Goal: Task Accomplishment & Management: Use online tool/utility

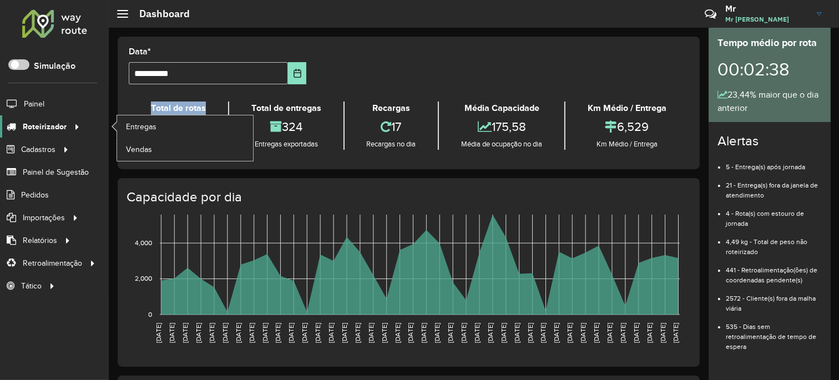
scroll to position [123, 0]
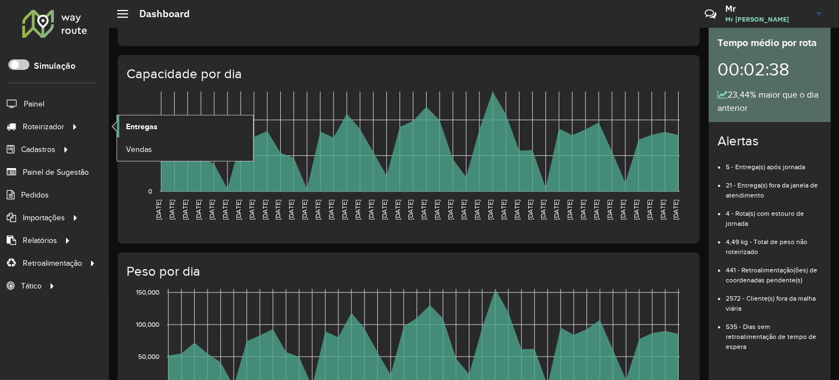
click at [151, 128] on span "Entregas" at bounding box center [142, 127] width 32 height 12
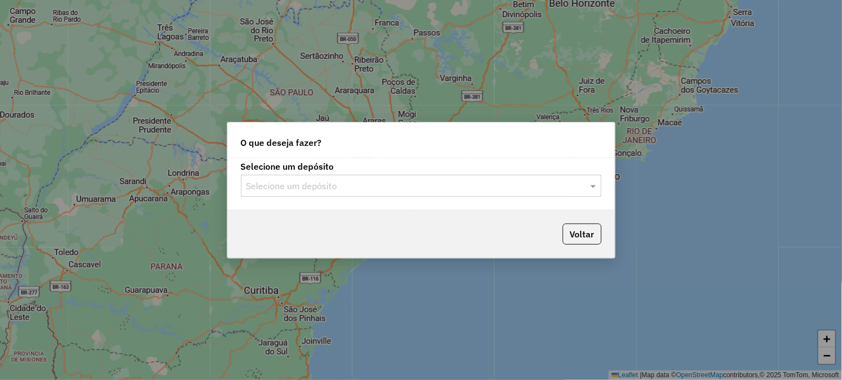
click at [283, 186] on input "text" at bounding box center [409, 186] width 327 height 13
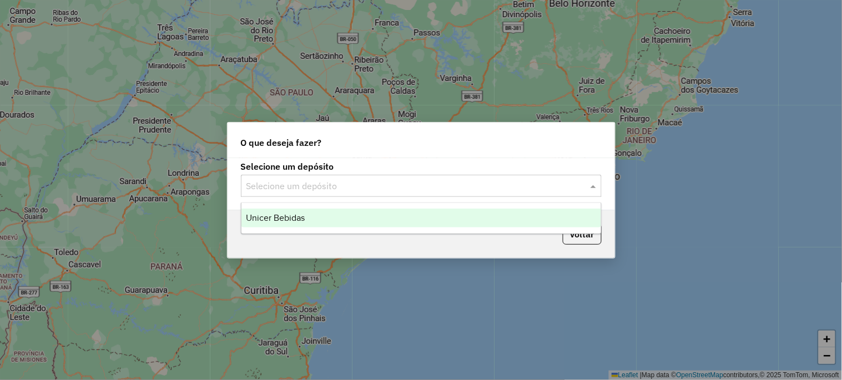
click at [280, 214] on span "Unicer Bebidas" at bounding box center [275, 217] width 59 height 9
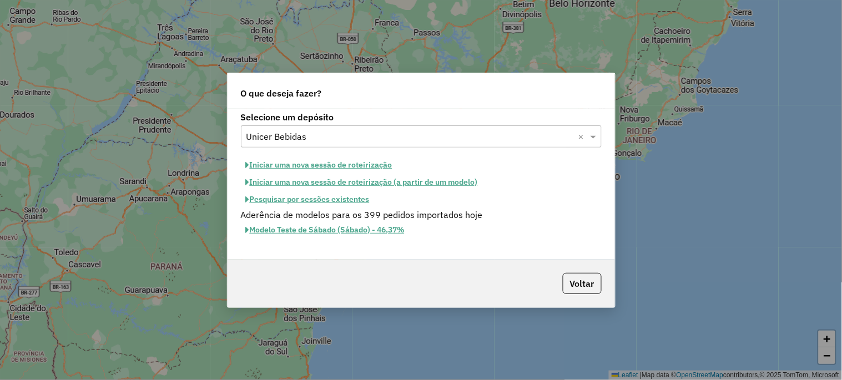
click at [349, 166] on button "Iniciar uma nova sessão de roteirização" at bounding box center [319, 164] width 156 height 17
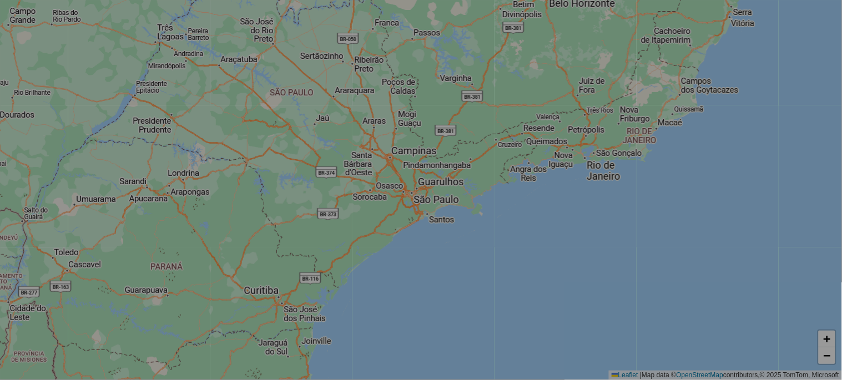
select select "*"
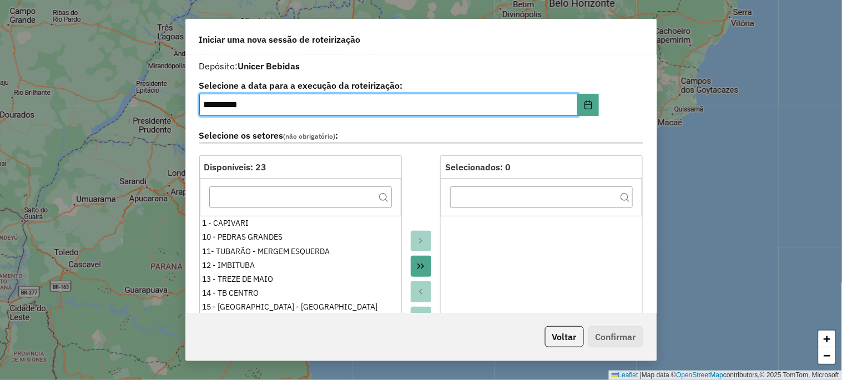
click at [417, 257] on button "Move All to Target" at bounding box center [420, 266] width 21 height 21
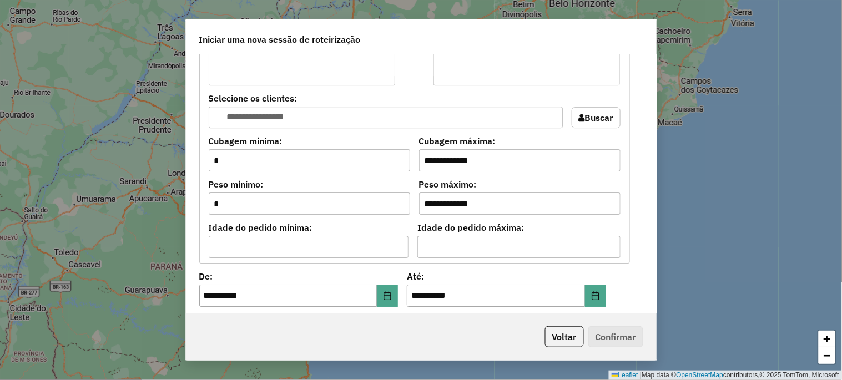
scroll to position [945, 0]
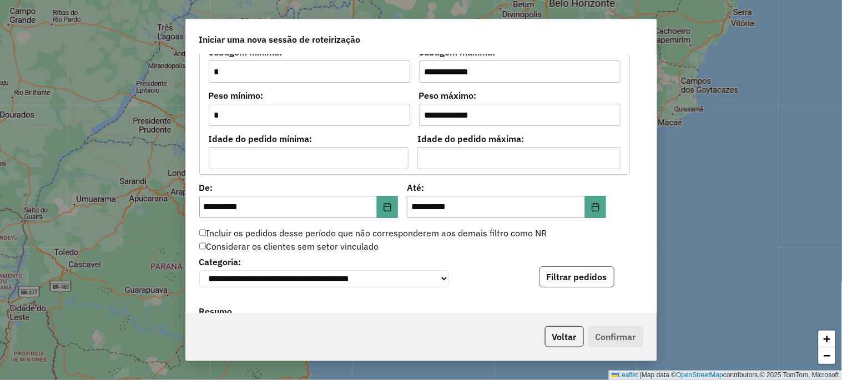
click at [556, 274] on button "Filtrar pedidos" at bounding box center [576, 276] width 75 height 21
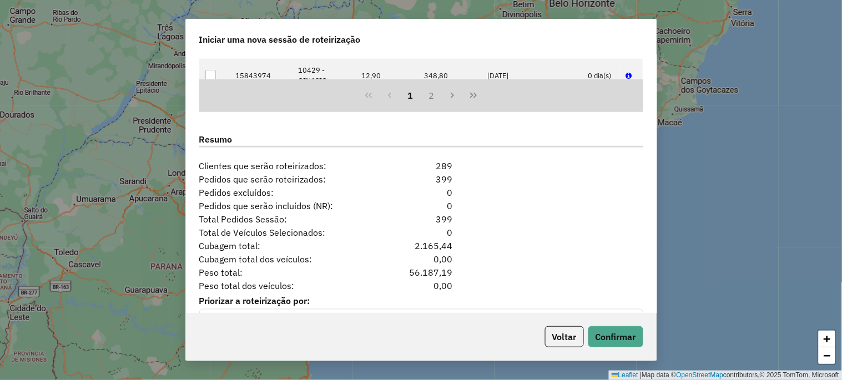
scroll to position [1376, 0]
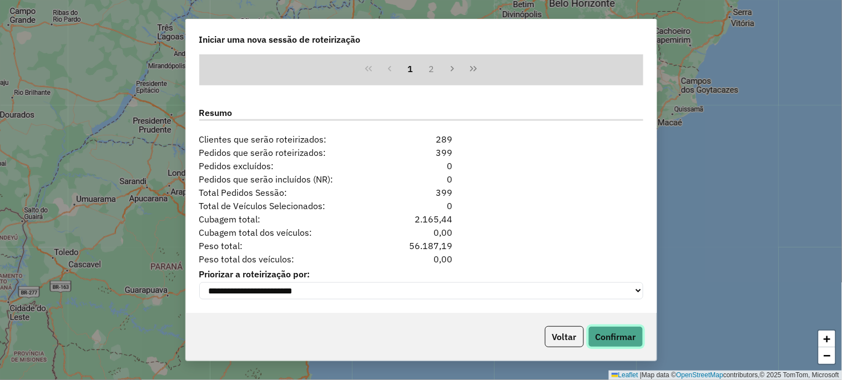
click at [612, 335] on button "Confirmar" at bounding box center [615, 336] width 55 height 21
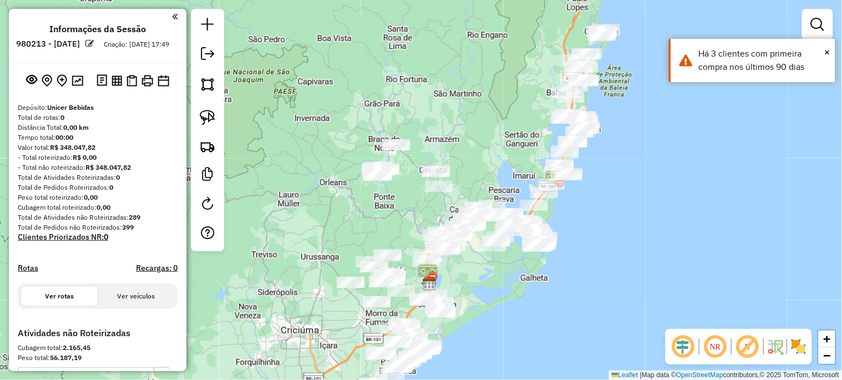
drag, startPoint x: 487, startPoint y: 214, endPoint x: 518, endPoint y: 240, distance: 39.8
click at [517, 242] on div "Janela de atendimento Grade de atendimento Capacidade Transportadoras Veículos …" at bounding box center [421, 190] width 842 height 380
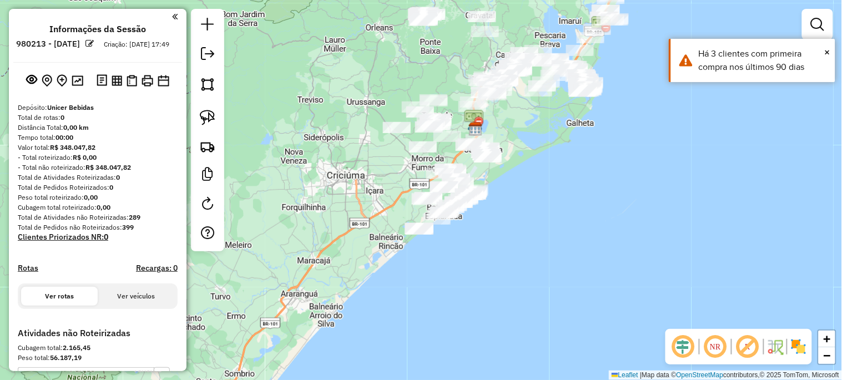
drag, startPoint x: 518, startPoint y: 296, endPoint x: 544, endPoint y: 208, distance: 92.0
click at [544, 208] on div "Janela de atendimento Grade de atendimento Capacidade Transportadoras Veículos …" at bounding box center [421, 190] width 842 height 380
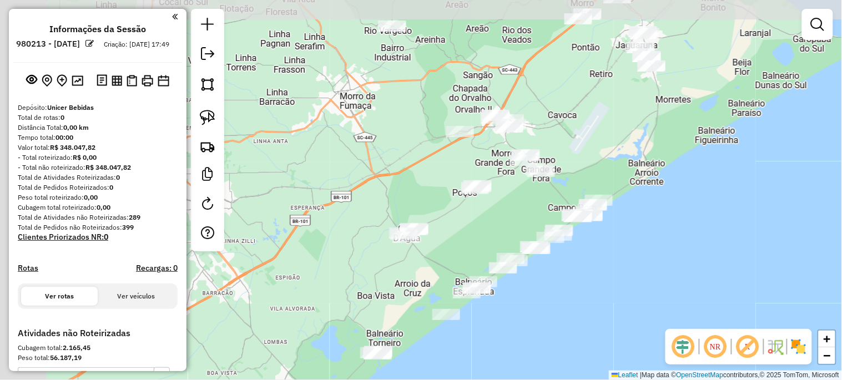
drag, startPoint x: 435, startPoint y: 201, endPoint x: 597, endPoint y: 292, distance: 185.8
click at [597, 292] on div "Janela de atendimento Grade de atendimento Capacidade Transportadoras Veículos …" at bounding box center [421, 190] width 842 height 380
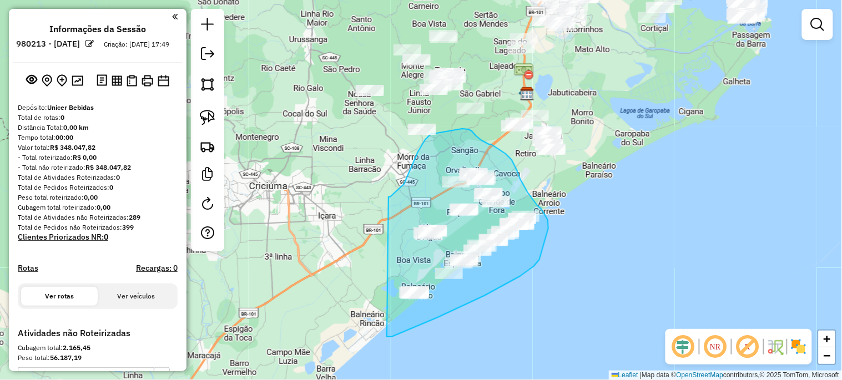
drag, startPoint x: 388, startPoint y: 197, endPoint x: 366, endPoint y: 337, distance: 141.5
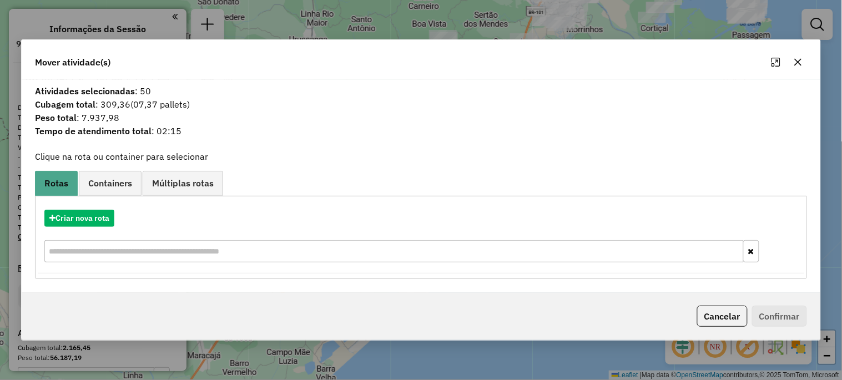
click at [796, 65] on icon "button" at bounding box center [797, 62] width 9 height 9
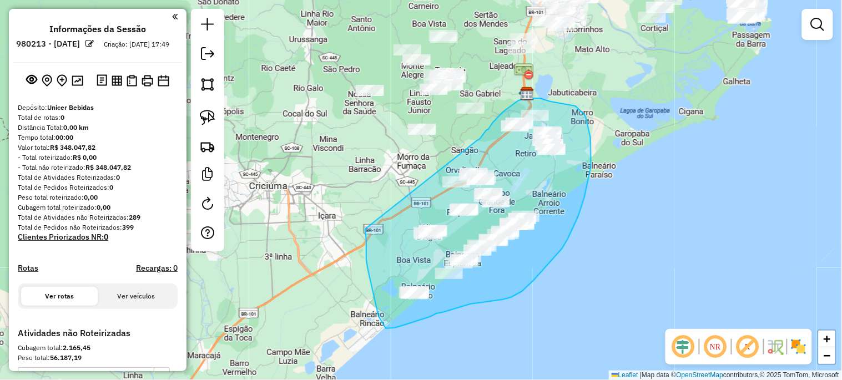
drag, startPoint x: 477, startPoint y: 140, endPoint x: 367, endPoint y: 223, distance: 137.5
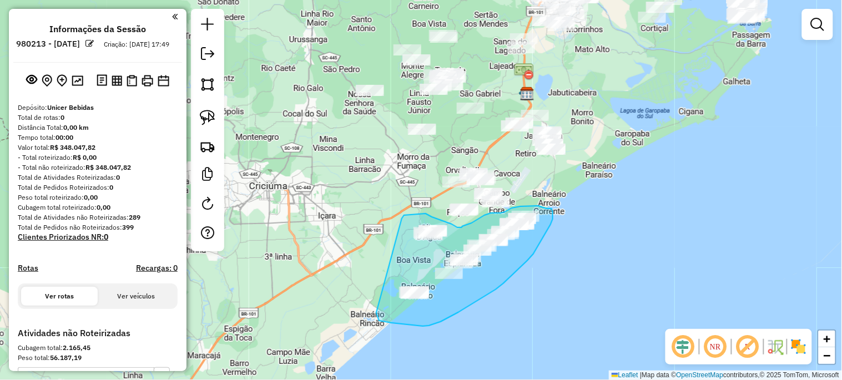
drag, startPoint x: 404, startPoint y: 215, endPoint x: 376, endPoint y: 313, distance: 101.5
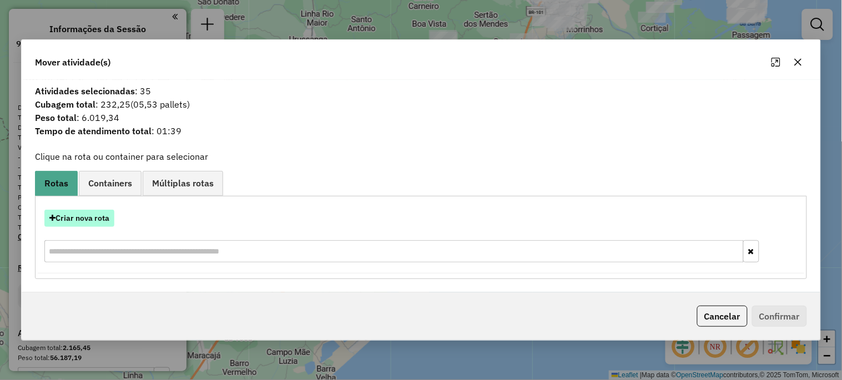
click at [95, 219] on button "Criar nova rota" at bounding box center [79, 218] width 70 height 17
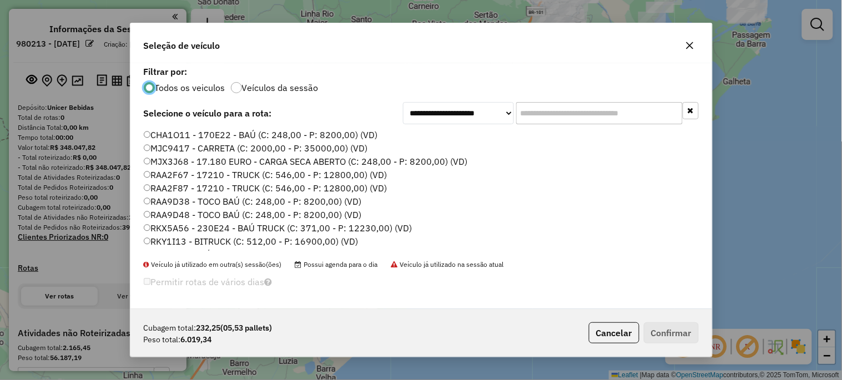
scroll to position [6, 3]
click at [570, 112] on input "text" at bounding box center [599, 113] width 166 height 22
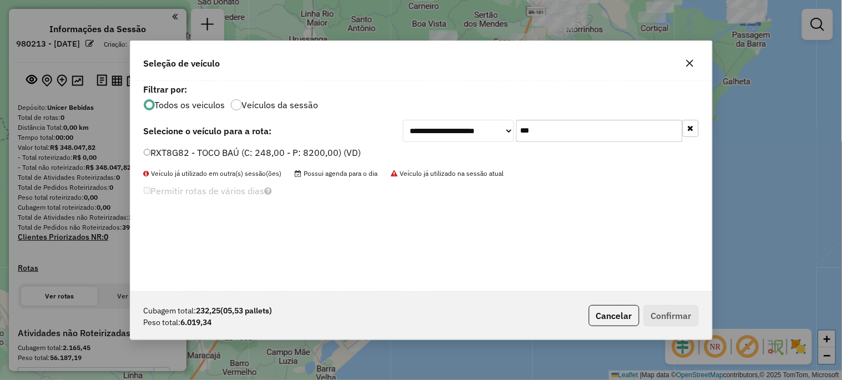
type input "***"
click at [325, 153] on label "RXT8G82 - TOCO BAÚ (C: 248,00 - P: 8200,00) (VD)" at bounding box center [252, 152] width 217 height 13
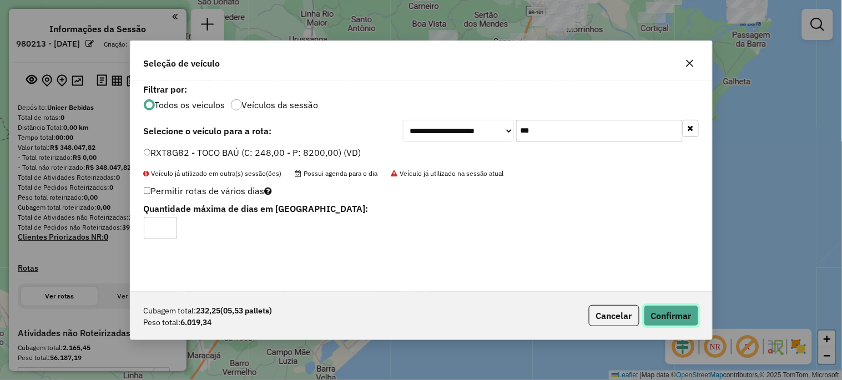
click at [662, 311] on button "Confirmar" at bounding box center [670, 315] width 55 height 21
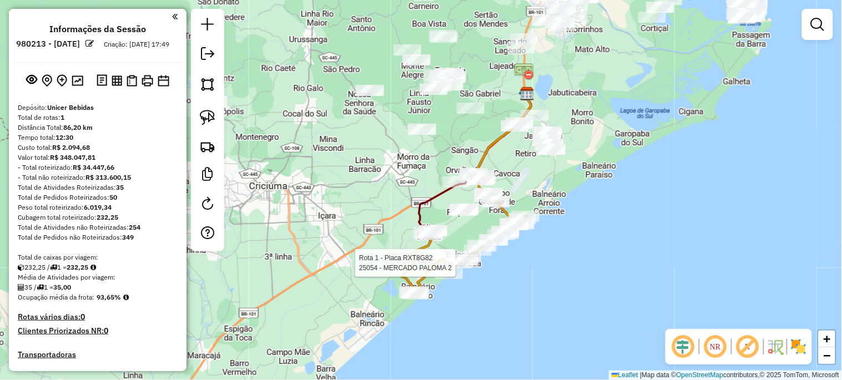
select select "**********"
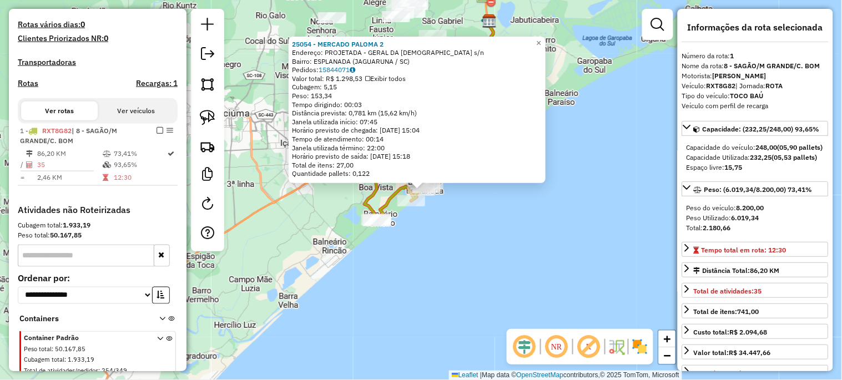
scroll to position [335, 0]
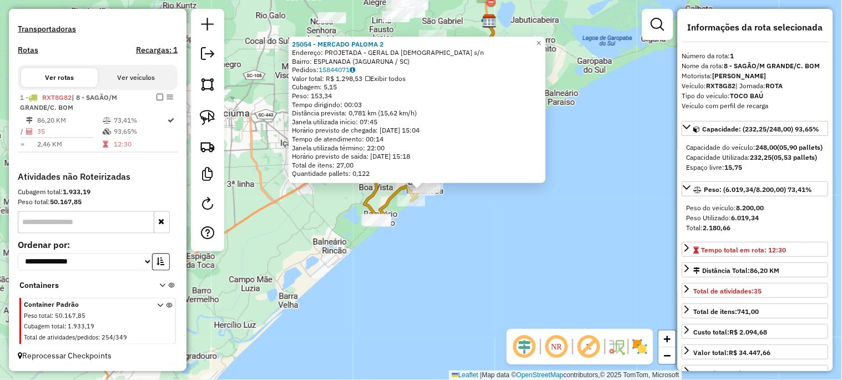
click at [462, 267] on div "25054 - MERCADO PALOMA 2 Endereço: PROJETADA - GERAL DA IGREJA s/n Bairro: ESPL…" at bounding box center [421, 190] width 842 height 380
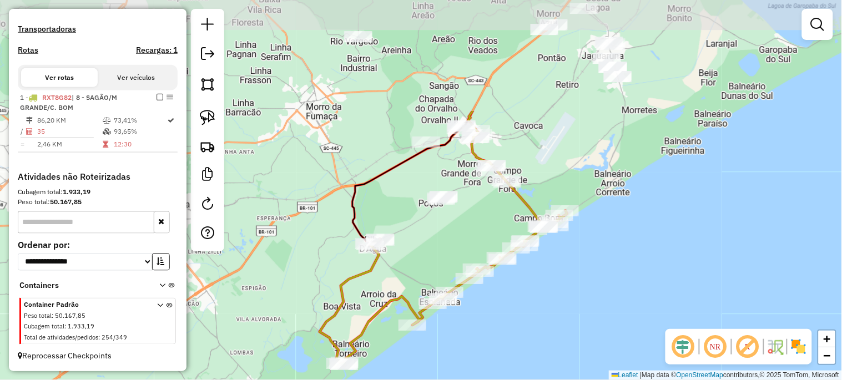
drag, startPoint x: 394, startPoint y: 104, endPoint x: 414, endPoint y: 253, distance: 150.5
click at [414, 253] on div "Janela de atendimento Grade de atendimento Capacidade Transportadoras Veículos …" at bounding box center [421, 190] width 842 height 380
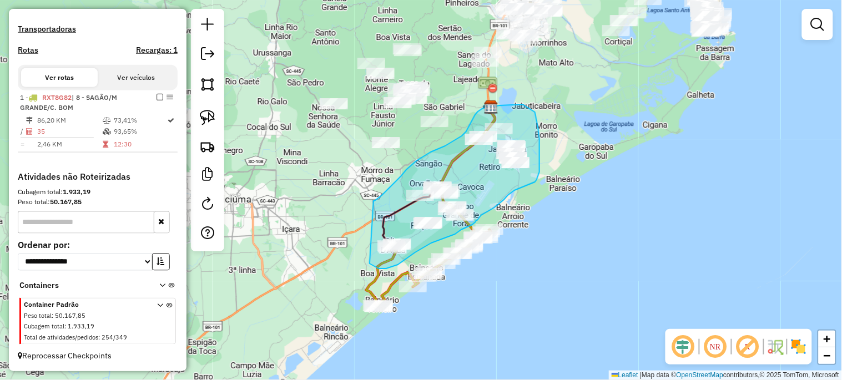
drag, startPoint x: 373, startPoint y: 201, endPoint x: 369, endPoint y: 263, distance: 62.3
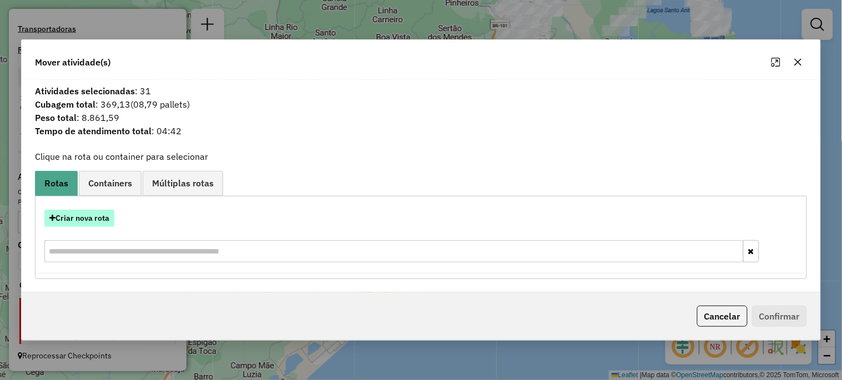
click at [93, 219] on button "Criar nova rota" at bounding box center [79, 218] width 70 height 17
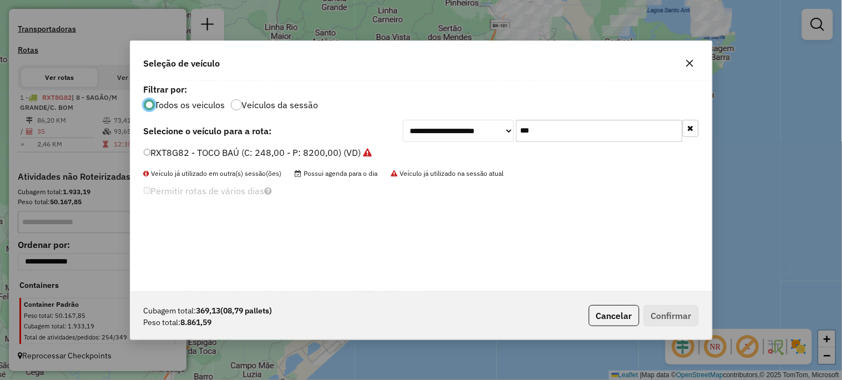
scroll to position [6, 3]
click at [558, 133] on input "***" at bounding box center [599, 131] width 166 height 22
type input "***"
click at [268, 150] on label "RKY6F55 - BAÚ TRUCK NOVO (C: 391,00 - P: 12900,00) (VD)" at bounding box center [270, 152] width 253 height 13
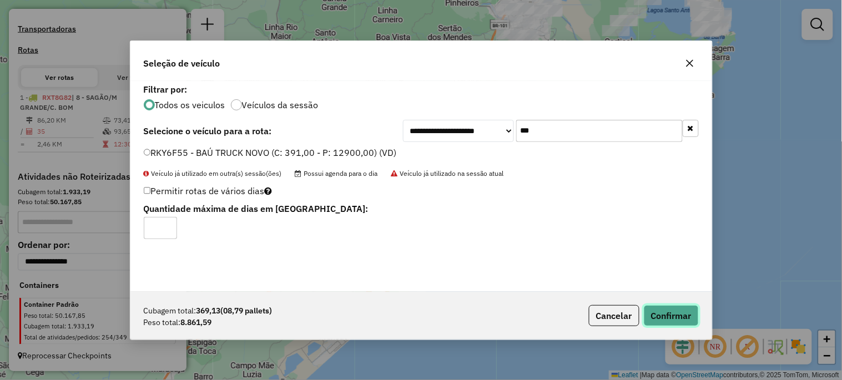
click at [663, 308] on button "Confirmar" at bounding box center [670, 315] width 55 height 21
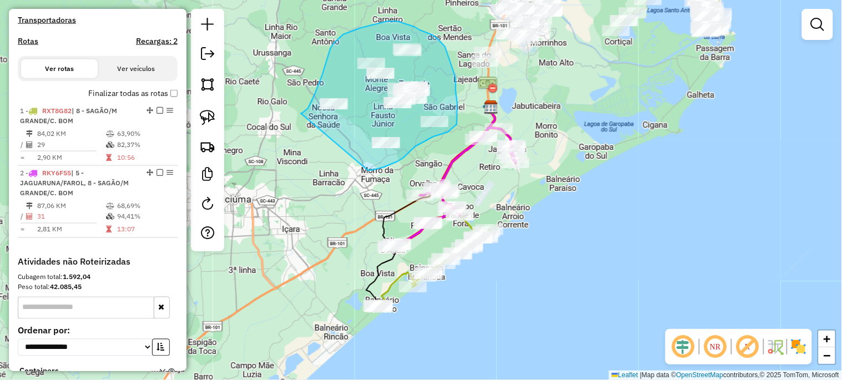
drag, startPoint x: 322, startPoint y: 74, endPoint x: 368, endPoint y: 170, distance: 106.2
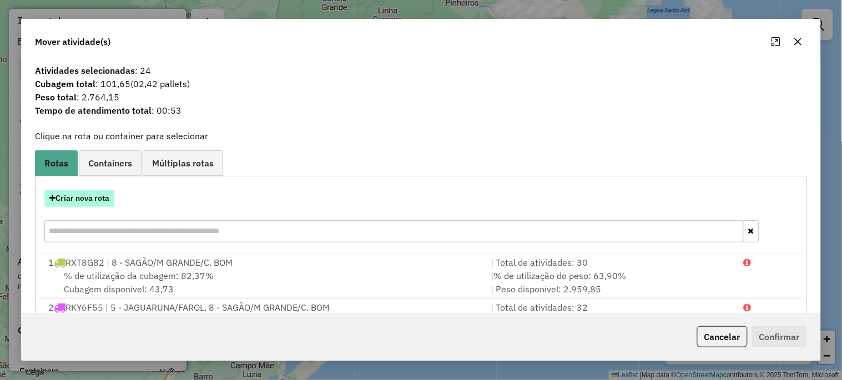
click at [84, 199] on button "Criar nova rota" at bounding box center [79, 198] width 70 height 17
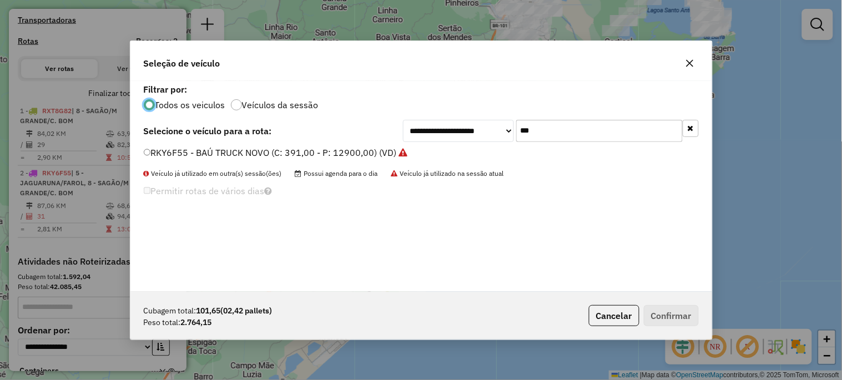
click at [552, 134] on input "***" at bounding box center [599, 131] width 166 height 22
type input "***"
drag, startPoint x: 306, startPoint y: 151, endPoint x: 313, endPoint y: 152, distance: 7.2
click at [306, 151] on label "RLA9B13 - 1120 - BAÚ VUC (C: 213,00 - P: 7030,00) (VD)" at bounding box center [264, 152] width 241 height 13
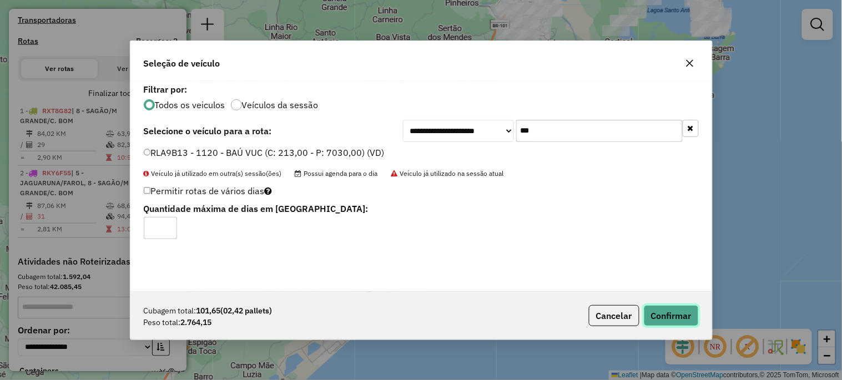
click at [689, 311] on button "Confirmar" at bounding box center [670, 315] width 55 height 21
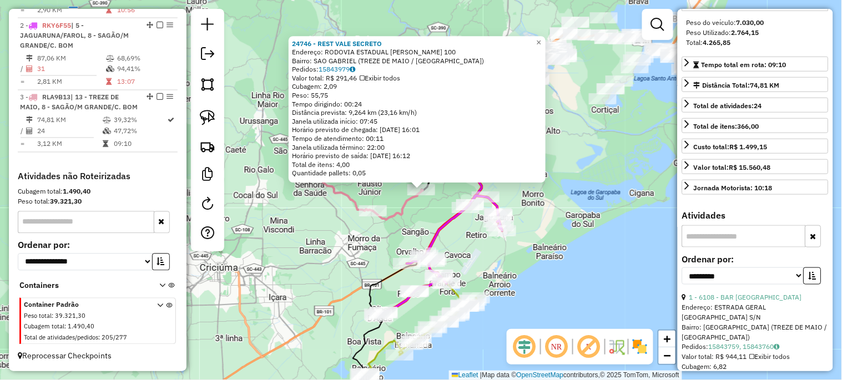
scroll to position [246, 0]
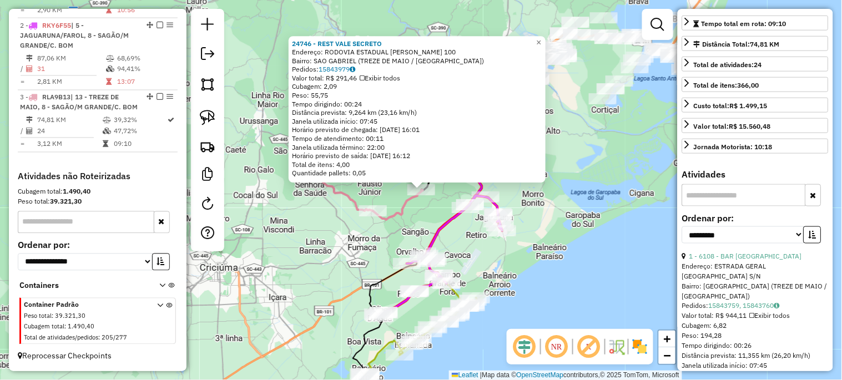
click at [723, 206] on input "text" at bounding box center [744, 195] width 124 height 22
click at [719, 206] on input "text" at bounding box center [744, 195] width 124 height 22
click at [707, 244] on select "**********" at bounding box center [743, 234] width 122 height 17
select select "*********"
click at [682, 244] on select "**********" at bounding box center [743, 234] width 122 height 17
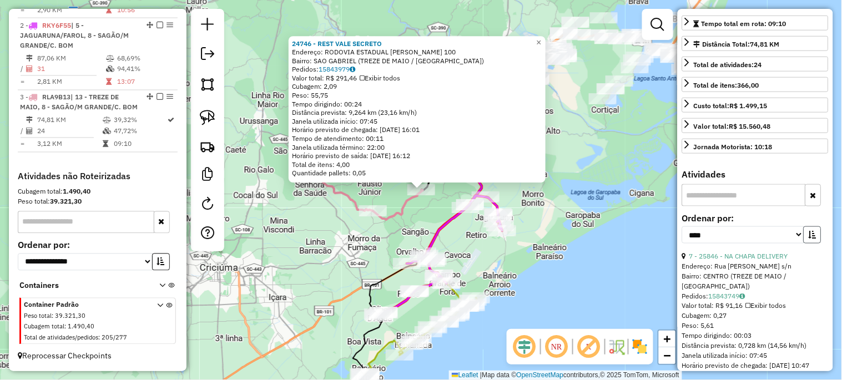
click at [811, 239] on icon "button" at bounding box center [812, 235] width 8 height 8
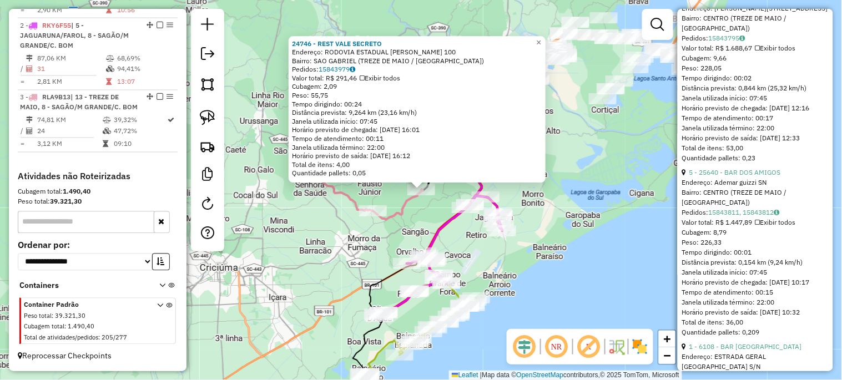
scroll to position [1027, 0]
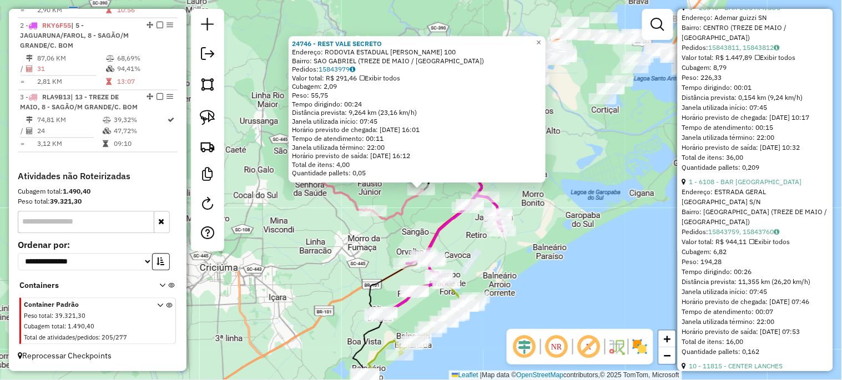
click at [563, 256] on div "24746 - REST VALE SECRETO Endereço: RODOVIA ESTADUAL [PERSON_NAME] D 100 Bairro…" at bounding box center [421, 190] width 842 height 380
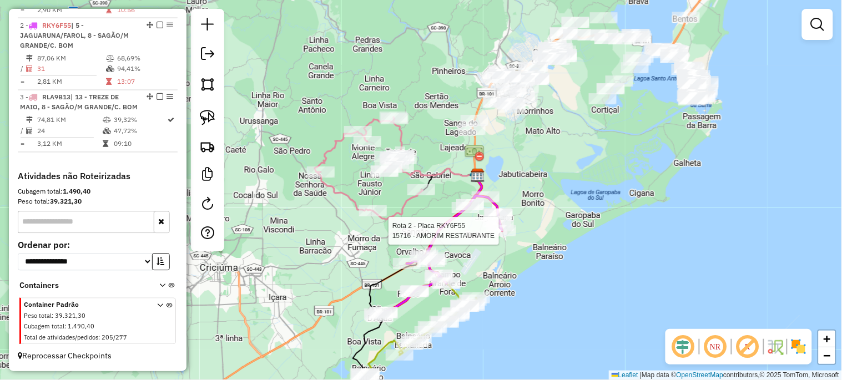
select select "*********"
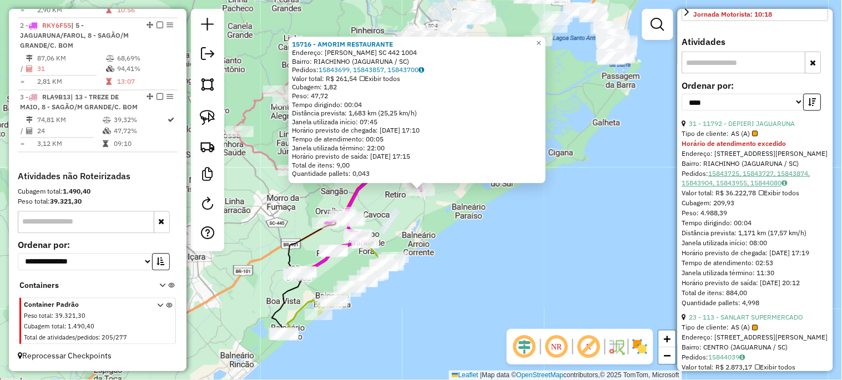
scroll to position [369, 0]
click at [735, 127] on link "31 - 11792 - DEPIERI JAGUARUNA" at bounding box center [742, 123] width 106 height 8
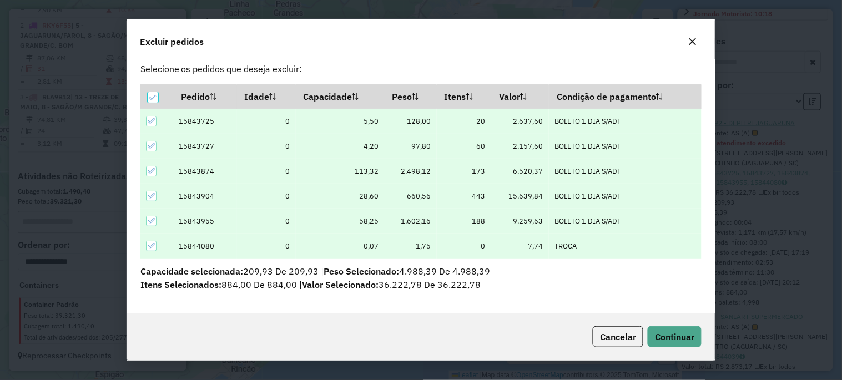
scroll to position [15, 0]
click at [669, 334] on span "Continuar" at bounding box center [674, 336] width 39 height 11
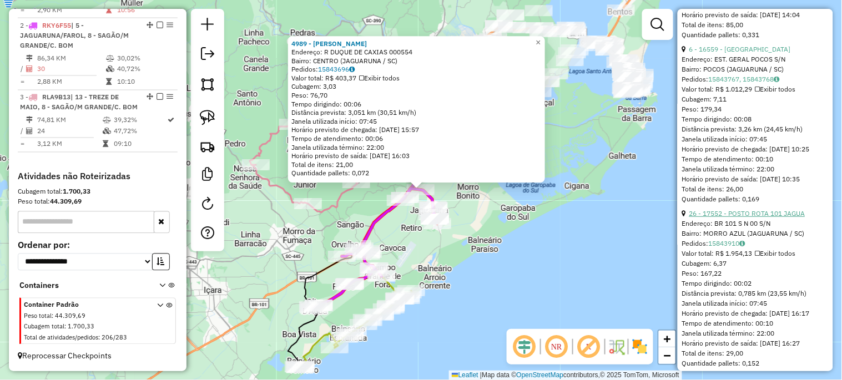
scroll to position [1274, 0]
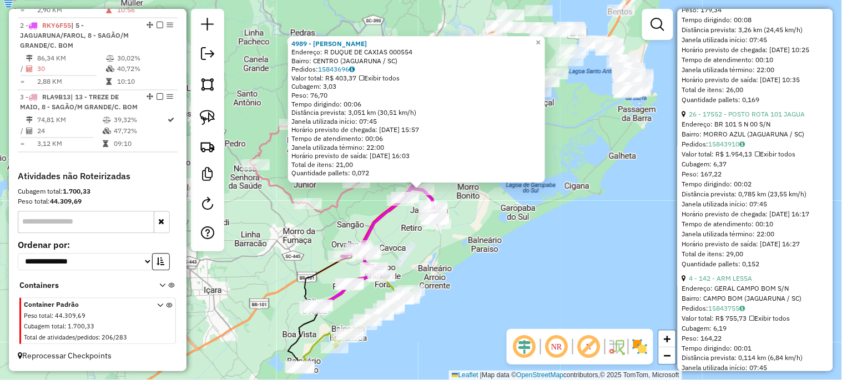
click at [589, 273] on div "4989 - [PERSON_NAME]: R DUQUE DE CAXIAS 000554 Bairro: CENTRO (JAGUARUNA / [GEO…" at bounding box center [421, 190] width 842 height 380
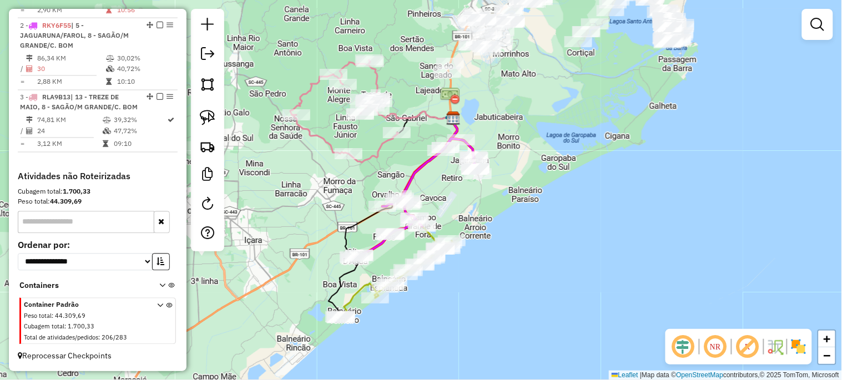
drag, startPoint x: 509, startPoint y: 278, endPoint x: 550, endPoint y: 229, distance: 64.3
click at [550, 229] on div "Janela de atendimento Grade de atendimento Capacidade Transportadoras Veículos …" at bounding box center [421, 190] width 842 height 380
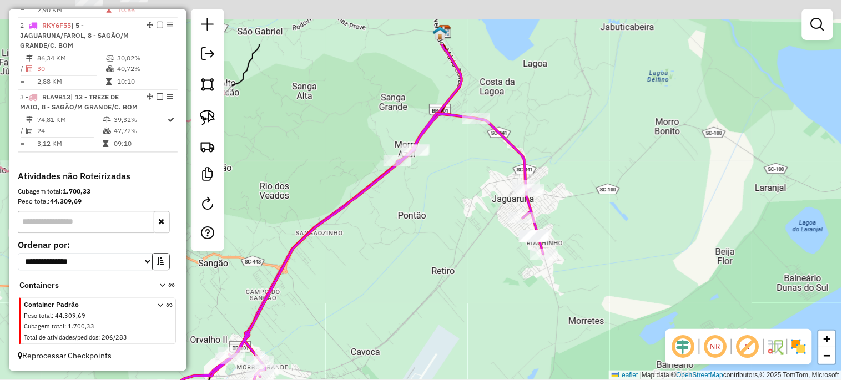
drag, startPoint x: 467, startPoint y: 185, endPoint x: 501, endPoint y: 267, distance: 88.8
click at [501, 267] on div "Janela de atendimento Grade de atendimento Capacidade Transportadoras Veículos …" at bounding box center [421, 190] width 842 height 380
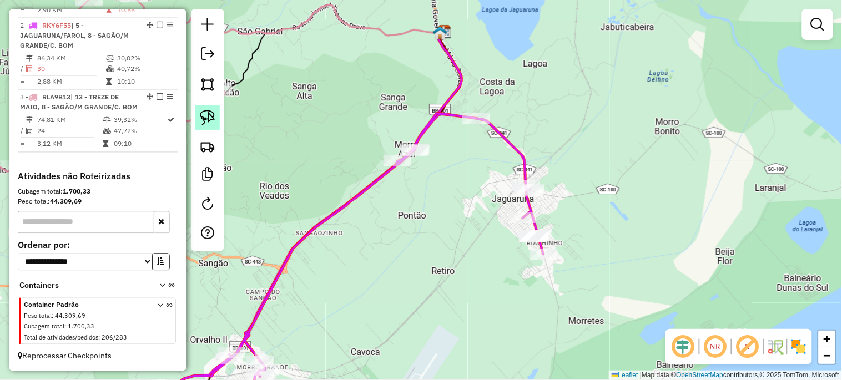
click at [206, 119] on img at bounding box center [208, 118] width 16 height 16
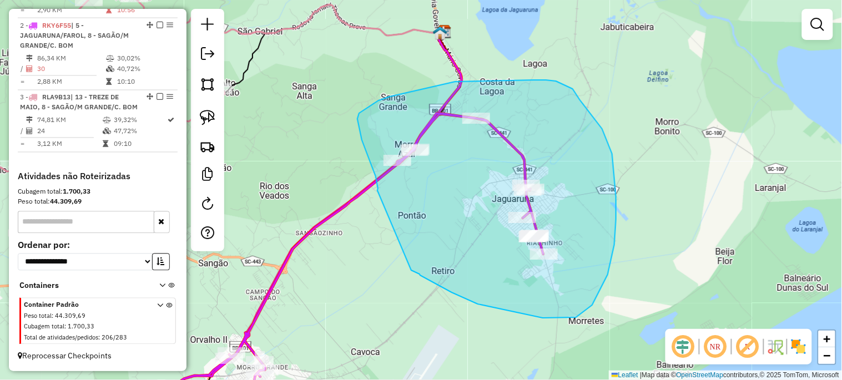
drag, startPoint x: 377, startPoint y: 190, endPoint x: 411, endPoint y: 270, distance: 86.8
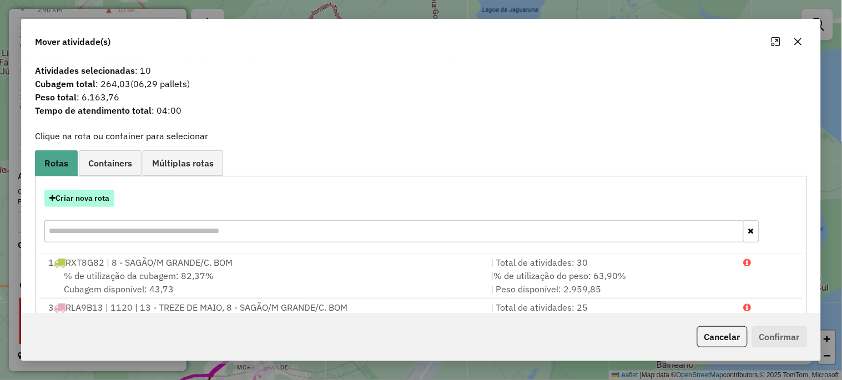
click at [102, 196] on button "Criar nova rota" at bounding box center [79, 198] width 70 height 17
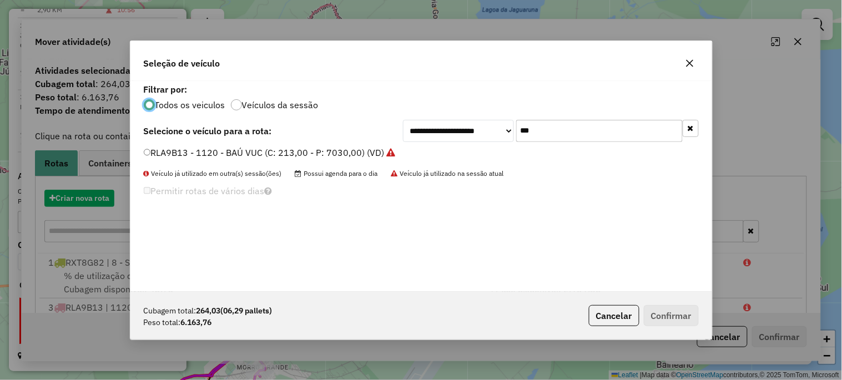
scroll to position [6, 3]
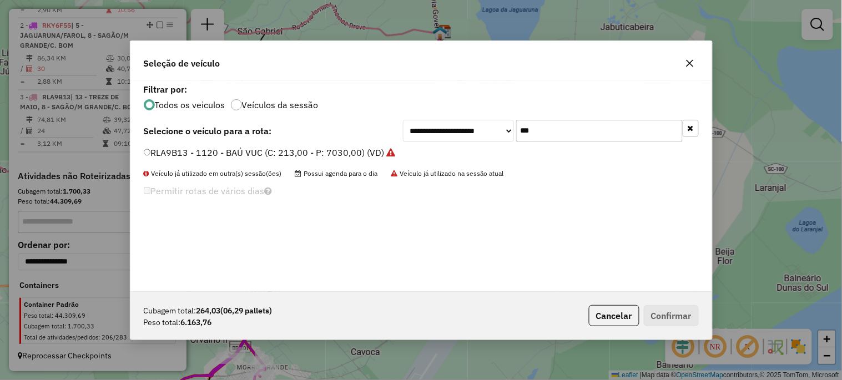
click at [542, 136] on input "***" at bounding box center [599, 131] width 166 height 22
type input "***"
drag, startPoint x: 296, startPoint y: 152, endPoint x: 304, endPoint y: 158, distance: 9.5
click at [296, 152] on label "RAA9D38 - TOCO BAÚ (C: 248,00 - P: 8200,00) (VD)" at bounding box center [253, 152] width 218 height 13
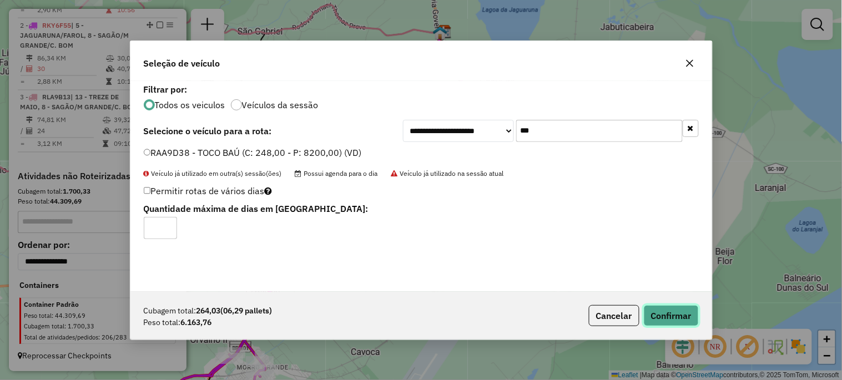
click at [669, 318] on button "Confirmar" at bounding box center [670, 315] width 55 height 21
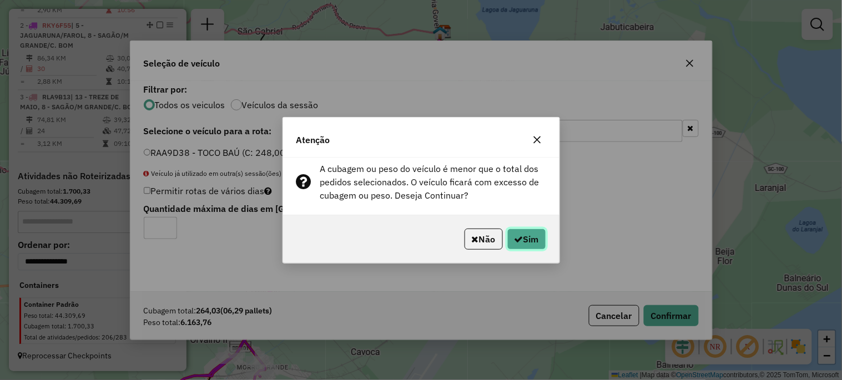
click at [525, 241] on button "Sim" at bounding box center [526, 239] width 39 height 21
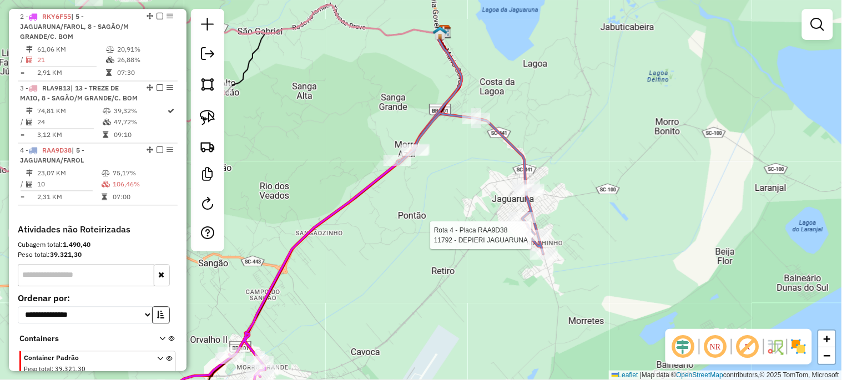
scroll to position [553, 0]
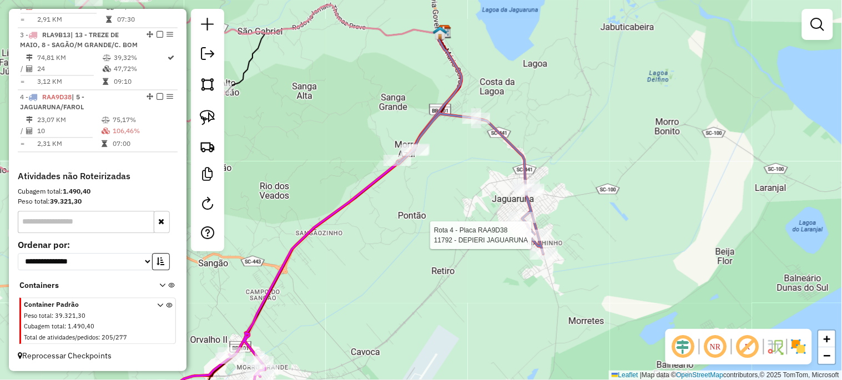
select select "*********"
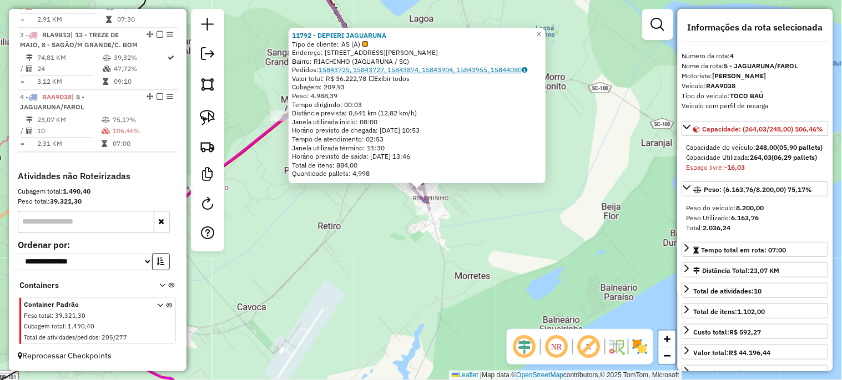
click at [372, 70] on link "15843725, 15843727, 15843874, 15843904, 15843955, 15844080" at bounding box center [422, 69] width 209 height 8
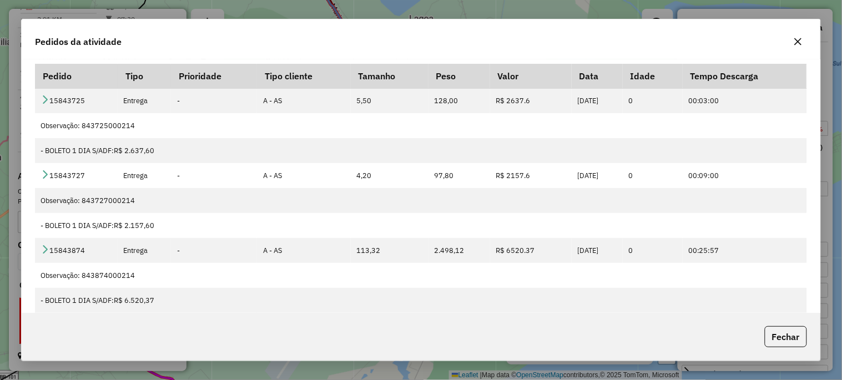
click at [795, 41] on icon "button" at bounding box center [797, 41] width 9 height 9
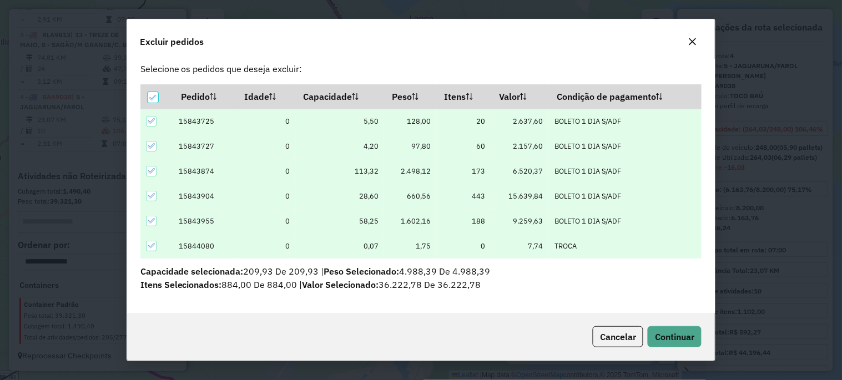
scroll to position [15, 0]
click at [153, 94] on icon at bounding box center [153, 98] width 8 height 8
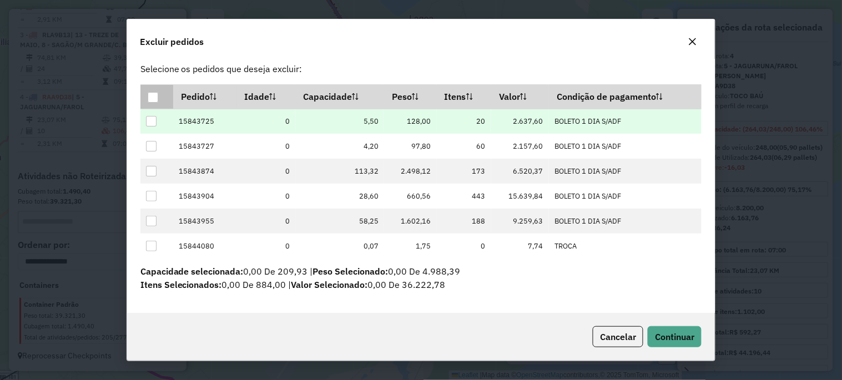
click at [152, 120] on div at bounding box center [151, 121] width 11 height 11
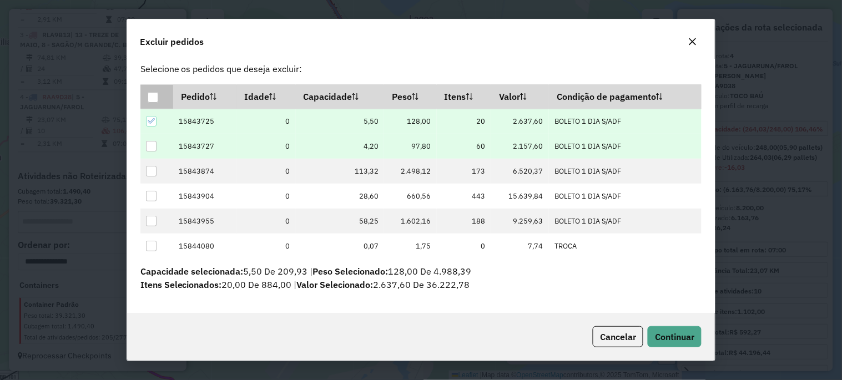
click at [151, 145] on div at bounding box center [151, 146] width 11 height 11
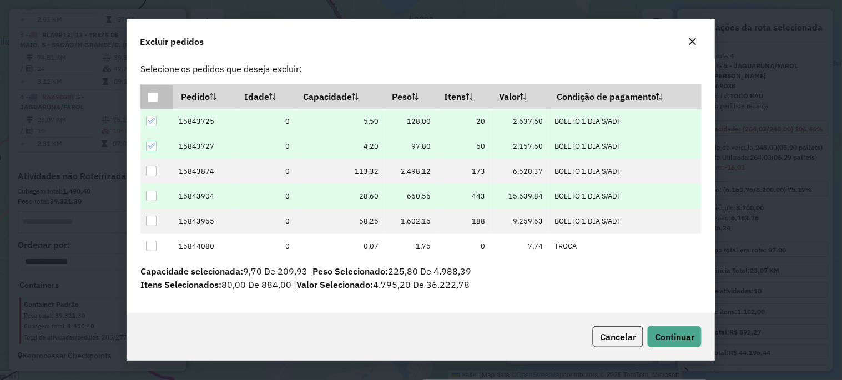
click at [150, 195] on div at bounding box center [151, 196] width 11 height 11
click at [666, 334] on span "Continuar" at bounding box center [674, 336] width 39 height 11
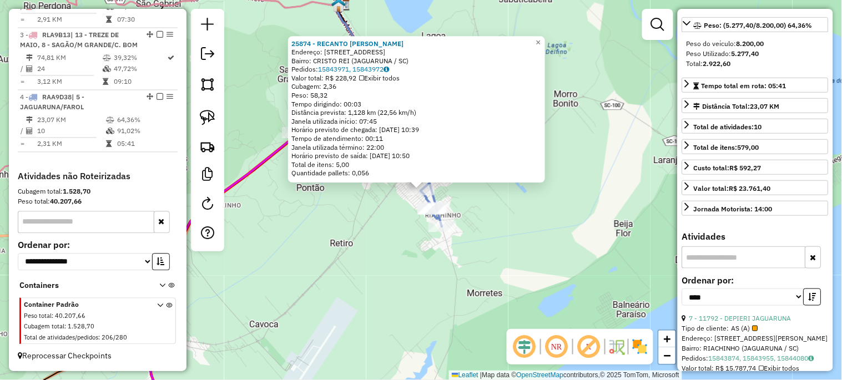
scroll to position [287, 0]
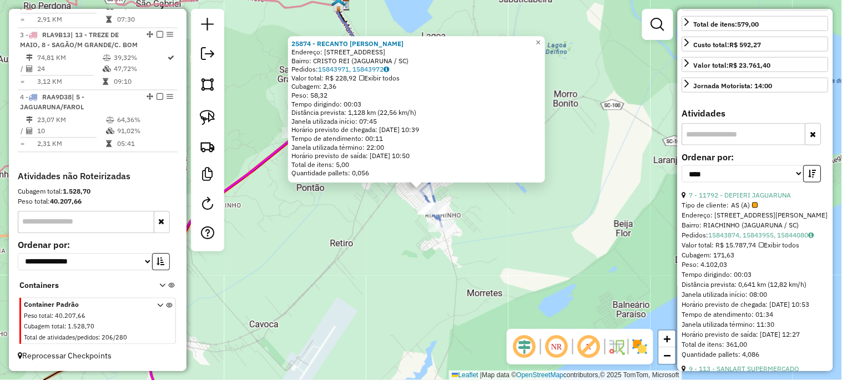
click at [540, 265] on div "25874 - RECANTO [PERSON_NAME]: [STREET_ADDRESS] Bairro: CRISTO REI (JAGUARUNA /…" at bounding box center [421, 190] width 842 height 380
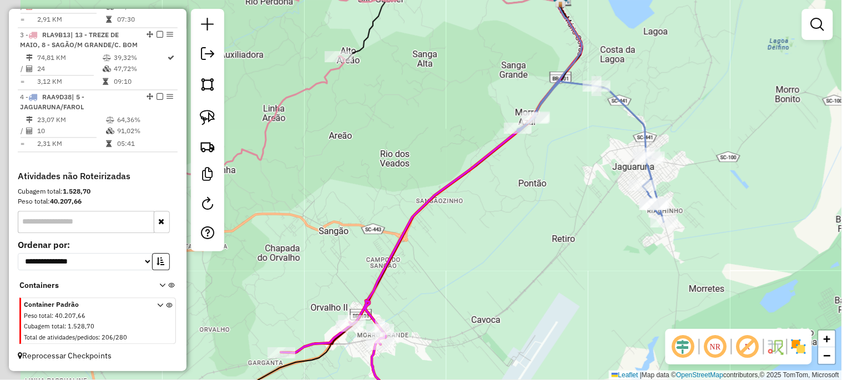
drag, startPoint x: 359, startPoint y: 262, endPoint x: 550, endPoint y: 259, distance: 190.9
click at [583, 258] on div "Janela de atendimento Grade de atendimento Capacidade Transportadoras Veículos …" at bounding box center [421, 190] width 842 height 380
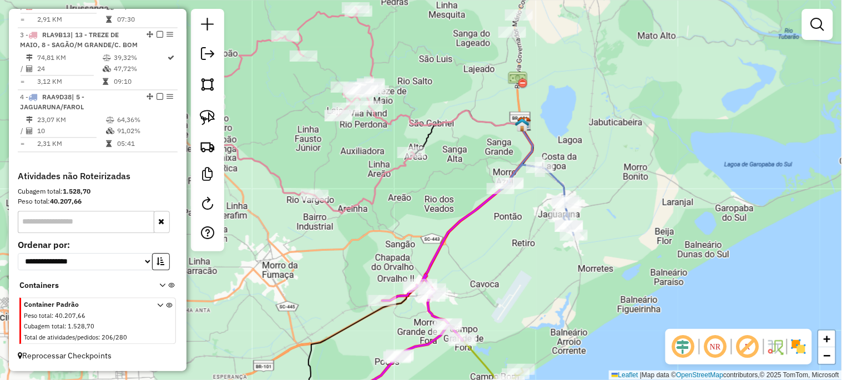
drag, startPoint x: 484, startPoint y: 266, endPoint x: 530, endPoint y: 147, distance: 128.0
click at [530, 148] on div "Janela de atendimento Grade de atendimento Capacidade Transportadoras Veículos …" at bounding box center [421, 190] width 842 height 380
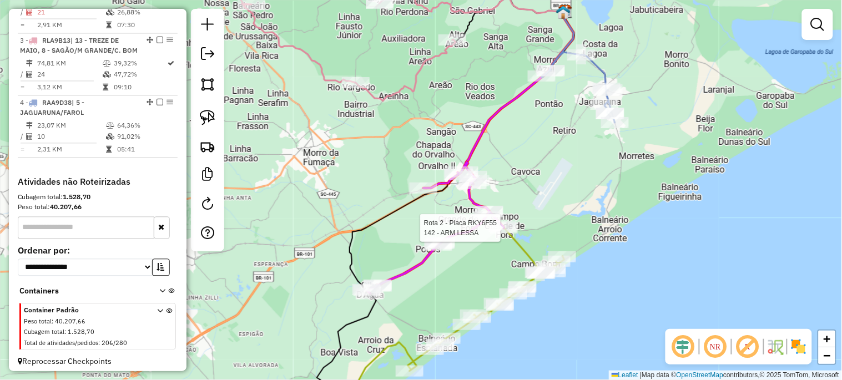
select select "*********"
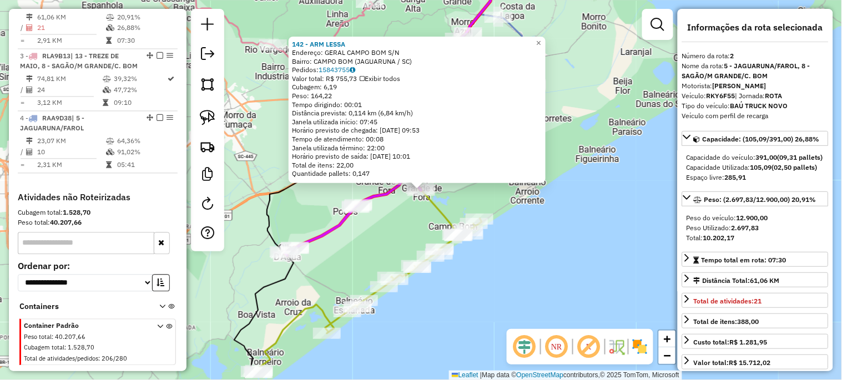
scroll to position [501, 0]
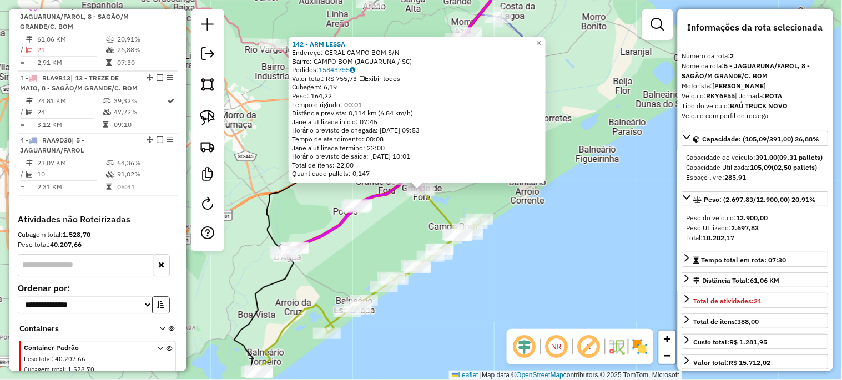
click at [522, 270] on div "142 - ARM LESSA Endereço: GERAL CAMPO BOM S/N Bairro: CAMPO BOM (JAGUARUNA / [G…" at bounding box center [421, 190] width 842 height 380
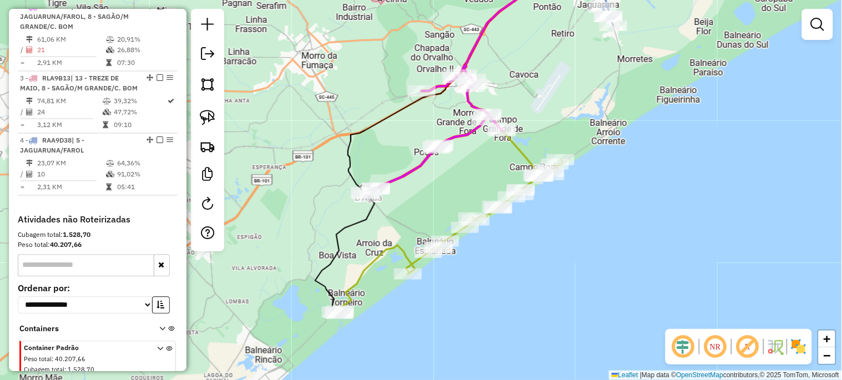
drag, startPoint x: 352, startPoint y: 248, endPoint x: 433, endPoint y: 189, distance: 100.4
click at [433, 189] on div "Janela de atendimento Grade de atendimento Capacidade Transportadoras Veículos …" at bounding box center [421, 190] width 842 height 380
select select "*********"
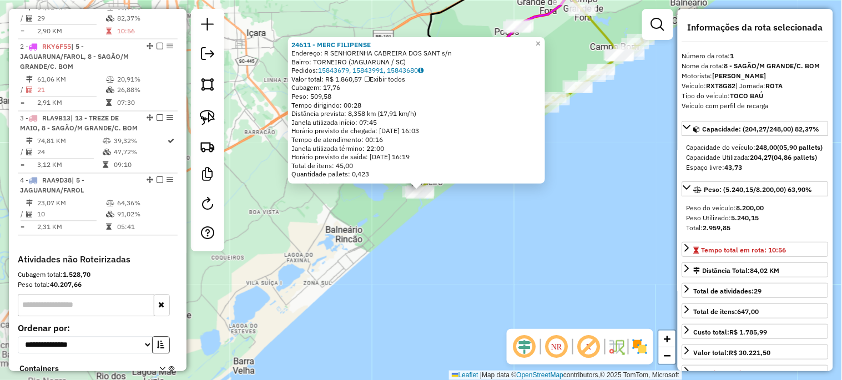
scroll to position [439, 0]
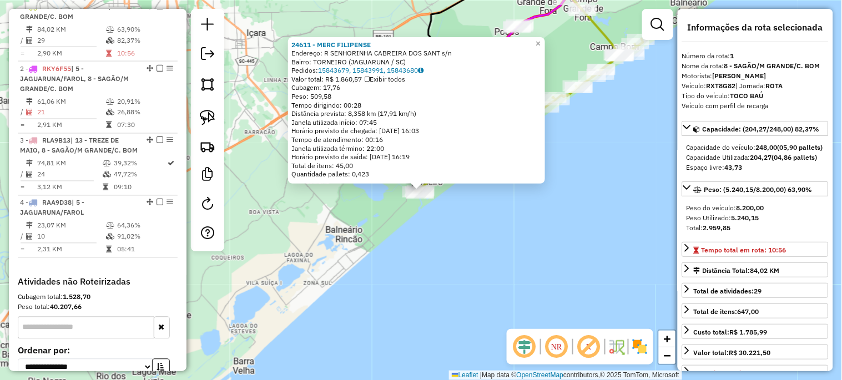
click at [468, 272] on div "24611 - MERC FILIPENSE Endereço: R SENHORINHA CABREIRA DOS SANT s/n Bairro: TOR…" at bounding box center [421, 190] width 842 height 380
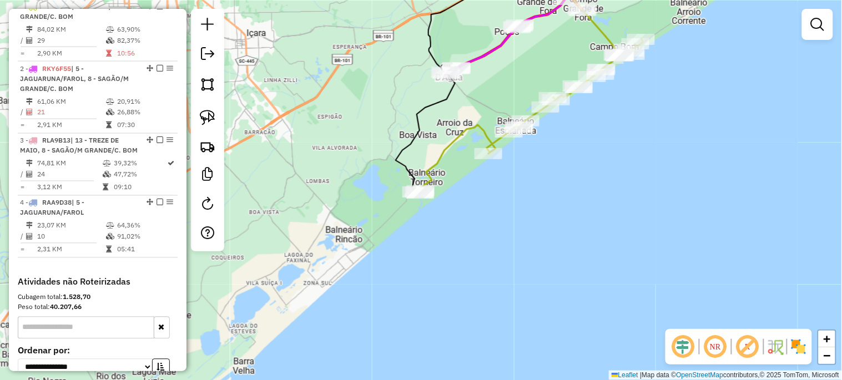
drag, startPoint x: 511, startPoint y: 231, endPoint x: 433, endPoint y: 328, distance: 124.7
click at [433, 327] on div "Janela de atendimento Grade de atendimento Capacidade Transportadoras Veículos …" at bounding box center [421, 190] width 842 height 380
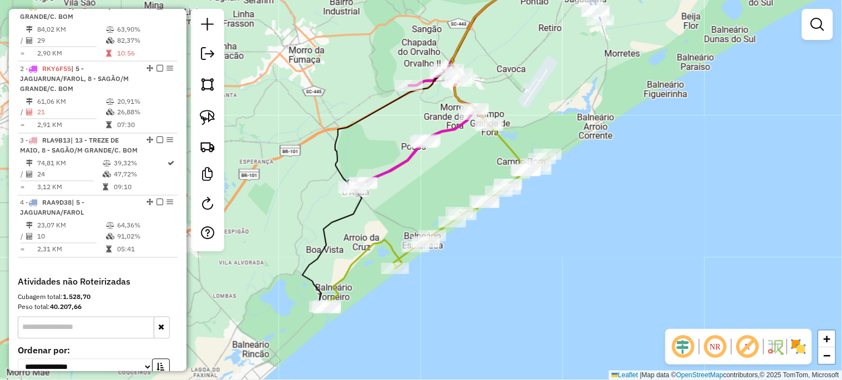
drag, startPoint x: 466, startPoint y: 156, endPoint x: 428, endPoint y: 190, distance: 51.0
click at [428, 190] on div "Janela de atendimento Grade de atendimento Capacidade Transportadoras Veículos …" at bounding box center [421, 190] width 842 height 380
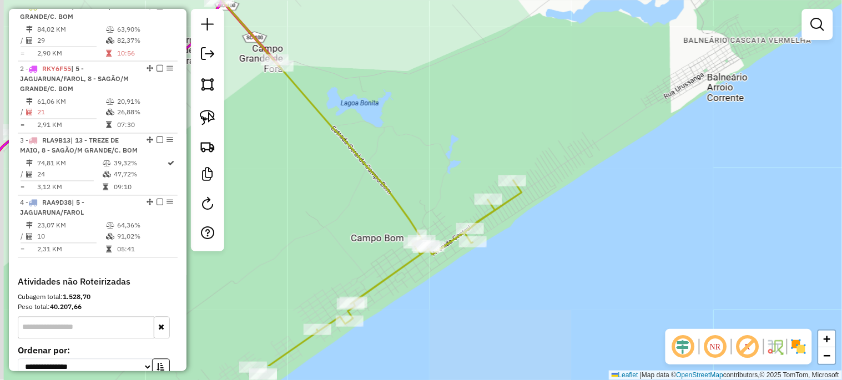
drag, startPoint x: 425, startPoint y: 206, endPoint x: 447, endPoint y: 153, distance: 56.8
click at [447, 153] on div "Janela de atendimento Grade de atendimento Capacidade Transportadoras Veículos …" at bounding box center [421, 190] width 842 height 380
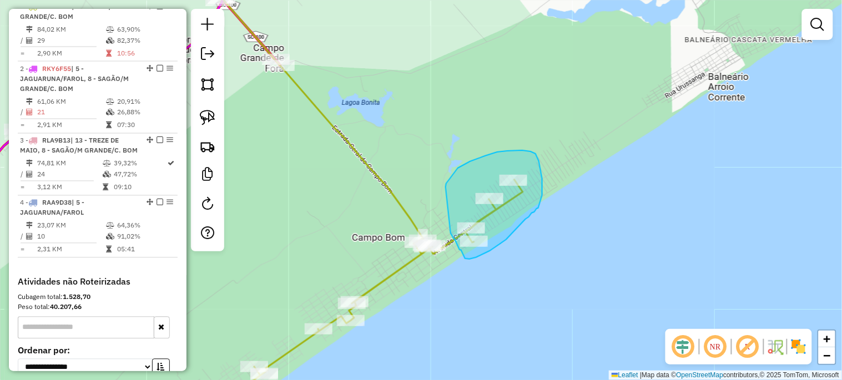
drag, startPoint x: 445, startPoint y: 187, endPoint x: 450, endPoint y: 233, distance: 46.3
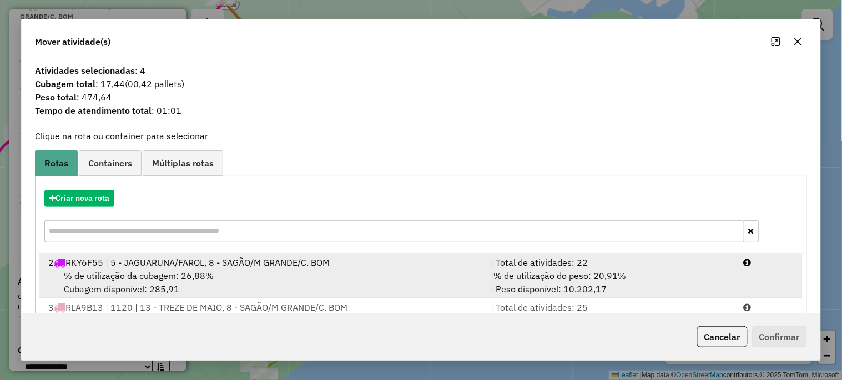
click at [167, 273] on span "% de utilização da cubagem: 26,88%" at bounding box center [139, 275] width 150 height 11
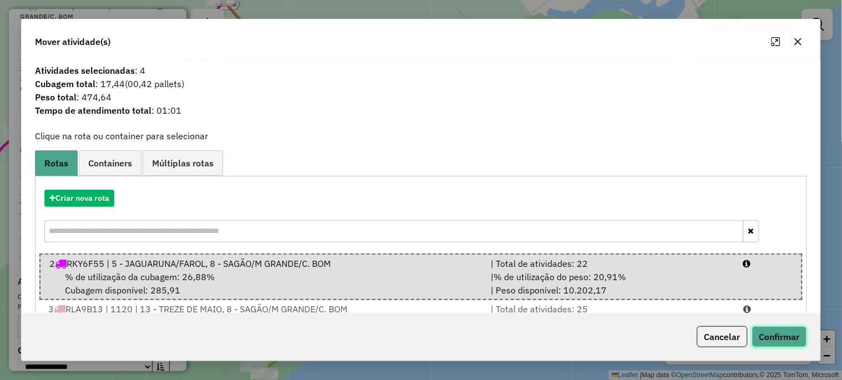
click at [788, 343] on button "Confirmar" at bounding box center [779, 336] width 55 height 21
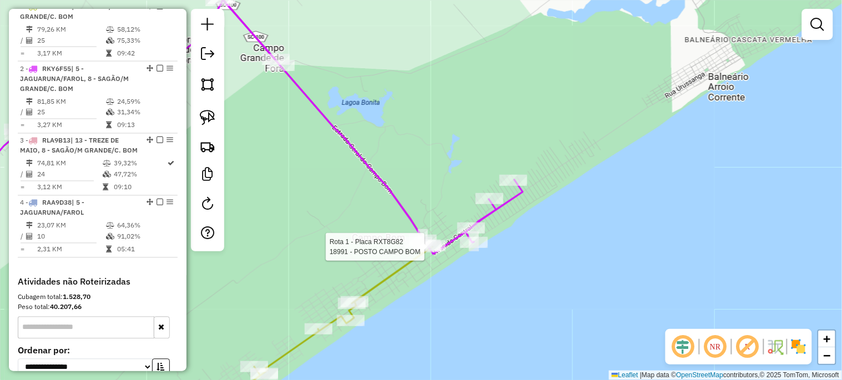
select select "*********"
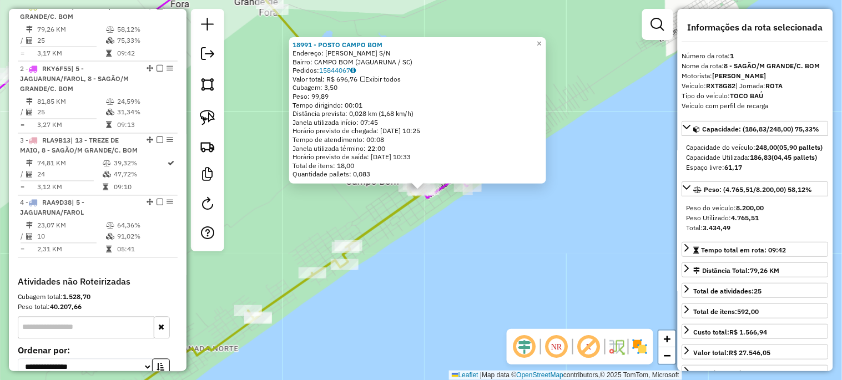
click at [482, 289] on div "18991 - POSTO CAMPO BOM Endereço: [PERSON_NAME] S/N Bairro: CAMPO BOM (JAGUARUN…" at bounding box center [421, 190] width 842 height 380
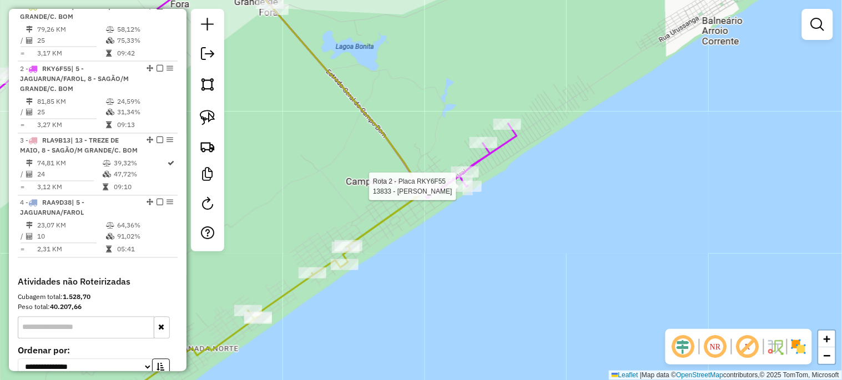
select select "*********"
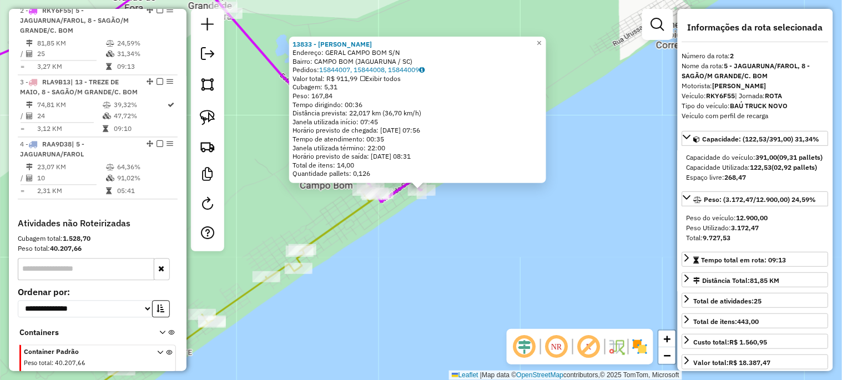
scroll to position [501, 0]
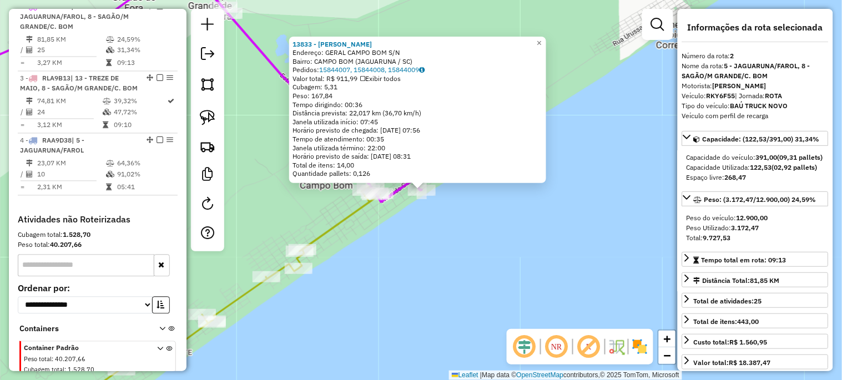
click at [470, 251] on div "13833 - LANCH COSTA MAR Endereço: GERAL CAMPO BOM S/N Bairro: CAMPO BOM (JAGUAR…" at bounding box center [421, 190] width 842 height 380
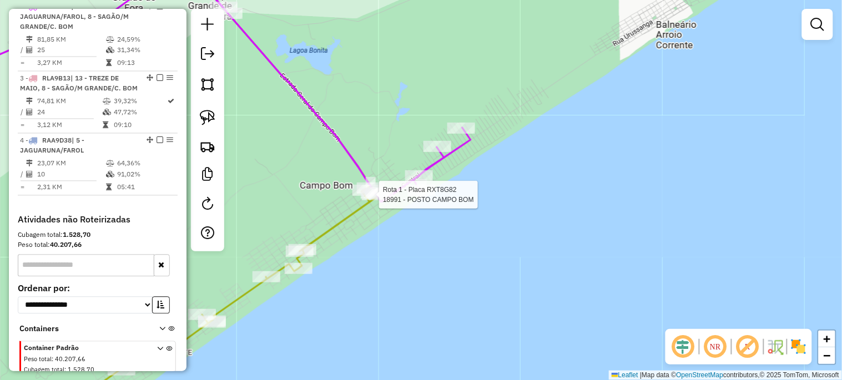
select select "*********"
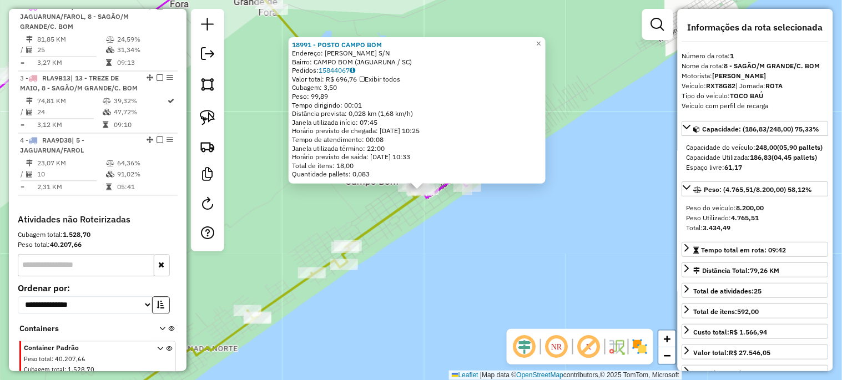
scroll to position [439, 0]
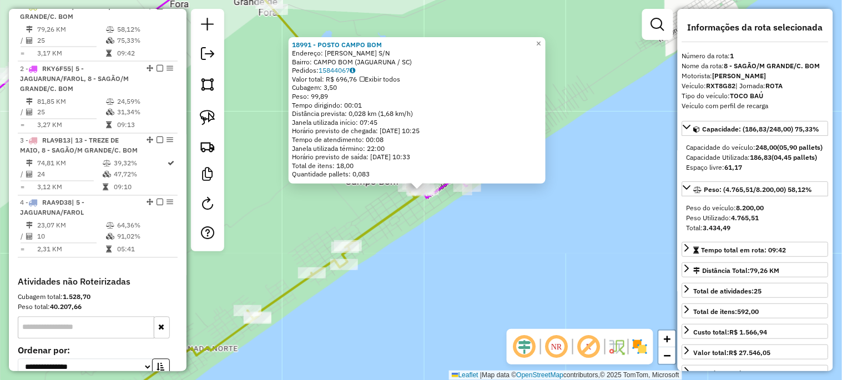
click at [423, 269] on div "18991 - POSTO CAMPO BOM Endereço: [PERSON_NAME] S/N Bairro: CAMPO BOM (JAGUARUN…" at bounding box center [421, 190] width 842 height 380
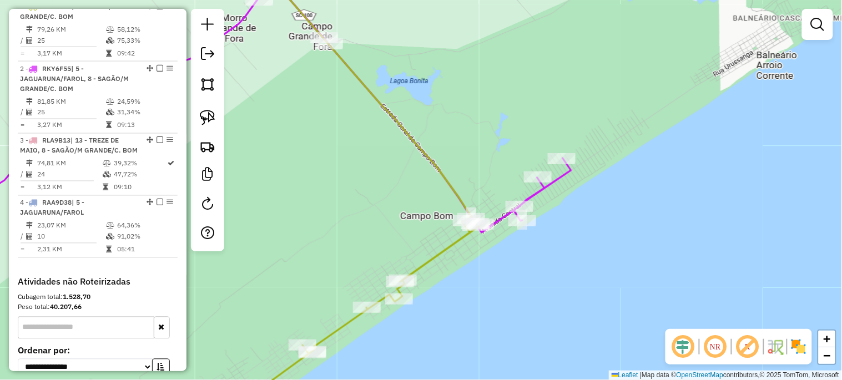
drag, startPoint x: 320, startPoint y: 171, endPoint x: 429, endPoint y: 237, distance: 127.2
click at [429, 237] on div "Janela de atendimento Grade de atendimento Capacidade Transportadoras Veículos …" at bounding box center [421, 190] width 842 height 380
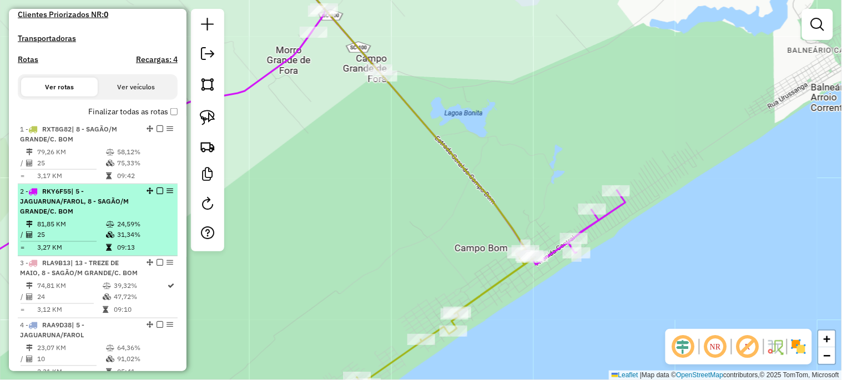
scroll to position [315, 0]
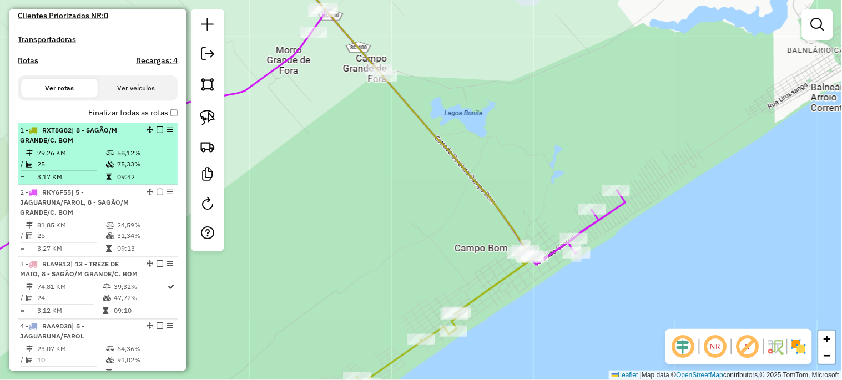
click at [158, 133] on em at bounding box center [159, 129] width 7 height 7
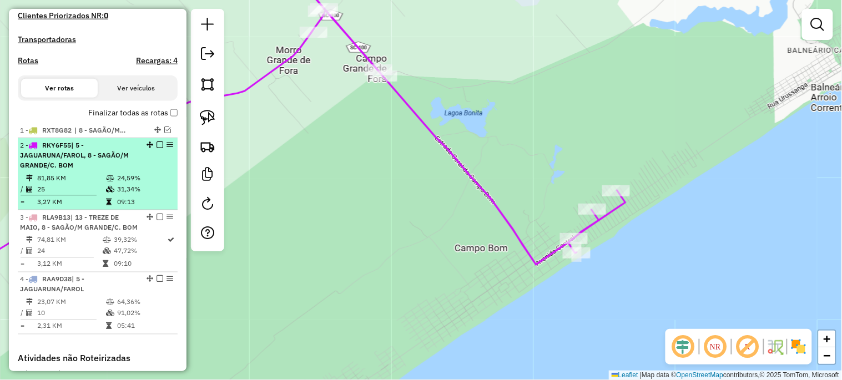
click at [154, 149] on div "2 - RKY6F55 | 5 - JAGUARUNA/FAROL, 8 - SAGÃO/M GRANDE/C. BOM" at bounding box center [97, 155] width 155 height 30
select select "*********"
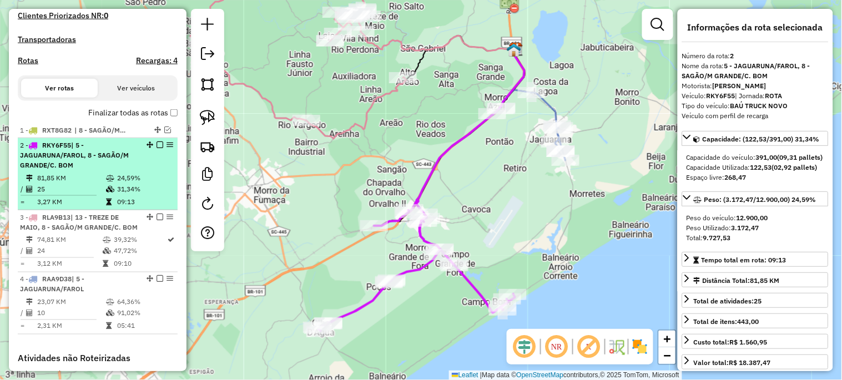
click at [156, 148] on em at bounding box center [159, 144] width 7 height 7
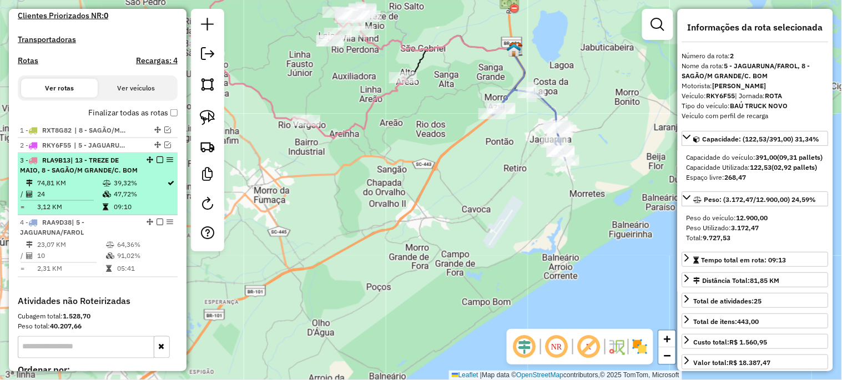
click at [157, 163] on em at bounding box center [159, 159] width 7 height 7
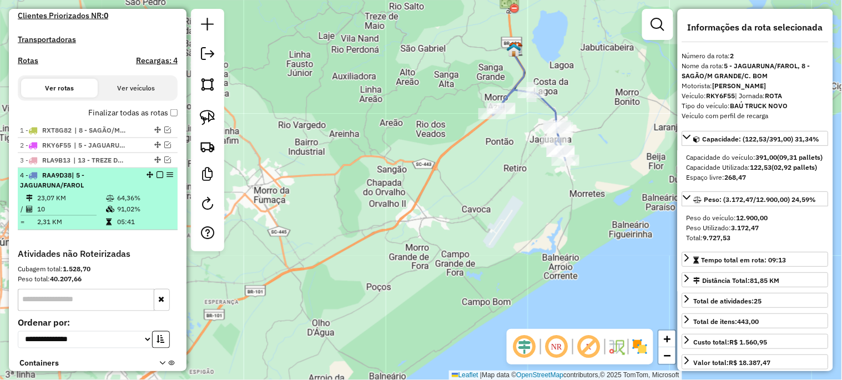
click at [158, 178] on em at bounding box center [159, 174] width 7 height 7
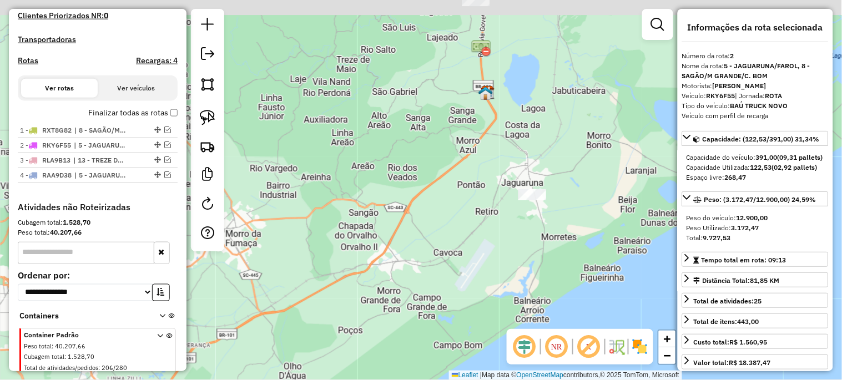
drag, startPoint x: 379, startPoint y: 144, endPoint x: 330, endPoint y: 251, distance: 117.9
click at [330, 245] on div "Janela de atendimento Grade de atendimento Capacidade Transportadoras Veículos …" at bounding box center [421, 190] width 842 height 380
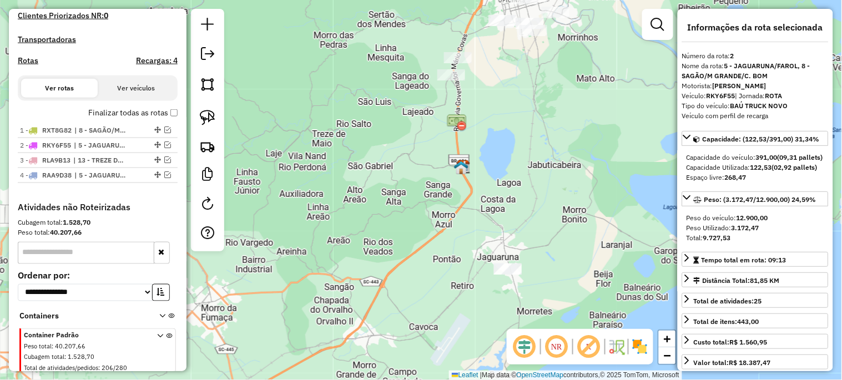
drag, startPoint x: 367, startPoint y: 186, endPoint x: 355, endPoint y: 265, distance: 79.7
click at [355, 267] on div "Janela de atendimento Grade de atendimento Capacidade Transportadoras Veículos …" at bounding box center [421, 190] width 842 height 380
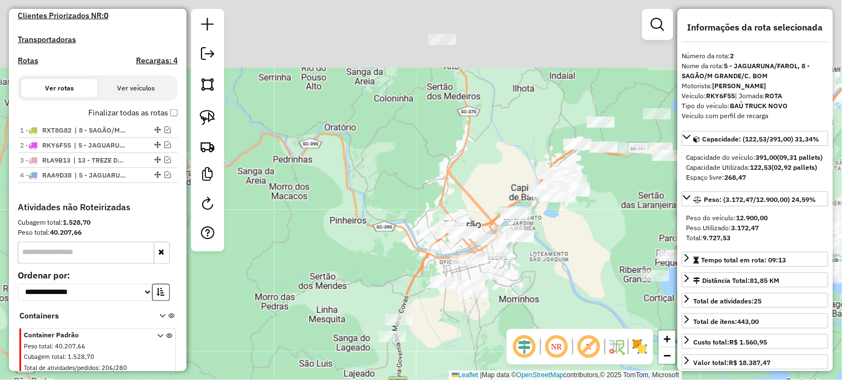
drag, startPoint x: 408, startPoint y: 156, endPoint x: 362, endPoint y: 323, distance: 173.1
click at [362, 323] on div "Janela de atendimento Grade de atendimento Capacidade Transportadoras Veículos …" at bounding box center [421, 190] width 842 height 380
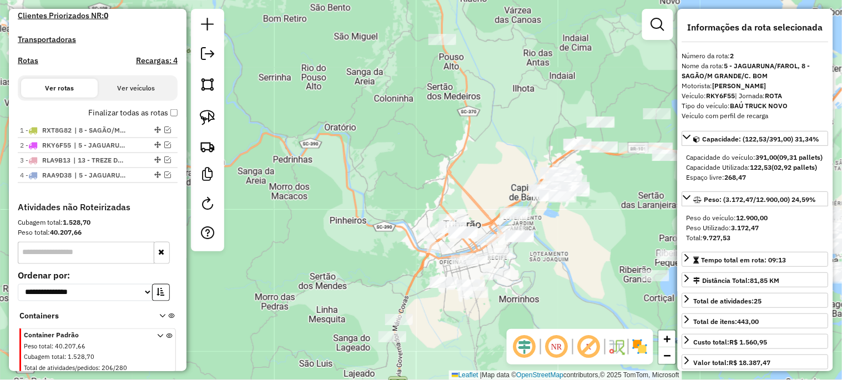
drag, startPoint x: 347, startPoint y: 256, endPoint x: 364, endPoint y: 300, distance: 46.4
click at [359, 308] on div "Janela de atendimento Grade de atendimento Capacidade Transportadoras Veículos …" at bounding box center [421, 190] width 842 height 380
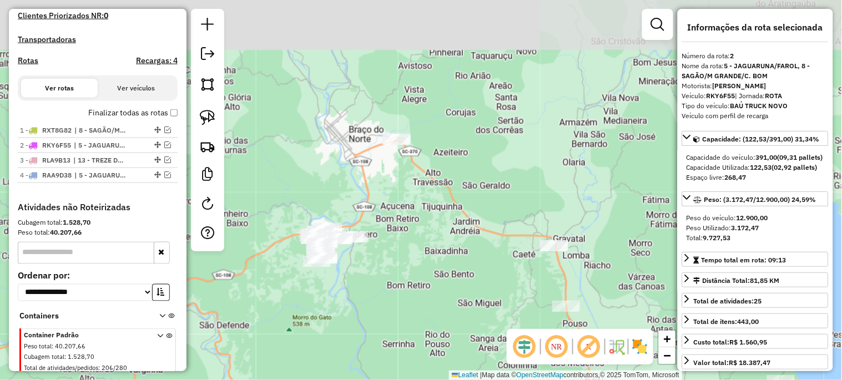
drag, startPoint x: 476, startPoint y: 301, endPoint x: 511, endPoint y: 333, distance: 47.5
click at [512, 342] on hb-router-mapa "Informações da Sessão 980213 - [DATE] Criação: [DATE] 17:49 Depósito: Unicer Be…" at bounding box center [421, 190] width 842 height 380
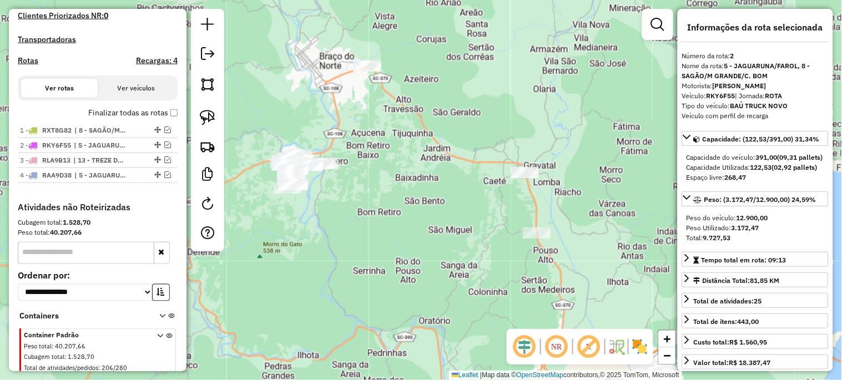
drag, startPoint x: 462, startPoint y: 330, endPoint x: 430, endPoint y: 254, distance: 82.1
click at [430, 254] on div "Janela de atendimento Grade de atendimento Capacidade Transportadoras Veículos …" at bounding box center [421, 190] width 842 height 380
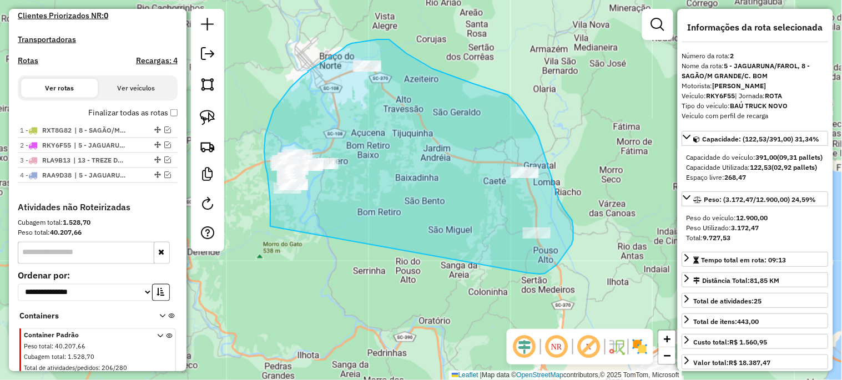
drag, startPoint x: 270, startPoint y: 226, endPoint x: 506, endPoint y: 261, distance: 238.9
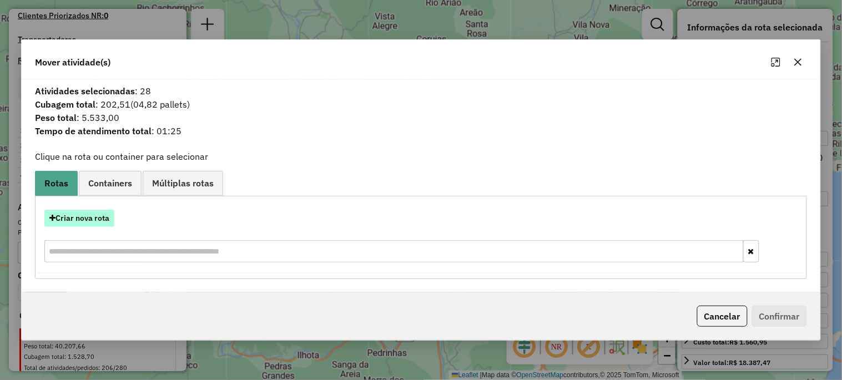
click at [79, 217] on button "Criar nova rota" at bounding box center [79, 218] width 70 height 17
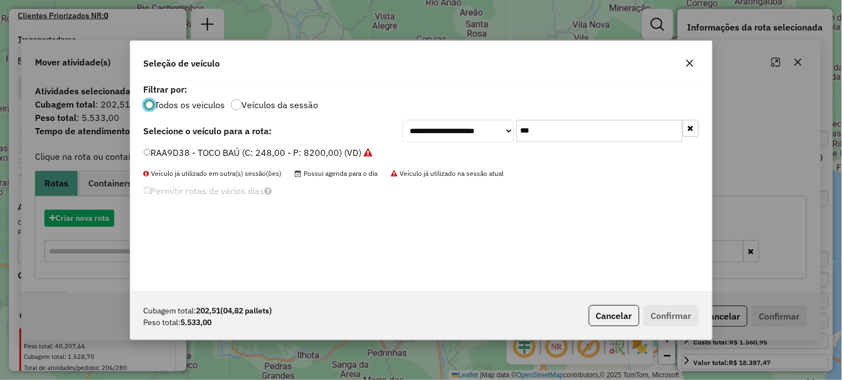
scroll to position [6, 3]
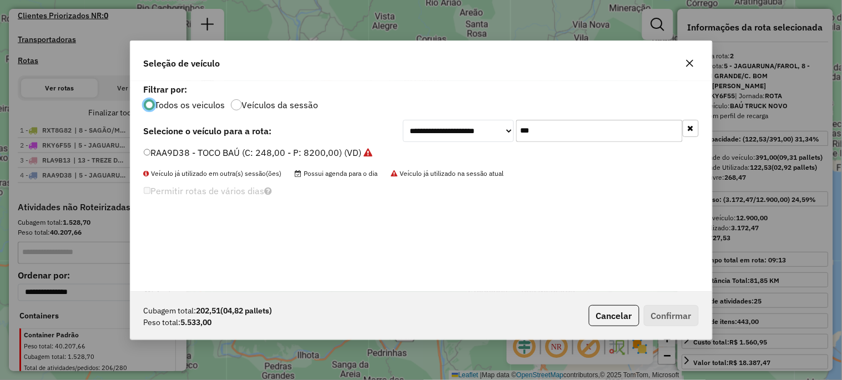
click at [581, 130] on input "***" at bounding box center [599, 131] width 166 height 22
click at [560, 183] on div "Permitir rotas de vários dias" at bounding box center [421, 194] width 568 height 22
click at [550, 135] on input "***" at bounding box center [599, 131] width 166 height 22
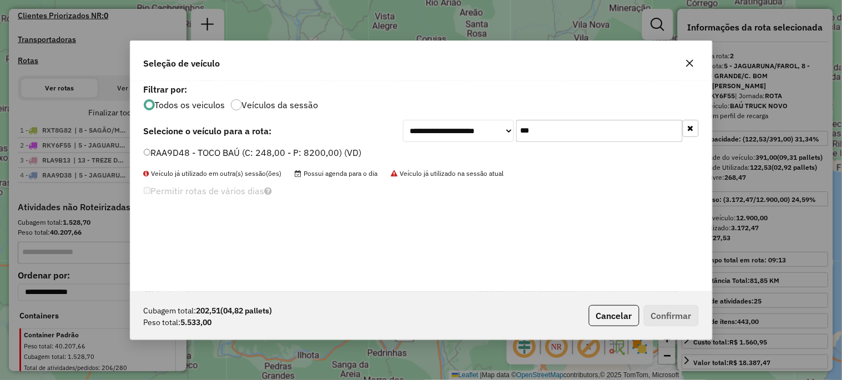
type input "***"
click at [272, 149] on label "RAA9D48 - TOCO BAÚ (C: 248,00 - P: 8200,00) (VD)" at bounding box center [253, 152] width 218 height 13
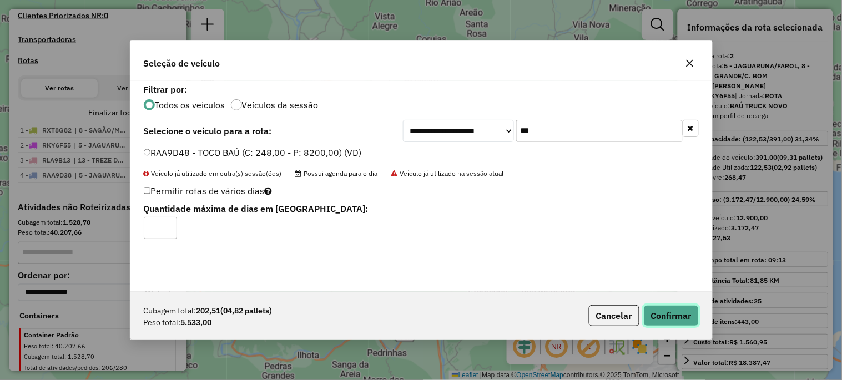
click at [667, 320] on button "Confirmar" at bounding box center [670, 315] width 55 height 21
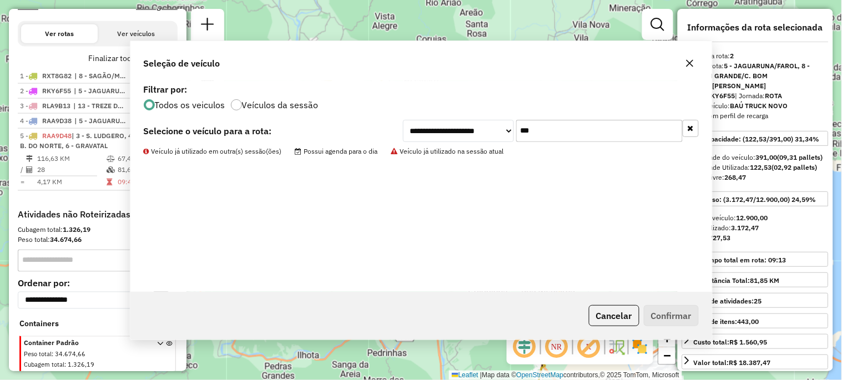
scroll to position [417, 0]
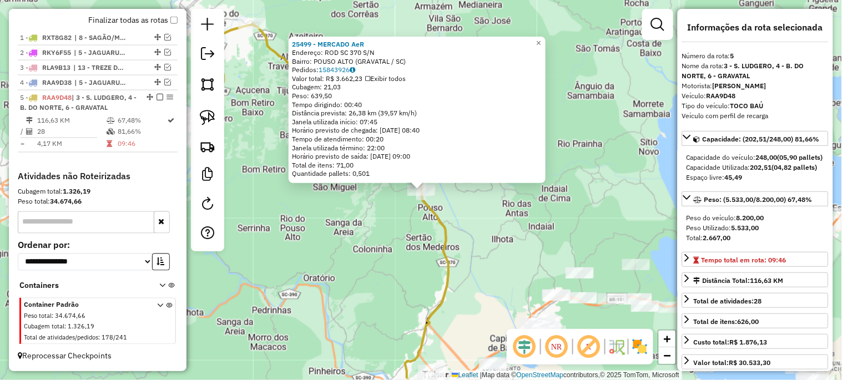
click at [371, 257] on div "25499 - MERCADO AeR Endereço: ROD SC 370 S/N Bairro: [GEOGRAPHIC_DATA] (GRAVATA…" at bounding box center [421, 190] width 842 height 380
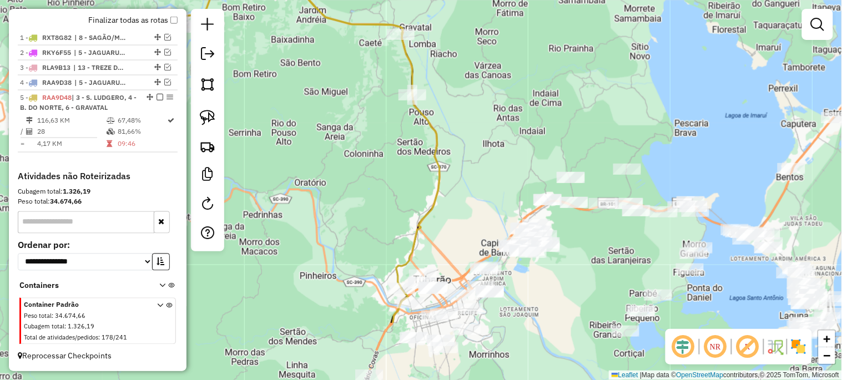
drag, startPoint x: 464, startPoint y: 257, endPoint x: 454, endPoint y: 161, distance: 97.0
click at [454, 161] on div "Janela de atendimento Grade de atendimento Capacidade Transportadoras Veículos …" at bounding box center [421, 190] width 842 height 380
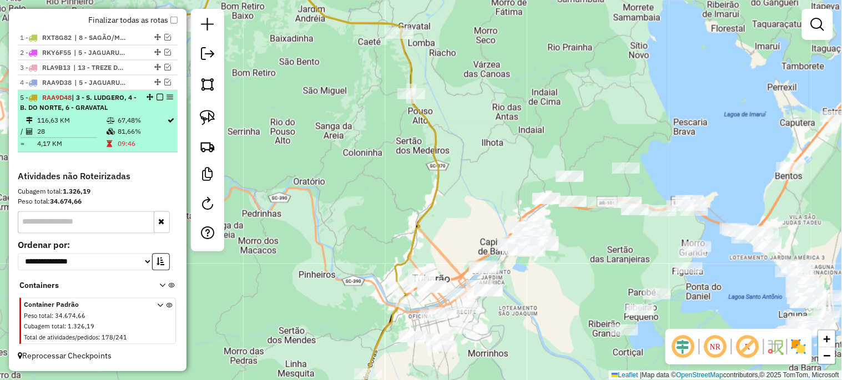
click at [156, 97] on em at bounding box center [159, 97] width 7 height 7
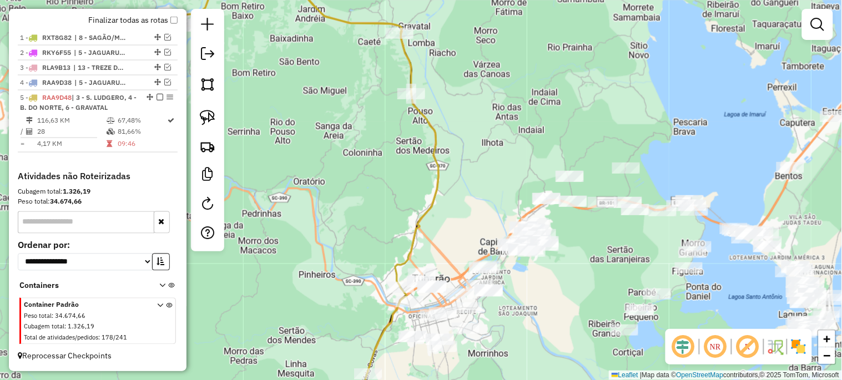
scroll to position [370, 0]
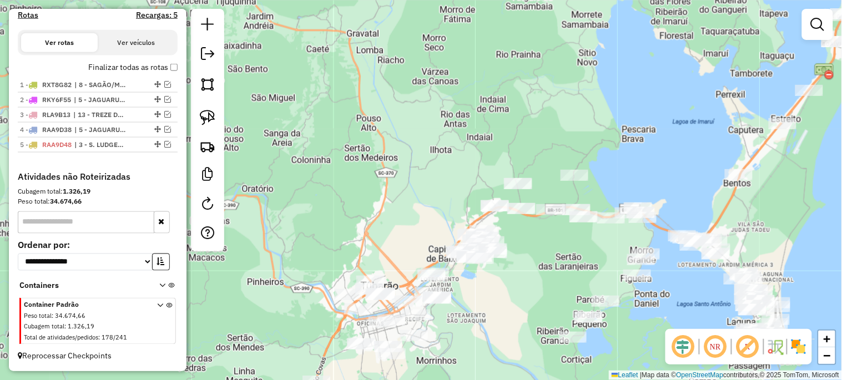
drag, startPoint x: 536, startPoint y: 133, endPoint x: 191, endPoint y: 190, distance: 349.7
click at [176, 202] on hb-router-mapa "Informações da Sessão 980213 - [DATE] Criação: [DATE] 17:49 Depósito: Unicer Be…" at bounding box center [421, 190] width 842 height 380
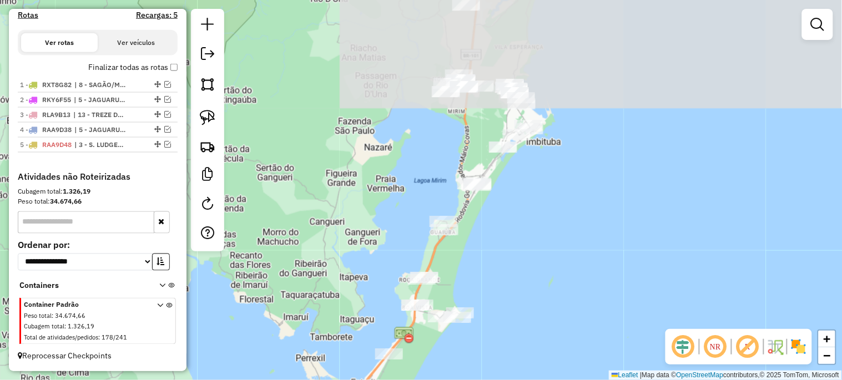
drag, startPoint x: 381, startPoint y: 140, endPoint x: 325, endPoint y: 295, distance: 164.6
click at [325, 295] on div "Janela de atendimento Grade de atendimento Capacidade Transportadoras Veículos …" at bounding box center [421, 190] width 842 height 380
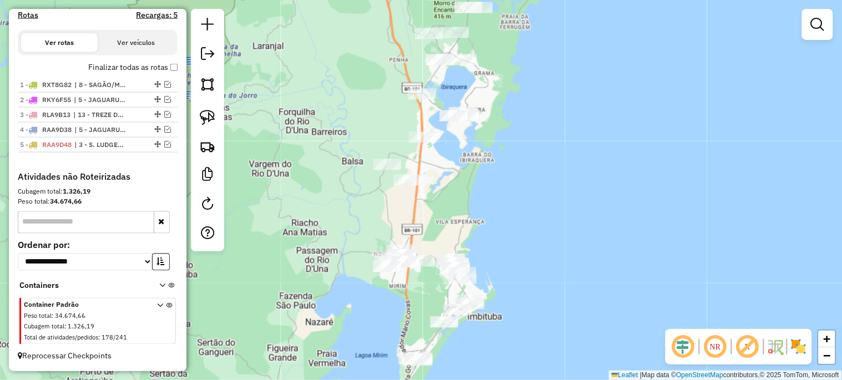
drag, startPoint x: 391, startPoint y: 197, endPoint x: 343, endPoint y: 347, distance: 156.7
click at [343, 347] on div "Janela de atendimento Grade de atendimento Capacidade Transportadoras Veículos …" at bounding box center [421, 190] width 842 height 380
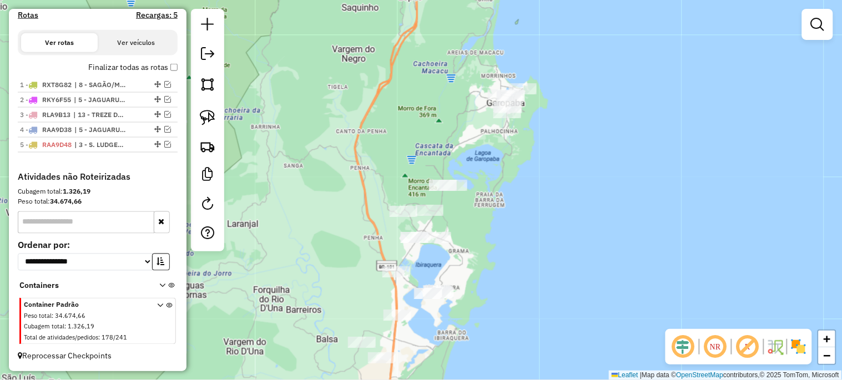
drag, startPoint x: 328, startPoint y: 198, endPoint x: 306, endPoint y: 350, distance: 153.7
click at [306, 350] on div "Janela de atendimento Grade de atendimento Capacidade Transportadoras Veículos …" at bounding box center [421, 190] width 842 height 380
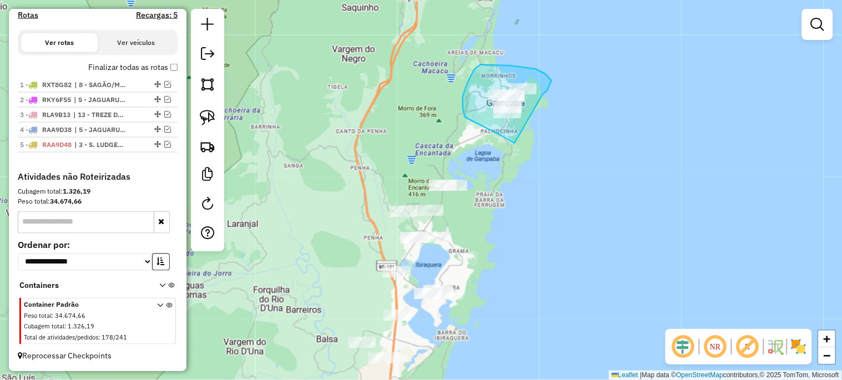
drag, startPoint x: 501, startPoint y: 135, endPoint x: 539, endPoint y: 97, distance: 54.5
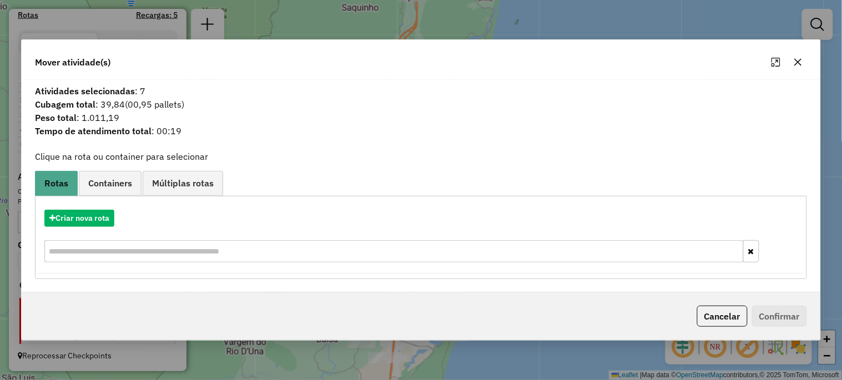
click at [800, 68] on button "button" at bounding box center [798, 62] width 18 height 18
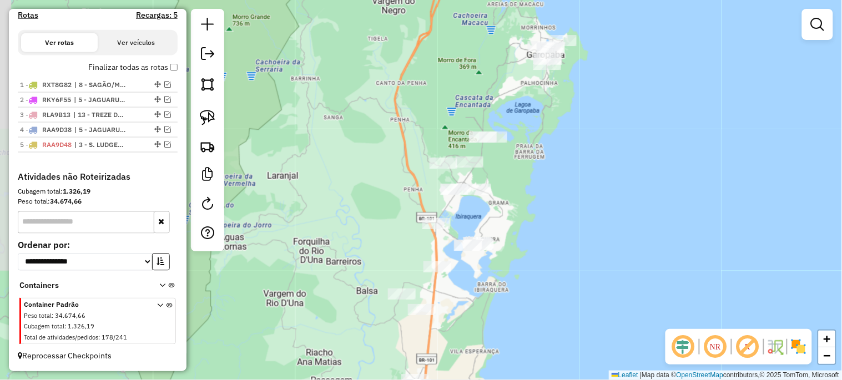
drag, startPoint x: 591, startPoint y: 202, endPoint x: 631, endPoint y: 154, distance: 62.6
click at [631, 154] on div "Janela de atendimento Grade de atendimento Capacidade Transportadoras Veículos …" at bounding box center [421, 190] width 842 height 380
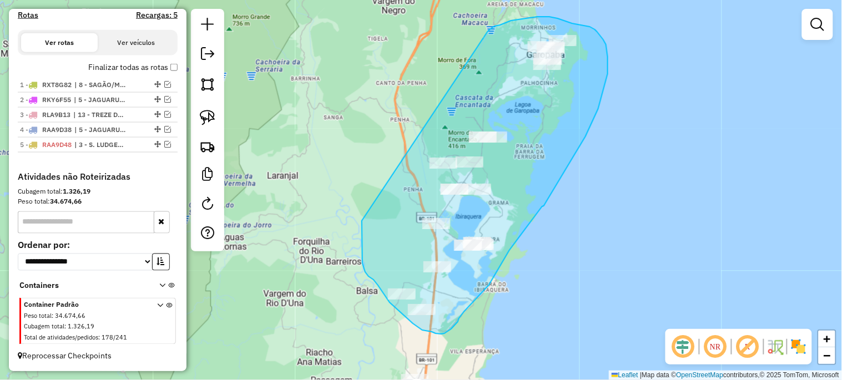
drag, startPoint x: 511, startPoint y: 21, endPoint x: 362, endPoint y: 219, distance: 248.7
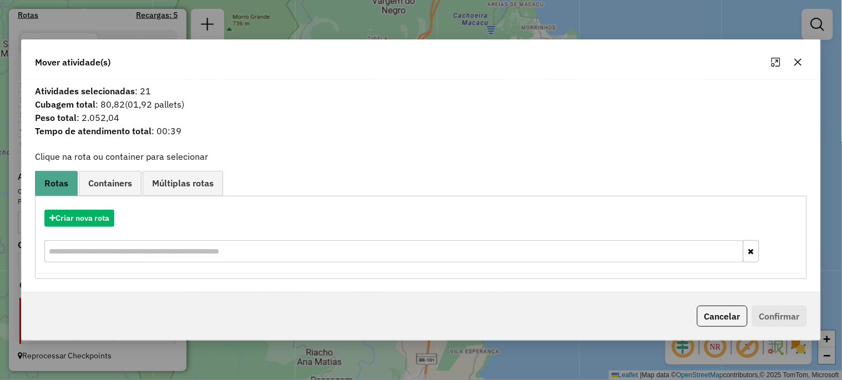
click at [115, 223] on div "Criar nova rota" at bounding box center [421, 218] width 766 height 17
click at [107, 222] on button "Criar nova rota" at bounding box center [79, 218] width 70 height 17
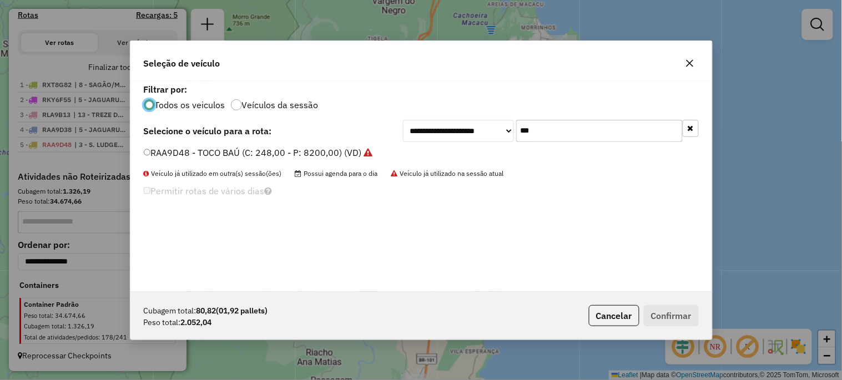
scroll to position [6, 3]
click at [541, 126] on input "***" at bounding box center [599, 131] width 166 height 22
type input "***"
click at [318, 154] on label "SXT4D49 - TOCO BAÚ (C: 248,00 - P: 8200,00) (VD)" at bounding box center [252, 152] width 217 height 13
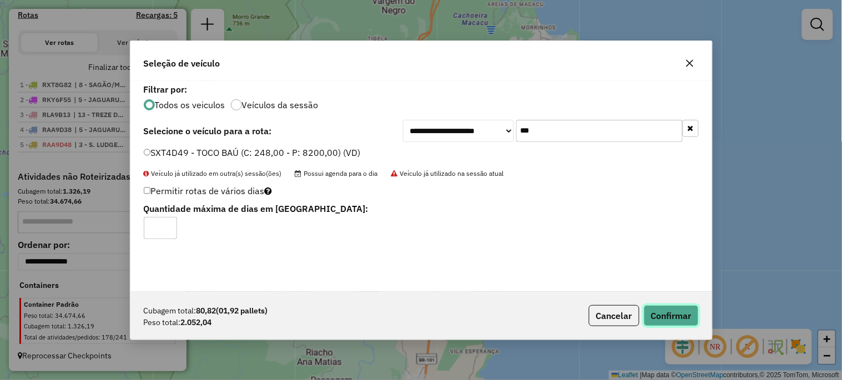
click at [668, 312] on button "Confirmar" at bounding box center [670, 315] width 55 height 21
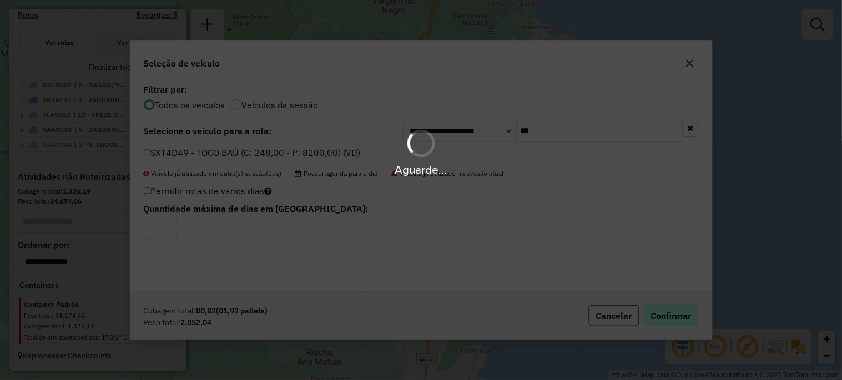
scroll to position [417, 0]
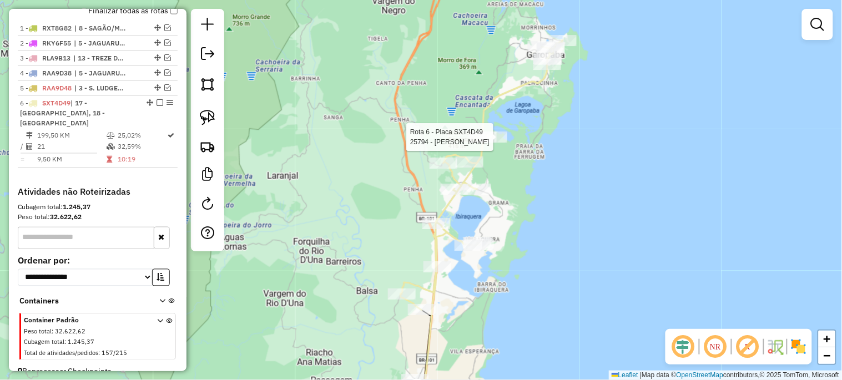
select select "*********"
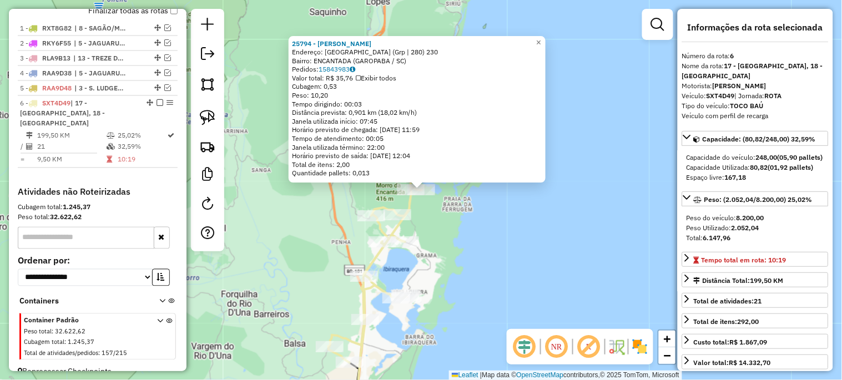
scroll to position [432, 0]
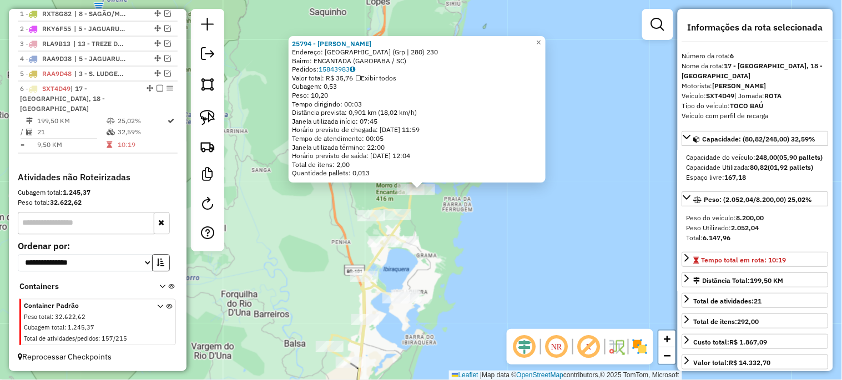
click at [571, 114] on div "25794 - [PERSON_NAME]: [GEOGRAPHIC_DATA] (Grp | 280) 230 Bairro: ENCANTADA ([GE…" at bounding box center [421, 190] width 842 height 380
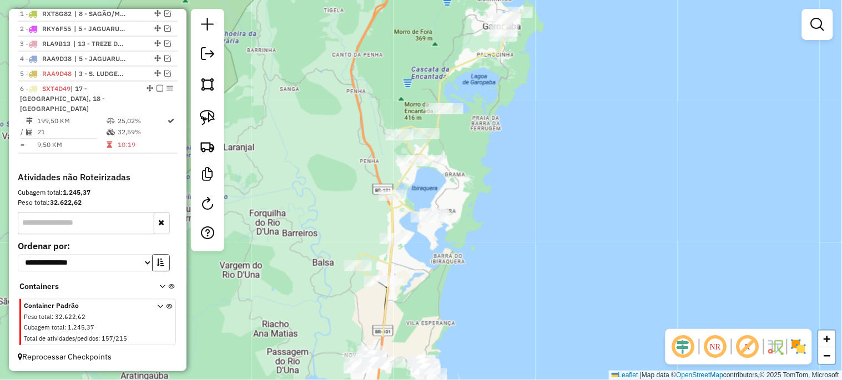
drag, startPoint x: 461, startPoint y: 262, endPoint x: 489, endPoint y: 181, distance: 85.8
click at [489, 181] on div "Janela de atendimento Grade de atendimento Capacidade Transportadoras Veículos …" at bounding box center [421, 190] width 842 height 380
select select "*********"
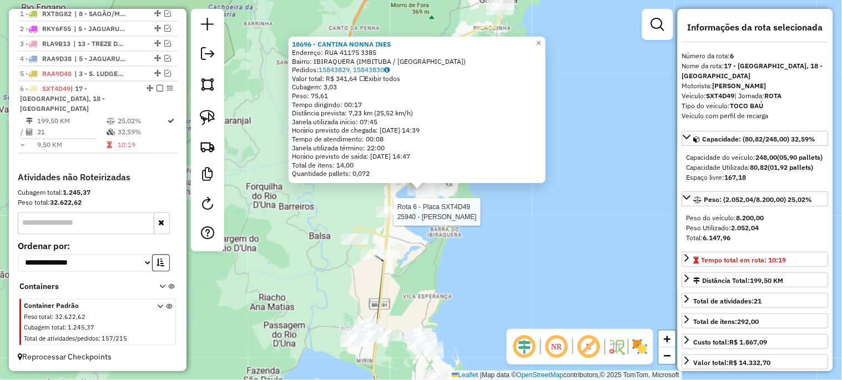
click at [394, 217] on div at bounding box center [390, 211] width 28 height 11
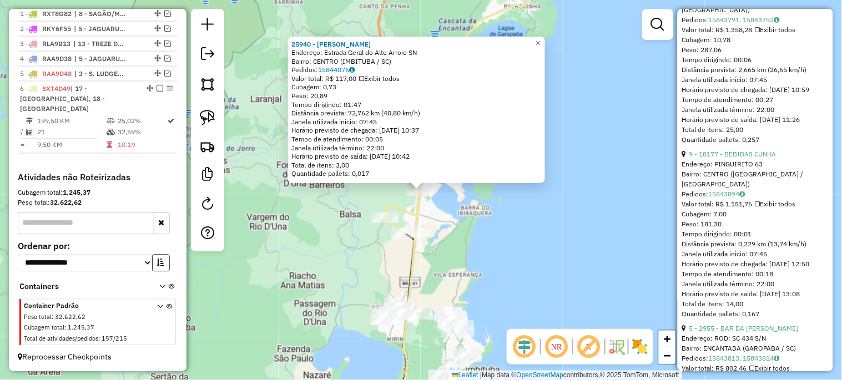
scroll to position [698, 0]
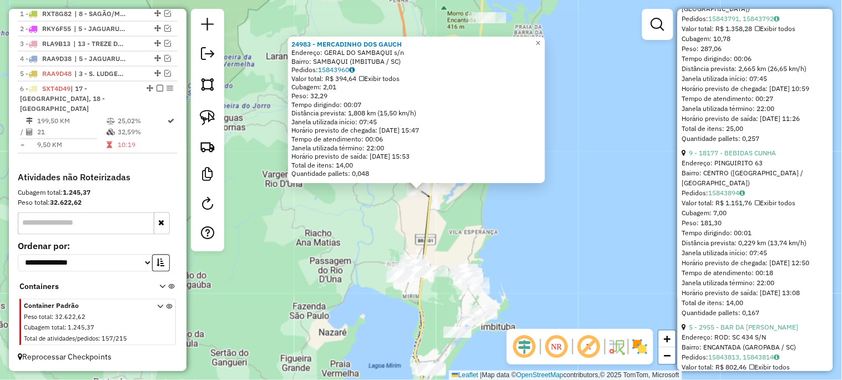
click at [527, 217] on div "24983 - MERCADINHO DOS GAUCH Endereço: GERAL DO SAMBAQUI s/n Bairro: SAMBAQUI (…" at bounding box center [421, 190] width 842 height 380
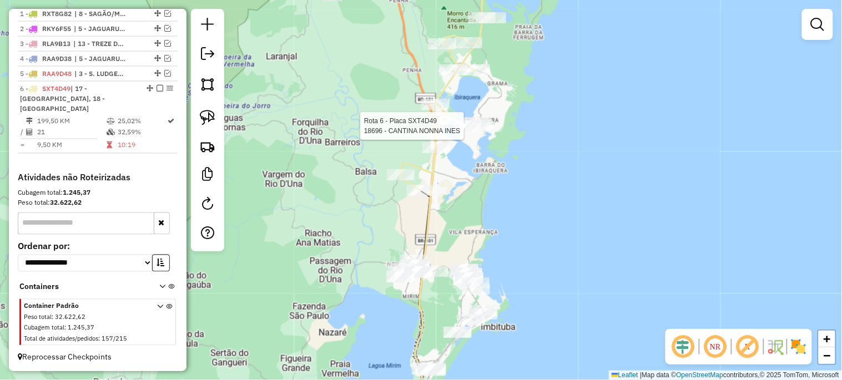
select select "*********"
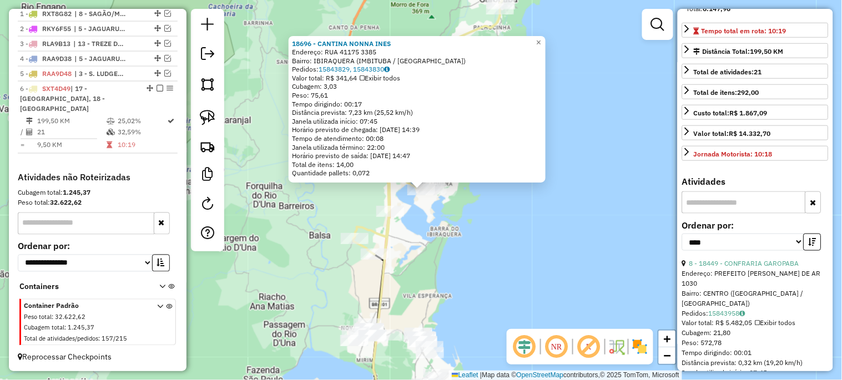
scroll to position [328, 0]
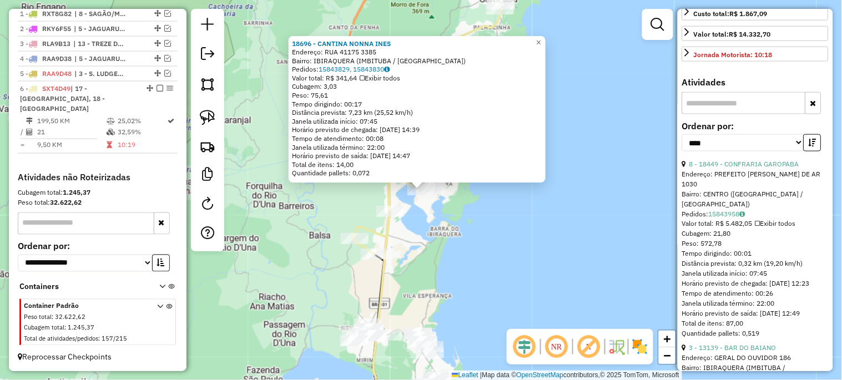
click at [509, 221] on div "18696 - CANTINA NONNA INES Endereço: RUA 41175 3385 Bairro: [GEOGRAPHIC_DATA] (…" at bounding box center [421, 190] width 842 height 380
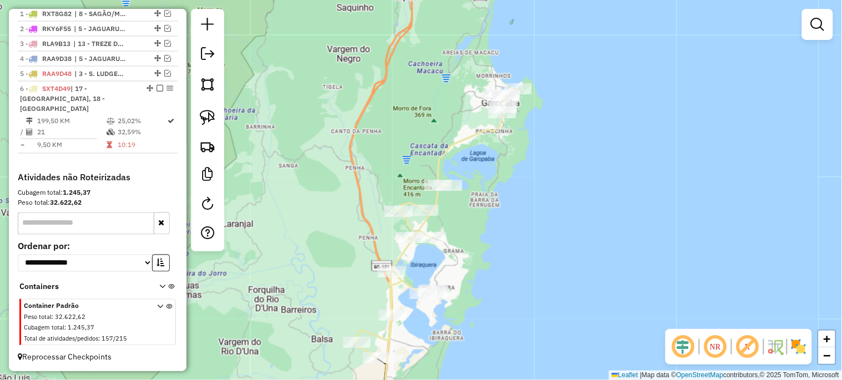
drag, startPoint x: 470, startPoint y: 163, endPoint x: 477, endPoint y: 135, distance: 28.7
click at [477, 138] on div "Janela de atendimento Grade de atendimento Capacidade Transportadoras Veículos …" at bounding box center [421, 190] width 842 height 380
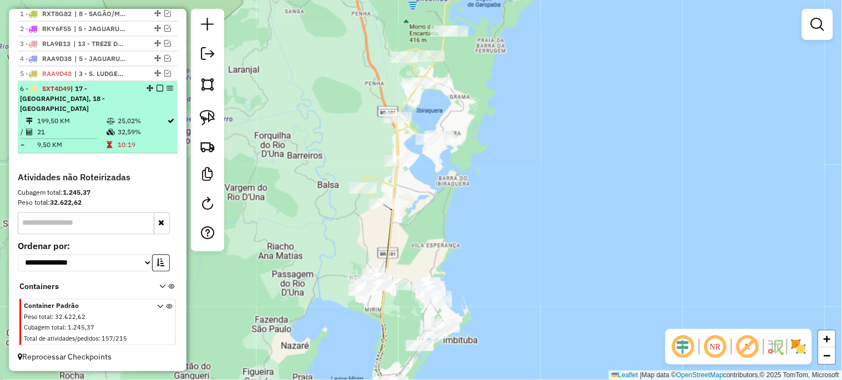
click at [156, 92] on em at bounding box center [159, 88] width 7 height 7
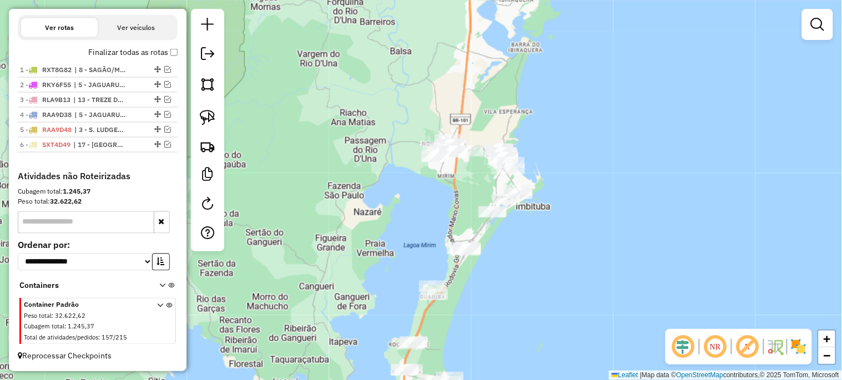
drag, startPoint x: 468, startPoint y: 207, endPoint x: 499, endPoint y: 67, distance: 143.2
click at [499, 67] on div "Janela de atendimento Grade de atendimento Capacidade Transportadoras Veículos …" at bounding box center [421, 190] width 842 height 380
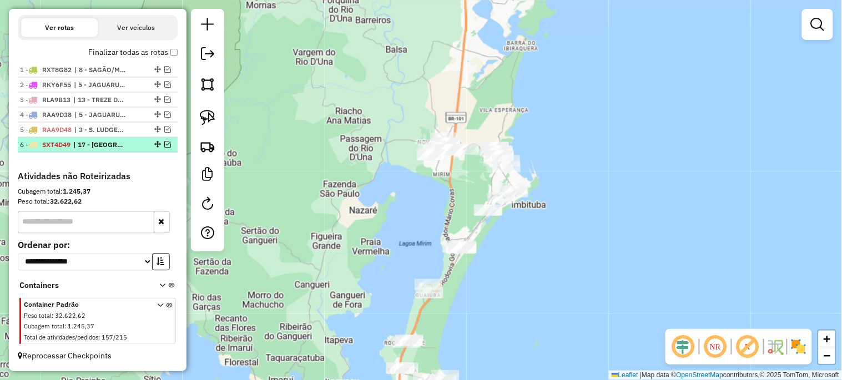
click at [165, 141] on em at bounding box center [167, 144] width 7 height 7
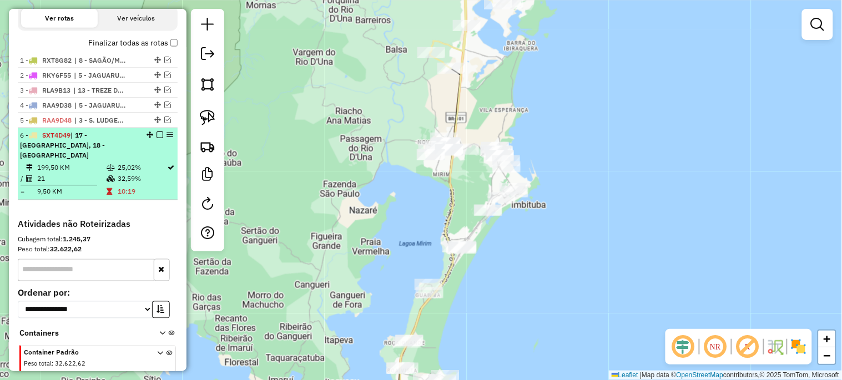
scroll to position [432, 0]
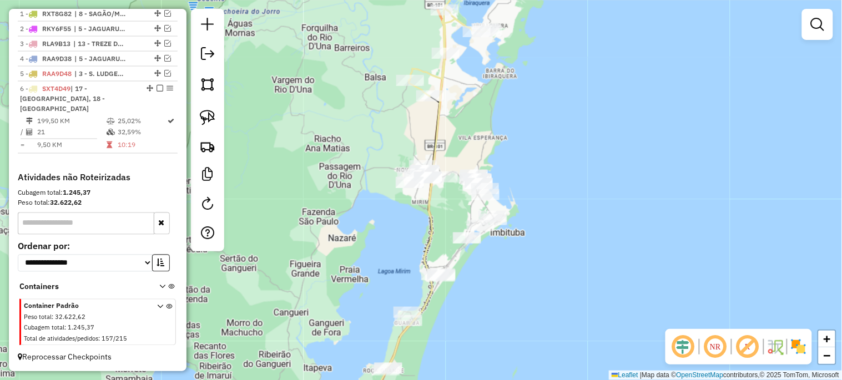
drag, startPoint x: 404, startPoint y: 112, endPoint x: 365, endPoint y: 143, distance: 49.7
click at [381, 143] on div "Janela de atendimento Grade de atendimento Capacidade Transportadoras Veículos …" at bounding box center [421, 190] width 842 height 380
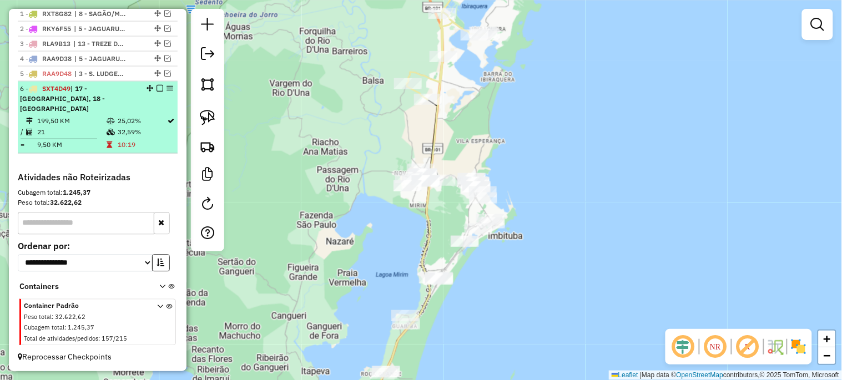
click at [156, 92] on em at bounding box center [159, 88] width 7 height 7
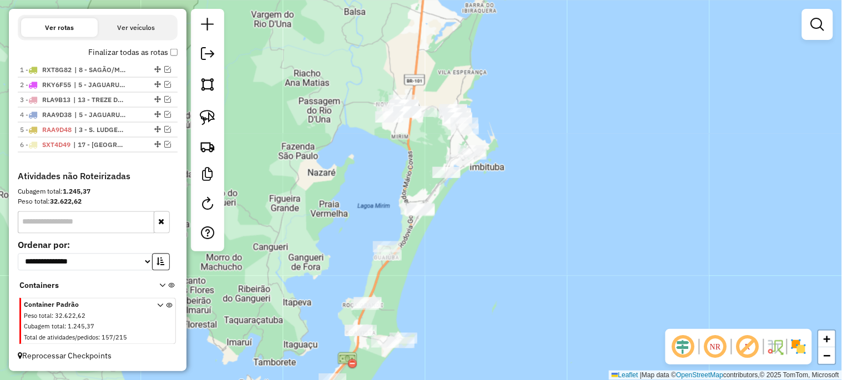
drag, startPoint x: 341, startPoint y: 152, endPoint x: 322, endPoint y: 83, distance: 71.2
click at [322, 83] on div "Janela de atendimento Grade de atendimento Capacidade Transportadoras Veículos …" at bounding box center [421, 190] width 842 height 380
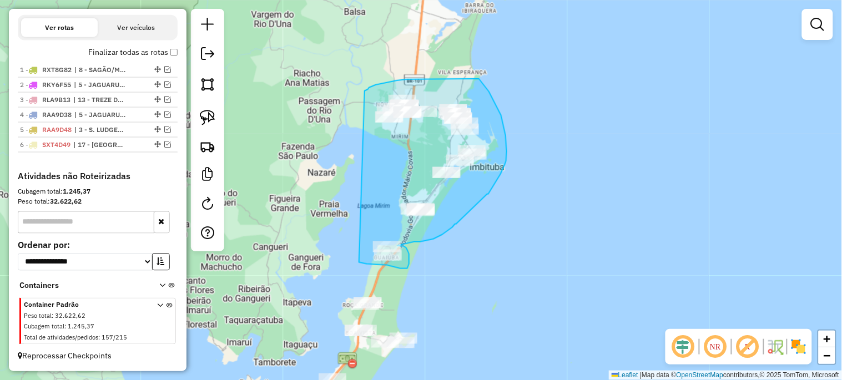
drag, startPoint x: 364, startPoint y: 91, endPoint x: 350, endPoint y: 243, distance: 152.7
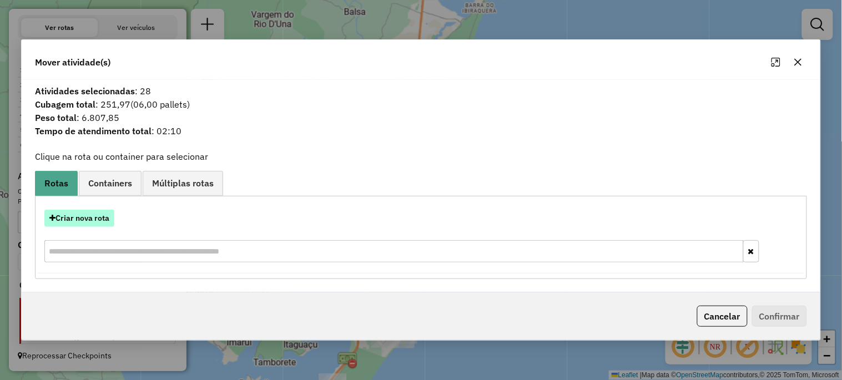
click at [92, 219] on button "Criar nova rota" at bounding box center [79, 218] width 70 height 17
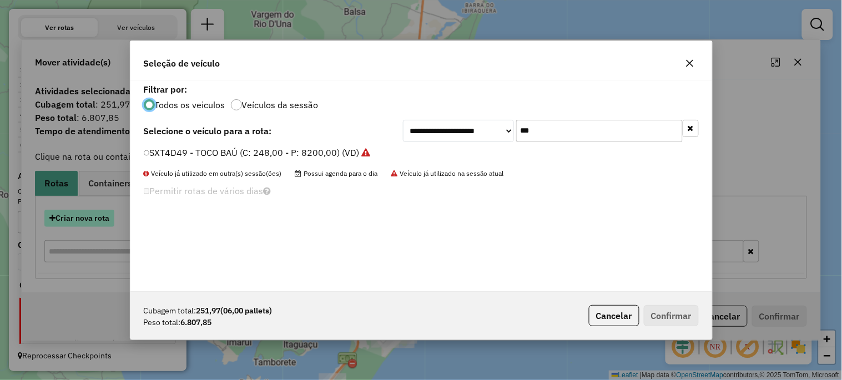
scroll to position [6, 3]
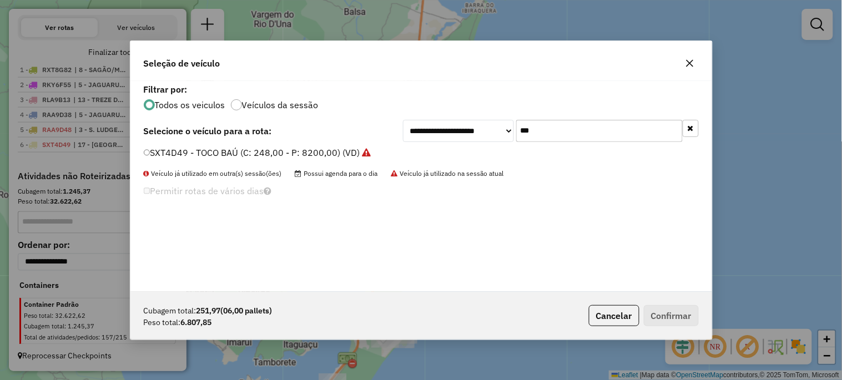
click at [552, 125] on input "***" at bounding box center [599, 131] width 166 height 22
type input "***"
click at [290, 153] on label "RKY6C15 - BAÚ TRUCK NOVO (C: 391,00 - P: 12900,00) (VD)" at bounding box center [271, 152] width 254 height 13
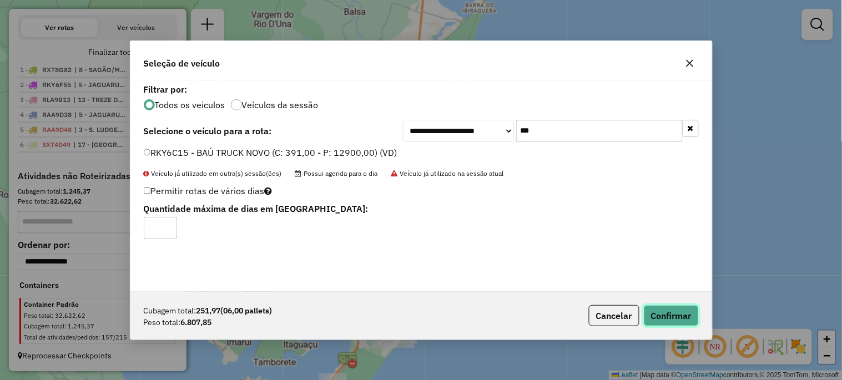
click at [661, 309] on button "Confirmar" at bounding box center [670, 315] width 55 height 21
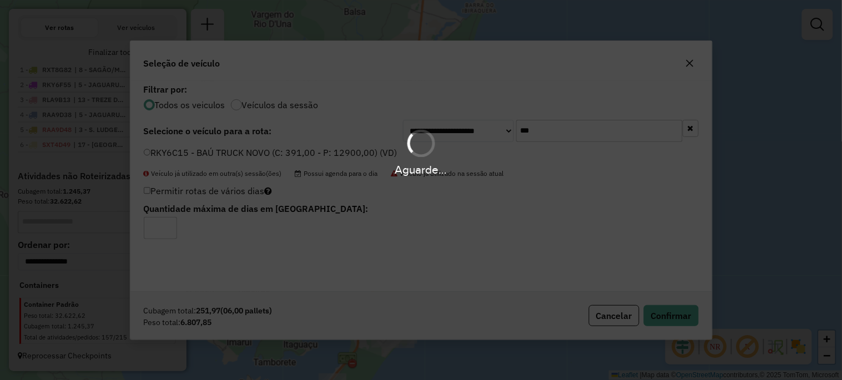
scroll to position [432, 0]
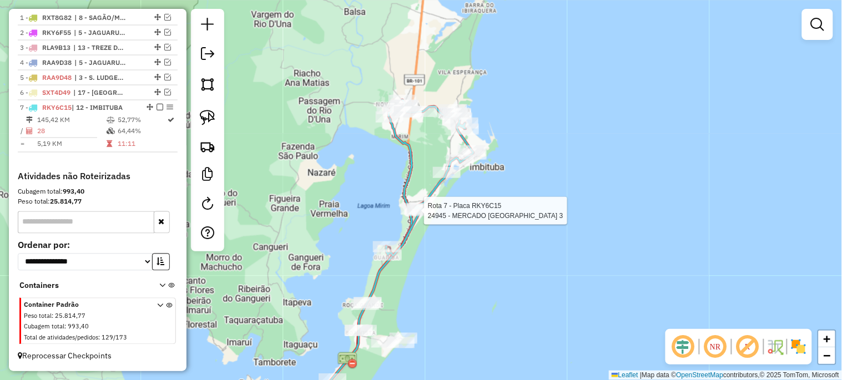
select select "*********"
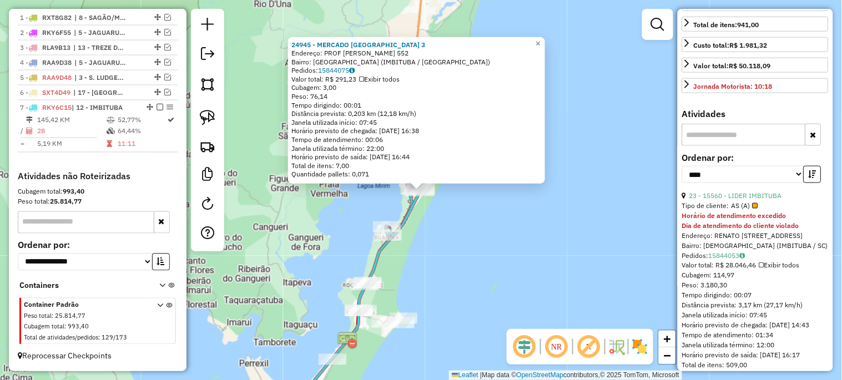
scroll to position [287, 0]
click at [735, 199] on link "23 - 15560 - LIDER IMBITUBA" at bounding box center [735, 195] width 93 height 8
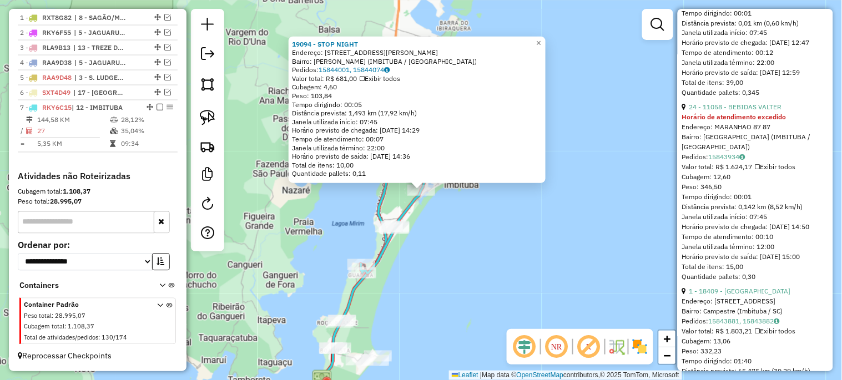
scroll to position [616, 0]
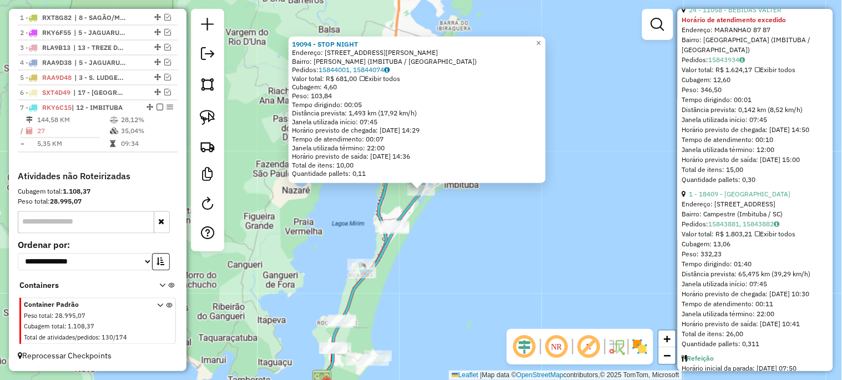
click at [573, 212] on div "19094 - STOP NIGHT Endereço: AV: [PERSON_NAME] 926 Bairro: [PERSON_NAME] (IMBIT…" at bounding box center [421, 190] width 842 height 380
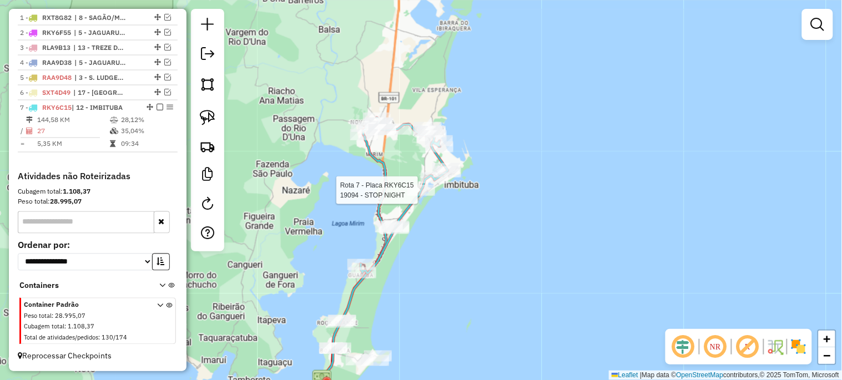
select select "*********"
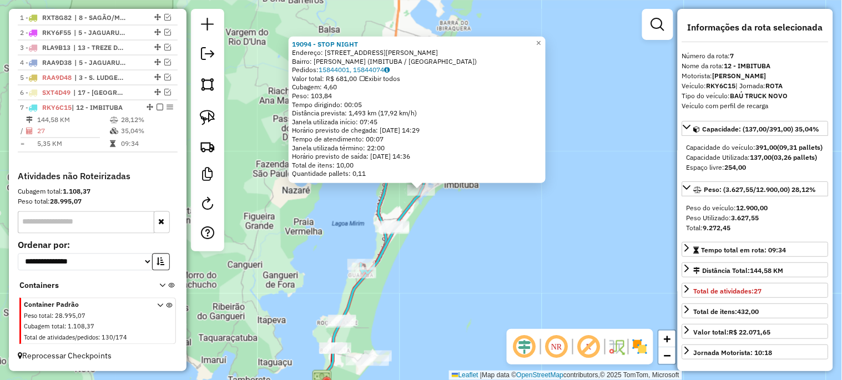
click at [562, 261] on div "19094 - STOP NIGHT Endereço: AV: [PERSON_NAME] 926 Bairro: [PERSON_NAME] (IMBIT…" at bounding box center [421, 190] width 842 height 380
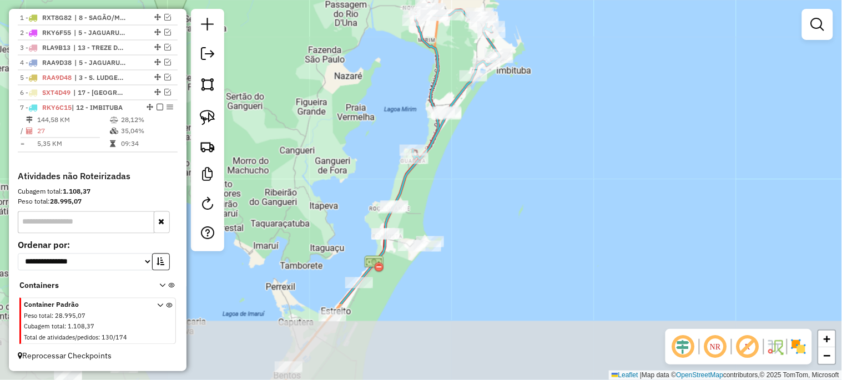
drag, startPoint x: 474, startPoint y: 283, endPoint x: 526, endPoint y: 173, distance: 122.4
click at [526, 173] on div "Janela de atendimento Grade de atendimento Capacidade Transportadoras Veículos …" at bounding box center [421, 190] width 842 height 380
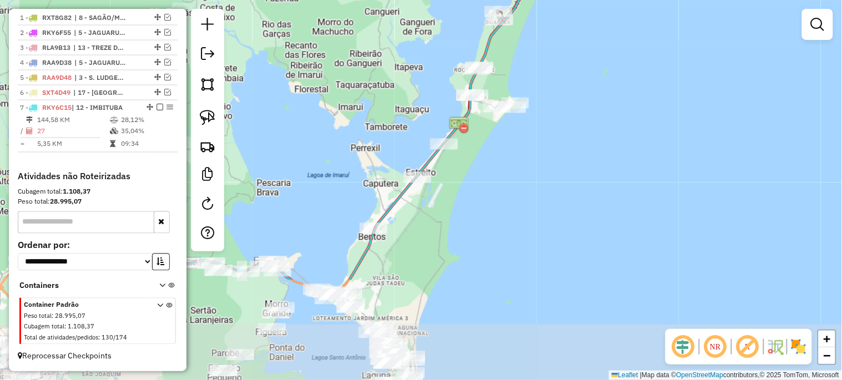
drag, startPoint x: 499, startPoint y: 245, endPoint x: 584, endPoint y: 107, distance: 162.6
click at [584, 107] on div "Janela de atendimento Grade de atendimento Capacidade Transportadoras Veículos …" at bounding box center [421, 190] width 842 height 380
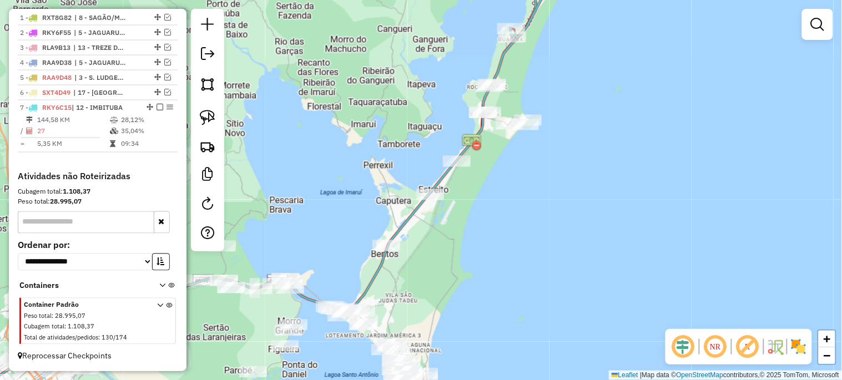
drag, startPoint x: 573, startPoint y: 168, endPoint x: 586, endPoint y: 185, distance: 21.4
click at [586, 185] on div "Janela de atendimento Grade de atendimento Capacidade Transportadoras Veículos …" at bounding box center [421, 190] width 842 height 380
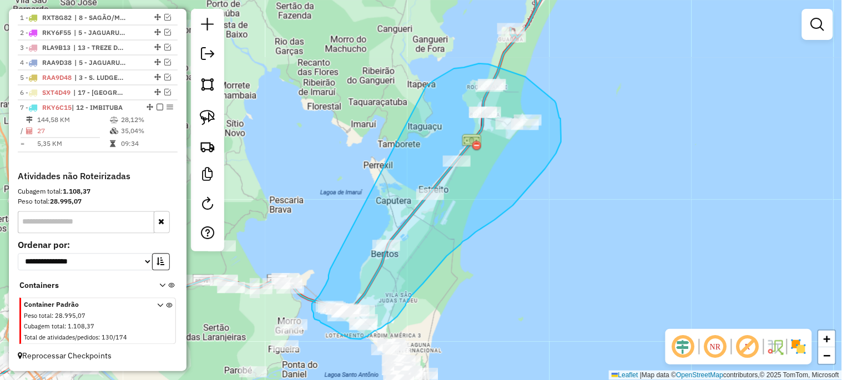
drag, startPoint x: 428, startPoint y: 84, endPoint x: 332, endPoint y: 268, distance: 207.9
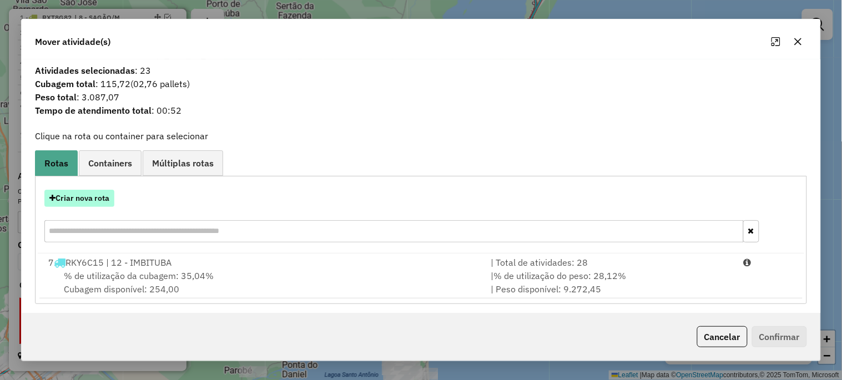
click at [98, 199] on button "Criar nova rota" at bounding box center [79, 198] width 70 height 17
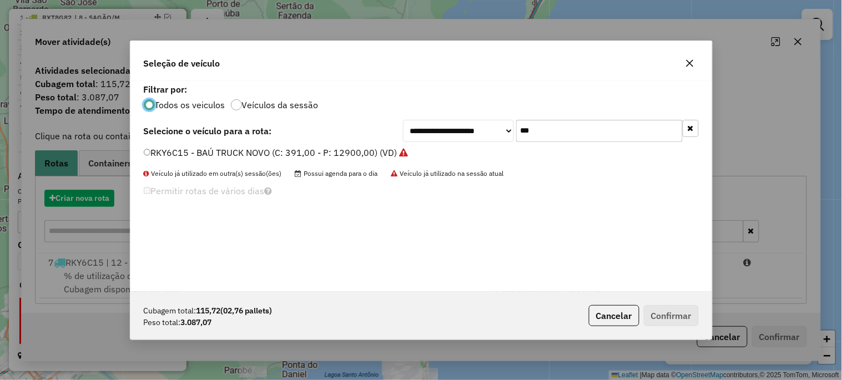
scroll to position [6, 3]
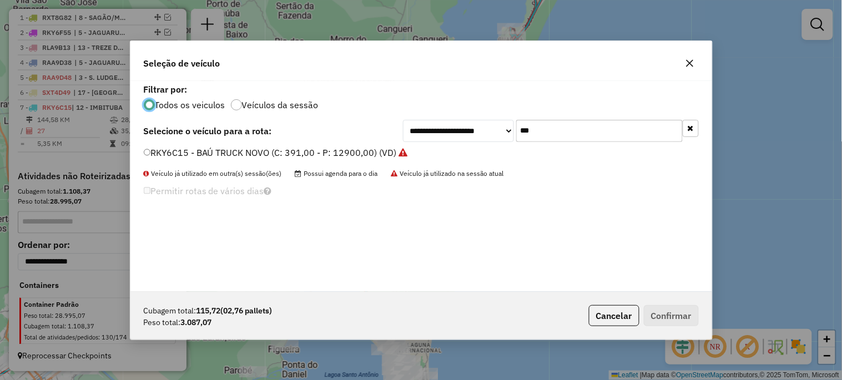
click at [580, 134] on input "***" at bounding box center [599, 131] width 166 height 22
type input "***"
click at [363, 148] on label "RXT1D61 - 312 - TOCO BAÚ (C: 248,00 - P: 8200,00) (VD)" at bounding box center [265, 152] width 242 height 13
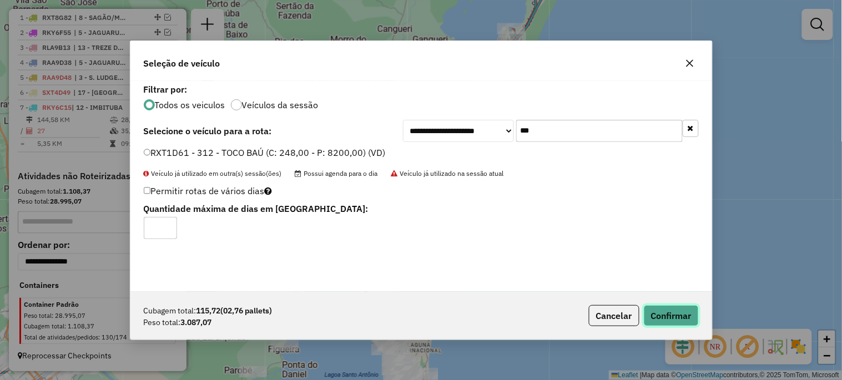
click at [664, 312] on button "Confirmar" at bounding box center [670, 315] width 55 height 21
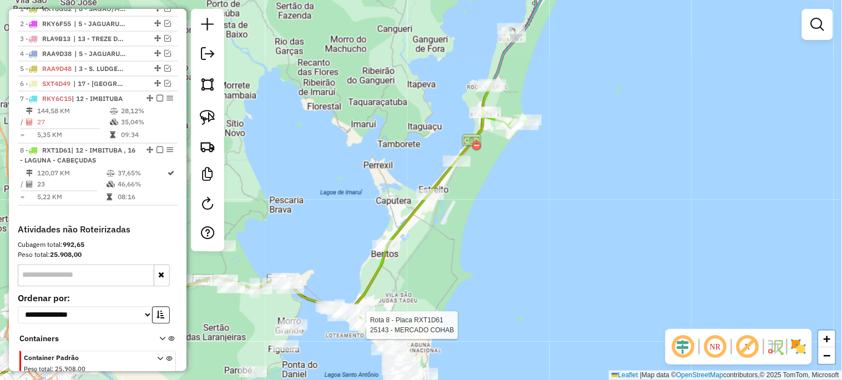
select select "*********"
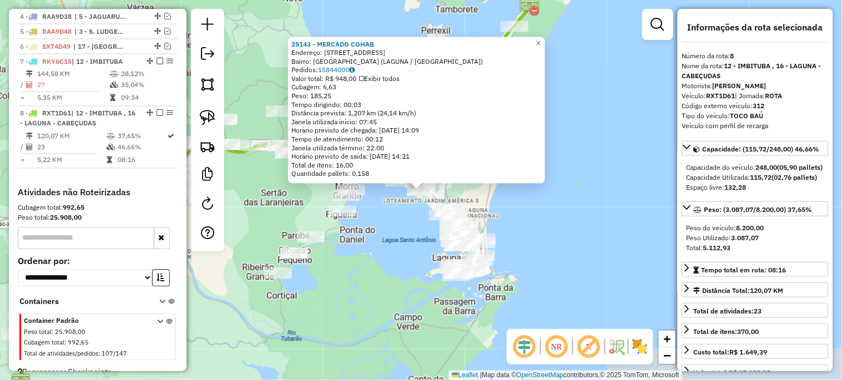
scroll to position [499, 0]
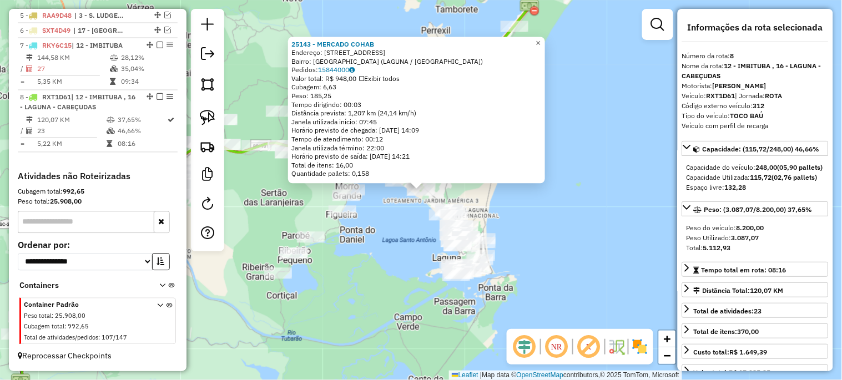
click at [619, 262] on div "25143 - MERCADO COHAB Endereço: AV BRASIL 141 Bairro: [GEOGRAPHIC_DATA] (LAGUNA…" at bounding box center [421, 190] width 842 height 380
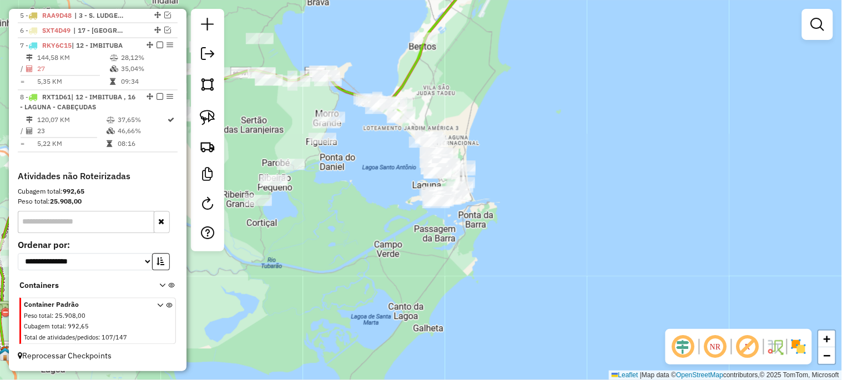
drag, startPoint x: 573, startPoint y: 256, endPoint x: 553, endPoint y: 182, distance: 76.4
click at [553, 182] on div "Janela de atendimento Grade de atendimento Capacidade Transportadoras Veículos …" at bounding box center [421, 190] width 842 height 380
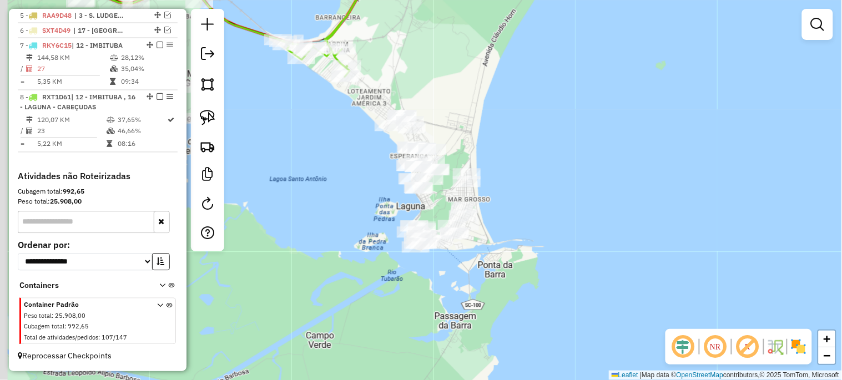
drag, startPoint x: 520, startPoint y: 200, endPoint x: 597, endPoint y: 218, distance: 78.7
click at [597, 218] on div "Janela de atendimento Grade de atendimento Capacidade Transportadoras Veículos …" at bounding box center [421, 190] width 842 height 380
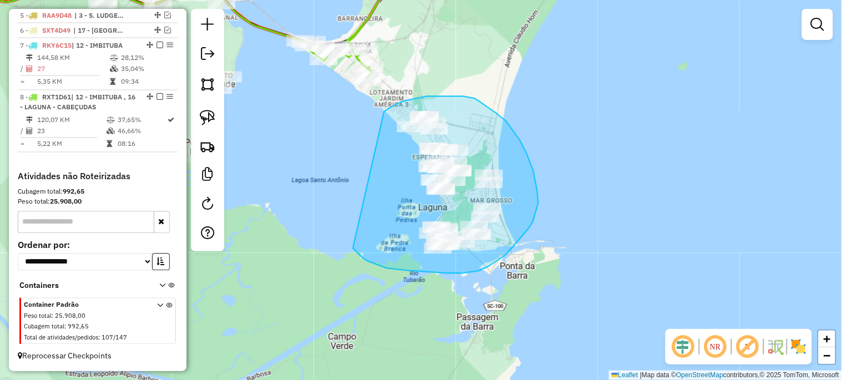
drag, startPoint x: 384, startPoint y: 112, endPoint x: 353, endPoint y: 248, distance: 140.0
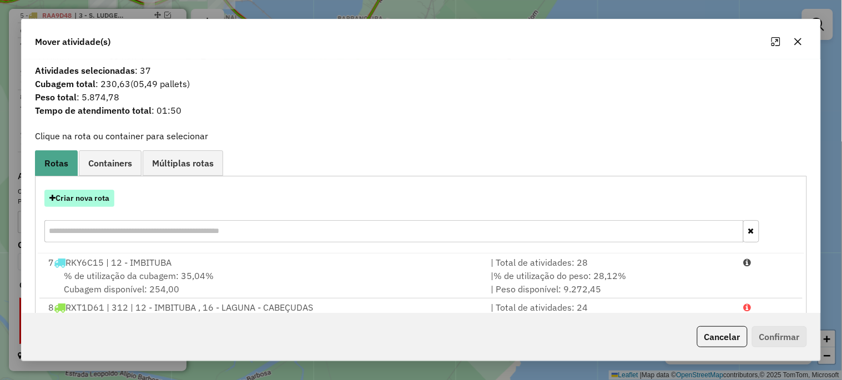
click at [92, 197] on button "Criar nova rota" at bounding box center [79, 198] width 70 height 17
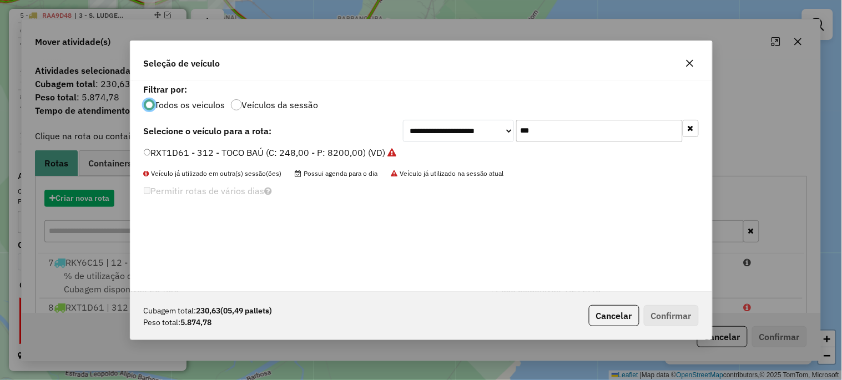
scroll to position [6, 3]
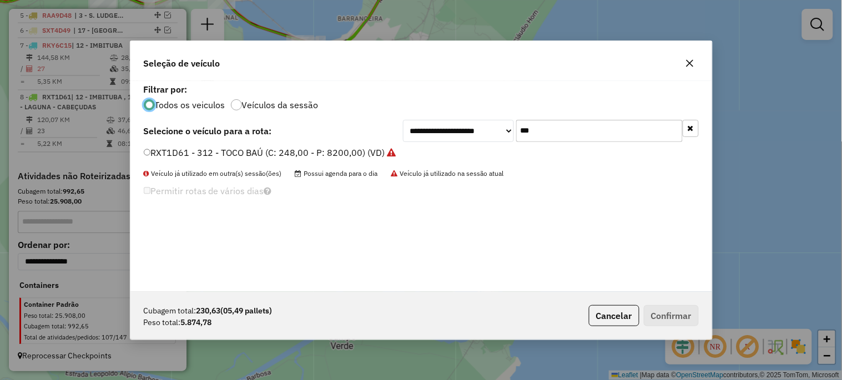
click at [579, 139] on input "***" at bounding box center [599, 131] width 166 height 22
click at [579, 136] on input "***" at bounding box center [599, 131] width 166 height 22
click at [579, 135] on input "***" at bounding box center [599, 131] width 166 height 22
type input "***"
click at [302, 156] on label "SXT4D59 - TOCO BAÚ (C: 248,00 - P: 8200,00) (VD)" at bounding box center [252, 152] width 217 height 13
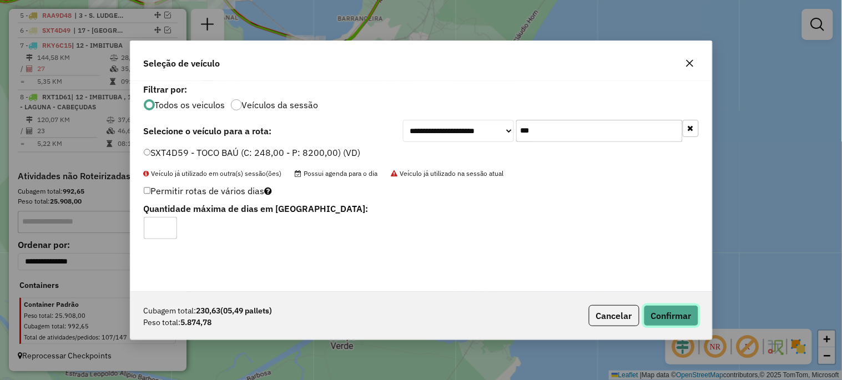
click at [672, 311] on button "Confirmar" at bounding box center [670, 315] width 55 height 21
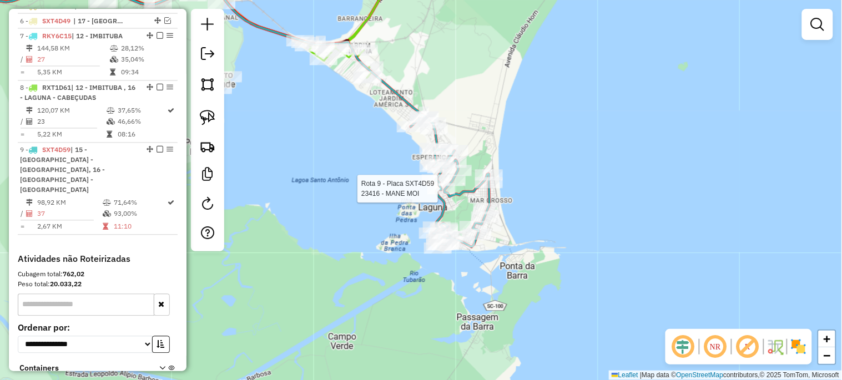
select select "*********"
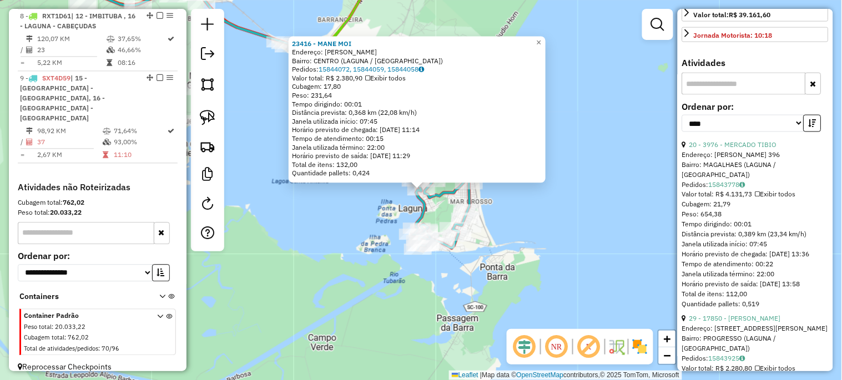
scroll to position [369, 0]
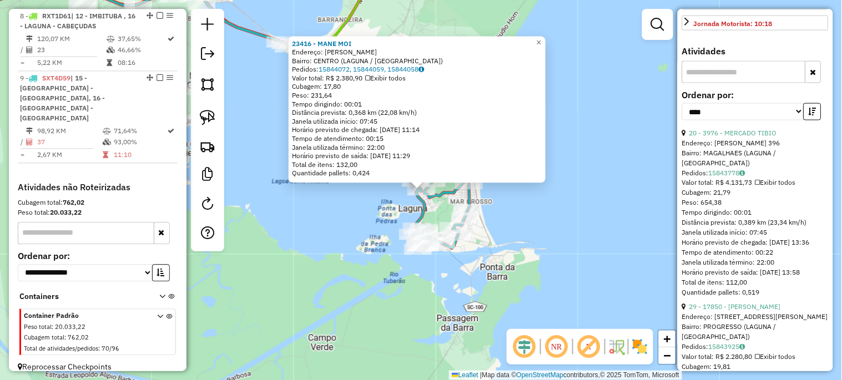
click at [626, 230] on div "23416 - MANE MOI Endereço: [PERSON_NAME]: CENTRO ([GEOGRAPHIC_DATA] / [GEOGRAPH…" at bounding box center [421, 190] width 842 height 380
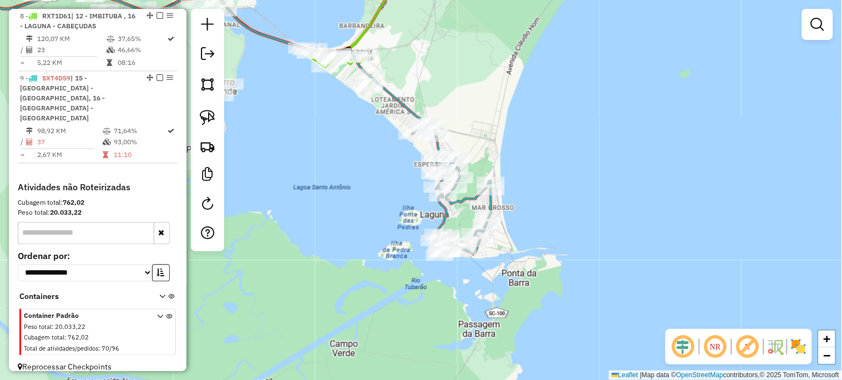
drag, startPoint x: 591, startPoint y: 242, endPoint x: 714, endPoint y: 322, distance: 146.8
click at [714, 322] on div "Janela de atendimento Grade de atendimento Capacidade Transportadoras Veículos …" at bounding box center [421, 190] width 842 height 380
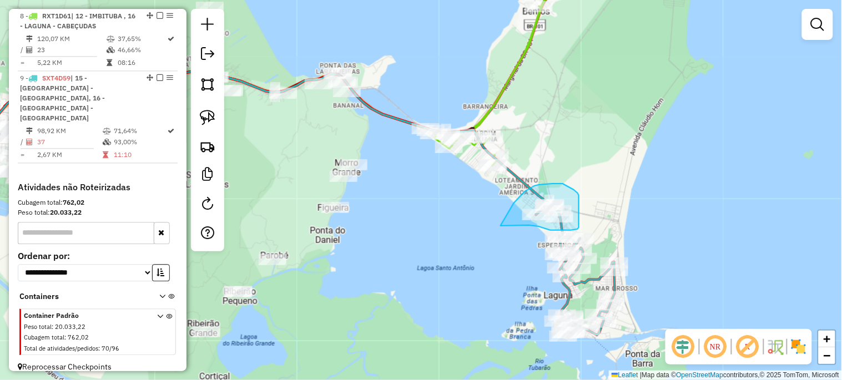
drag, startPoint x: 514, startPoint y: 203, endPoint x: 499, endPoint y: 226, distance: 26.9
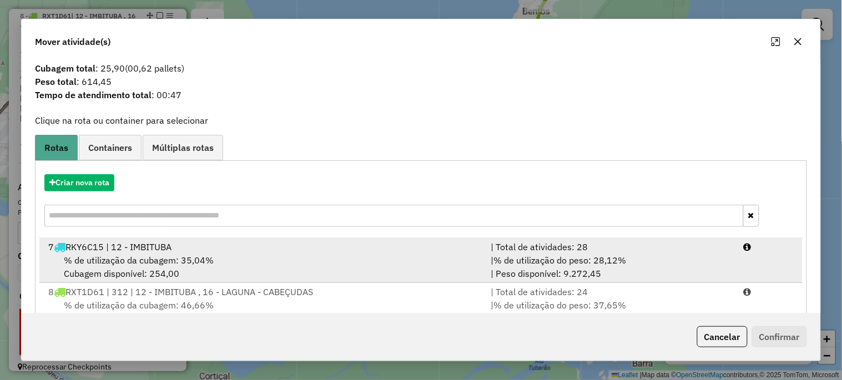
scroll to position [41, 0]
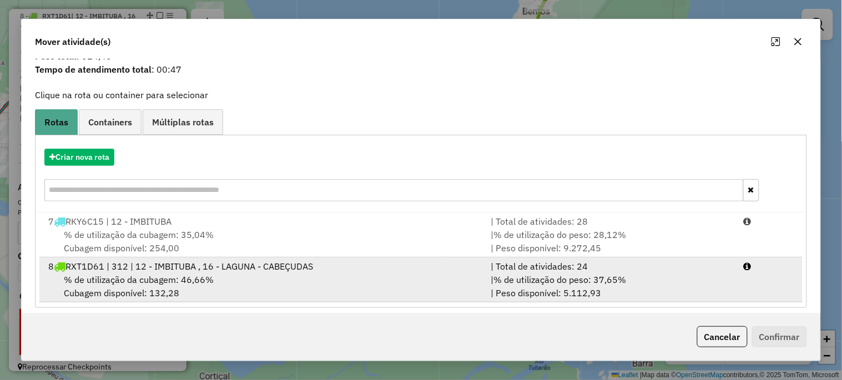
click at [135, 284] on span "% de utilização da cubagem: 46,66%" at bounding box center [139, 279] width 150 height 11
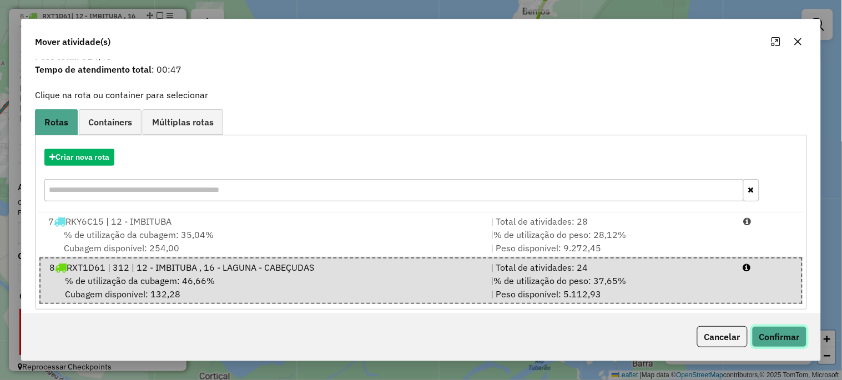
click at [777, 336] on button "Confirmar" at bounding box center [779, 336] width 55 height 21
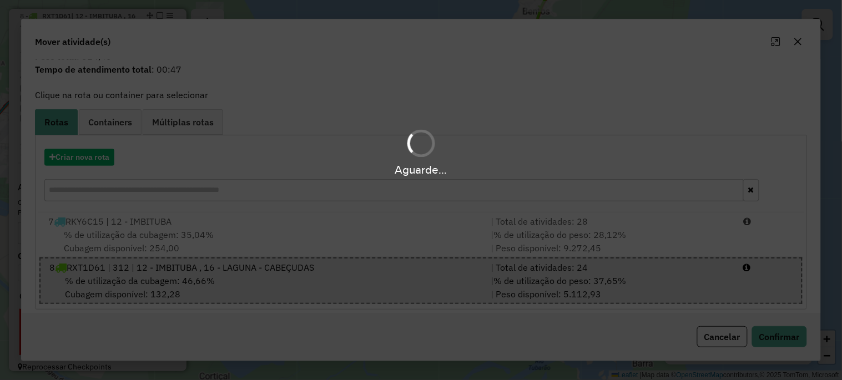
scroll to position [0, 0]
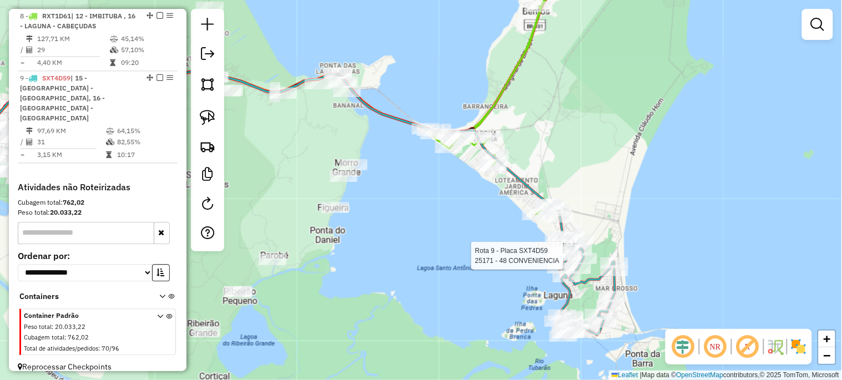
select select "*********"
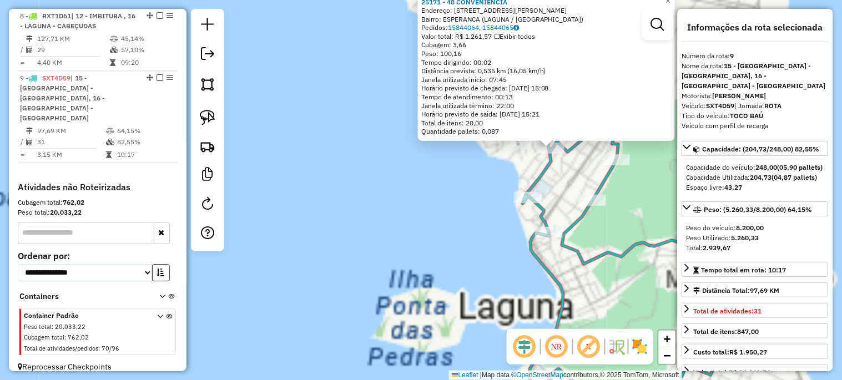
click at [396, 226] on div "25171 - 48 CONVENIENCIA Endereço: [STREET_ADDRESS][PERSON_NAME] Bairro: ESPERAN…" at bounding box center [421, 190] width 842 height 380
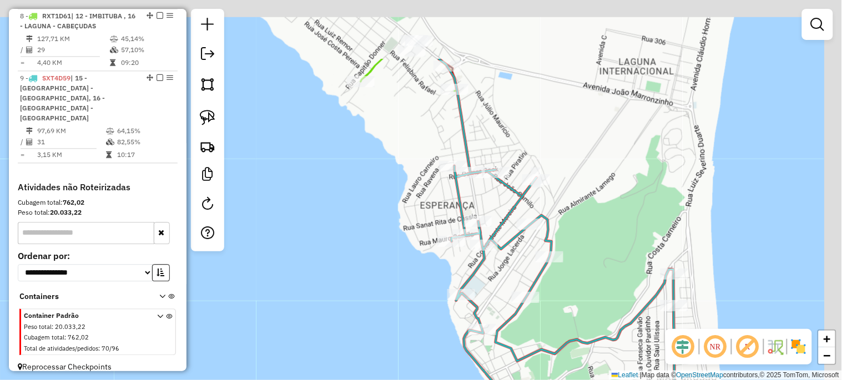
drag, startPoint x: 442, startPoint y: 186, endPoint x: 379, endPoint y: 262, distance: 98.6
click at [372, 288] on div "Janela de atendimento Grade de atendimento Capacidade Transportadoras Veículos …" at bounding box center [421, 190] width 842 height 380
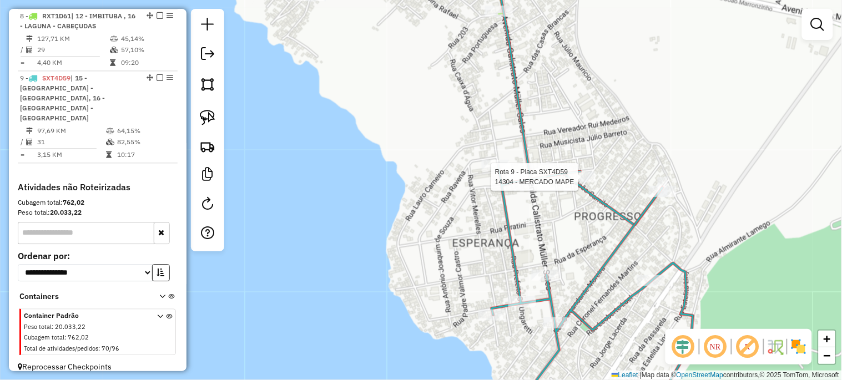
select select "*********"
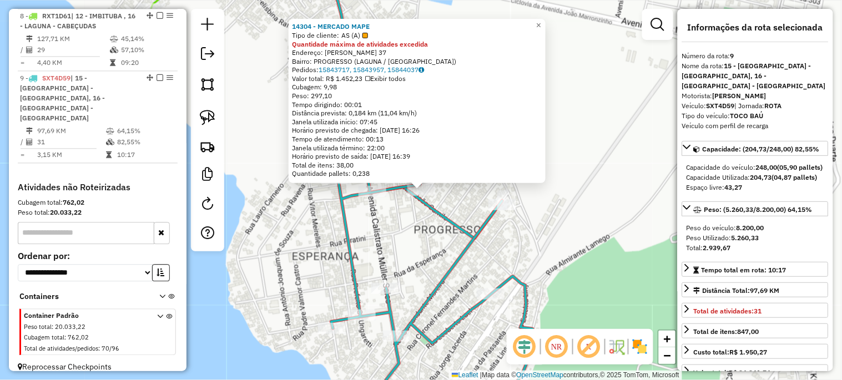
click at [414, 241] on div "14304 - MERCADO MAPE Tipo de cliente: AS (A) Quantidade máxima de atividades ex…" at bounding box center [421, 190] width 842 height 380
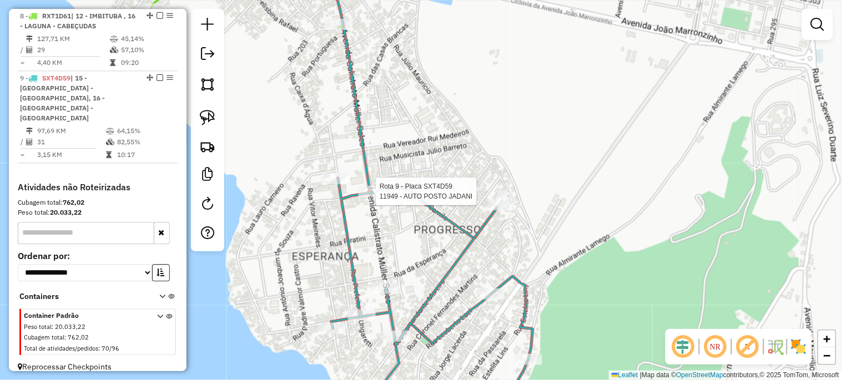
select select "*********"
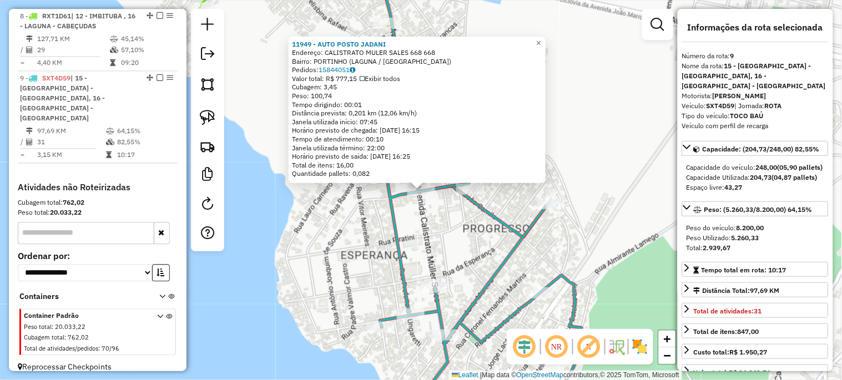
click at [358, 223] on div "11949 - AUTO POSTO [PERSON_NAME]: CALISTRATO MULER SALES 668 668 Bairro: [GEOGR…" at bounding box center [421, 190] width 842 height 380
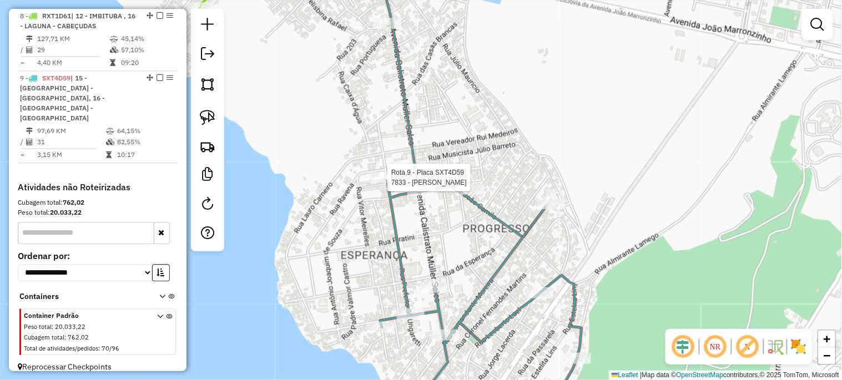
click at [379, 183] on div at bounding box center [384, 177] width 28 height 11
select select "*********"
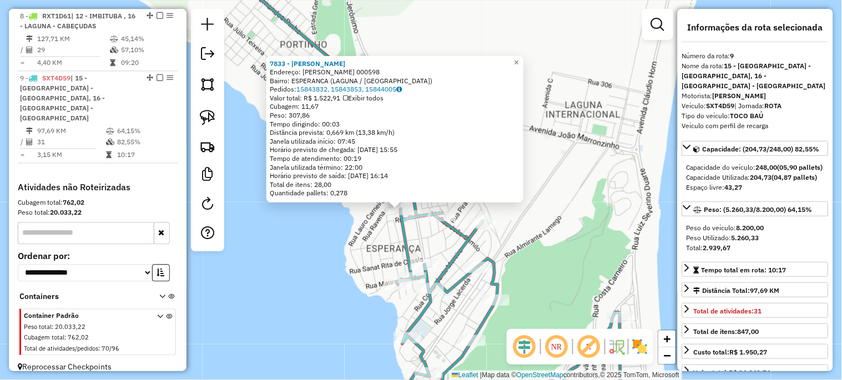
click at [376, 234] on div "7833 - B E M [PERSON_NAME]: [PERSON_NAME] 000598 Bairro: ESPERANCA (LAGUNA / [G…" at bounding box center [421, 190] width 842 height 380
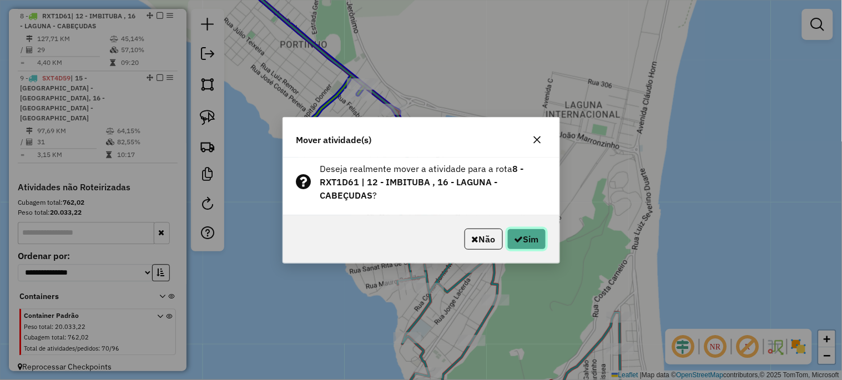
click at [531, 245] on button "Sim" at bounding box center [526, 239] width 39 height 21
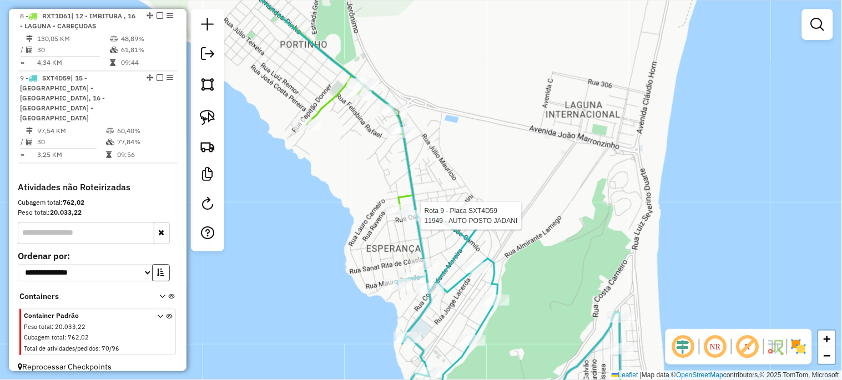
select select "*********"
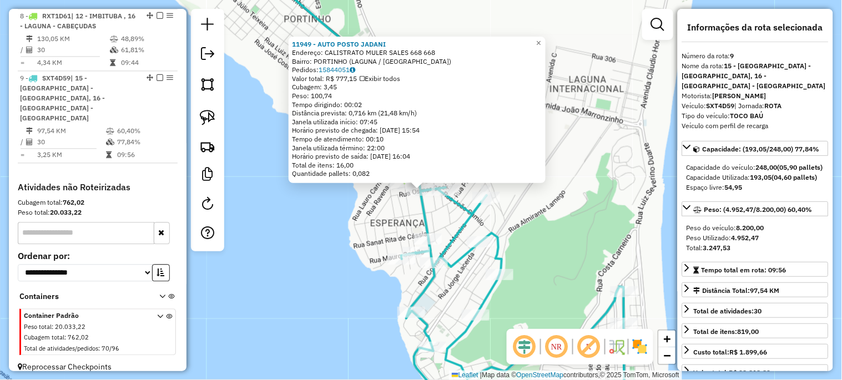
click at [342, 229] on div "11949 - AUTO POSTO [PERSON_NAME]: CALISTRATO MULER SALES 668 668 Bairro: [GEOGR…" at bounding box center [421, 190] width 842 height 380
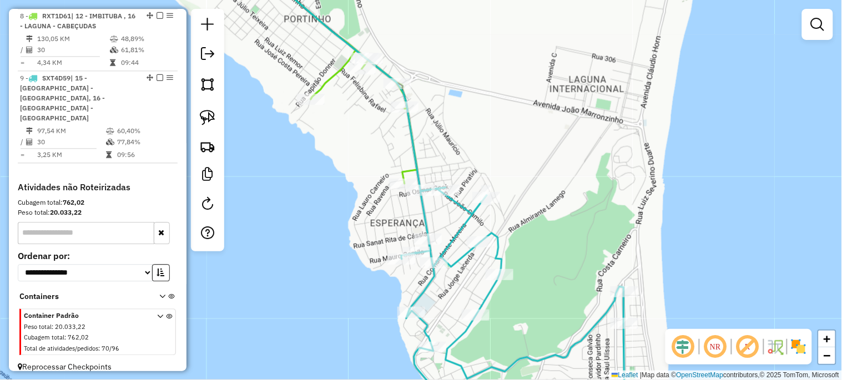
click at [340, 153] on div "Janela de atendimento Grade de atendimento Capacidade Transportadoras Veículos …" at bounding box center [421, 190] width 842 height 380
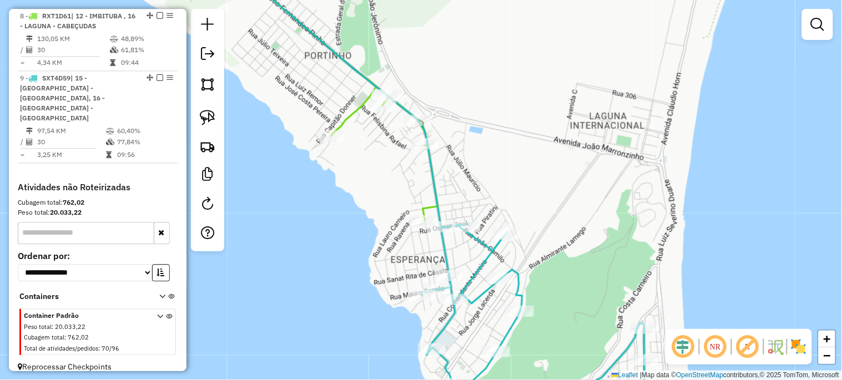
drag, startPoint x: 363, startPoint y: 215, endPoint x: 353, endPoint y: 205, distance: 14.5
click at [366, 221] on div "Janela de atendimento Grade de atendimento Capacidade Transportadoras Veículos …" at bounding box center [421, 190] width 842 height 380
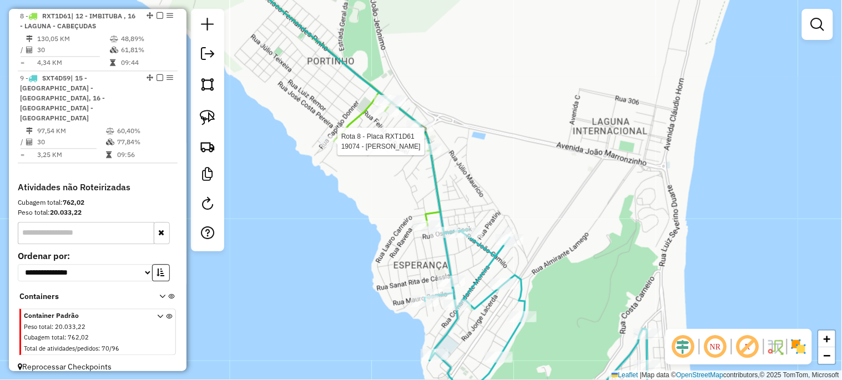
select select "*********"
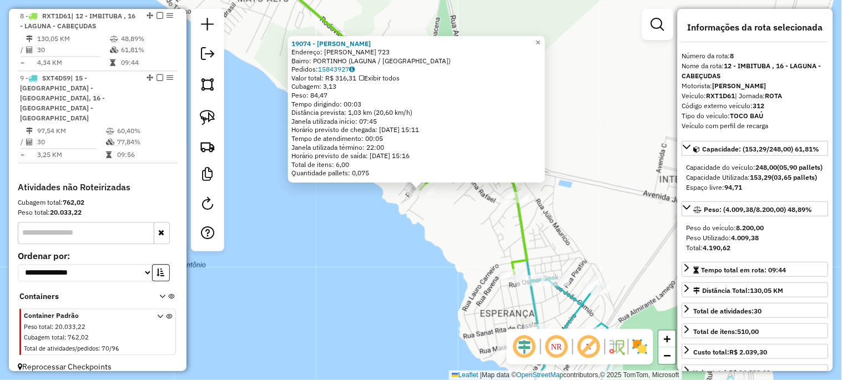
click at [333, 219] on div "19074 - [PERSON_NAME]: [PERSON_NAME] 723 Bairro: [GEOGRAPHIC_DATA] ([GEOGRAPHIC…" at bounding box center [421, 190] width 842 height 380
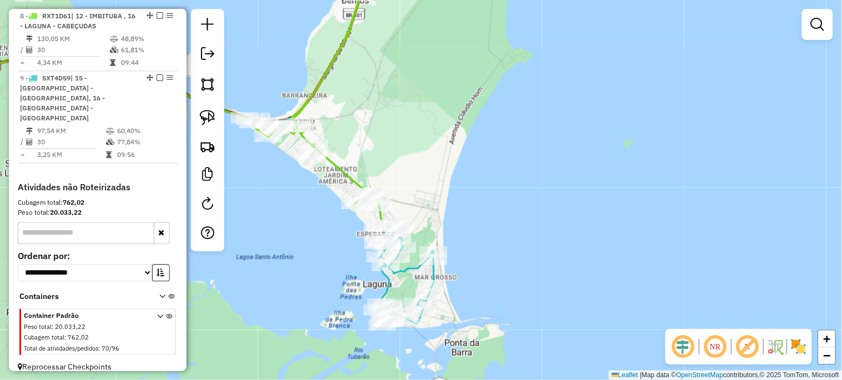
drag, startPoint x: 426, startPoint y: 119, endPoint x: 430, endPoint y: 235, distance: 115.4
click at [429, 234] on div "Janela de atendimento Grade de atendimento Capacidade Transportadoras Veículos …" at bounding box center [421, 190] width 842 height 380
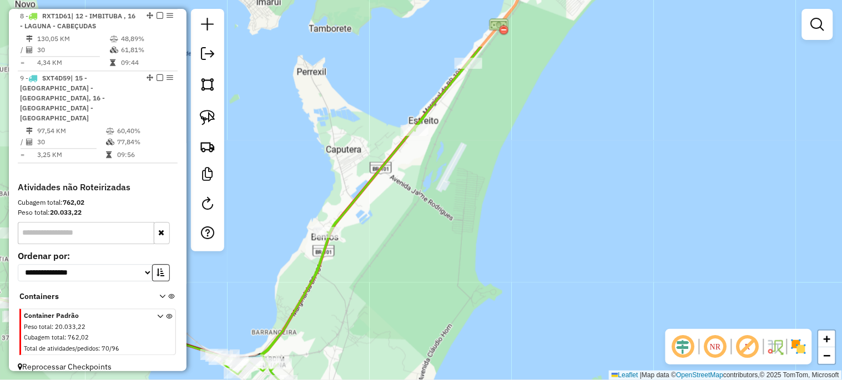
drag, startPoint x: 423, startPoint y: 217, endPoint x: 397, endPoint y: 266, distance: 55.8
click at [401, 259] on div "Janela de atendimento Grade de atendimento Capacidade Transportadoras Veículos …" at bounding box center [421, 190] width 842 height 380
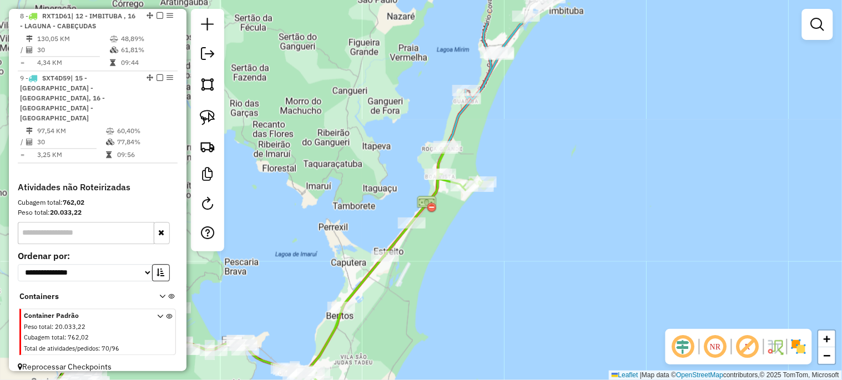
drag, startPoint x: 489, startPoint y: 145, endPoint x: 455, endPoint y: 235, distance: 96.7
click at [455, 233] on div "Janela de atendimento Grade de atendimento Capacidade Transportadoras Veículos …" at bounding box center [421, 190] width 842 height 380
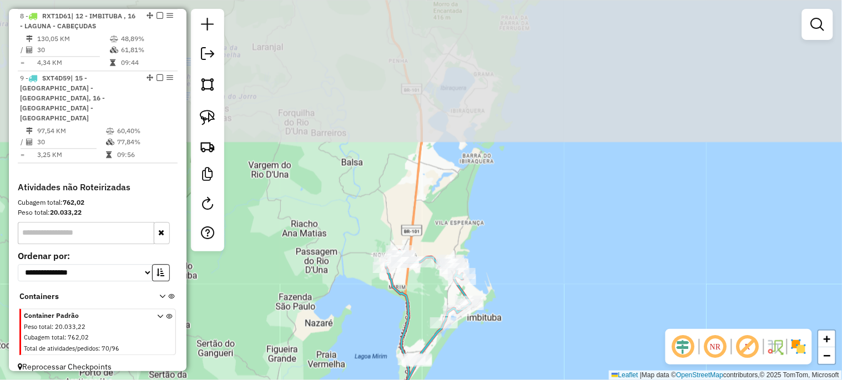
drag, startPoint x: 465, startPoint y: 80, endPoint x: 408, endPoint y: 301, distance: 227.9
click at [408, 301] on div "Janela de atendimento Grade de atendimento Capacidade Transportadoras Veículos …" at bounding box center [421, 190] width 842 height 380
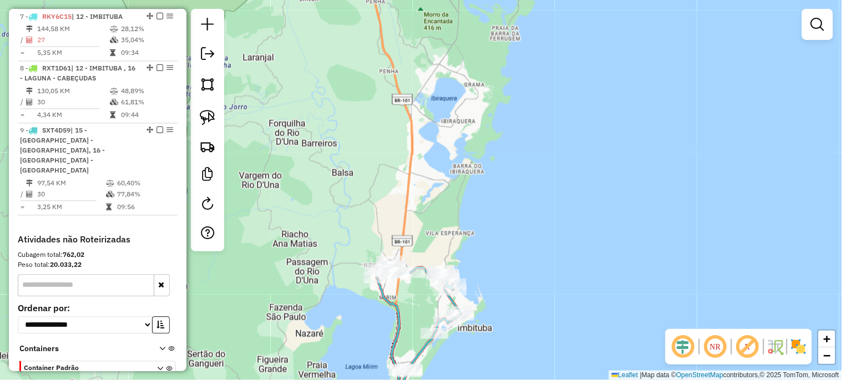
scroll to position [448, 0]
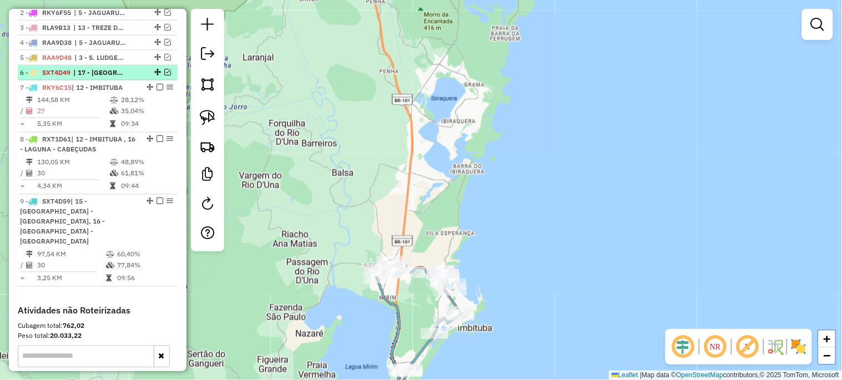
click at [164, 75] on em at bounding box center [167, 72] width 7 height 7
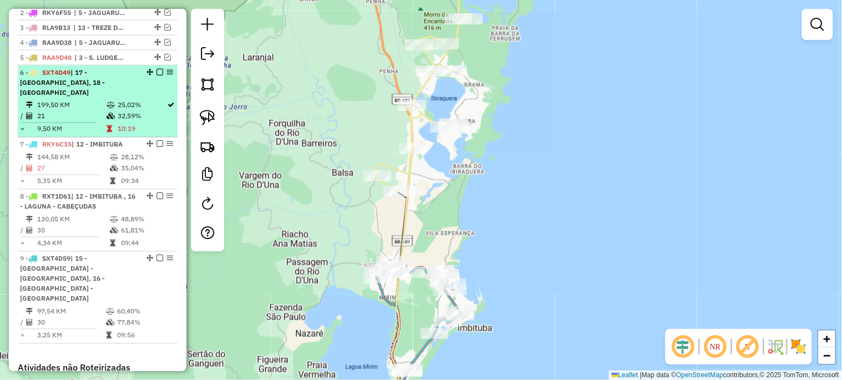
click at [156, 75] on em at bounding box center [159, 72] width 7 height 7
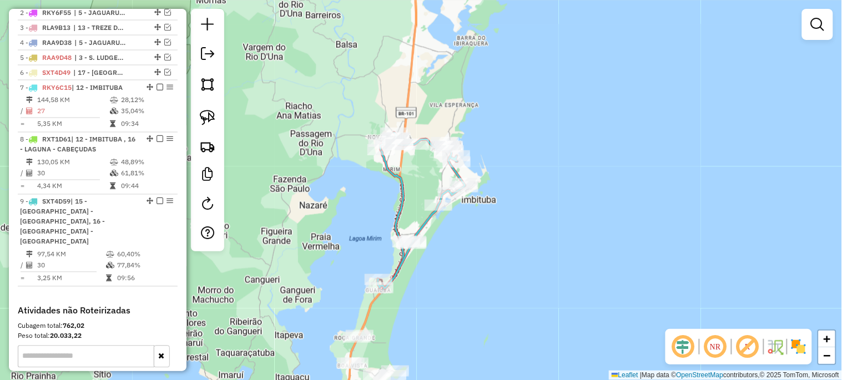
drag, startPoint x: 357, startPoint y: 331, endPoint x: 361, endPoint y: 202, distance: 128.8
click at [361, 202] on div "Janela de atendimento Grade de atendimento Capacidade Transportadoras Veículos …" at bounding box center [421, 190] width 842 height 380
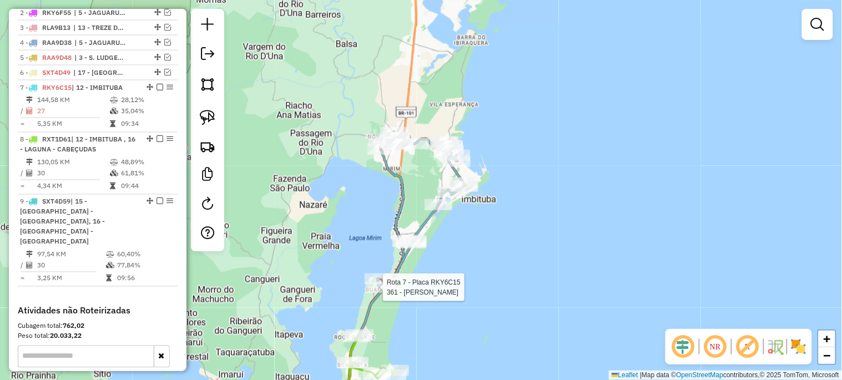
select select "*********"
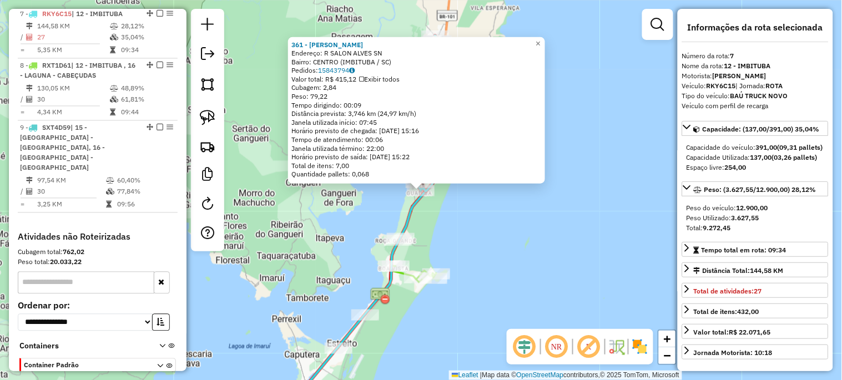
scroll to position [529, 0]
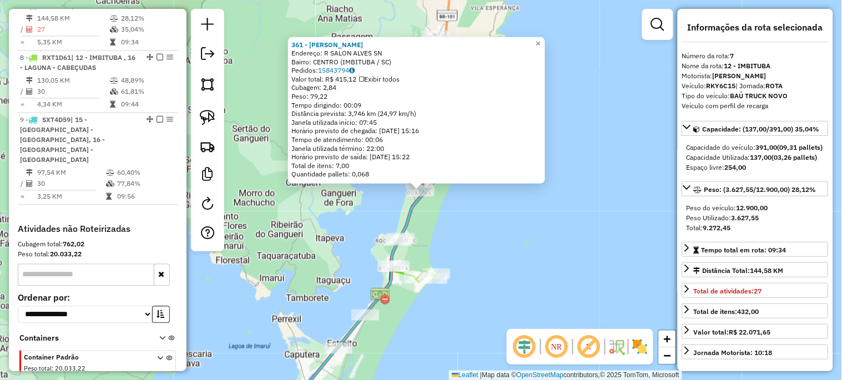
drag, startPoint x: 440, startPoint y: 335, endPoint x: 469, endPoint y: 202, distance: 135.7
click at [468, 206] on div "361 - [PERSON_NAME] Endereço: R SALON ALVES SN Bairro: CENTRO (IMBITUBA / [GEOG…" at bounding box center [421, 190] width 842 height 380
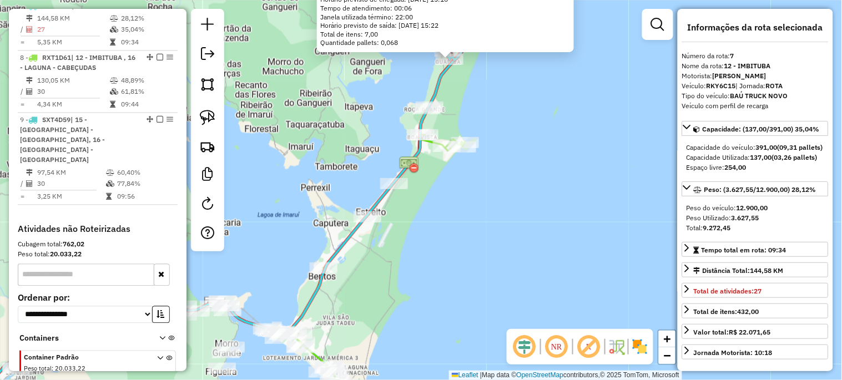
click at [434, 243] on div "361 - [PERSON_NAME] Endereço: R SALON ALVES SN Bairro: CENTRO (IMBITUBA / [GEOG…" at bounding box center [421, 190] width 842 height 380
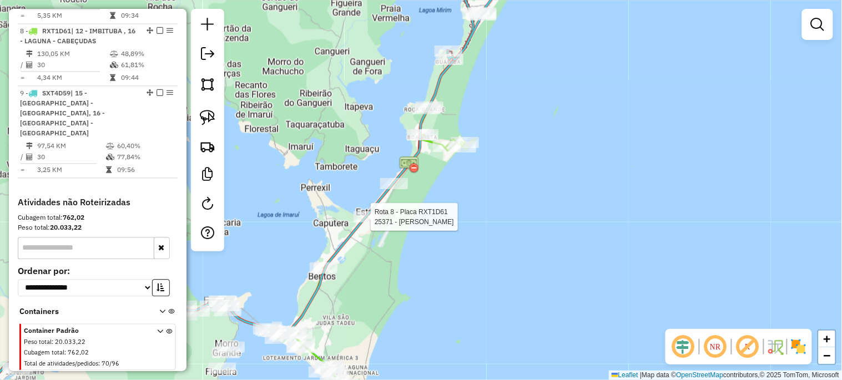
select select "*********"
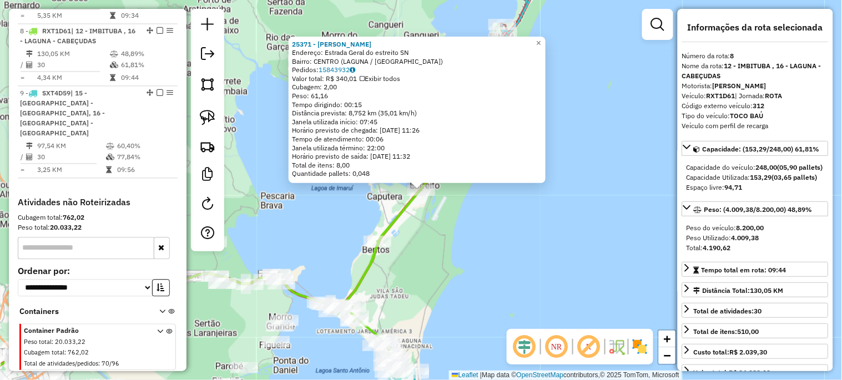
scroll to position [571, 0]
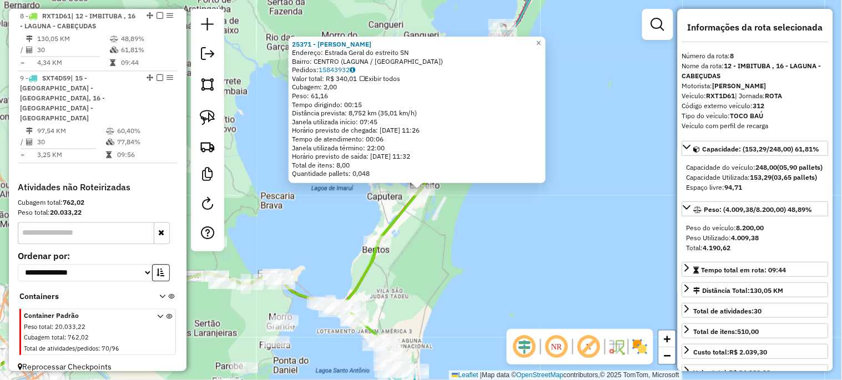
click at [435, 274] on div "25371 - [PERSON_NAME] BATIS Endereço: Estrada Geral do estreito SN Bairro: CENT…" at bounding box center [421, 190] width 842 height 380
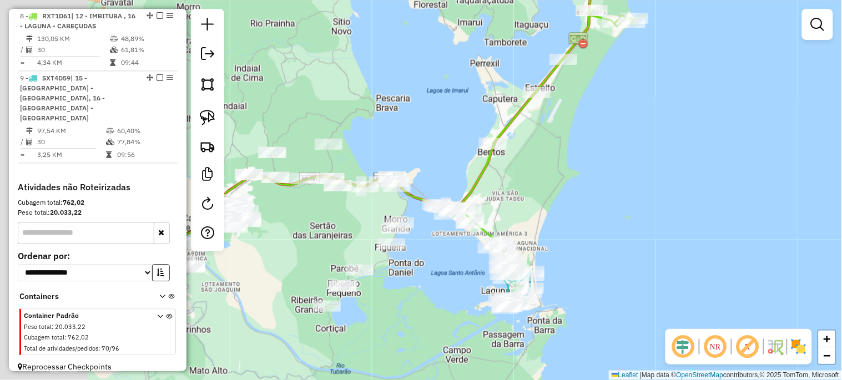
drag, startPoint x: 414, startPoint y: 296, endPoint x: 530, endPoint y: 199, distance: 151.1
click at [530, 199] on div "Janela de atendimento Grade de atendimento Capacidade Transportadoras Veículos …" at bounding box center [421, 190] width 842 height 380
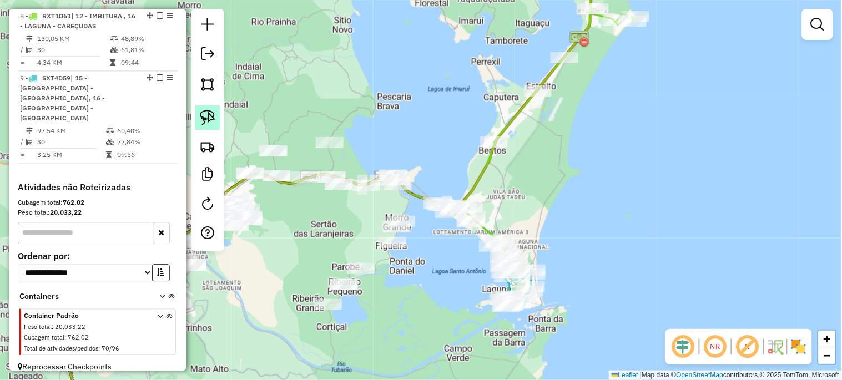
click at [211, 118] on img at bounding box center [208, 118] width 16 height 16
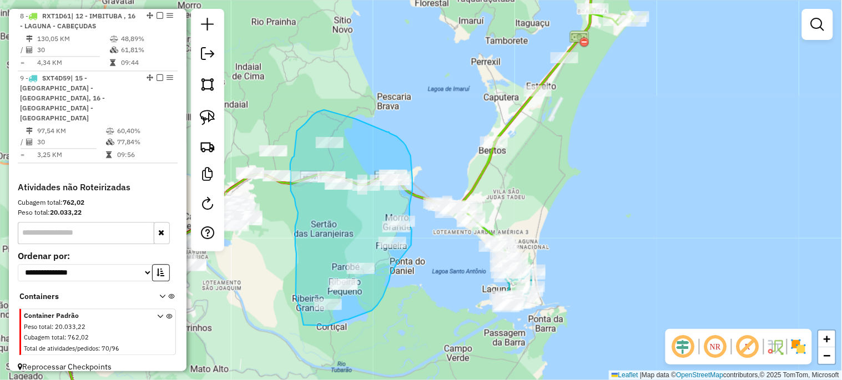
drag, startPoint x: 297, startPoint y: 131, endPoint x: 295, endPoint y: 155, distance: 24.5
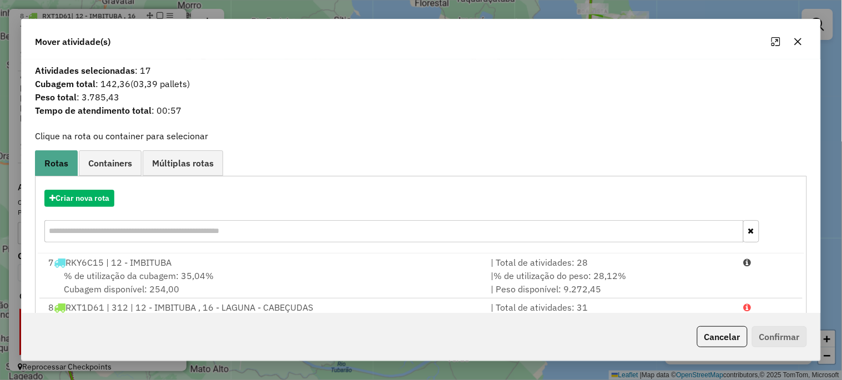
click at [797, 45] on icon "button" at bounding box center [797, 41] width 9 height 9
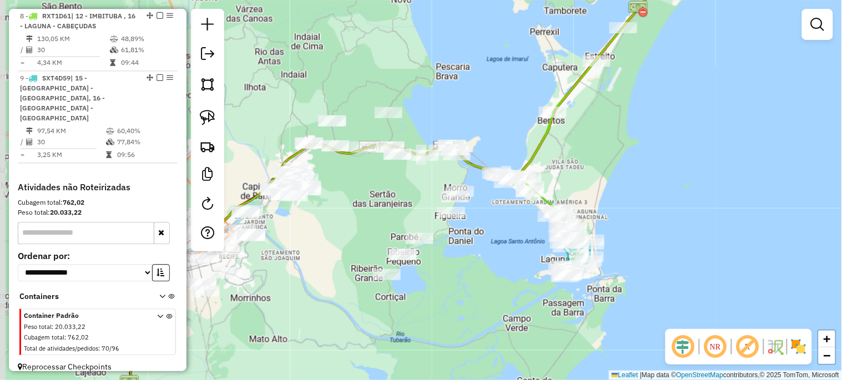
drag, startPoint x: 584, startPoint y: 222, endPoint x: 672, endPoint y: 206, distance: 90.2
click at [672, 206] on div "Janela de atendimento Grade de atendimento Capacidade Transportadoras Veículos …" at bounding box center [421, 190] width 842 height 380
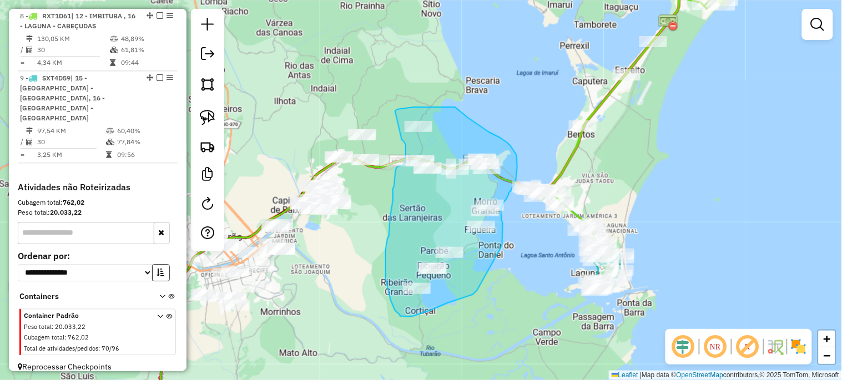
drag, startPoint x: 395, startPoint y: 111, endPoint x: 402, endPoint y: 140, distance: 29.6
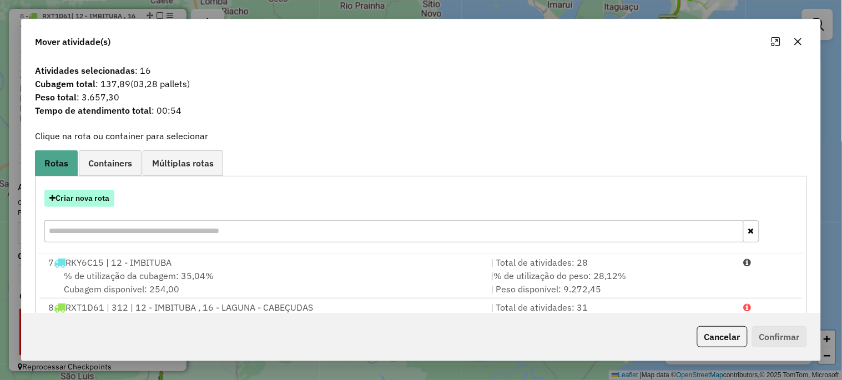
click at [97, 195] on button "Criar nova rota" at bounding box center [79, 198] width 70 height 17
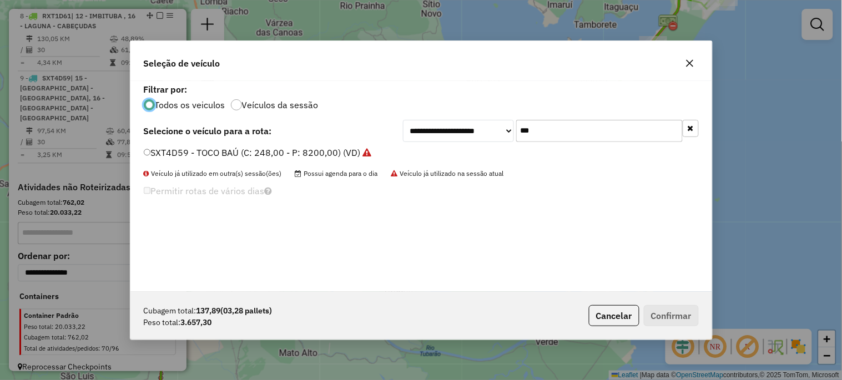
scroll to position [6, 3]
click at [553, 130] on input "***" at bounding box center [599, 131] width 166 height 22
type input "***"
click at [314, 155] on label "RLA9B13 - 1120 - BAÚ VUC (C: 213,00 - P: 7030,00) (VD)" at bounding box center [270, 152] width 252 height 13
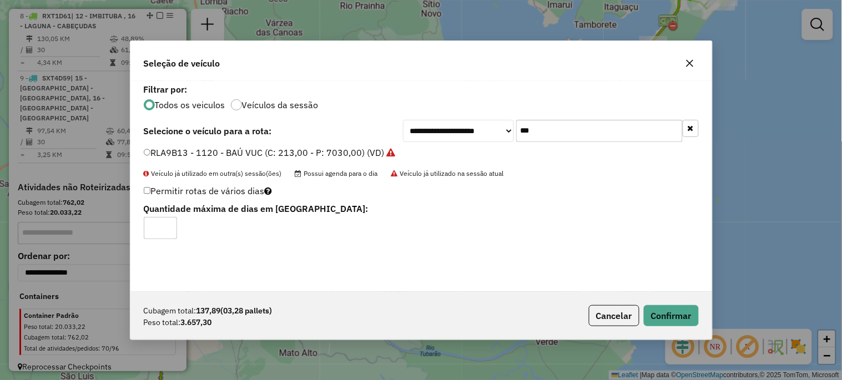
click at [689, 326] on div "Cubagem total: 137,89 (03,28 pallets) Peso total: 3.657,30 Cancelar Confirmar" at bounding box center [420, 316] width 581 height 48
click at [678, 319] on button "Confirmar" at bounding box center [670, 315] width 55 height 21
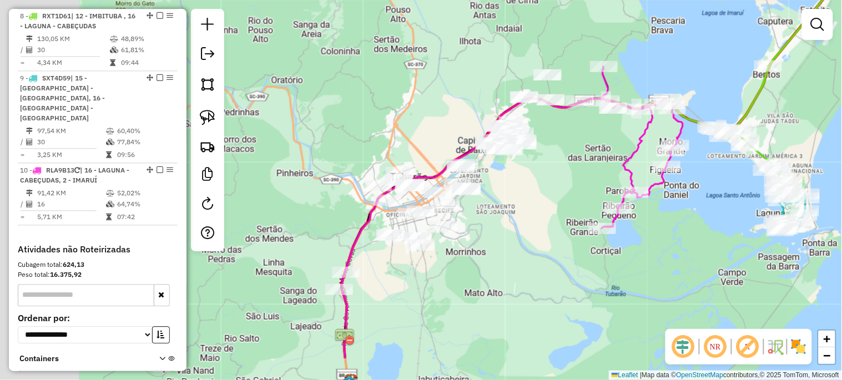
drag, startPoint x: 364, startPoint y: 333, endPoint x: 600, endPoint y: 270, distance: 243.9
click at [609, 267] on div "Janela de atendimento Grade de atendimento Capacidade Transportadoras Veículos …" at bounding box center [421, 190] width 842 height 380
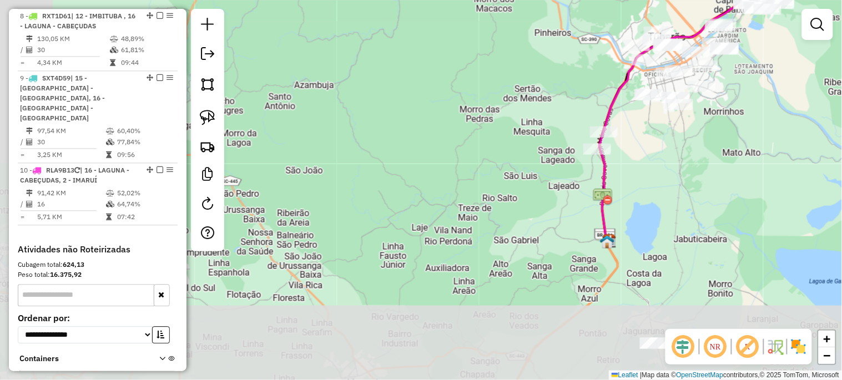
drag, startPoint x: 496, startPoint y: 320, endPoint x: 697, endPoint y: 181, distance: 244.4
click at [696, 183] on div "Janela de atendimento Grade de atendimento Capacidade Transportadoras Veículos …" at bounding box center [421, 190] width 842 height 380
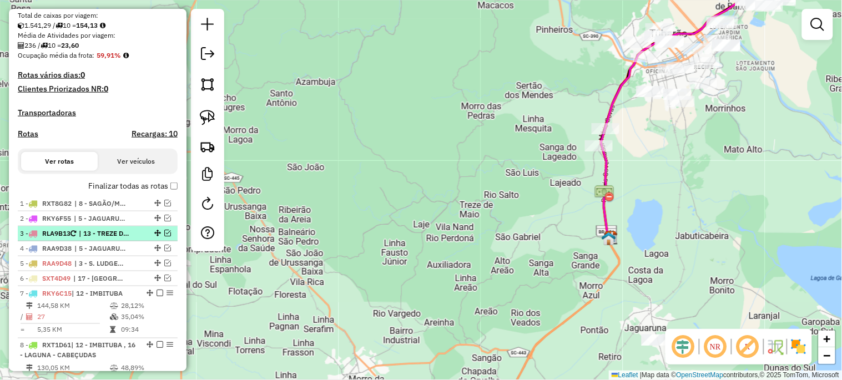
scroll to position [283, 0]
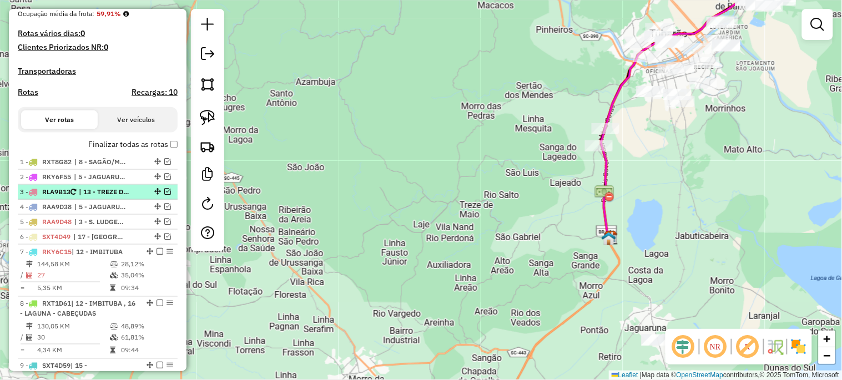
click at [165, 195] on em at bounding box center [167, 191] width 7 height 7
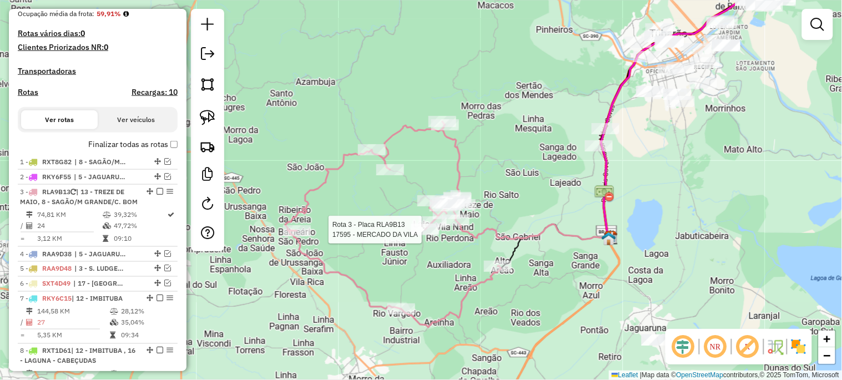
select select "*********"
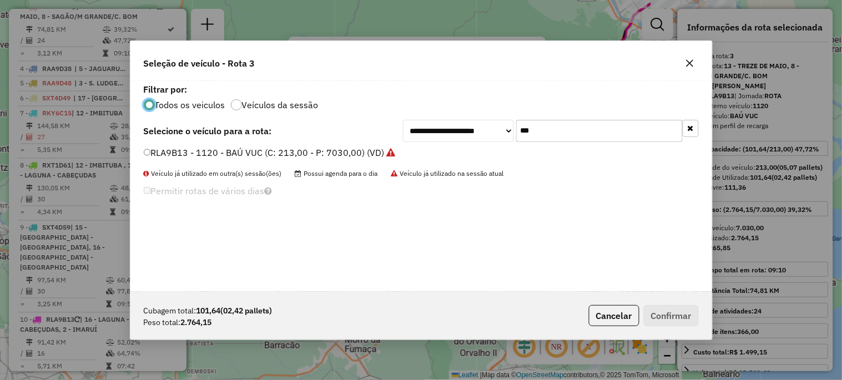
scroll to position [6, 3]
click at [536, 128] on input "***" at bounding box center [599, 131] width 166 height 22
type input "***"
click at [347, 154] on label "RKX5A56 - 230E24 - BAÚ TRUCK (C: 371,00 - P: 12230,00) (VD)" at bounding box center [278, 152] width 268 height 13
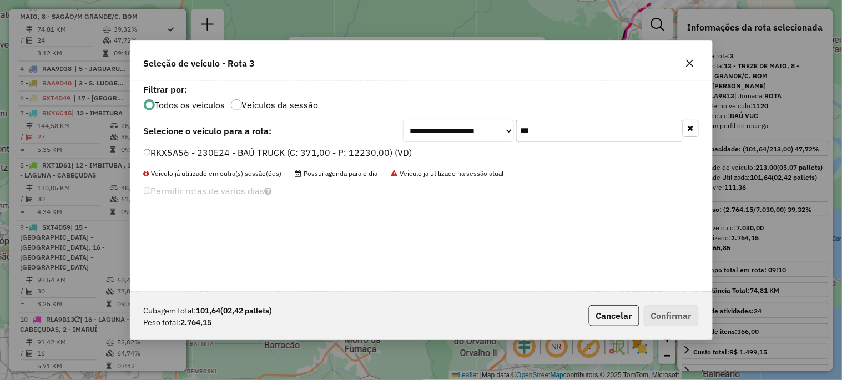
click at [355, 152] on label "RKX5A56 - 230E24 - BAÚ TRUCK (C: 371,00 - P: 12230,00) (VD)" at bounding box center [278, 152] width 268 height 13
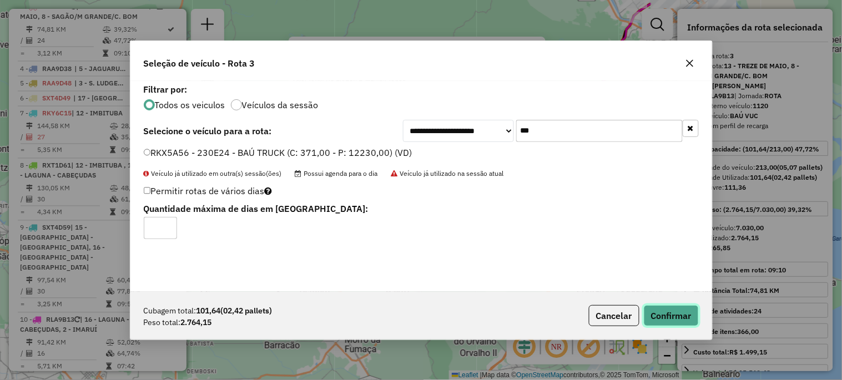
click at [666, 320] on button "Confirmar" at bounding box center [670, 315] width 55 height 21
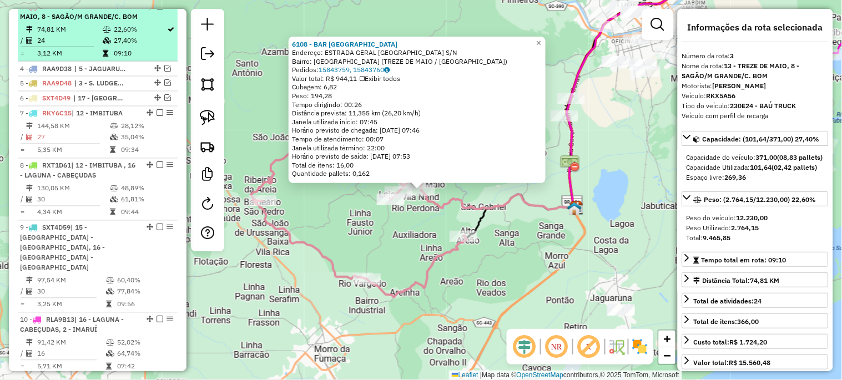
click at [158, 9] on em at bounding box center [159, 6] width 7 height 7
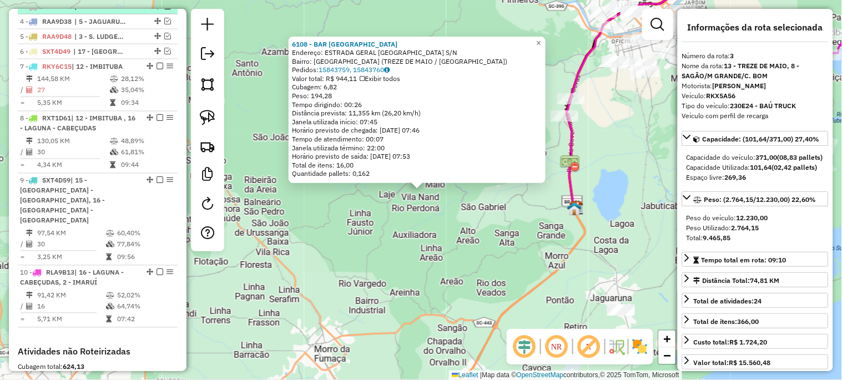
scroll to position [422, 0]
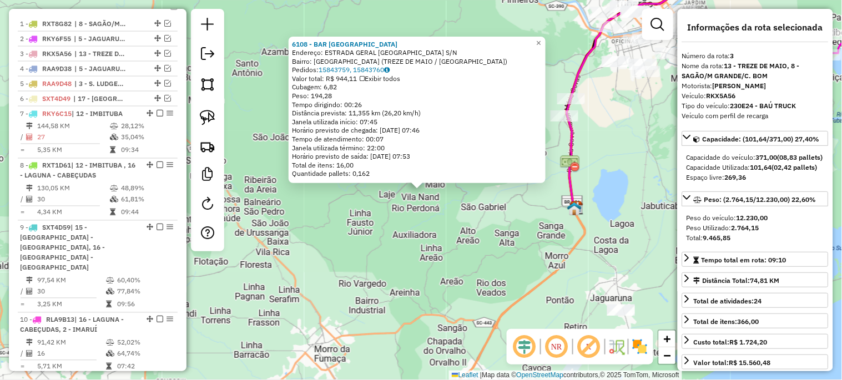
click at [439, 242] on div "6108 - BAR [GEOGRAPHIC_DATA] Endereço: ESTRADA GERAL [GEOGRAPHIC_DATA]/[GEOGRAP…" at bounding box center [421, 190] width 842 height 380
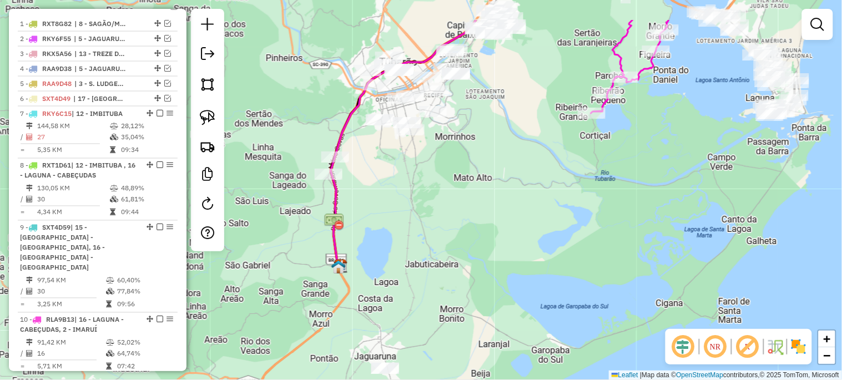
drag, startPoint x: 439, startPoint y: 242, endPoint x: 204, endPoint y: 303, distance: 243.5
click at [204, 303] on div "Janela de atendimento Grade de atendimento Capacidade Transportadoras Veículos …" at bounding box center [421, 190] width 842 height 380
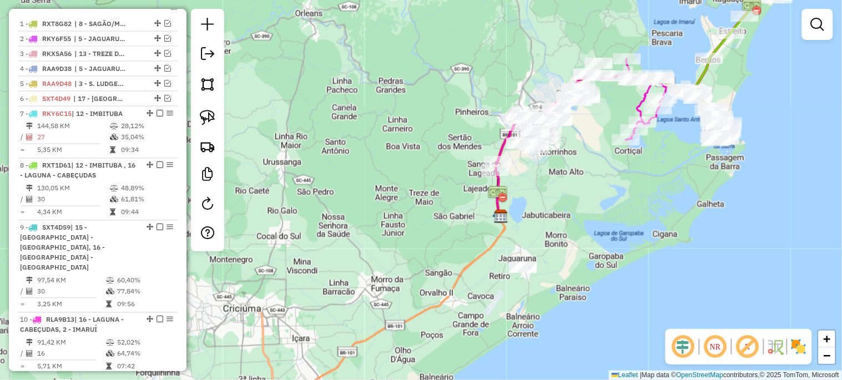
drag, startPoint x: 567, startPoint y: 164, endPoint x: 468, endPoint y: 330, distance: 193.6
click at [467, 336] on div "Janela de atendimento Grade de atendimento Capacidade Transportadoras Veículos …" at bounding box center [421, 190] width 842 height 380
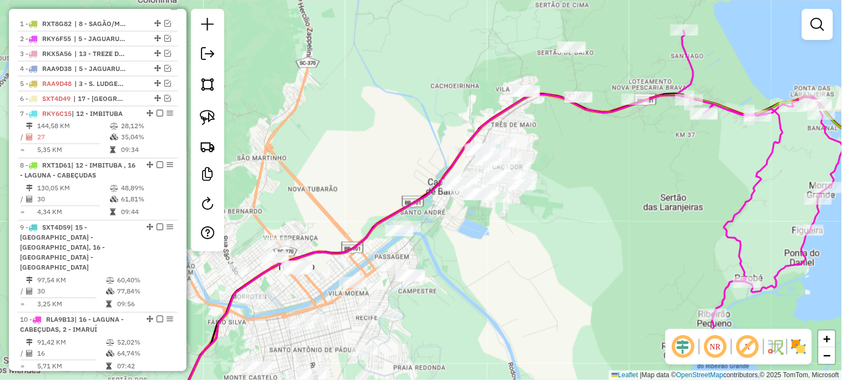
drag, startPoint x: 484, startPoint y: 284, endPoint x: 548, endPoint y: 285, distance: 63.8
click at [548, 285] on div "Janela de atendimento Grade de atendimento Capacidade Transportadoras Veículos …" at bounding box center [421, 190] width 842 height 380
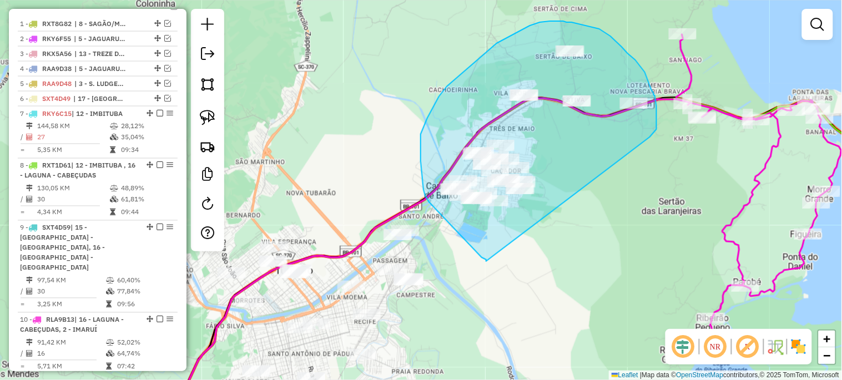
drag, startPoint x: 486, startPoint y: 261, endPoint x: 644, endPoint y: 143, distance: 197.7
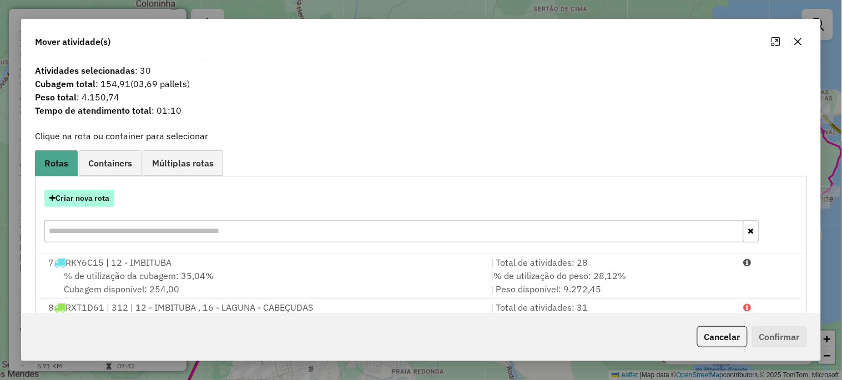
click at [92, 202] on button "Criar nova rota" at bounding box center [79, 198] width 70 height 17
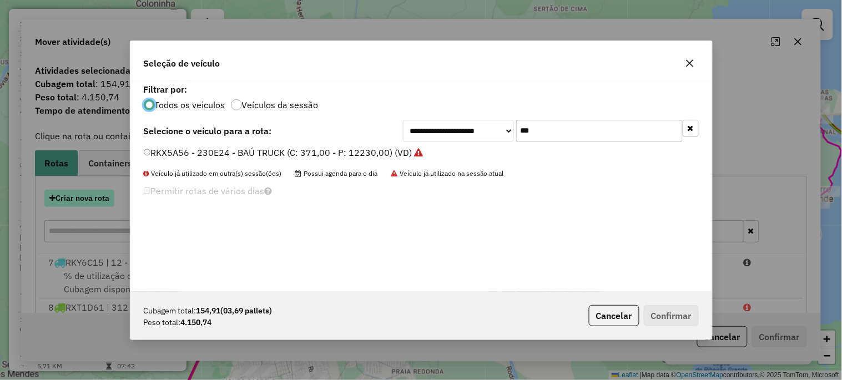
scroll to position [6, 3]
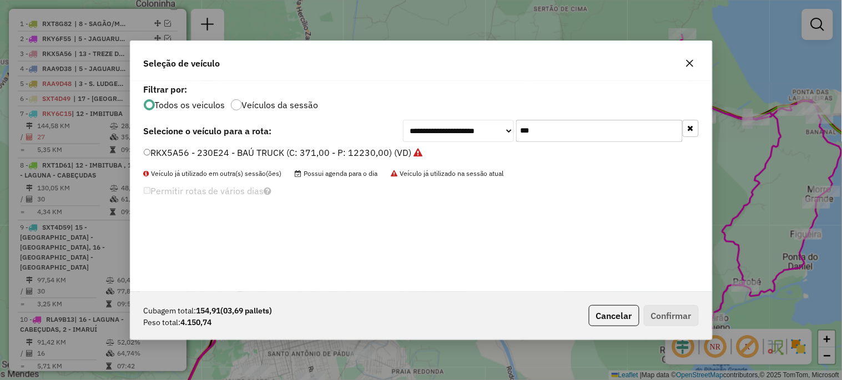
click at [580, 135] on input "***" at bounding box center [599, 131] width 166 height 22
type input "***"
click at [317, 153] on label "RKY5I25 - BAÚ TRUCK NOVO (C: 391,00 - P: 12900,00) (VD)" at bounding box center [269, 152] width 251 height 13
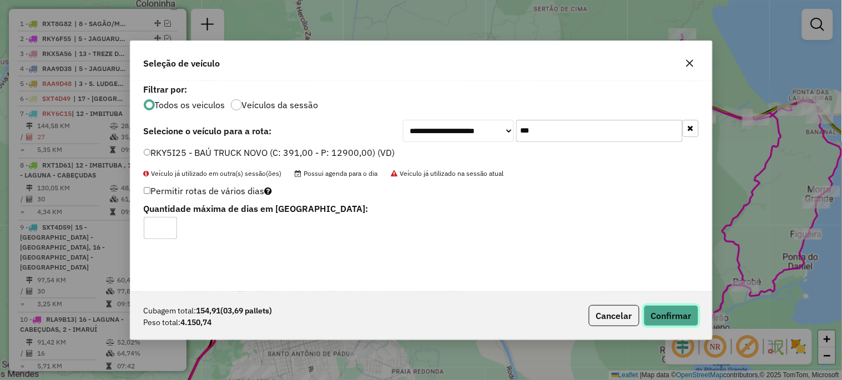
click at [670, 307] on button "Confirmar" at bounding box center [670, 315] width 55 height 21
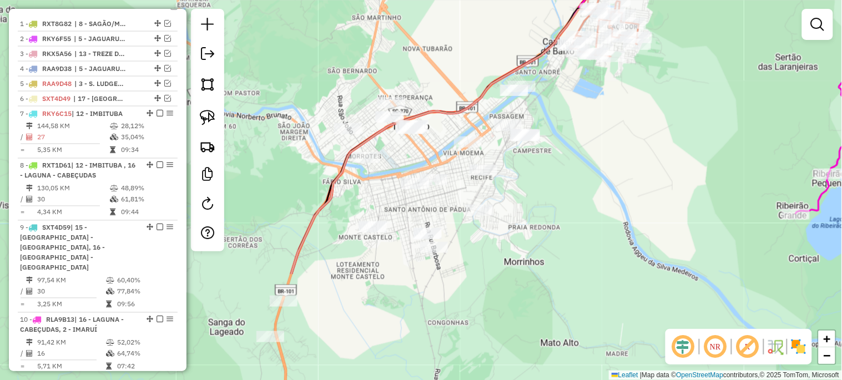
drag, startPoint x: 506, startPoint y: 356, endPoint x: 622, endPoint y: 212, distance: 185.4
click at [622, 212] on div "Janela de atendimento Grade de atendimento Capacidade Transportadoras Veículos …" at bounding box center [421, 190] width 842 height 380
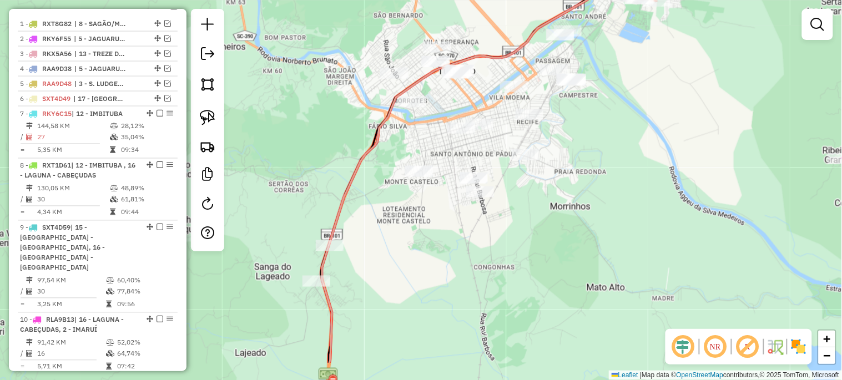
drag, startPoint x: 539, startPoint y: 278, endPoint x: 558, endPoint y: 249, distance: 35.2
click at [567, 241] on div "Janela de atendimento Grade de atendimento Capacidade Transportadoras Veículos …" at bounding box center [421, 190] width 842 height 380
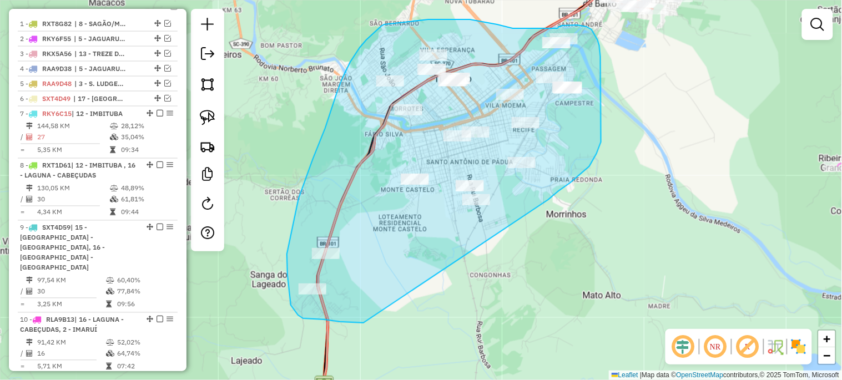
drag, startPoint x: 363, startPoint y: 323, endPoint x: 546, endPoint y: 200, distance: 220.3
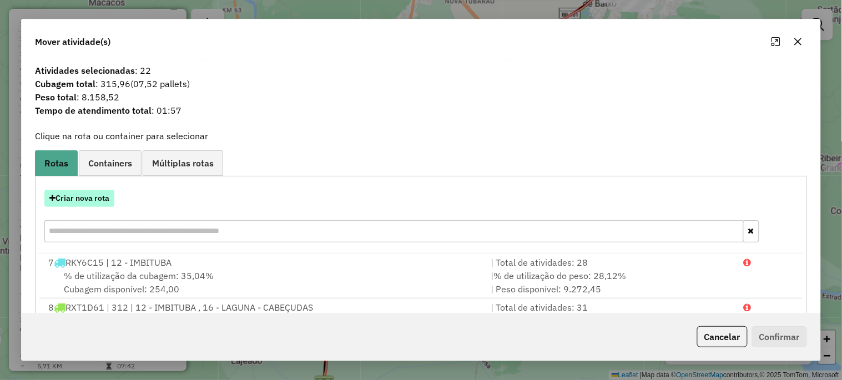
click at [92, 200] on button "Criar nova rota" at bounding box center [79, 198] width 70 height 17
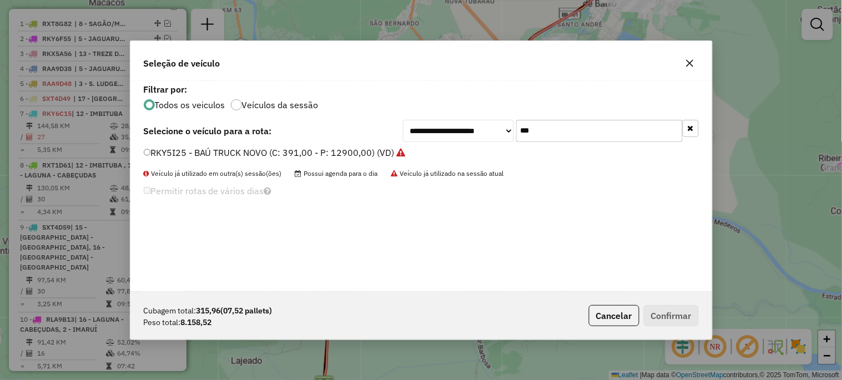
click at [564, 133] on input "***" at bounding box center [599, 131] width 166 height 22
type input "***"
drag, startPoint x: 336, startPoint y: 150, endPoint x: 342, endPoint y: 151, distance: 6.2
click at [336, 150] on label "RKY6A35 - BAÚ TRUCK NOVO (C: 391,00 - P: 12900,00) (VD)" at bounding box center [271, 152] width 254 height 13
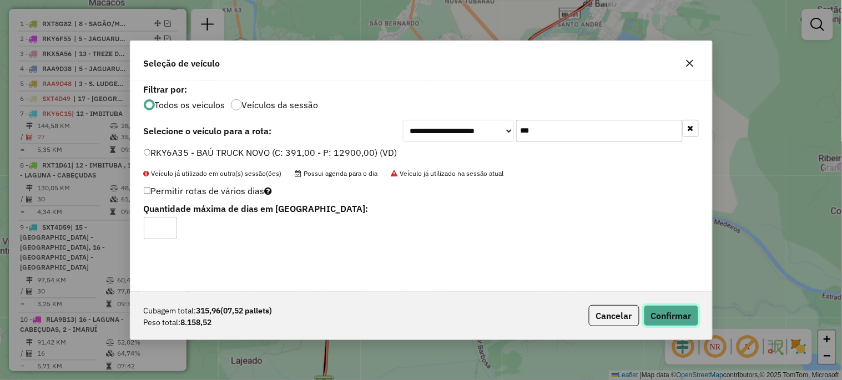
click at [661, 313] on button "Confirmar" at bounding box center [670, 315] width 55 height 21
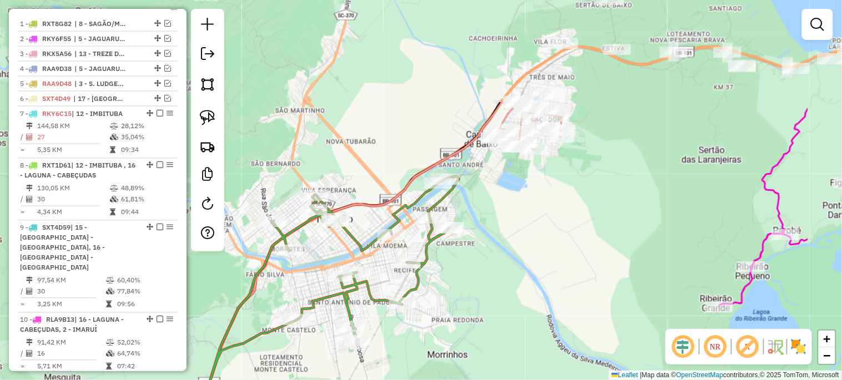
drag, startPoint x: 598, startPoint y: 201, endPoint x: 483, endPoint y: 338, distance: 179.1
click at [483, 338] on div "Janela de atendimento Grade de atendimento Capacidade Transportadoras Veículos …" at bounding box center [421, 190] width 842 height 380
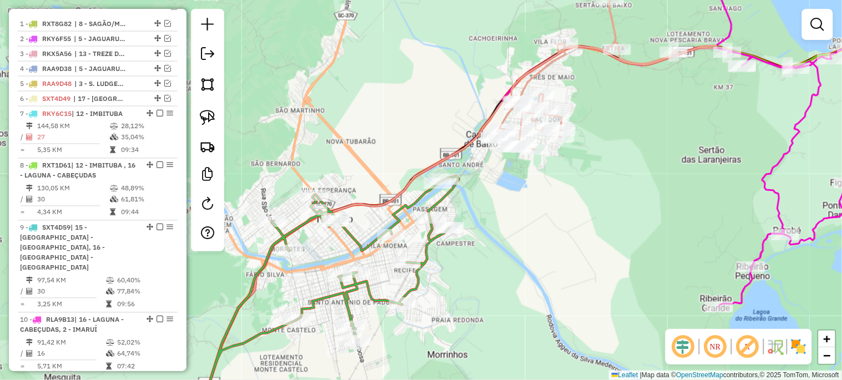
click at [406, 296] on icon at bounding box center [327, 297] width 261 height 242
select select "*********"
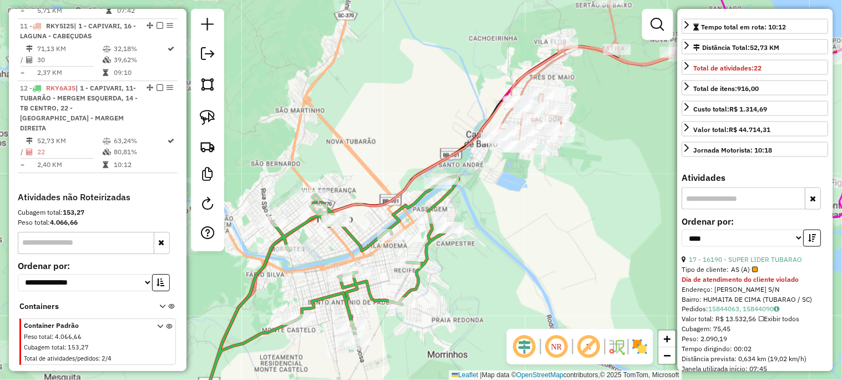
scroll to position [246, 0]
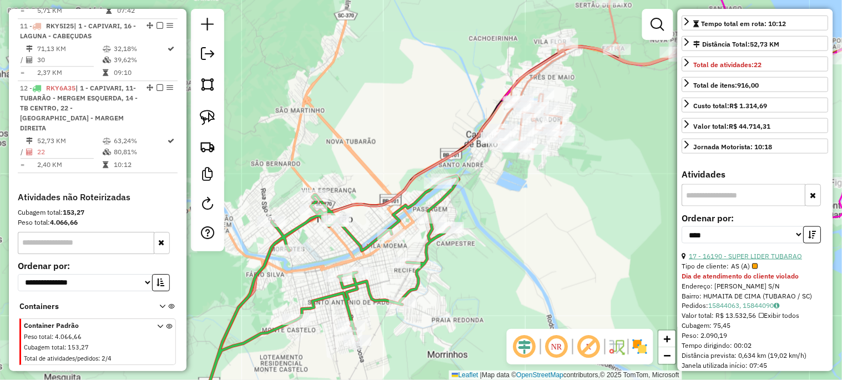
click at [738, 260] on link "17 - 16190 - SUPER LIDER TUBARAO" at bounding box center [745, 256] width 113 height 8
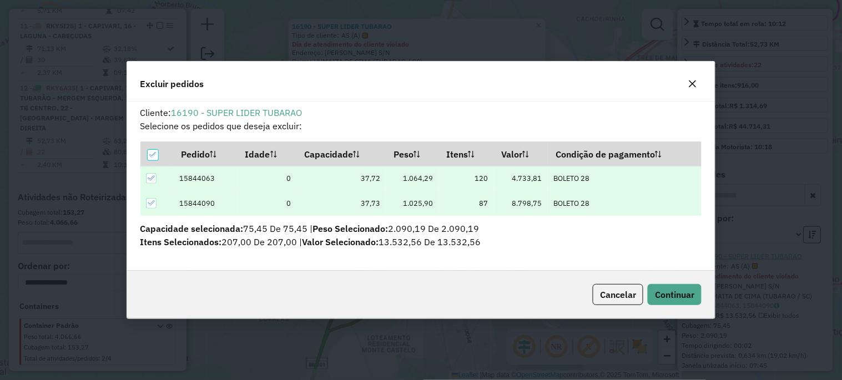
scroll to position [0, 0]
click at [680, 300] on span "Continuar" at bounding box center [674, 294] width 39 height 11
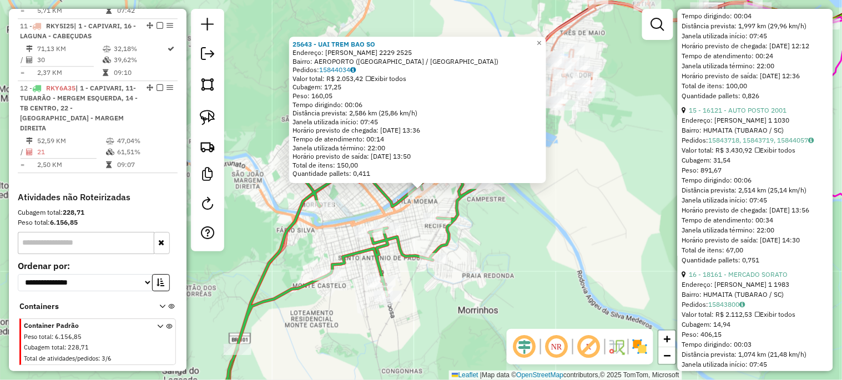
scroll to position [822, 0]
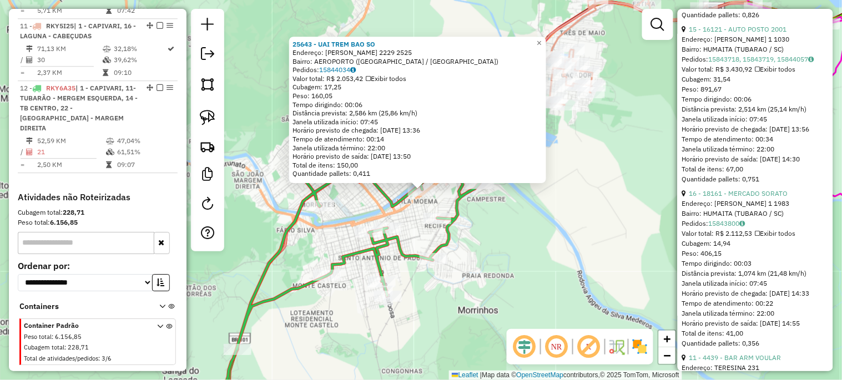
click at [572, 219] on div "25643 - UAI TREM BAO SO Endereço: [PERSON_NAME] 2229 2525 Bairro: AEROPORTO ([G…" at bounding box center [421, 190] width 842 height 380
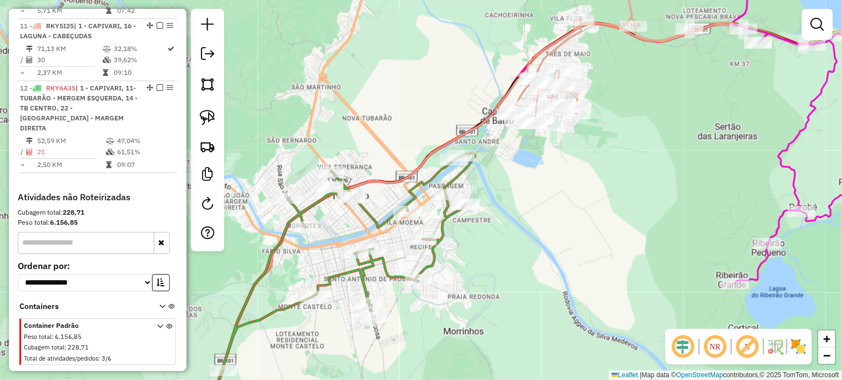
drag, startPoint x: 579, startPoint y: 197, endPoint x: 518, endPoint y: 302, distance: 121.3
click at [518, 303] on div "Janela de atendimento Grade de atendimento Capacidade Transportadoras Veículos …" at bounding box center [421, 190] width 842 height 380
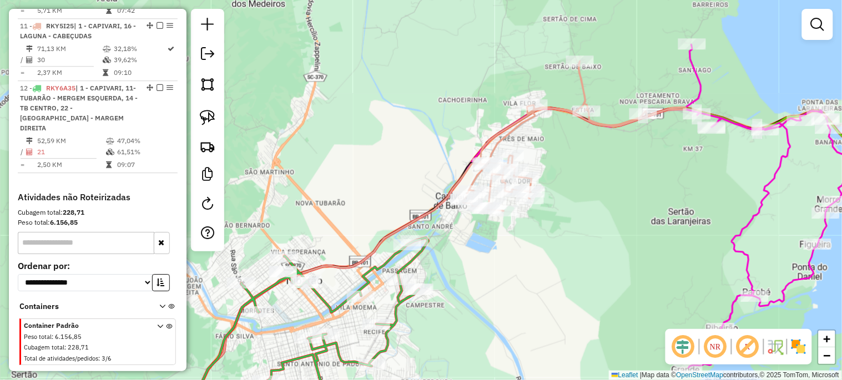
click at [500, 216] on div at bounding box center [504, 210] width 28 height 11
select select "*********"
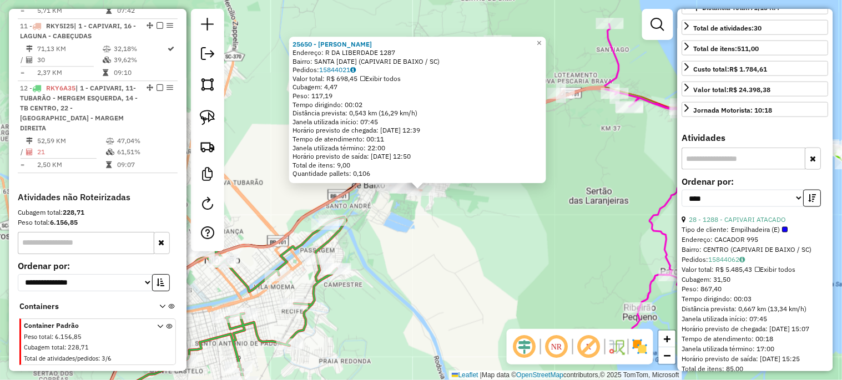
scroll to position [369, 0]
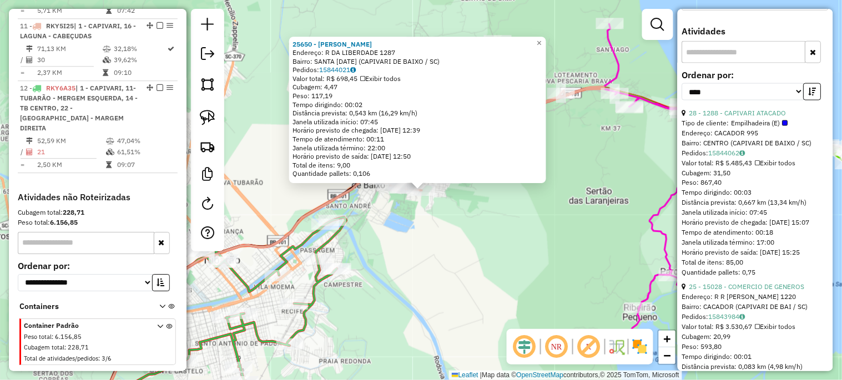
click at [606, 189] on div "25650 - PIRES LANCHES Endereço: R DA LIBERDADE 1287 Bairro: [GEOGRAPHIC_DATA][D…" at bounding box center [421, 190] width 842 height 380
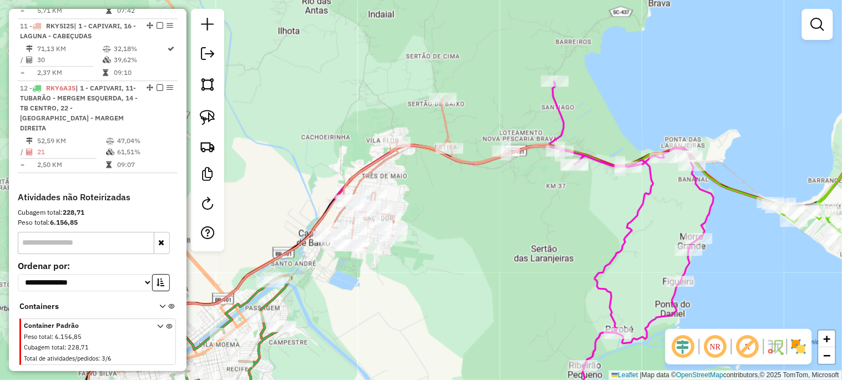
drag, startPoint x: 564, startPoint y: 195, endPoint x: 509, endPoint y: 229, distance: 64.5
click at [510, 227] on div "Janela de atendimento Grade de atendimento Capacidade Transportadoras Veículos …" at bounding box center [421, 190] width 842 height 380
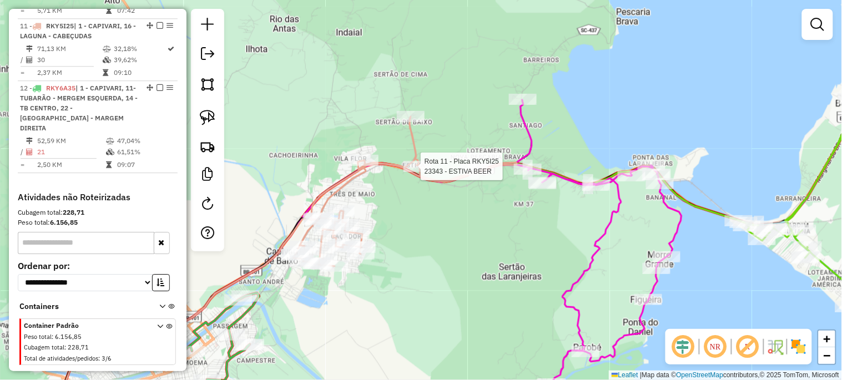
select select "*********"
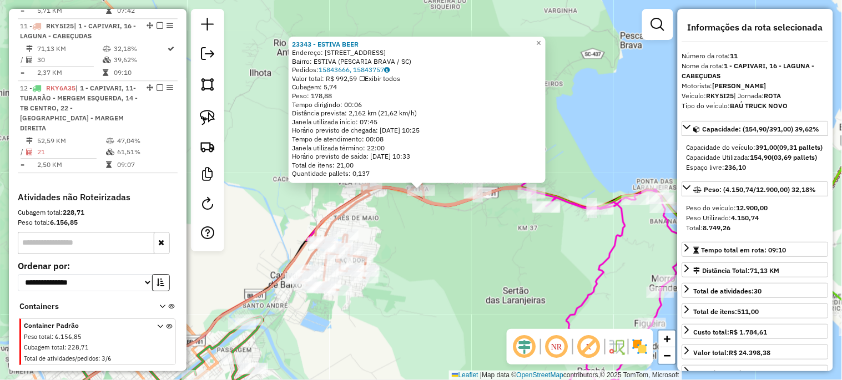
click at [458, 262] on div "23343 - ESTIVA BEER Endereço: ESTRADA GERAL DA ESTIVA 305 Bairro: ESTIVA (PESCA…" at bounding box center [421, 190] width 842 height 380
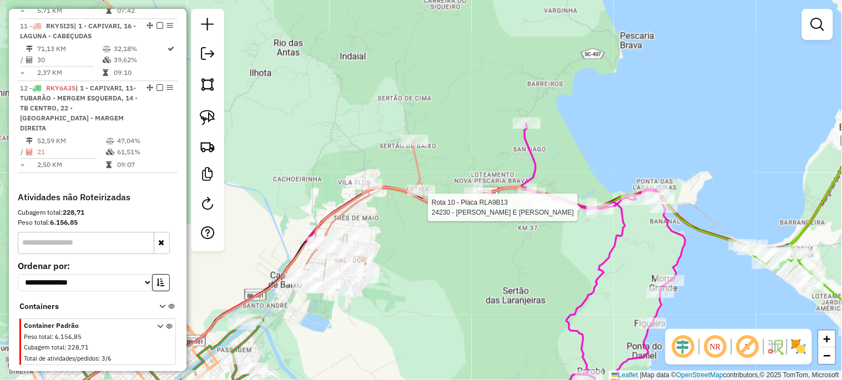
select select "*********"
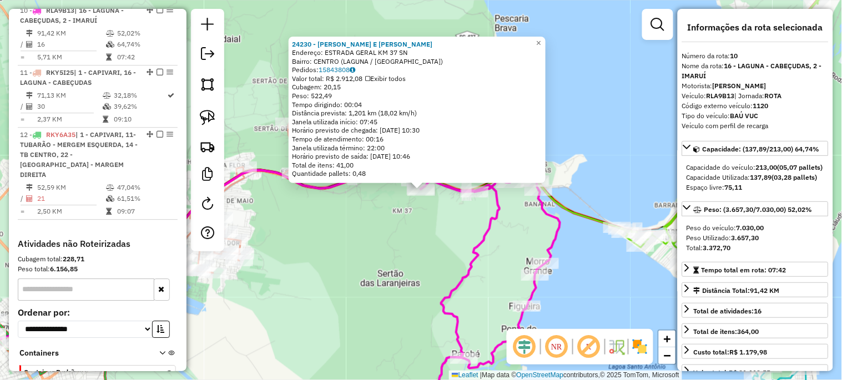
scroll to position [716, 0]
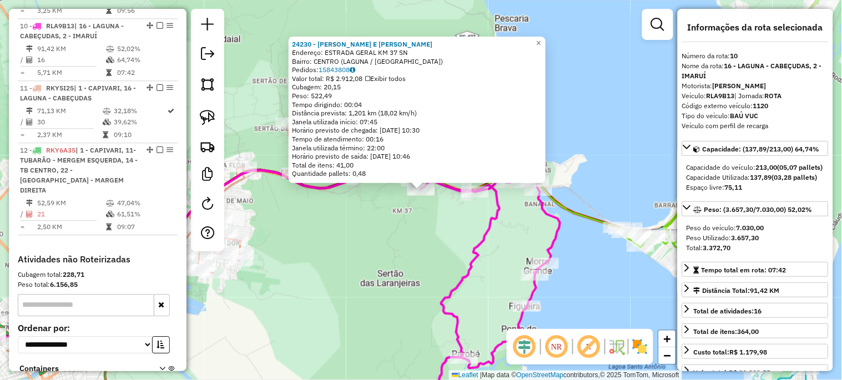
click at [485, 255] on icon at bounding box center [477, 263] width 165 height 312
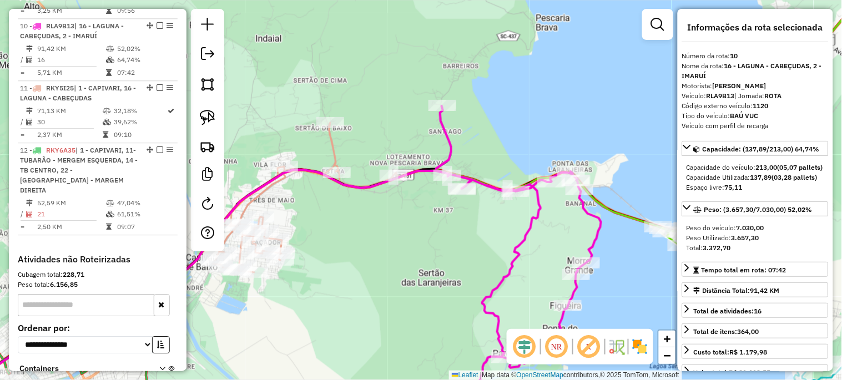
drag, startPoint x: 412, startPoint y: 252, endPoint x: 481, endPoint y: 252, distance: 68.8
click at [481, 252] on div "Janela de atendimento Grade de atendimento Capacidade Transportadoras Veículos …" at bounding box center [421, 190] width 842 height 380
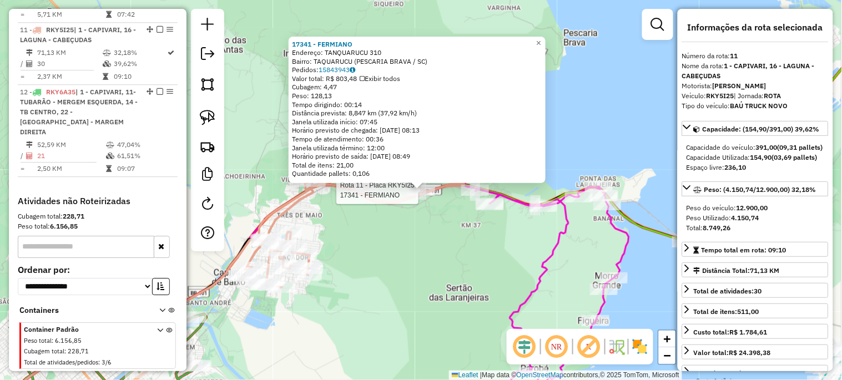
scroll to position [778, 0]
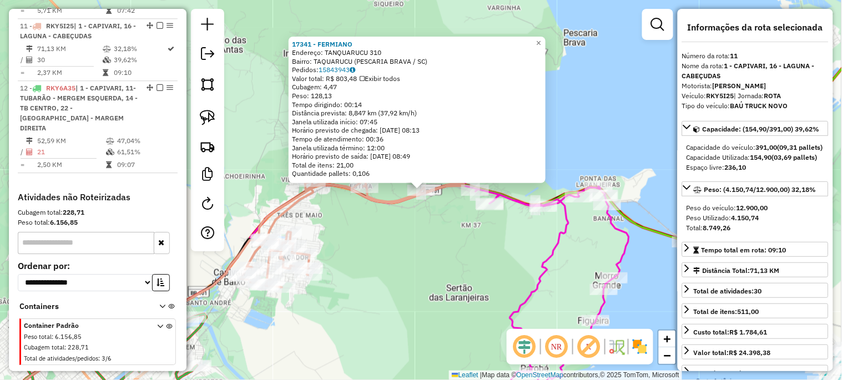
click at [407, 237] on div "17341 - [PERSON_NAME]: TANQUARUCU 310 Bairro: TAQUARUCU (PESCARIA BRAVA / SC) P…" at bounding box center [421, 190] width 842 height 380
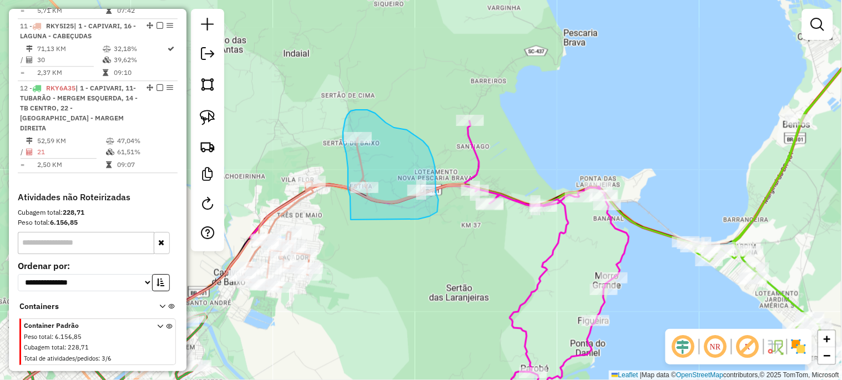
drag, startPoint x: 351, startPoint y: 220, endPoint x: 418, endPoint y: 219, distance: 67.7
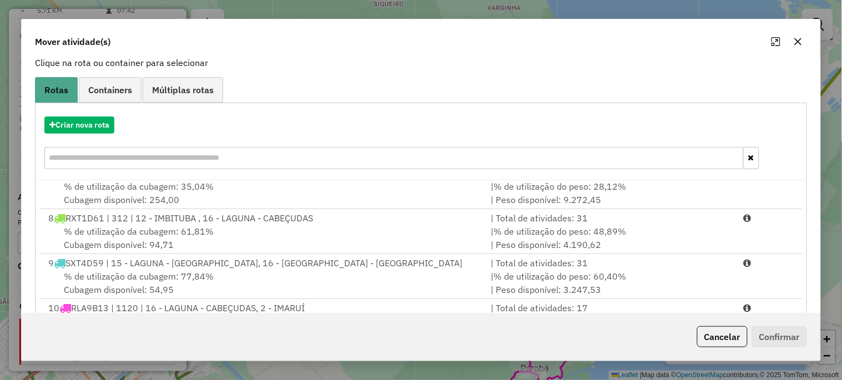
scroll to position [181, 0]
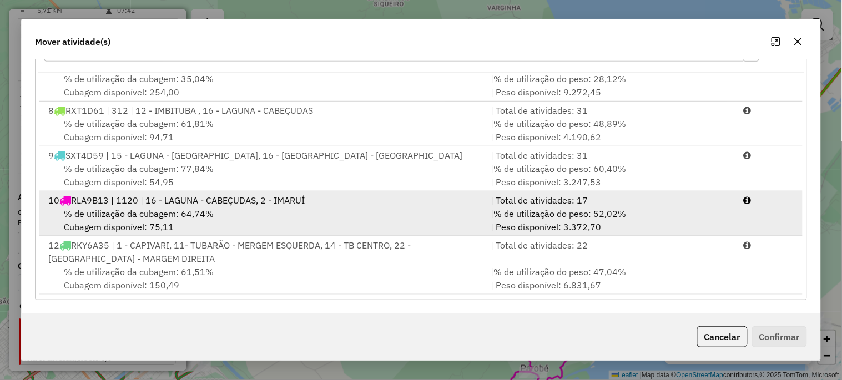
click at [132, 209] on span "% de utilização da cubagem: 64,74%" at bounding box center [139, 213] width 150 height 11
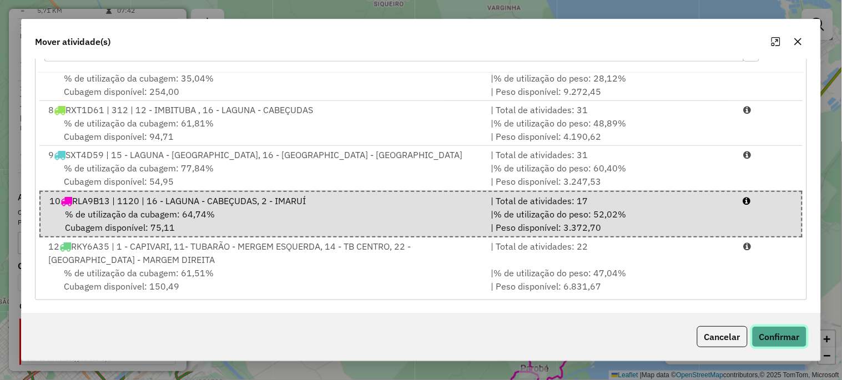
click at [771, 333] on button "Confirmar" at bounding box center [779, 336] width 55 height 21
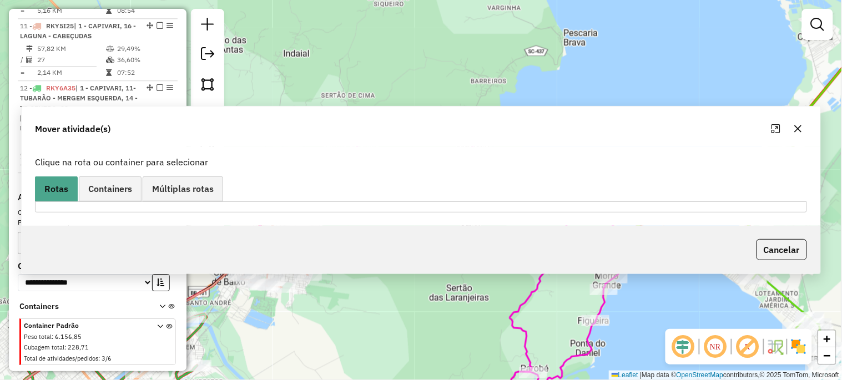
scroll to position [653, 0]
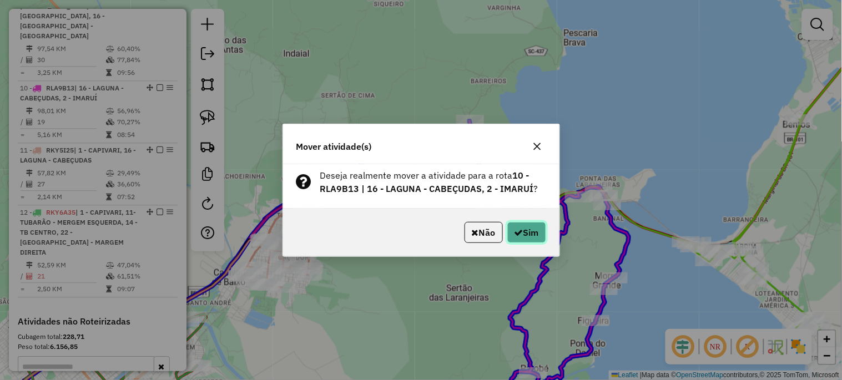
click at [514, 225] on button "Sim" at bounding box center [526, 232] width 39 height 21
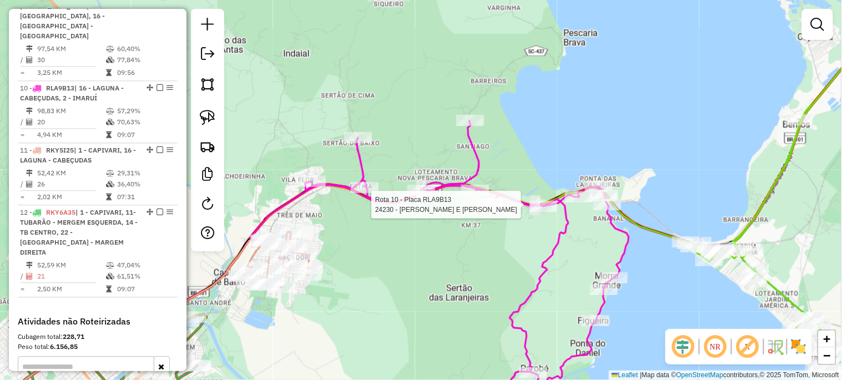
select select "*********"
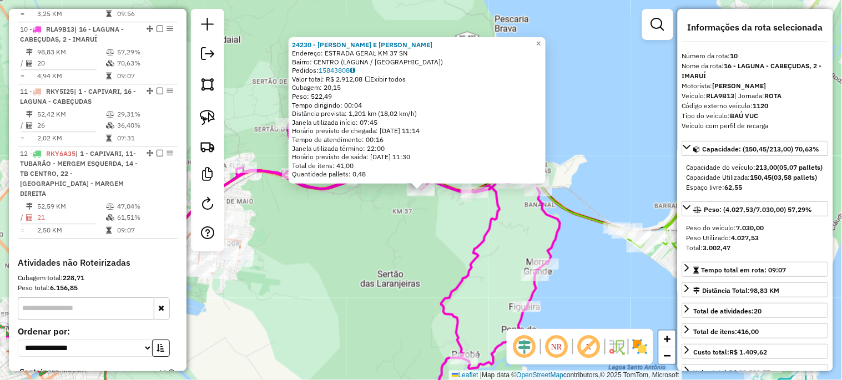
scroll to position [716, 0]
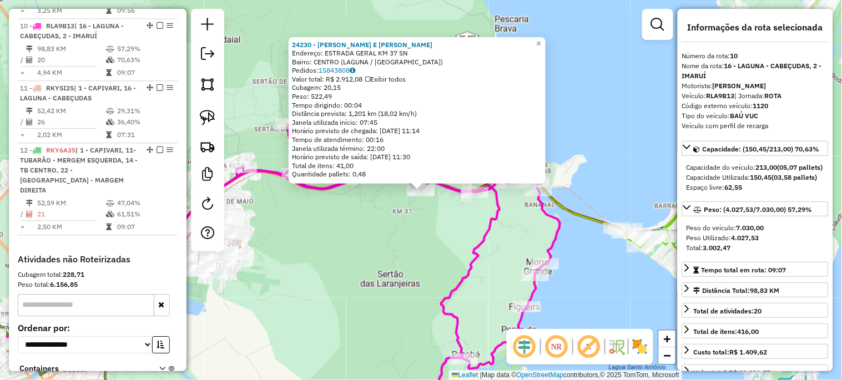
click at [473, 256] on icon at bounding box center [397, 262] width 323 height 311
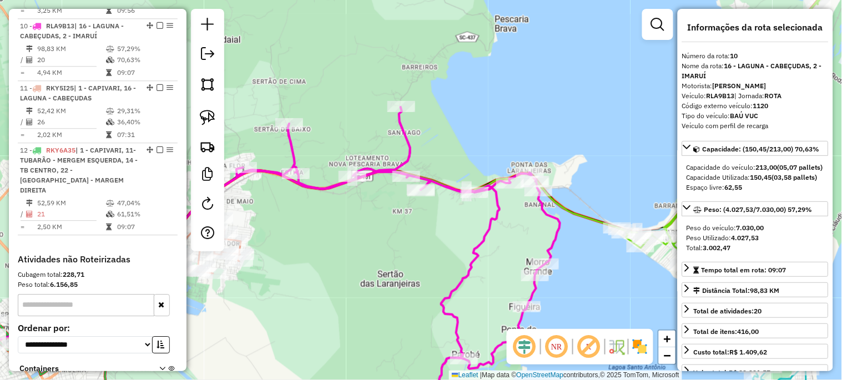
drag, startPoint x: 396, startPoint y: 256, endPoint x: 483, endPoint y: 171, distance: 122.0
click at [483, 171] on div "Janela de atendimento Grade de atendimento Capacidade Transportadoras Veículos …" at bounding box center [421, 190] width 842 height 380
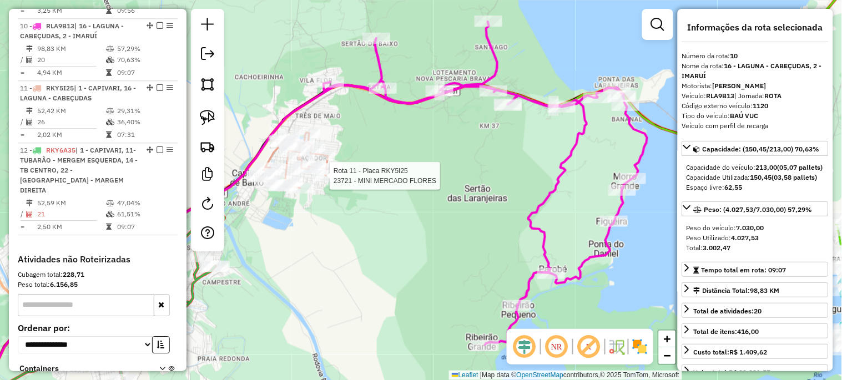
click at [329, 181] on div at bounding box center [326, 175] width 28 height 11
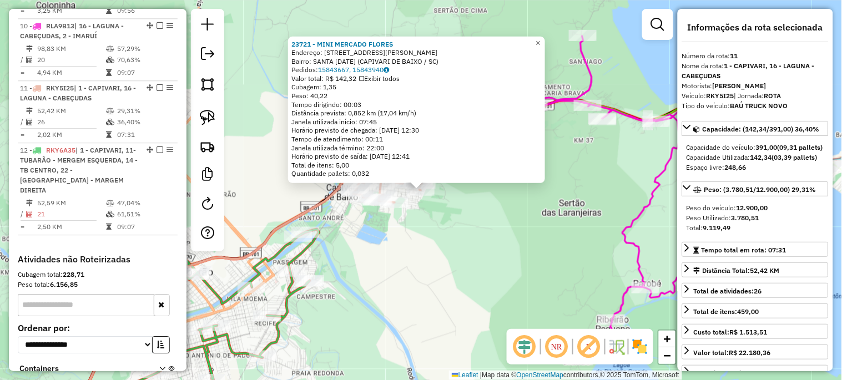
scroll to position [778, 0]
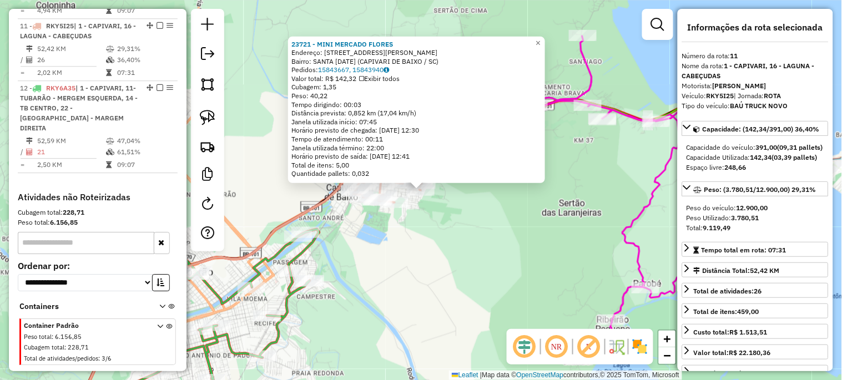
click at [402, 248] on div "23721 - MINI MERCADO FLORES Endereço: [STREET_ADDRESS][PERSON_NAME] Bairro: [GE…" at bounding box center [421, 190] width 842 height 380
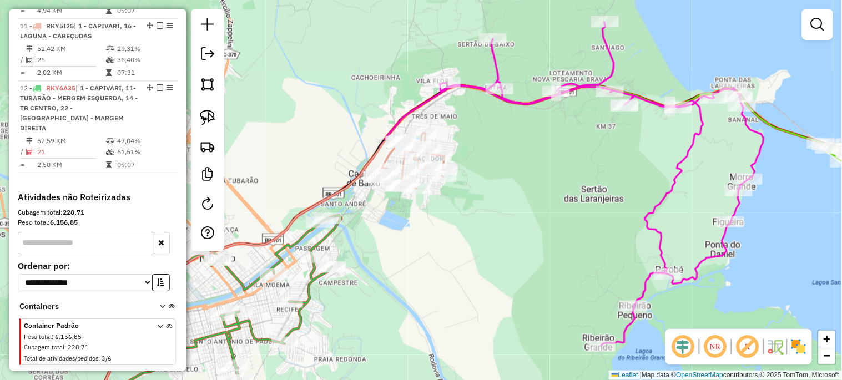
drag, startPoint x: 375, startPoint y: 252, endPoint x: 439, endPoint y: 205, distance: 79.8
click at [439, 205] on div "Janela de atendimento Grade de atendimento Capacidade Transportadoras Veículos …" at bounding box center [421, 190] width 842 height 380
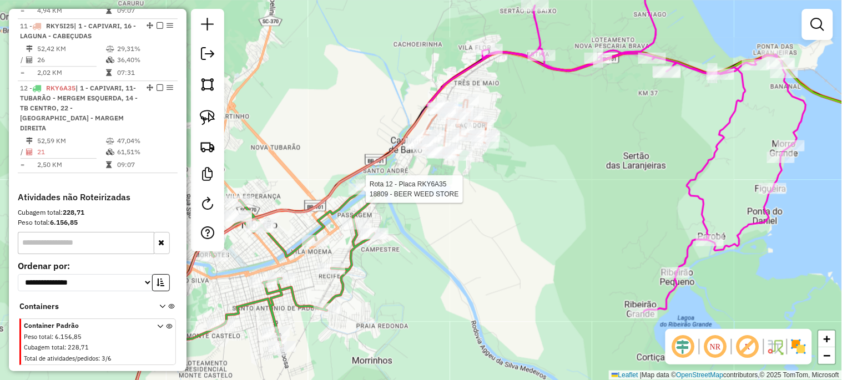
select select "*********"
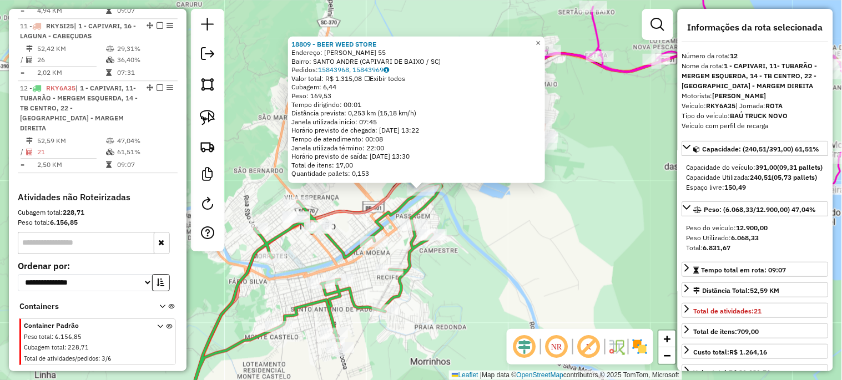
click at [518, 239] on div "18809 - BEER WEED STORE Endereço: [PERSON_NAME] 55 Bairro: SANTO ANDRE (CAPIVAR…" at bounding box center [421, 190] width 842 height 380
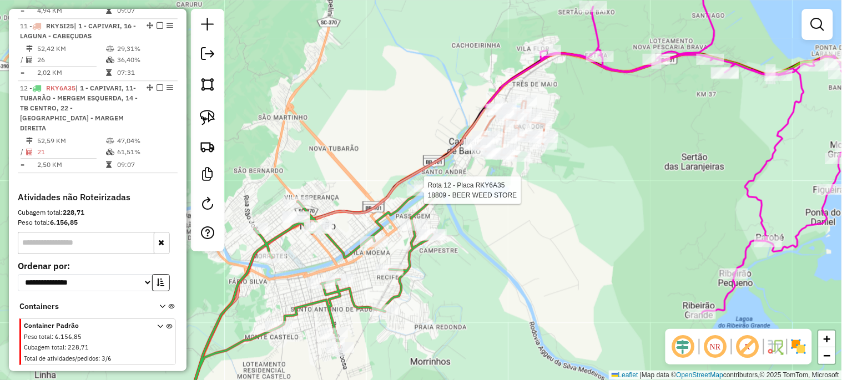
select select "*********"
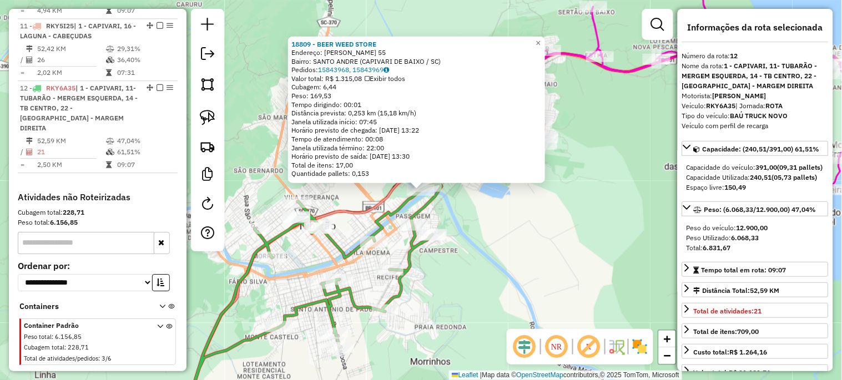
click at [491, 224] on div "18809 - BEER WEED STORE Endereço: [PERSON_NAME] 55 Bairro: SANTO ANDRE (CAPIVAR…" at bounding box center [421, 190] width 842 height 380
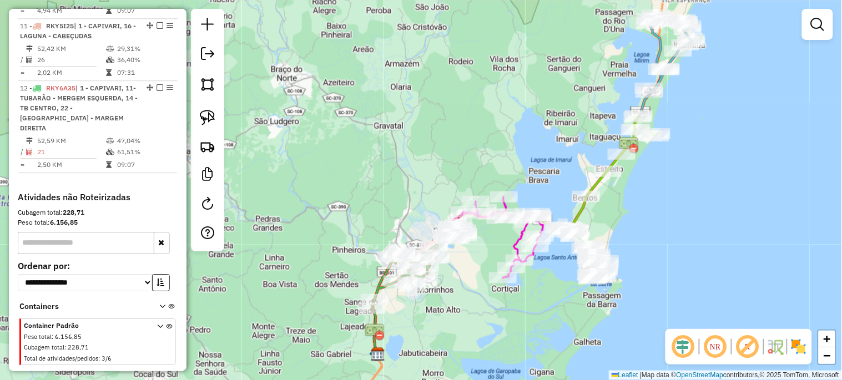
drag, startPoint x: 375, startPoint y: 119, endPoint x: 418, endPoint y: 207, distance: 97.5
click at [386, 201] on div "Janela de atendimento Grade de atendimento Capacidade Transportadoras Veículos …" at bounding box center [421, 190] width 842 height 380
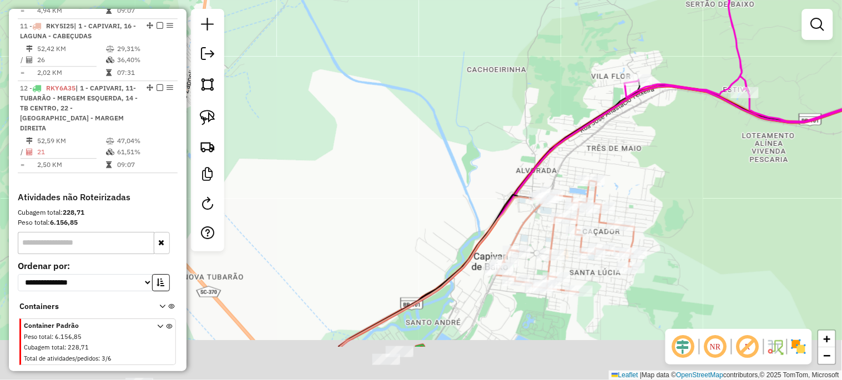
drag, startPoint x: 446, startPoint y: 208, endPoint x: 427, endPoint y: 109, distance: 101.1
click at [427, 109] on div "Janela de atendimento Grade de atendimento Capacidade Transportadoras Veículos …" at bounding box center [421, 190] width 842 height 380
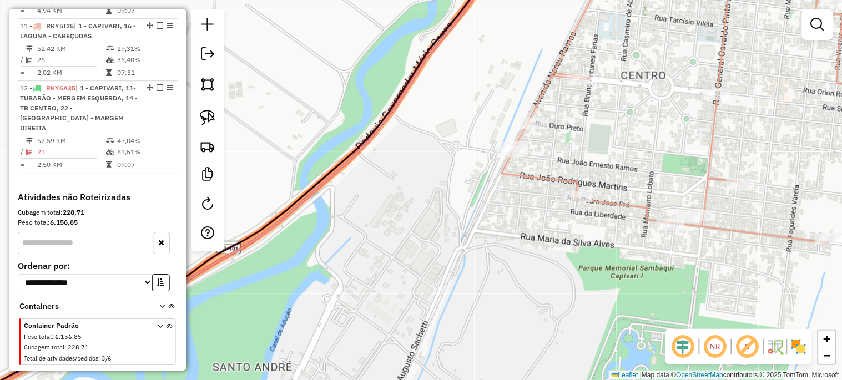
drag, startPoint x: 515, startPoint y: 225, endPoint x: 481, endPoint y: 260, distance: 48.2
click at [481, 260] on div "Janela de atendimento Grade de atendimento Capacidade Transportadoras Veículos …" at bounding box center [421, 190] width 842 height 380
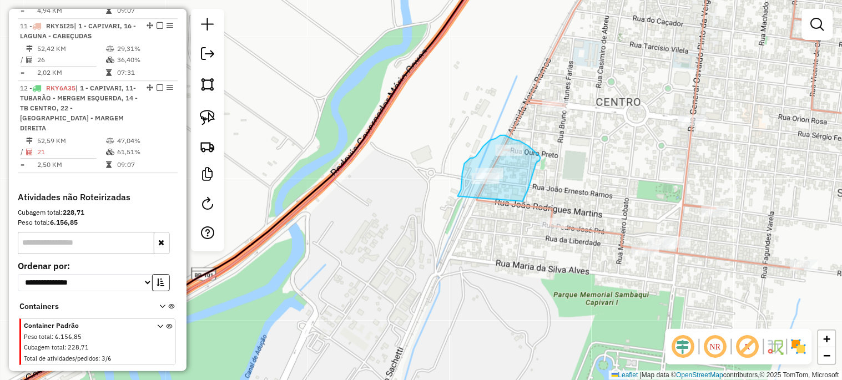
drag, startPoint x: 460, startPoint y: 191, endPoint x: 507, endPoint y: 212, distance: 50.9
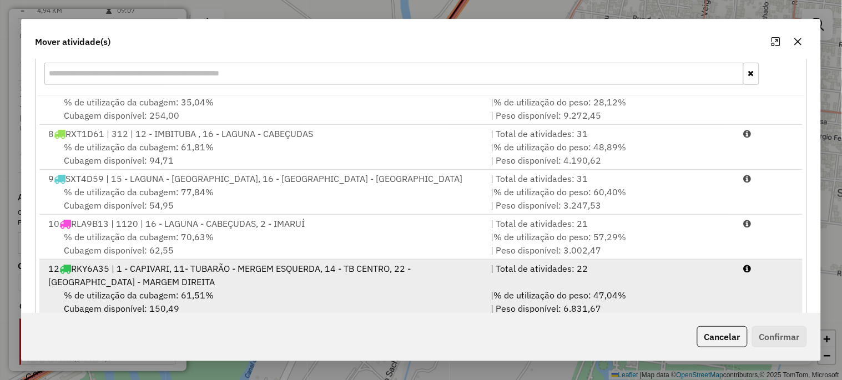
scroll to position [181, 0]
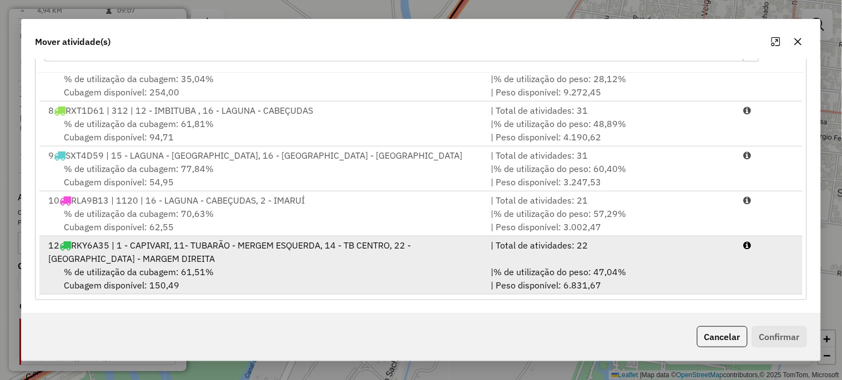
click at [109, 266] on span "% de utilização da cubagem: 61,51%" at bounding box center [139, 271] width 150 height 11
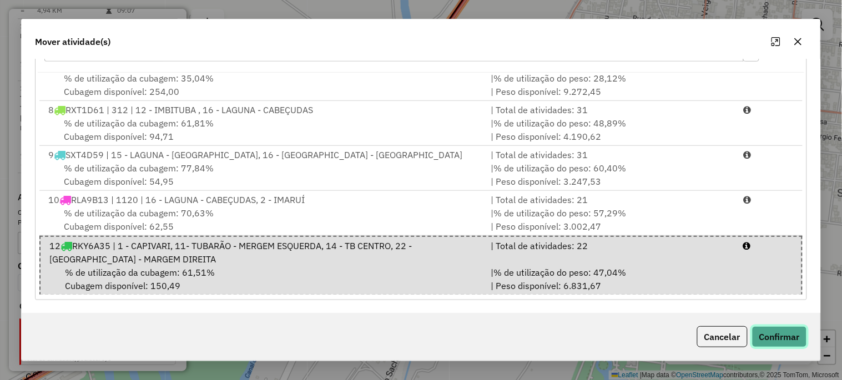
click at [778, 331] on button "Confirmar" at bounding box center [779, 336] width 55 height 21
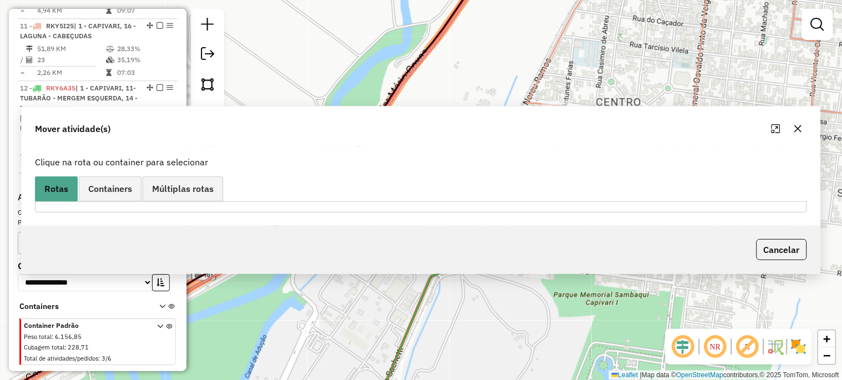
scroll to position [633, 0]
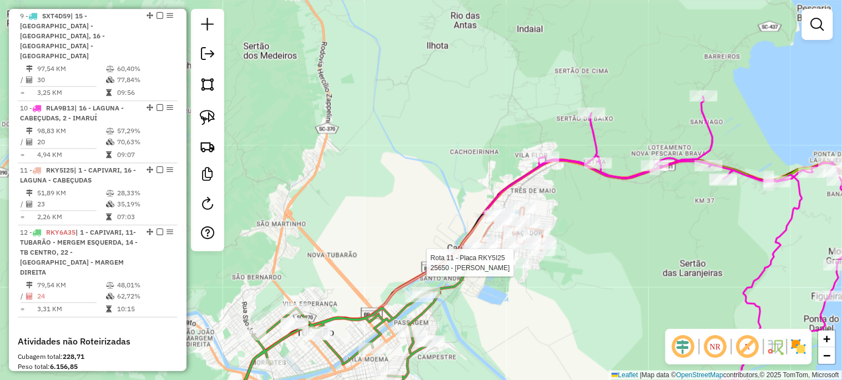
select select "*********"
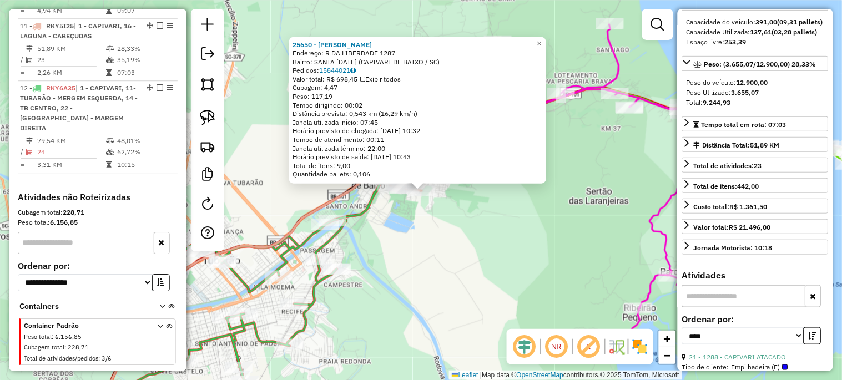
scroll to position [123, 0]
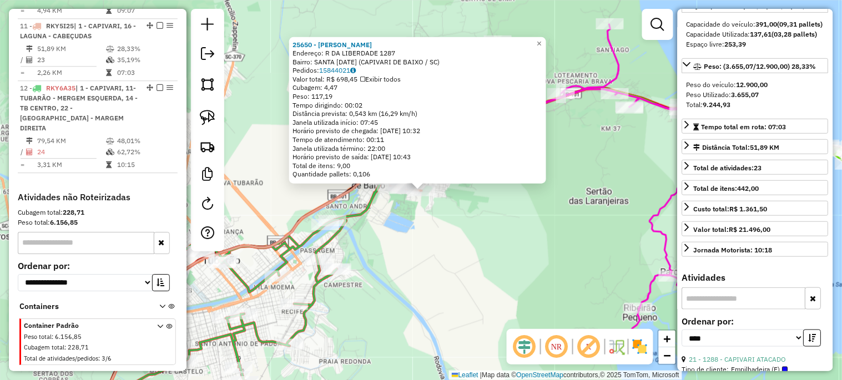
click at [514, 278] on div "25650 - PIRES LANCHES Endereço: R DA LIBERDADE 1287 Bairro: [GEOGRAPHIC_DATA][D…" at bounding box center [421, 190] width 842 height 380
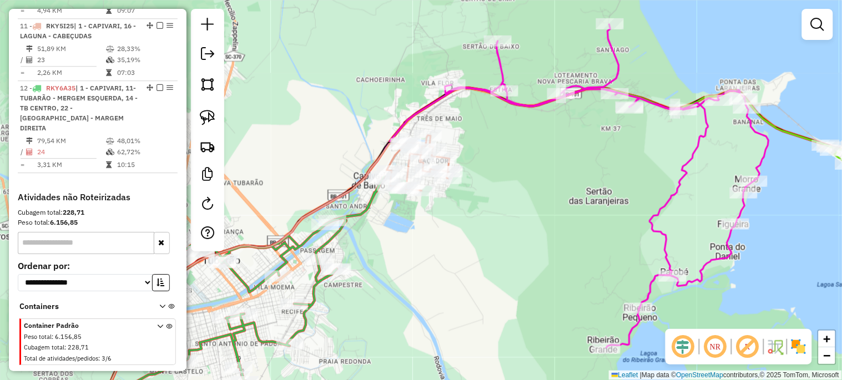
drag, startPoint x: 458, startPoint y: 281, endPoint x: 485, endPoint y: 200, distance: 85.4
click at [485, 200] on div "Janela de atendimento Grade de atendimento Capacidade Transportadoras Veículos …" at bounding box center [421, 190] width 842 height 380
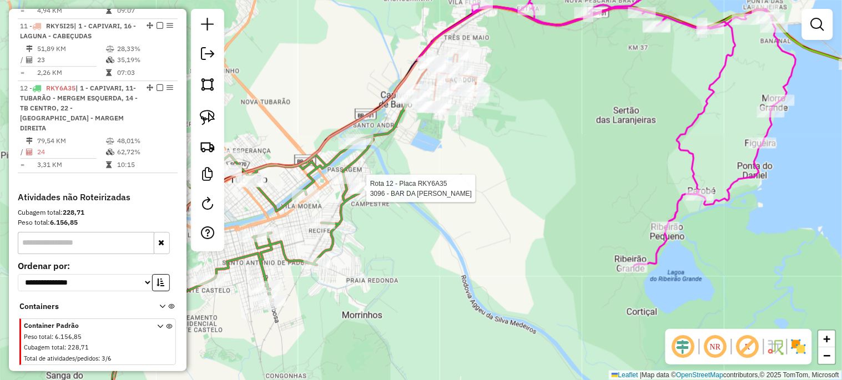
select select "*********"
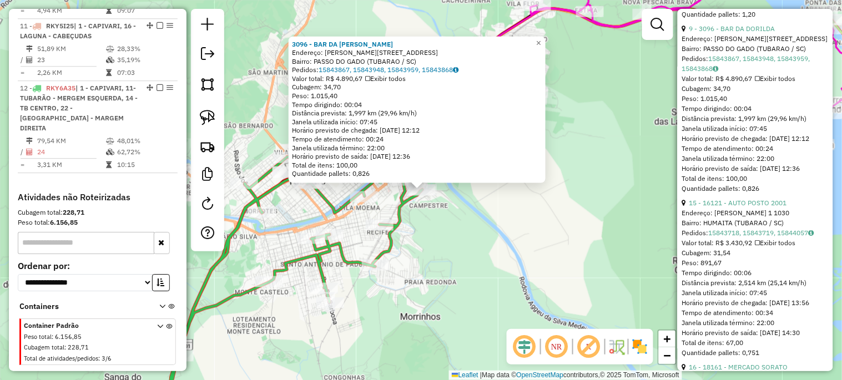
scroll to position [657, 0]
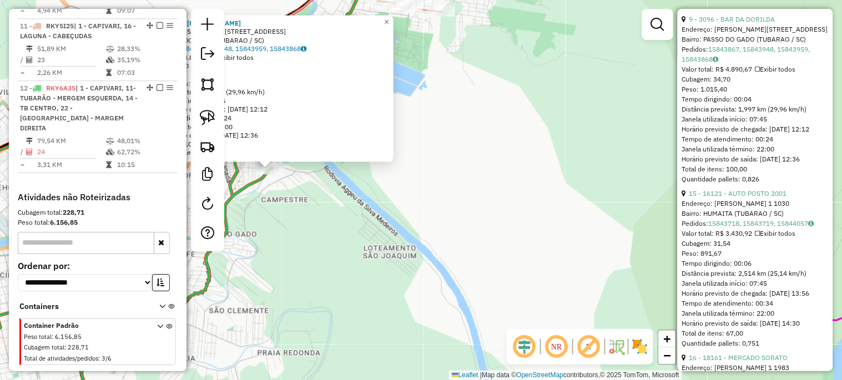
click at [506, 227] on div "3096 - BAR DA [PERSON_NAME]: [PERSON_NAME] 1 63 Bairro: PASSO DO GADO (TUBARAO …" at bounding box center [421, 190] width 842 height 380
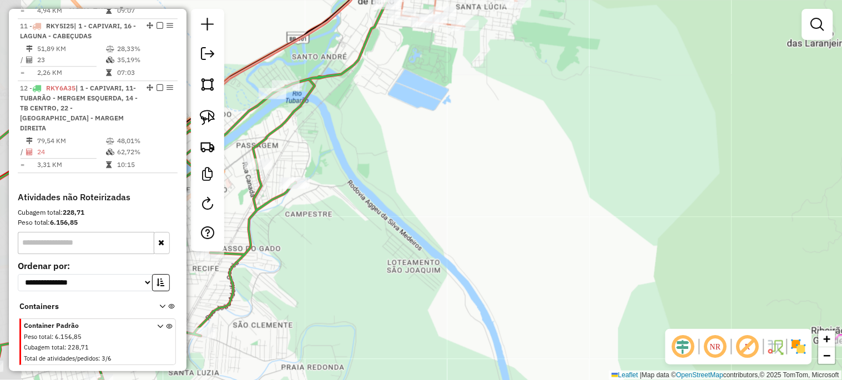
drag, startPoint x: 451, startPoint y: 202, endPoint x: 650, endPoint y: 296, distance: 219.9
click at [651, 296] on div "Janela de atendimento Grade de atendimento Capacidade Transportadoras Veículos …" at bounding box center [421, 190] width 842 height 380
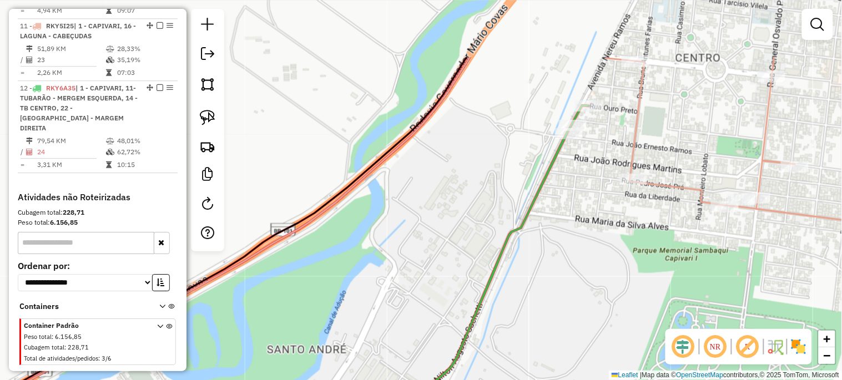
drag, startPoint x: 596, startPoint y: 178, endPoint x: 574, endPoint y: 250, distance: 76.1
click at [574, 250] on div "Janela de atendimento Grade de atendimento Capacidade Transportadoras Veículos …" at bounding box center [421, 190] width 842 height 380
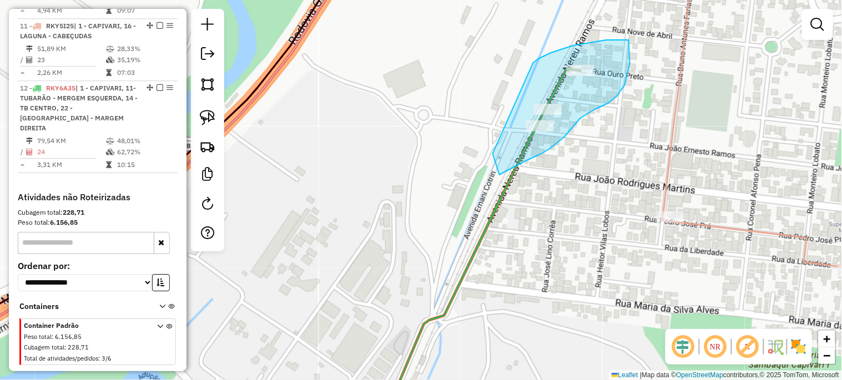
drag, startPoint x: 551, startPoint y: 53, endPoint x: 494, endPoint y: 113, distance: 82.8
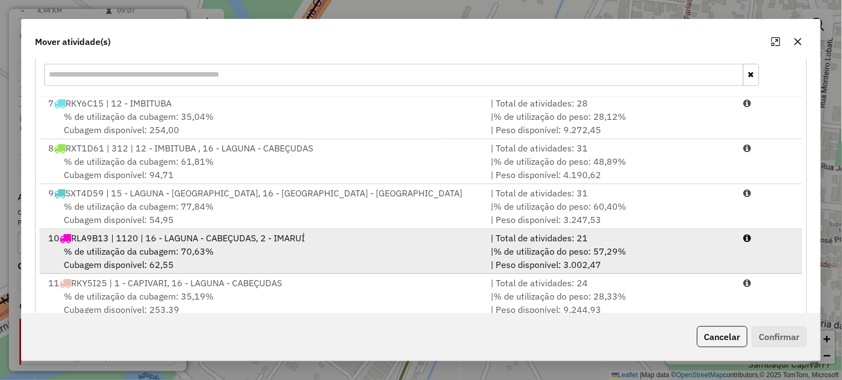
scroll to position [164, 0]
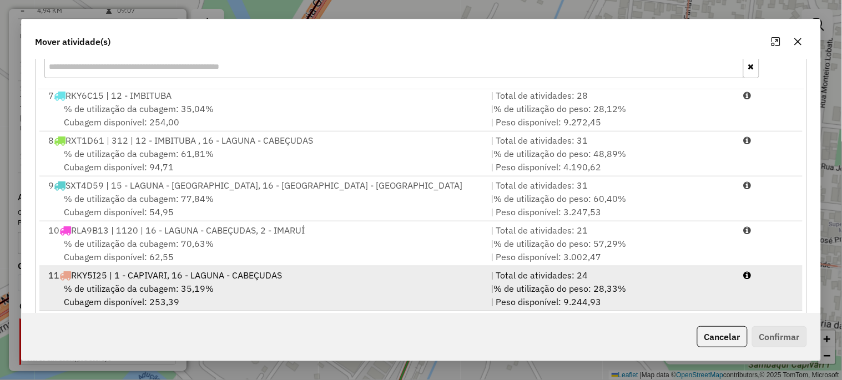
click at [126, 288] on span "% de utilização da cubagem: 35,19%" at bounding box center [139, 288] width 150 height 11
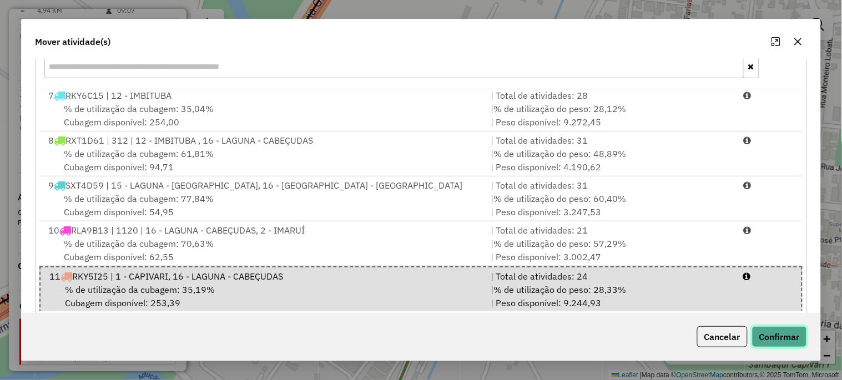
click at [778, 335] on button "Confirmar" at bounding box center [779, 336] width 55 height 21
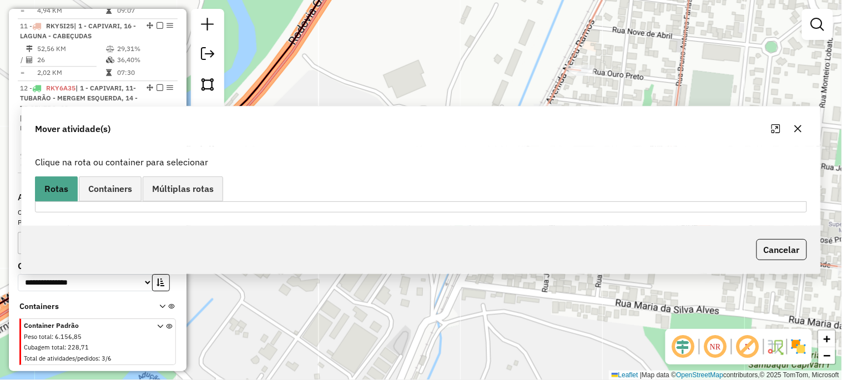
scroll to position [633, 0]
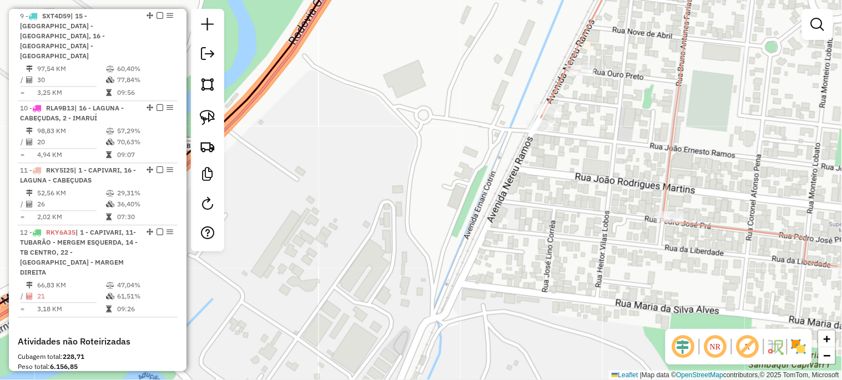
drag, startPoint x: 484, startPoint y: 293, endPoint x: 610, endPoint y: 112, distance: 221.1
click at [606, 116] on div "Janela de atendimento Grade de atendimento Capacidade Transportadoras Veículos …" at bounding box center [421, 190] width 842 height 380
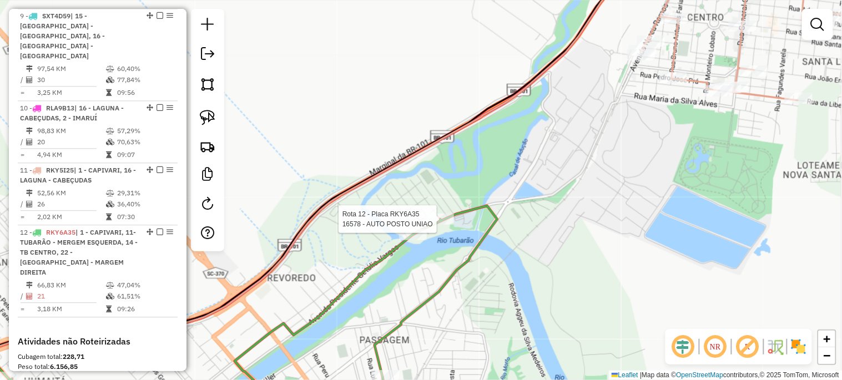
select select "*********"
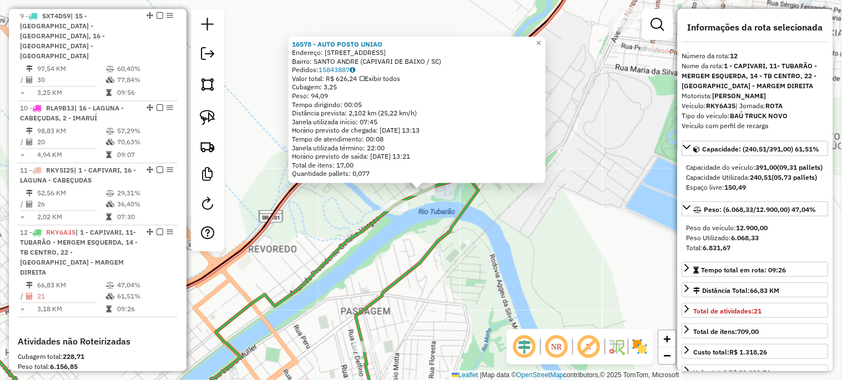
scroll to position [778, 0]
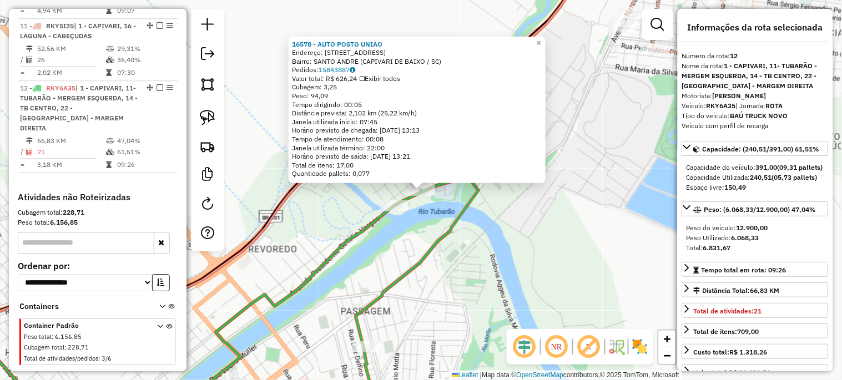
click at [559, 245] on div "16578 - AUTO POSTO UNIAO Endereço: AV NACOES UNIDAS 329 Bairro: SANTO ANDRE (CA…" at bounding box center [421, 190] width 842 height 380
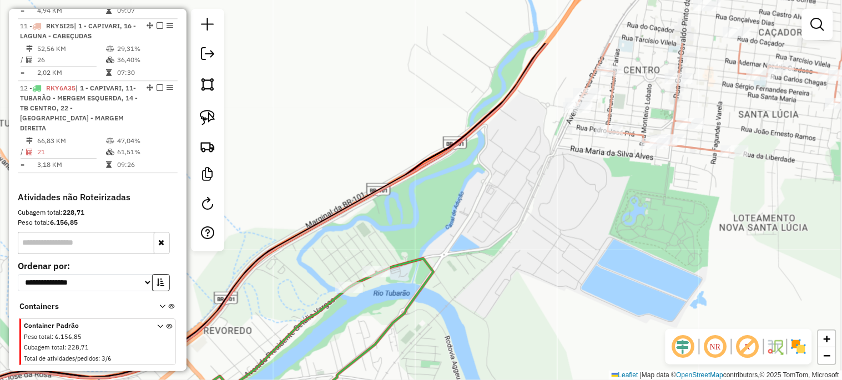
drag, startPoint x: 641, startPoint y: 120, endPoint x: 592, endPoint y: 183, distance: 79.1
click at [580, 219] on div "Janela de atendimento Grade de atendimento Capacidade Transportadoras Veículos …" at bounding box center [421, 190] width 842 height 380
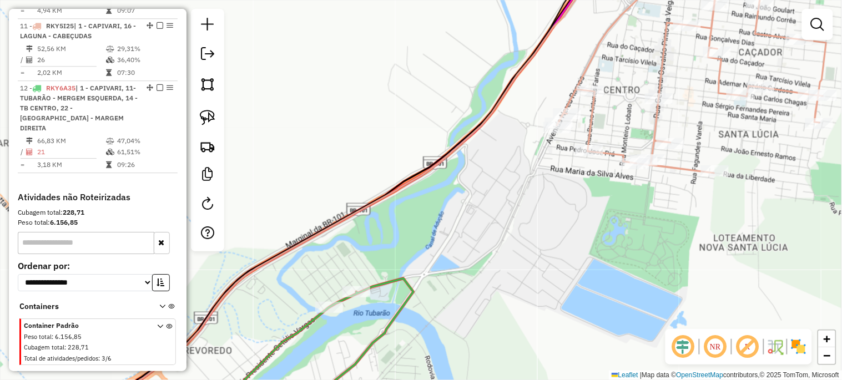
click at [590, 159] on div "Janela de atendimento Grade de atendimento Capacidade Transportadoras Veículos …" at bounding box center [421, 190] width 842 height 380
click at [590, 156] on div at bounding box center [589, 150] width 28 height 11
select select "*********"
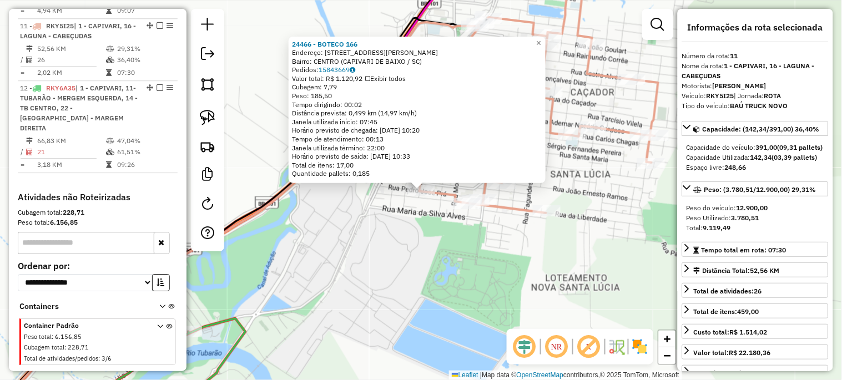
click at [574, 283] on div "24466 - BOTECO 166 Endereço: [STREET_ADDRESS][PERSON_NAME] Pedidos: 15843669 Va…" at bounding box center [421, 190] width 842 height 380
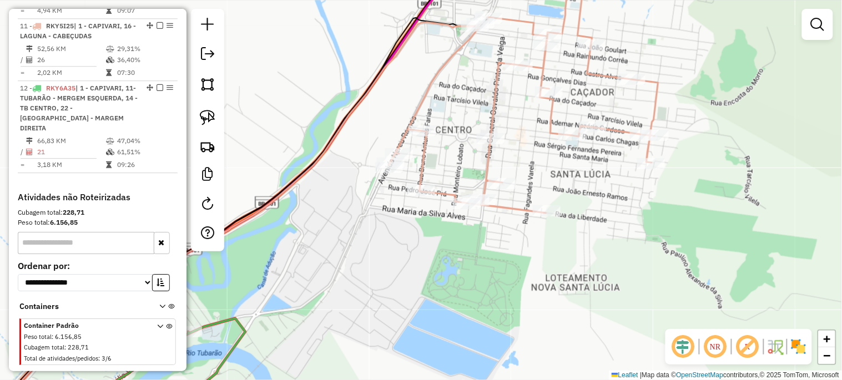
drag, startPoint x: 392, startPoint y: 298, endPoint x: 359, endPoint y: 297, distance: 32.7
click at [375, 300] on div "Janela de atendimento Grade de atendimento Capacidade Transportadoras Veículos …" at bounding box center [421, 190] width 842 height 380
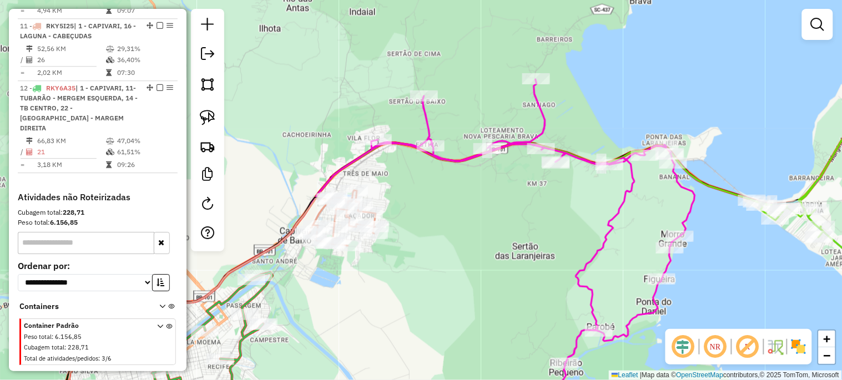
drag, startPoint x: 519, startPoint y: 245, endPoint x: 406, endPoint y: 289, distance: 121.6
click at [406, 292] on div "Janela de atendimento Grade de atendimento Capacidade Transportadoras Veículos …" at bounding box center [421, 190] width 842 height 380
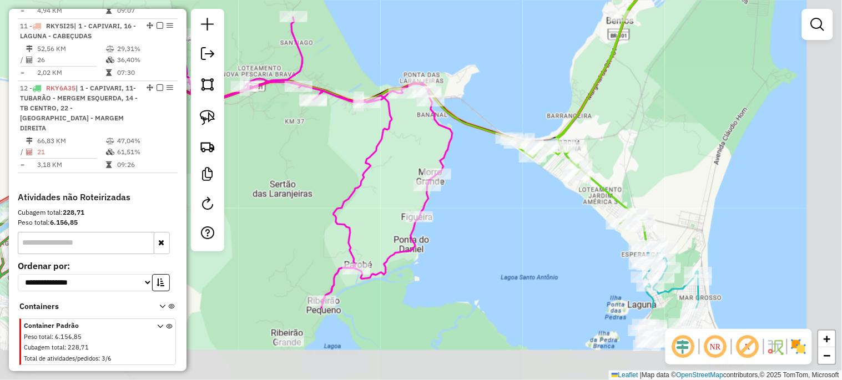
drag, startPoint x: 655, startPoint y: 327, endPoint x: 527, endPoint y: 186, distance: 190.5
click at [525, 186] on div "Janela de atendimento Grade de atendimento Capacidade Transportadoras Veículos …" at bounding box center [421, 190] width 842 height 380
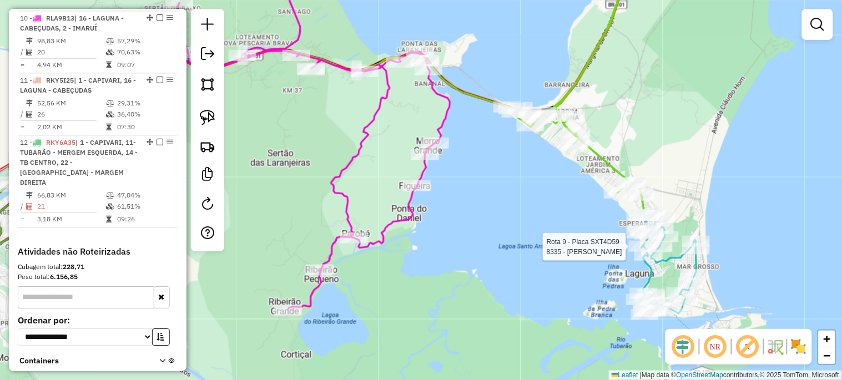
select select "*********"
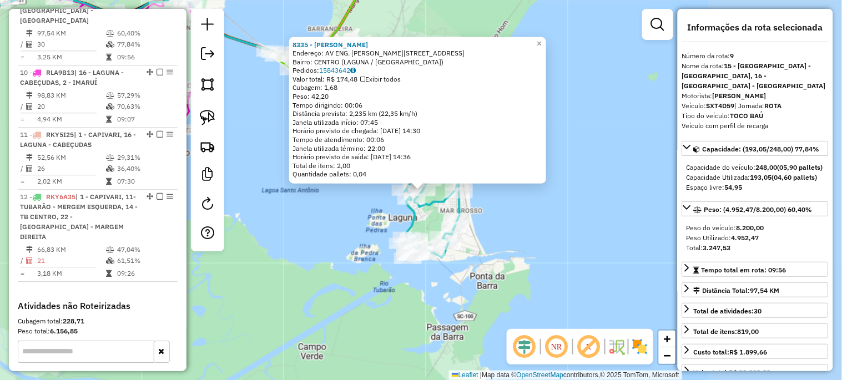
scroll to position [643, 0]
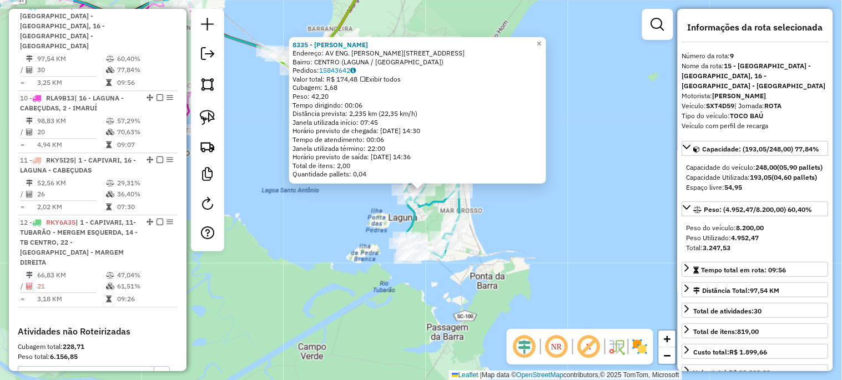
click at [353, 255] on div "8335 - [PERSON_NAME]: AV ENG. [PERSON_NAME] SALES 196 Bairro: CENTRO (LAGUNA / …" at bounding box center [421, 190] width 842 height 380
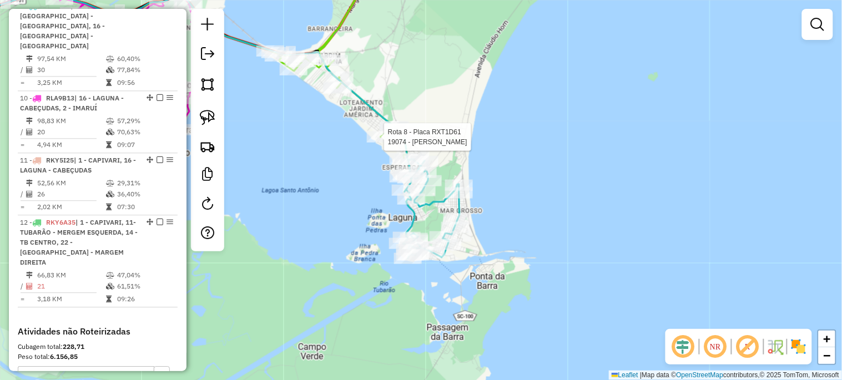
select select "*********"
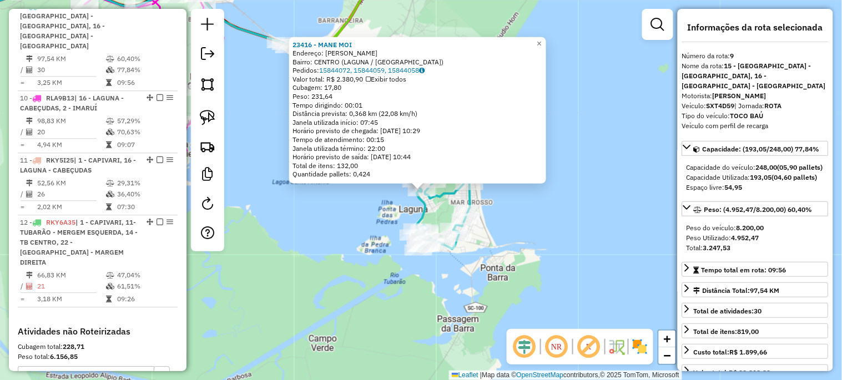
click at [351, 214] on div "23416 - MANE MOI Endereço: [PERSON_NAME]: CENTRO ([GEOGRAPHIC_DATA] / [GEOGRAPH…" at bounding box center [421, 190] width 842 height 380
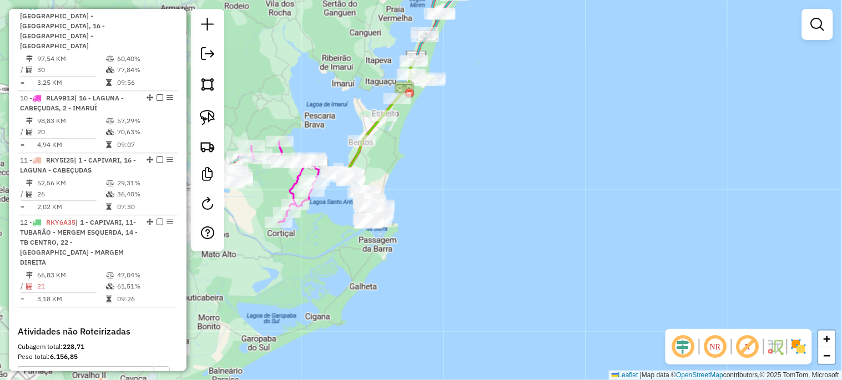
drag, startPoint x: 395, startPoint y: 148, endPoint x: 426, endPoint y: 280, distance: 135.6
click at [426, 280] on div "Janela de atendimento Grade de atendimento Capacidade Transportadoras Veículos …" at bounding box center [421, 190] width 842 height 380
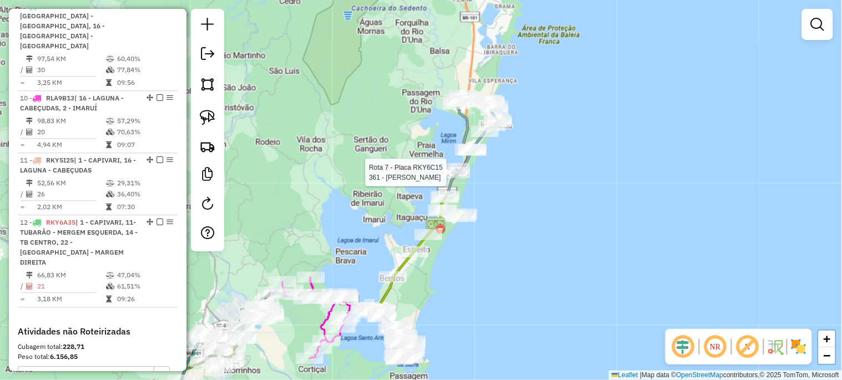
select select "*********"
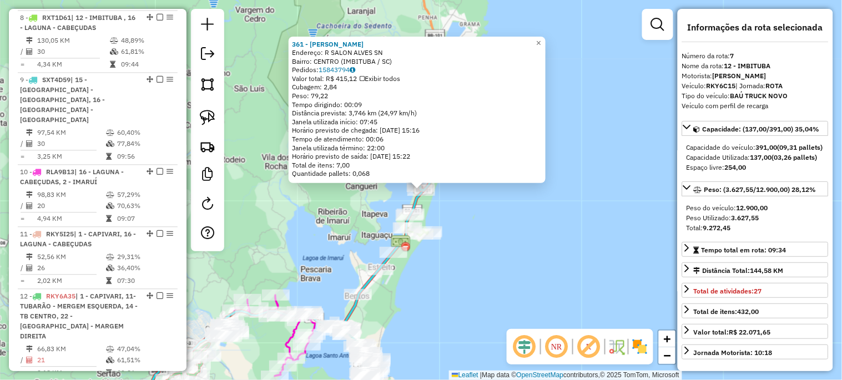
scroll to position [529, 0]
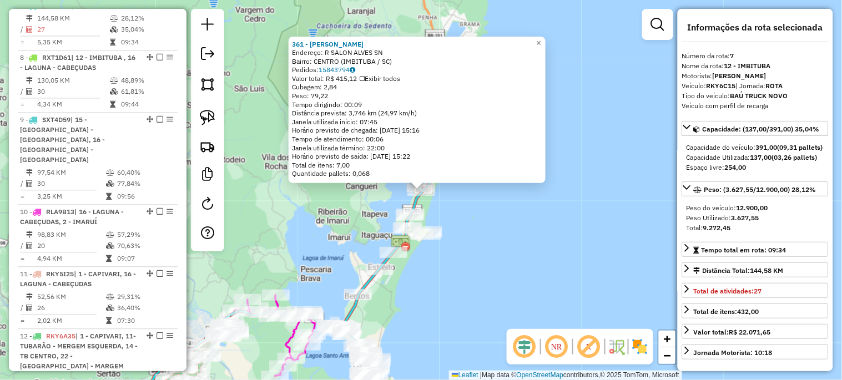
click at [487, 232] on div "361 - [PERSON_NAME] Endereço: R SALON ALVES SN Bairro: CENTRO (IMBITUBA / [GEOG…" at bounding box center [421, 190] width 842 height 380
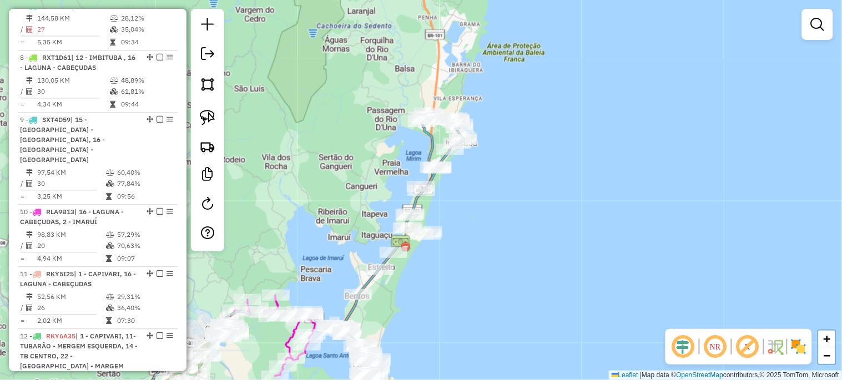
click at [479, 209] on div "Janela de atendimento Grade de atendimento Capacidade Transportadoras Veículos …" at bounding box center [421, 190] width 842 height 380
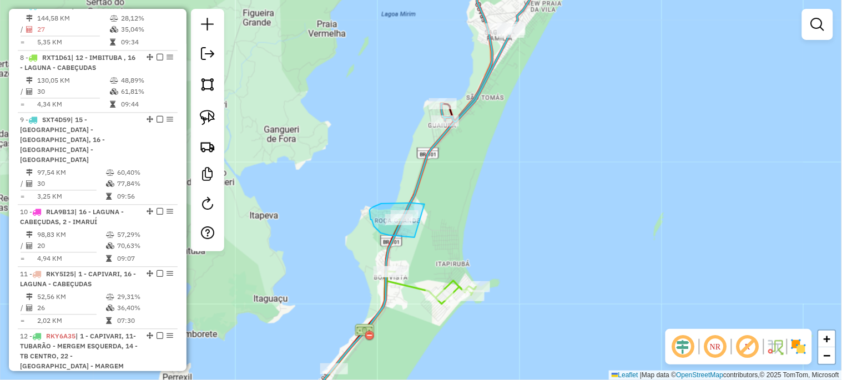
drag, startPoint x: 414, startPoint y: 237, endPoint x: 424, endPoint y: 204, distance: 34.7
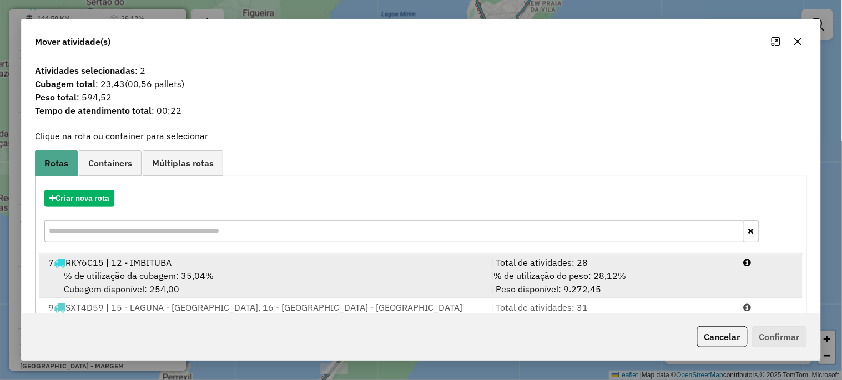
click at [173, 270] on span "% de utilização da cubagem: 35,04%" at bounding box center [139, 275] width 150 height 11
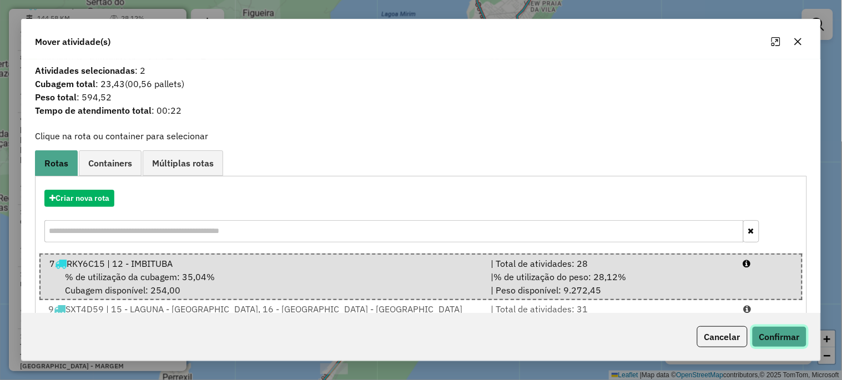
click at [802, 343] on button "Confirmar" at bounding box center [779, 336] width 55 height 21
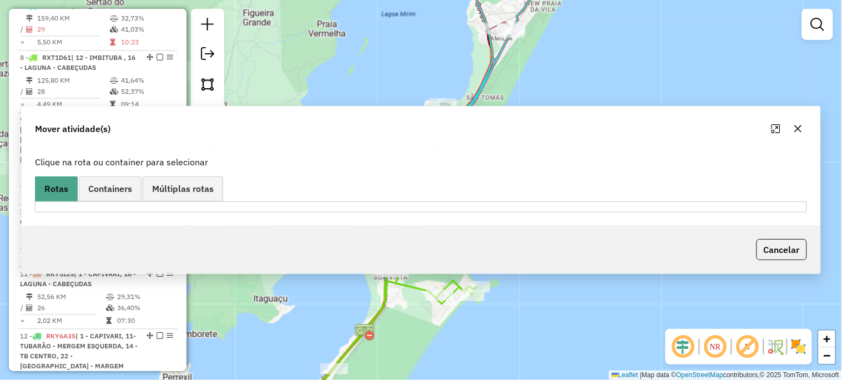
scroll to position [414, 0]
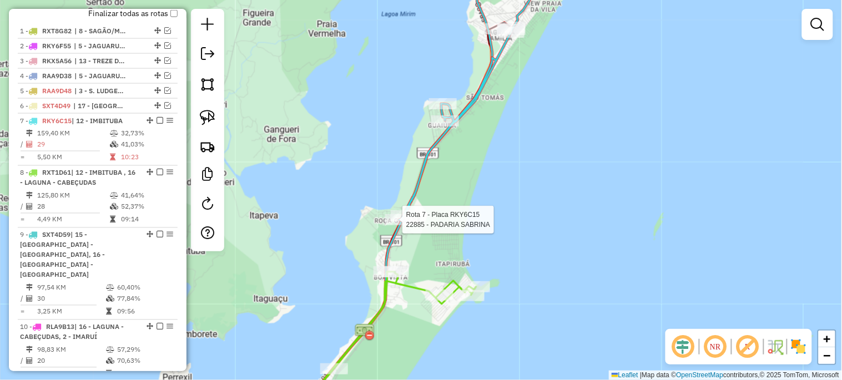
select select "*********"
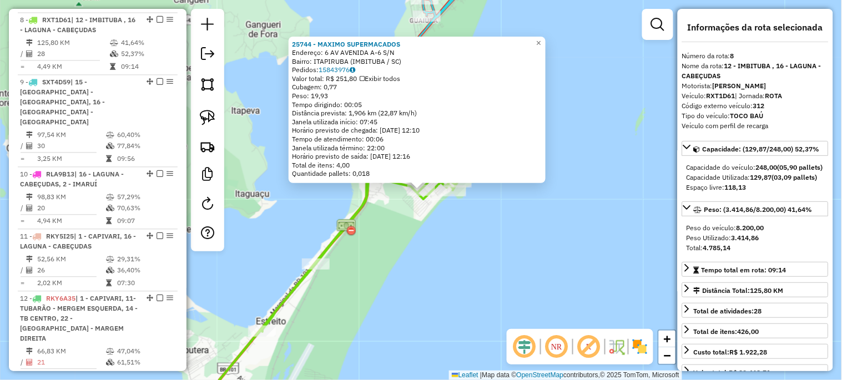
scroll to position [581, 0]
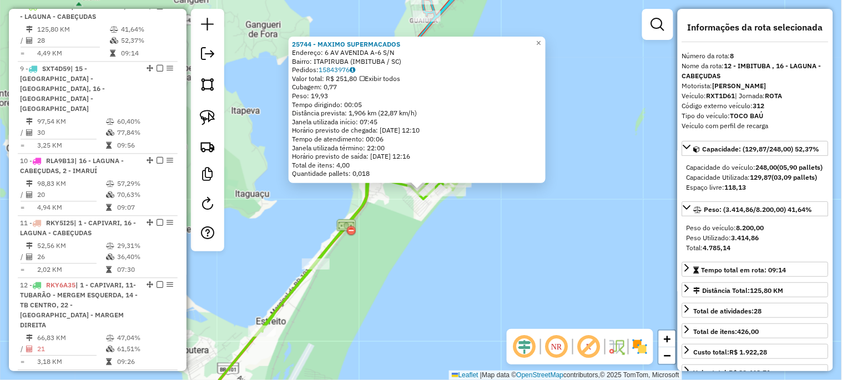
click at [454, 263] on div "25744 - MAXIMO SUPERMACADOS Endereço: 6 AV AVENIDA A-6 S/N Bairro: [GEOGRAPHIC_…" at bounding box center [421, 190] width 842 height 380
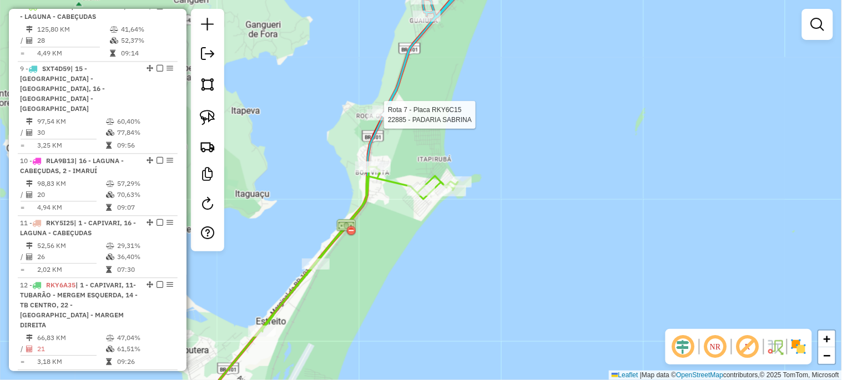
select select "*********"
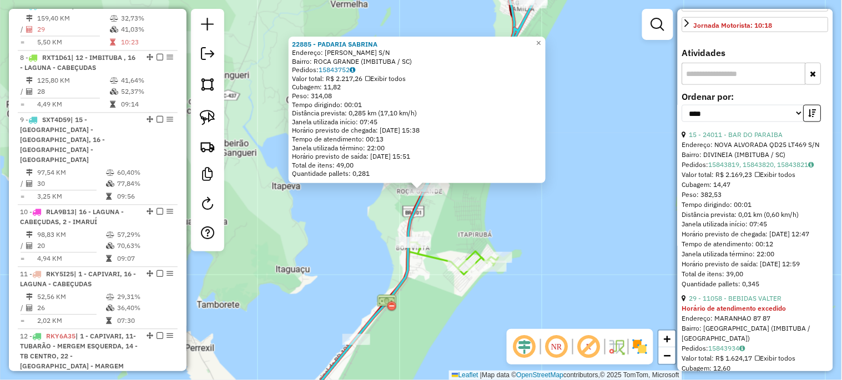
scroll to position [328, 0]
click at [513, 303] on div "22885 - PADARIA [PERSON_NAME]: [PERSON_NAME] S/N Bairro: ROCA GRANDE (IMBITUBA …" at bounding box center [421, 190] width 842 height 380
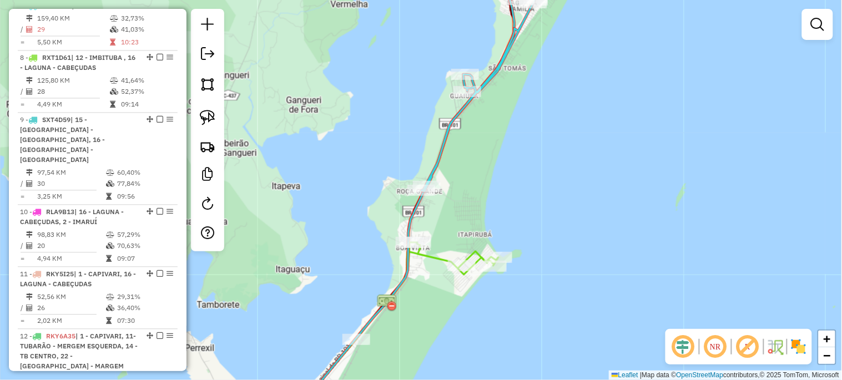
drag, startPoint x: 426, startPoint y: 311, endPoint x: 522, endPoint y: 163, distance: 177.0
click at [514, 175] on div "Janela de atendimento Grade de atendimento Capacidade Transportadoras Veículos …" at bounding box center [421, 190] width 842 height 380
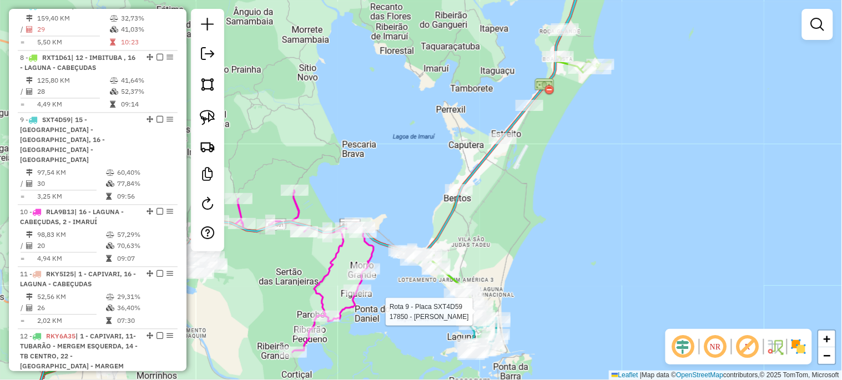
select select "*********"
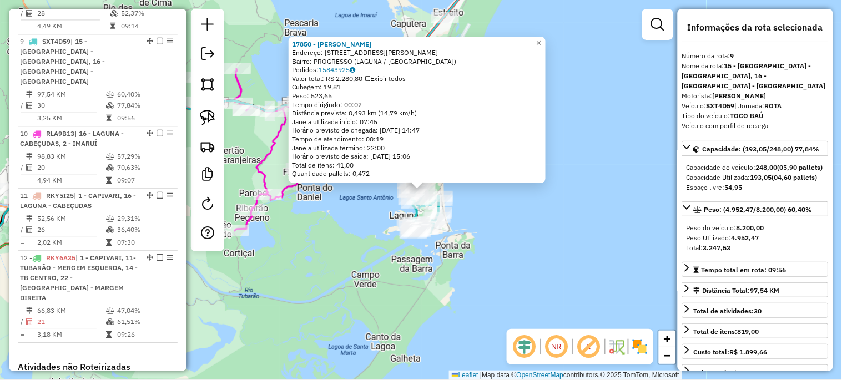
scroll to position [643, 0]
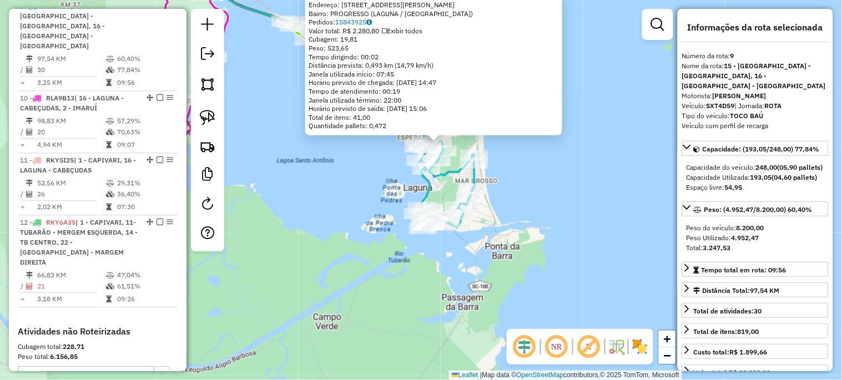
click at [379, 171] on div "17850 - [PERSON_NAME]: [STREET_ADDRESS][PERSON_NAME] S/N Bairro: PROGRESSO (LAG…" at bounding box center [421, 190] width 842 height 380
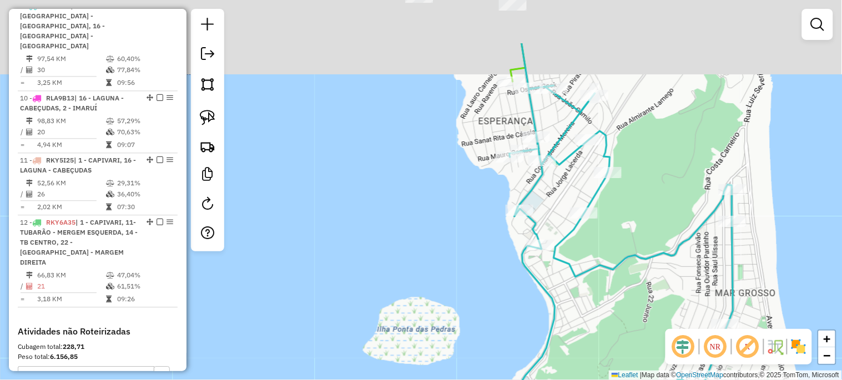
drag, startPoint x: 406, startPoint y: 194, endPoint x: 367, endPoint y: 286, distance: 99.6
click at [365, 290] on div "Janela de atendimento Grade de atendimento Capacidade Transportadoras Veículos …" at bounding box center [421, 190] width 842 height 380
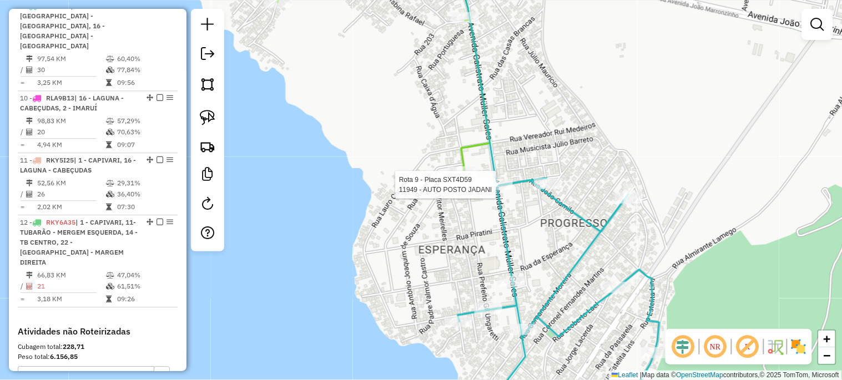
select select "*********"
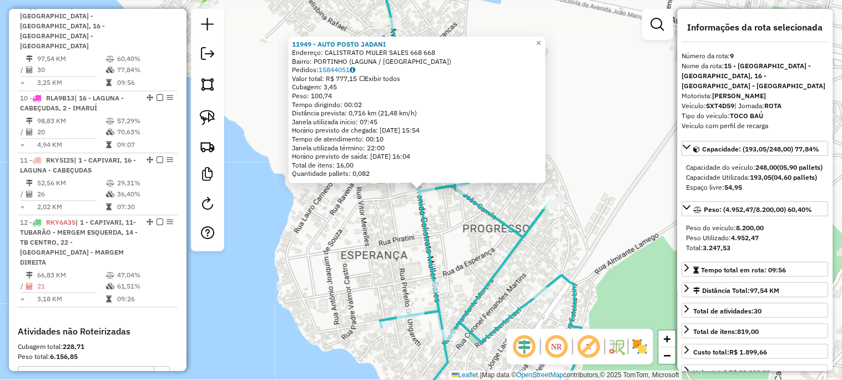
click at [469, 217] on div "11949 - AUTO POSTO [PERSON_NAME]: CALISTRATO MULER SALES 668 668 Bairro: [GEOGR…" at bounding box center [421, 190] width 842 height 380
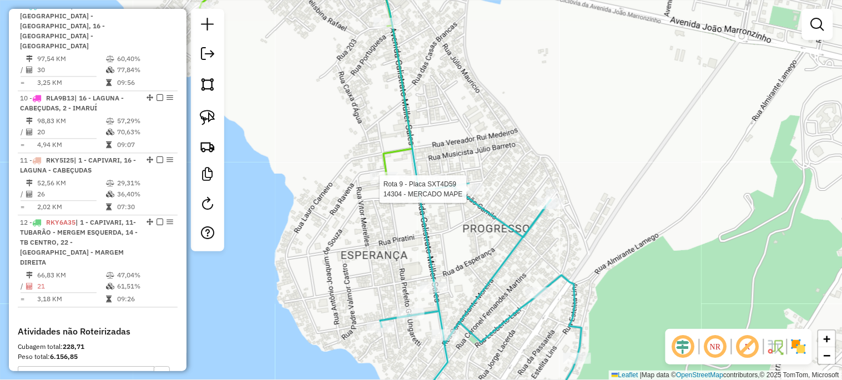
select select "*********"
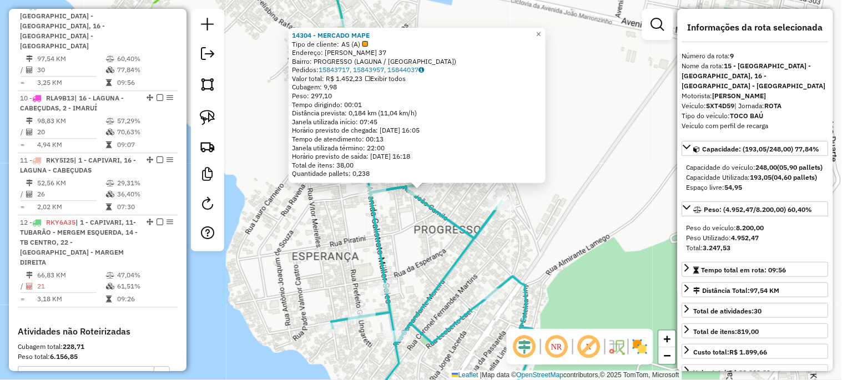
click at [413, 242] on div "14304 - MERCADO MAPE Tipo de cliente: AS (A) Endereço: [PERSON_NAME] 37 Bairro:…" at bounding box center [421, 190] width 842 height 380
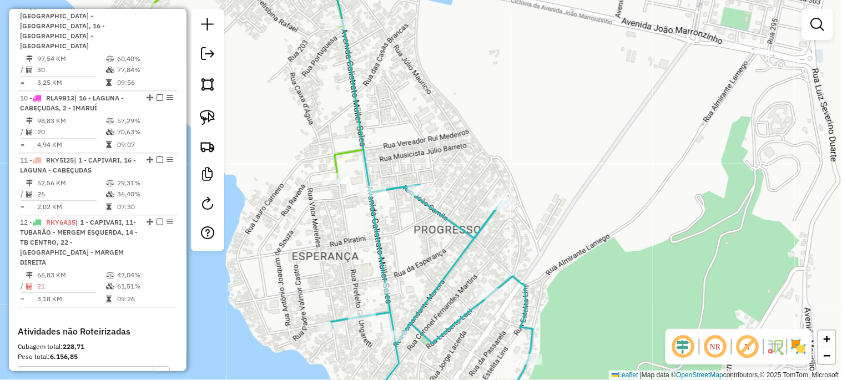
click at [337, 184] on div at bounding box center [335, 178] width 28 height 11
select select "*********"
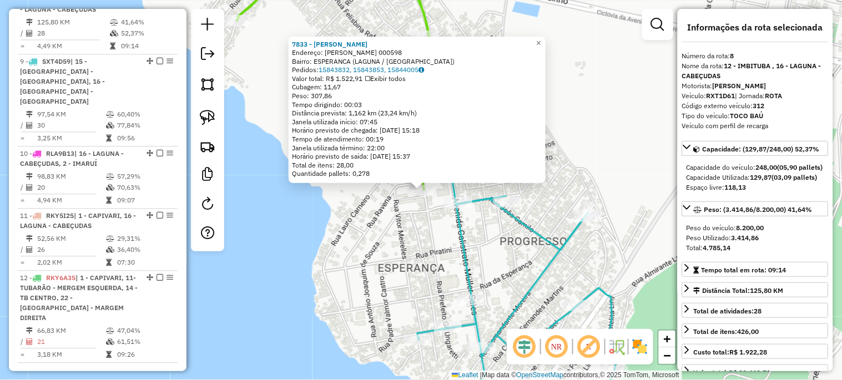
scroll to position [581, 0]
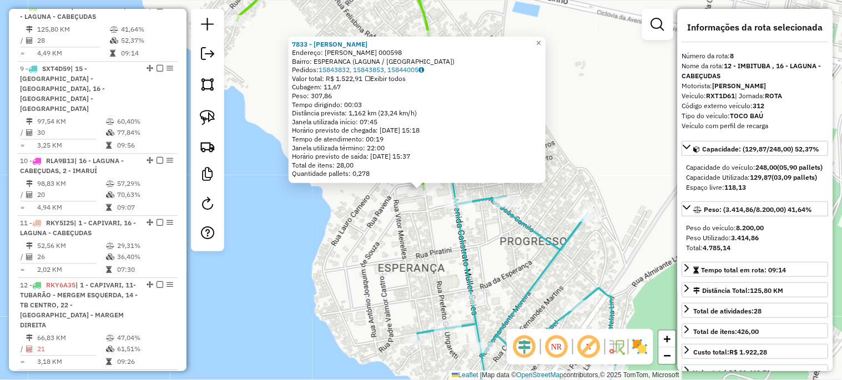
click at [496, 243] on div "7833 - B E M [PERSON_NAME]: [PERSON_NAME] 000598 Bairro: [GEOGRAPHIC_DATA] (LAG…" at bounding box center [421, 190] width 842 height 380
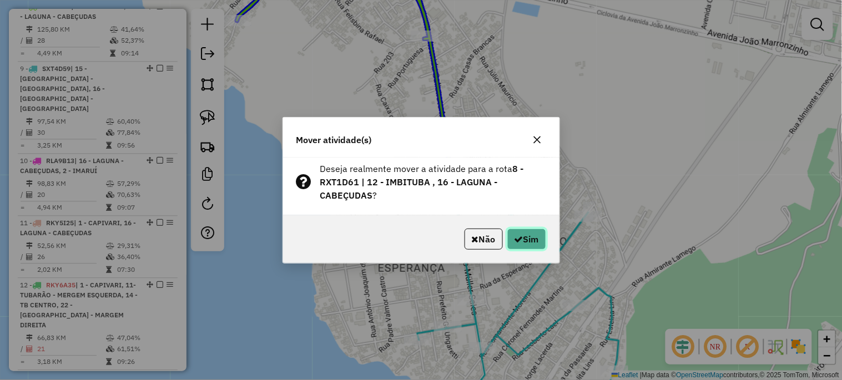
click at [519, 235] on icon "button" at bounding box center [518, 239] width 9 height 9
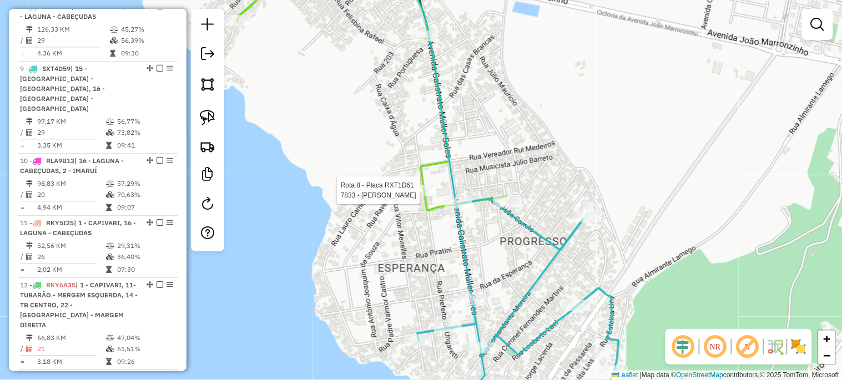
select select "*********"
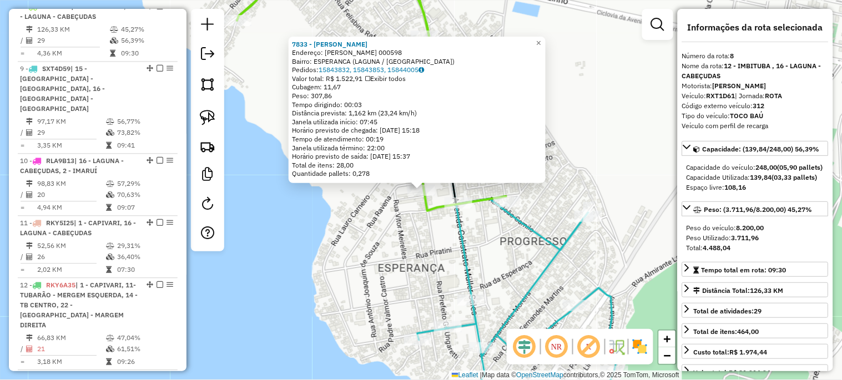
click at [372, 273] on div "7833 - B E M [PERSON_NAME]: [PERSON_NAME] 000598 Bairro: [GEOGRAPHIC_DATA] (LAG…" at bounding box center [421, 190] width 842 height 380
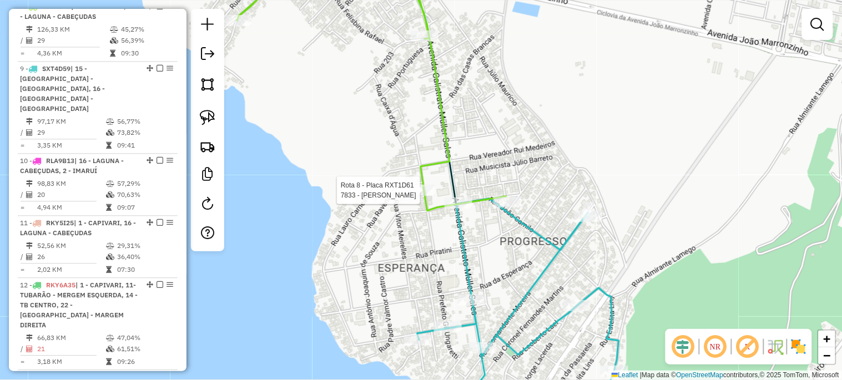
select select "*********"
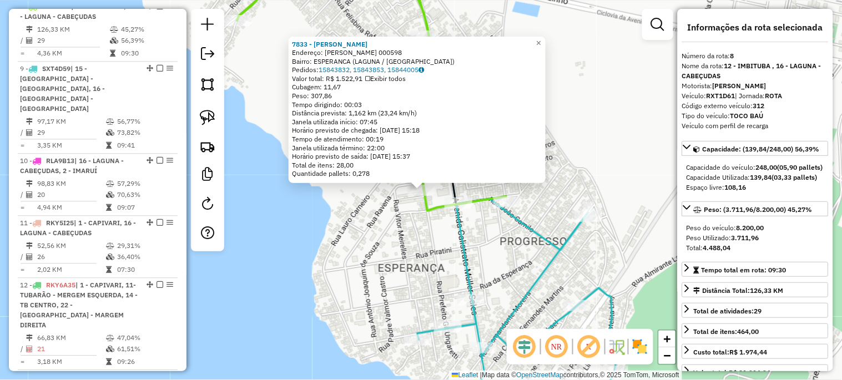
click at [368, 265] on div "7833 - B E M [PERSON_NAME]: [PERSON_NAME] 000598 Bairro: [GEOGRAPHIC_DATA] (LAG…" at bounding box center [421, 190] width 842 height 380
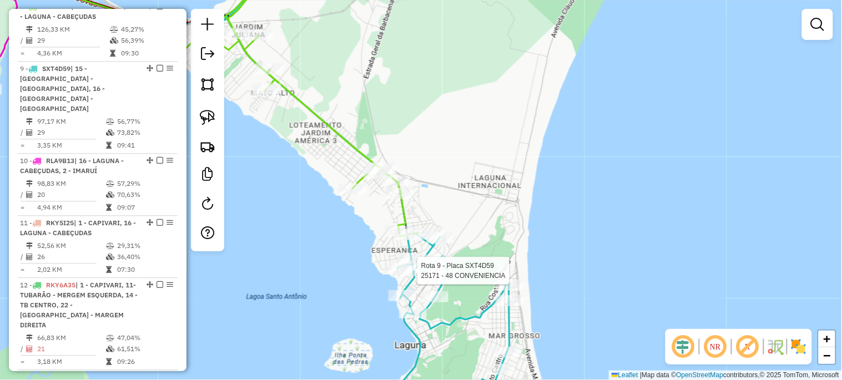
select select "*********"
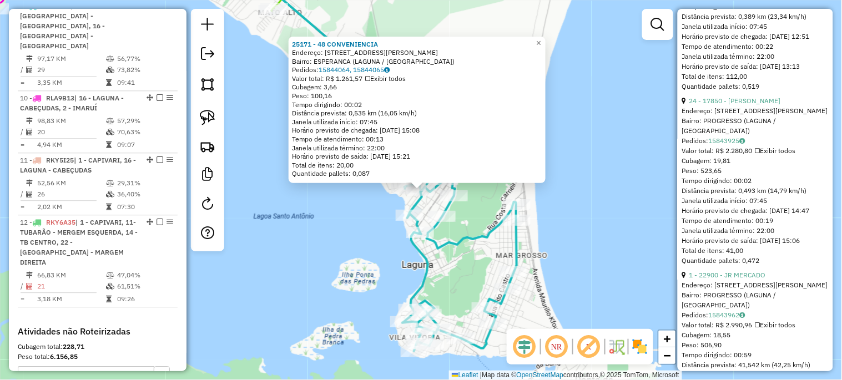
scroll to position [698, 0]
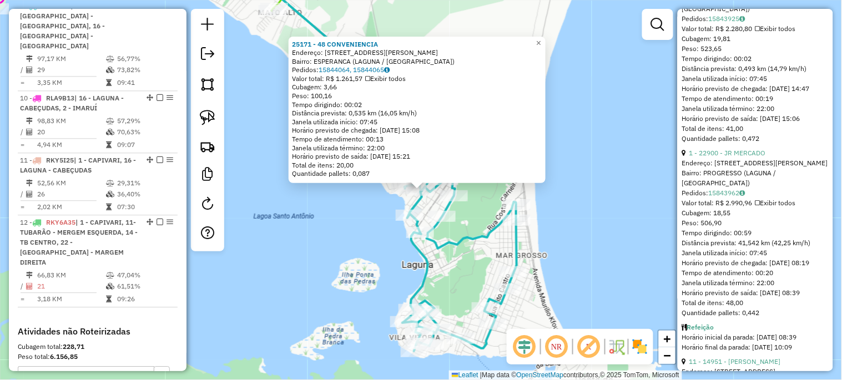
click at [624, 257] on div "25171 - 48 CONVENIENCIA Endereço: [STREET_ADDRESS][PERSON_NAME] Bairro: ESPERAN…" at bounding box center [421, 190] width 842 height 380
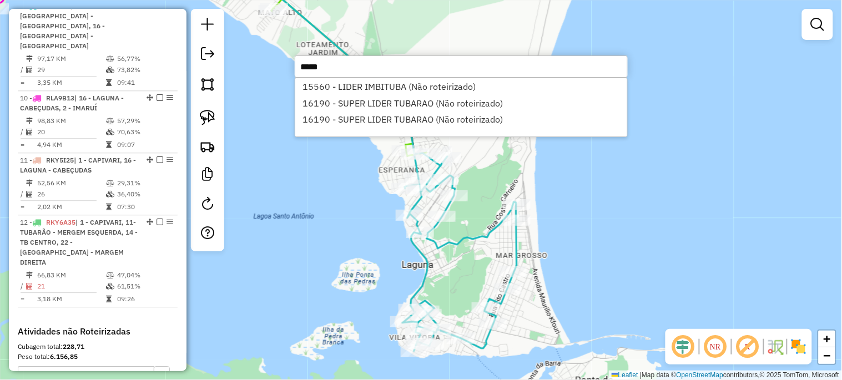
click at [343, 65] on input "*****" at bounding box center [461, 66] width 333 height 22
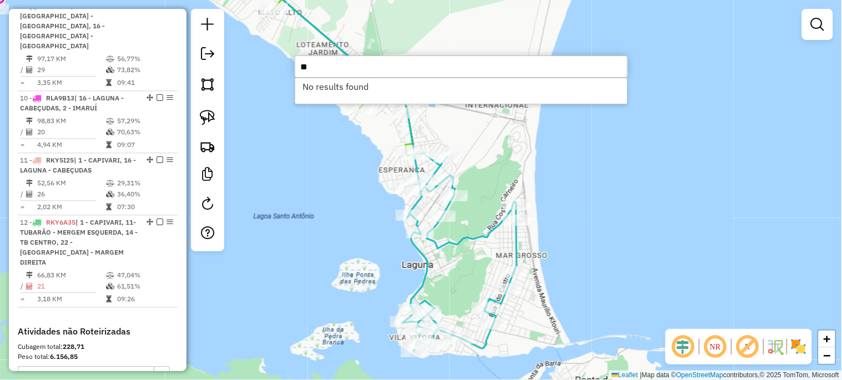
type input "*"
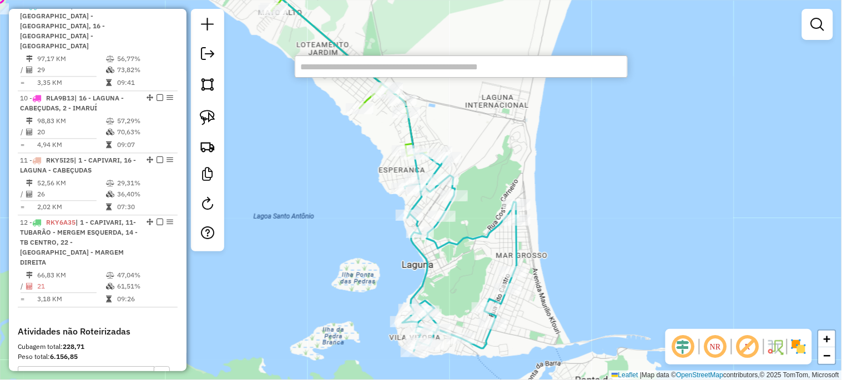
click at [326, 158] on div "Janela de atendimento Grade de atendimento Capacidade Transportadoras Veículos …" at bounding box center [421, 190] width 842 height 380
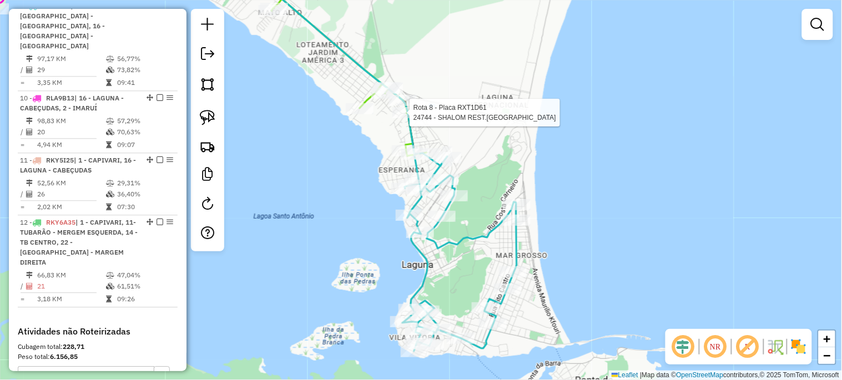
select select "*********"
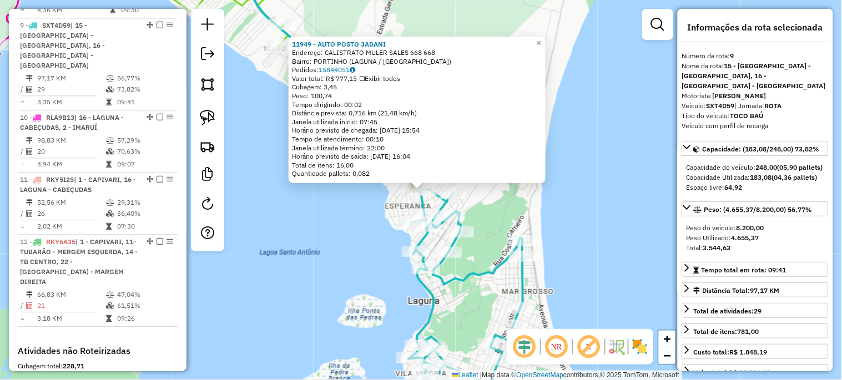
scroll to position [643, 0]
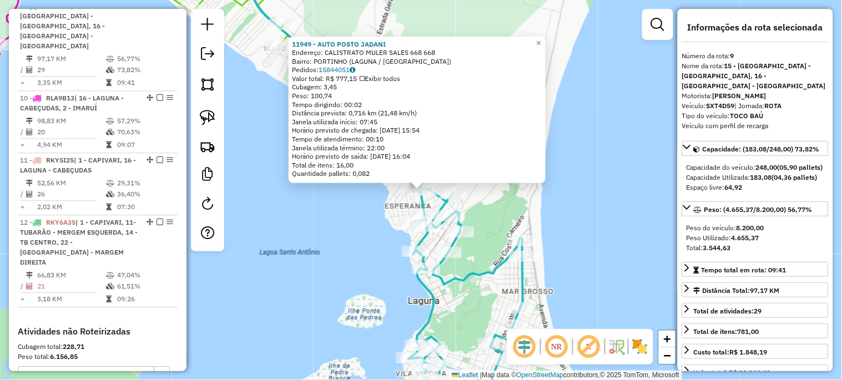
click at [365, 225] on div "11949 - AUTO POSTO [PERSON_NAME]: CALISTRATO MULER SALES 668 668 Bairro: [GEOGR…" at bounding box center [421, 190] width 842 height 380
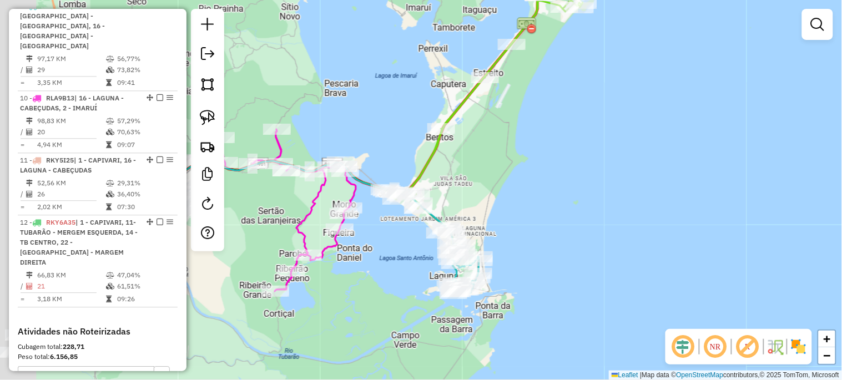
drag, startPoint x: 296, startPoint y: 237, endPoint x: 445, endPoint y: 259, distance: 150.8
click at [445, 259] on div "Janela de atendimento Grade de atendimento Capacidade Transportadoras Veículos …" at bounding box center [421, 190] width 842 height 380
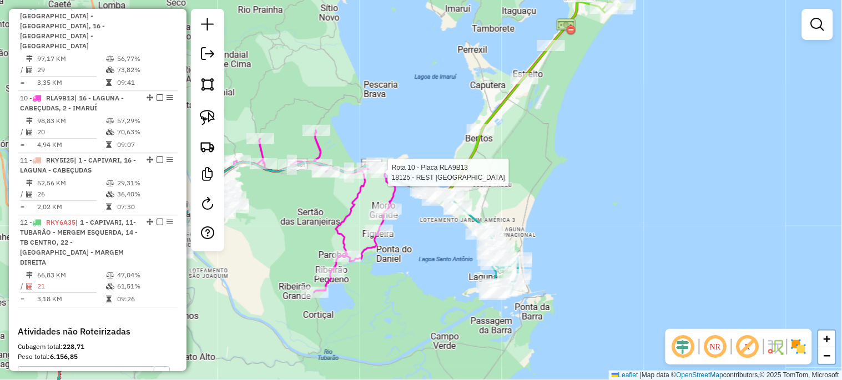
select select "*********"
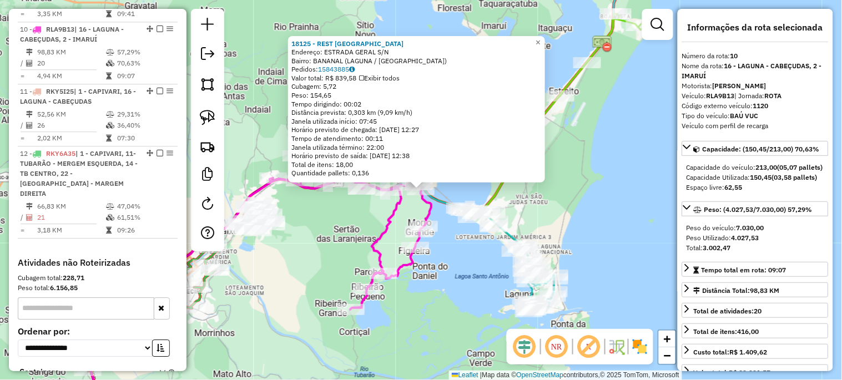
scroll to position [716, 0]
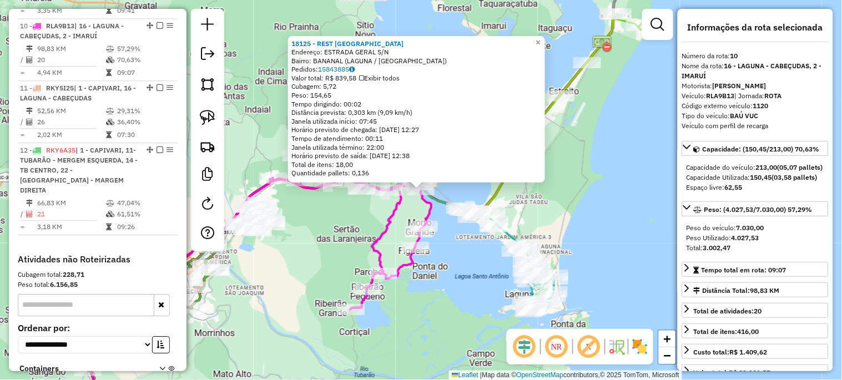
click at [457, 250] on div "18125 - REST [GEOGRAPHIC_DATA] Endereço: ESTRADA GERAL S/N Bairro: [GEOGRAPHIC_…" at bounding box center [421, 190] width 842 height 380
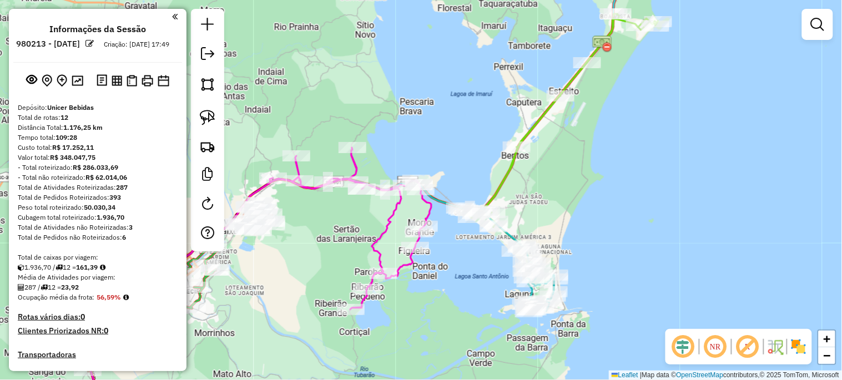
scroll to position [716, 0]
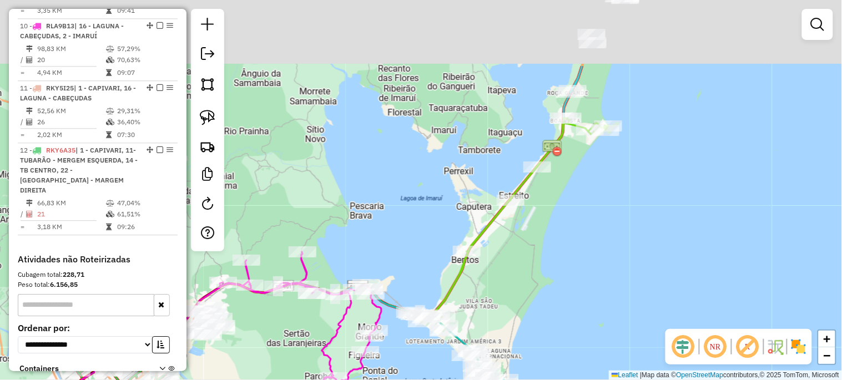
drag, startPoint x: 578, startPoint y: 150, endPoint x: 526, endPoint y: 247, distance: 110.2
click at [507, 294] on div "Janela de atendimento Grade de atendimento Capacidade Transportadoras Veículos …" at bounding box center [421, 190] width 842 height 380
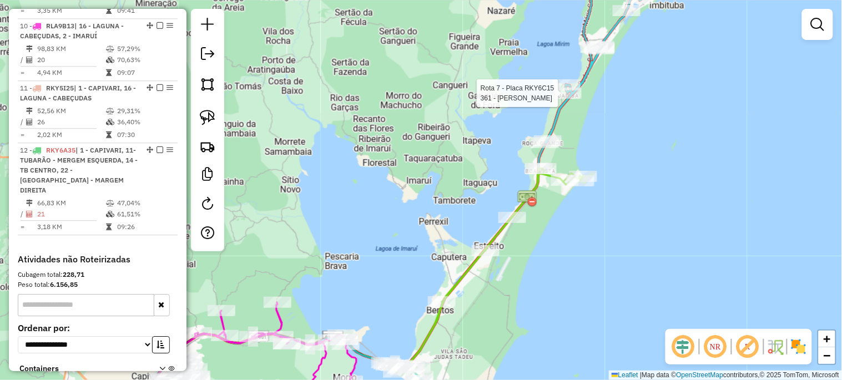
select select "*********"
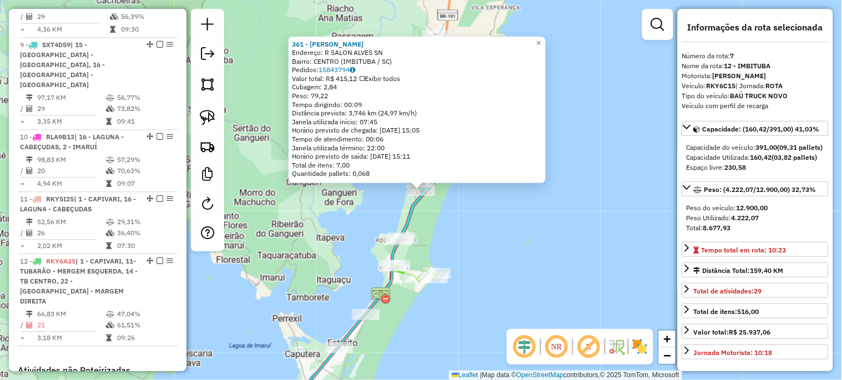
scroll to position [529, 0]
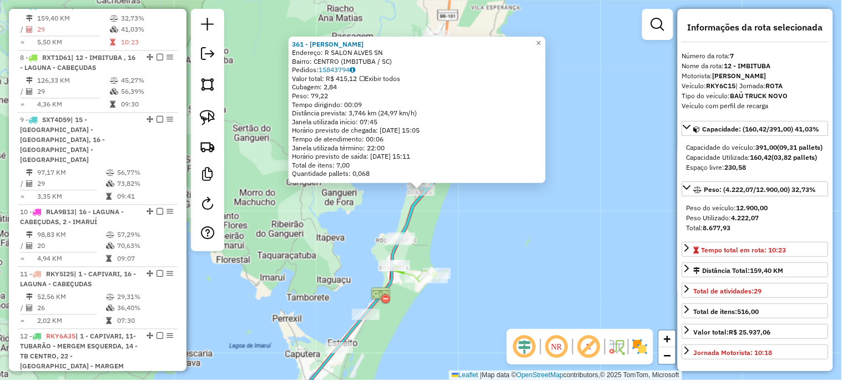
click at [516, 231] on div "361 - MARCIEL LANCHES Endereço: R SALON ALVES SN Bairro: CENTRO (IMBITUBA / SC)…" at bounding box center [421, 190] width 842 height 380
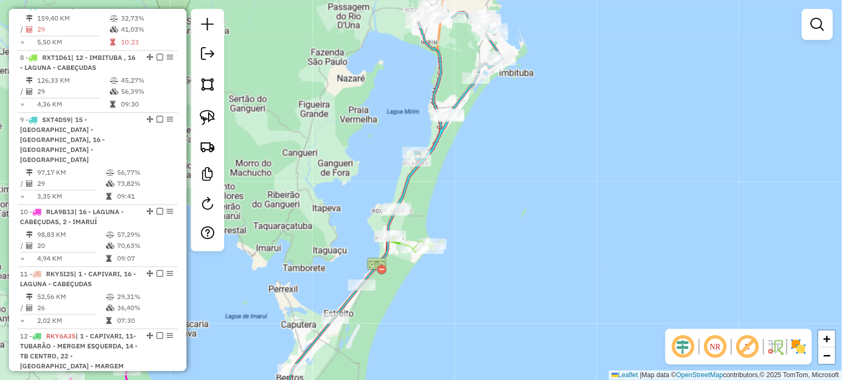
drag, startPoint x: 504, startPoint y: 180, endPoint x: 504, endPoint y: 120, distance: 59.9
click at [503, 124] on div "Janela de atendimento Grade de atendimento Capacidade Transportadoras Veículos …" at bounding box center [421, 190] width 842 height 380
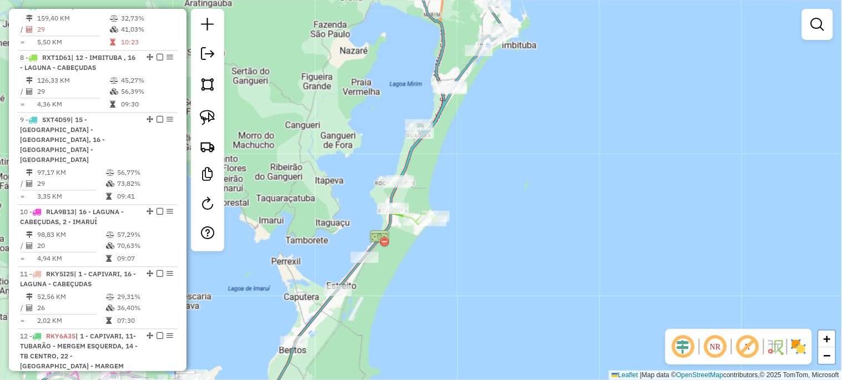
drag, startPoint x: 397, startPoint y: 325, endPoint x: 531, endPoint y: 159, distance: 213.3
click at [528, 163] on div "Janela de atendimento Grade de atendimento Capacidade Transportadoras Veículos …" at bounding box center [421, 190] width 842 height 380
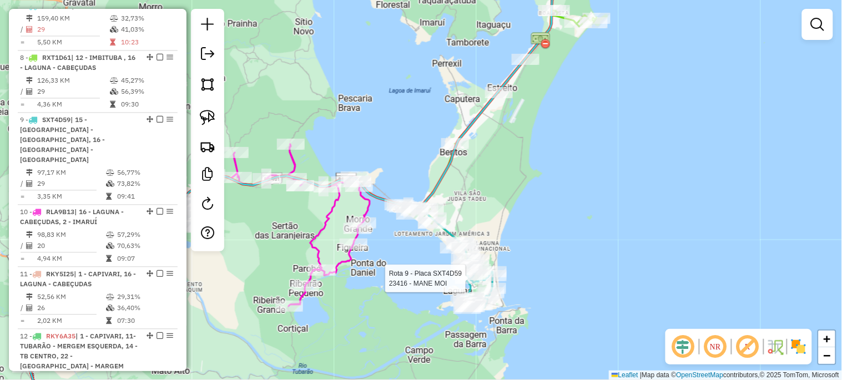
select select "*********"
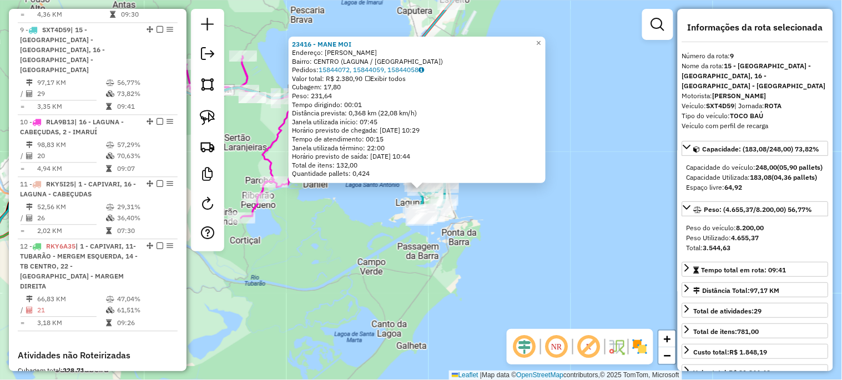
scroll to position [643, 0]
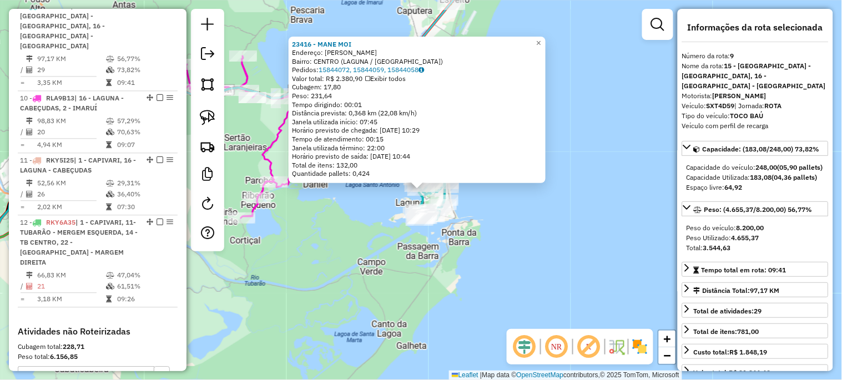
click at [334, 230] on div "23416 - MANE MOI Endereço: [PERSON_NAME]: CENTRO ([GEOGRAPHIC_DATA] / [GEOGRAPH…" at bounding box center [421, 190] width 842 height 380
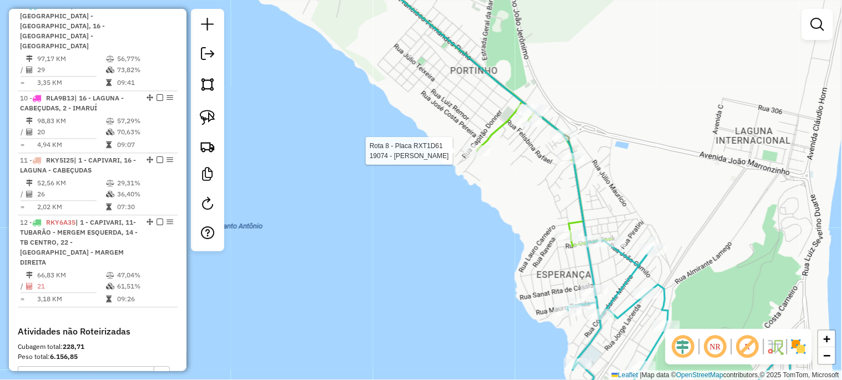
select select "*********"
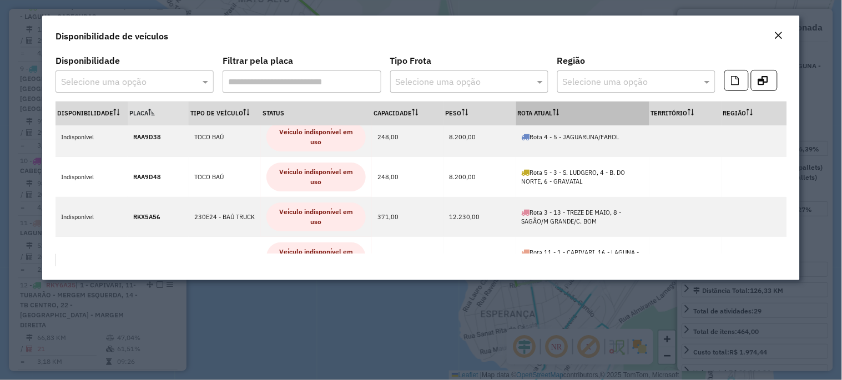
scroll to position [0, 0]
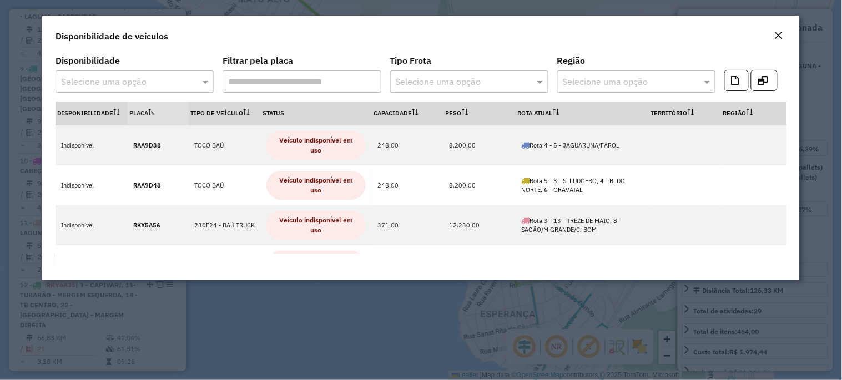
click at [781, 35] on em "Close" at bounding box center [778, 35] width 9 height 9
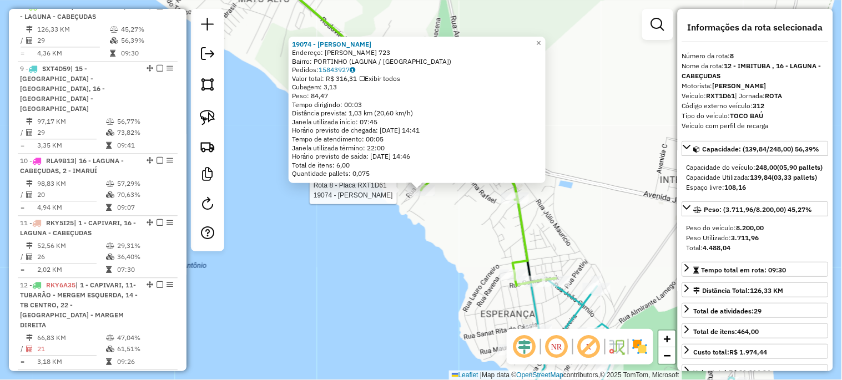
click at [410, 227] on div "Rota 8 - Placa RXT1D61 19074 - MERCADO RODRIGUES 19074 - MERCADO RODRIGUES Ende…" at bounding box center [421, 190] width 842 height 380
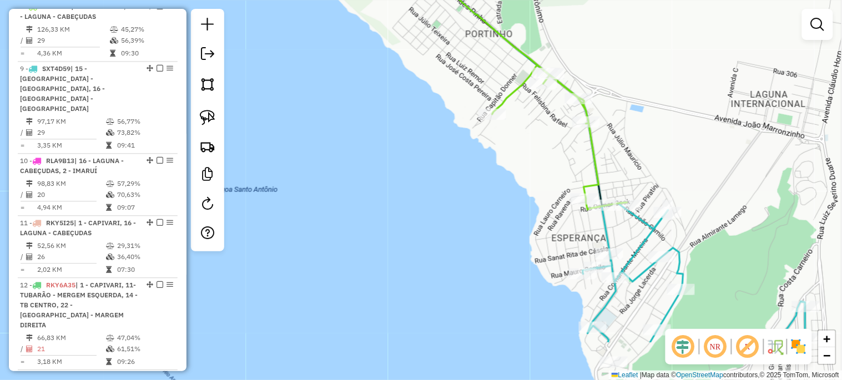
drag, startPoint x: 314, startPoint y: 194, endPoint x: 384, endPoint y: 118, distance: 104.0
click at [385, 118] on div "Janela de atendimento Grade de atendimento Capacidade Transportadoras Veículos …" at bounding box center [421, 190] width 842 height 380
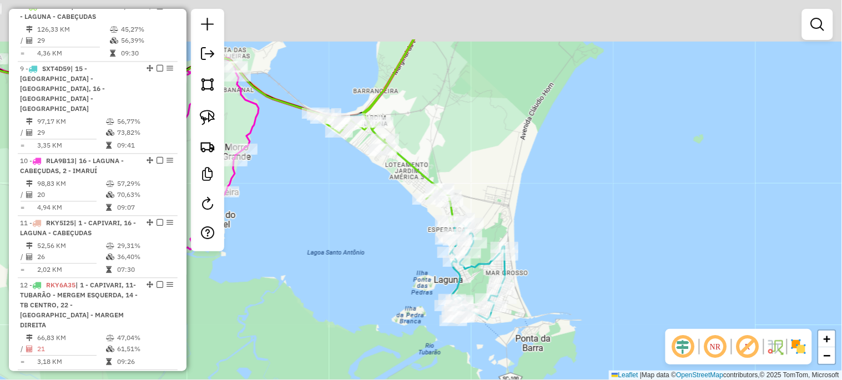
drag, startPoint x: 379, startPoint y: 172, endPoint x: 398, endPoint y: 239, distance: 69.9
click at [406, 250] on div "Janela de atendimento Grade de atendimento Capacidade Transportadoras Veículos …" at bounding box center [421, 190] width 842 height 380
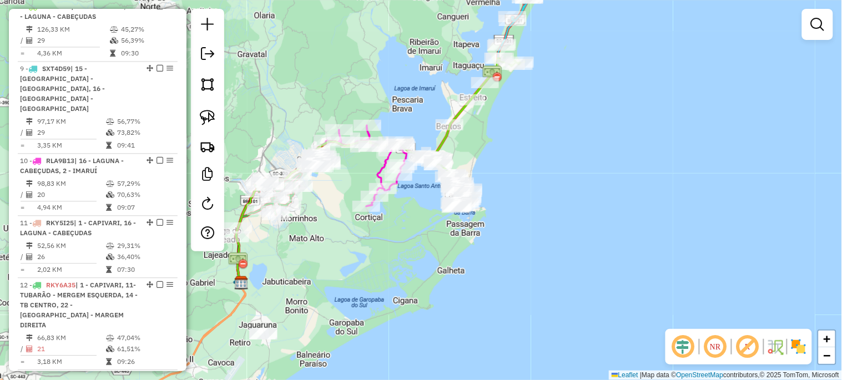
drag, startPoint x: 341, startPoint y: 258, endPoint x: 459, endPoint y: 200, distance: 131.7
click at [450, 204] on div "Janela de atendimento Grade de atendimento Capacidade Transportadoras Veículos …" at bounding box center [421, 190] width 842 height 380
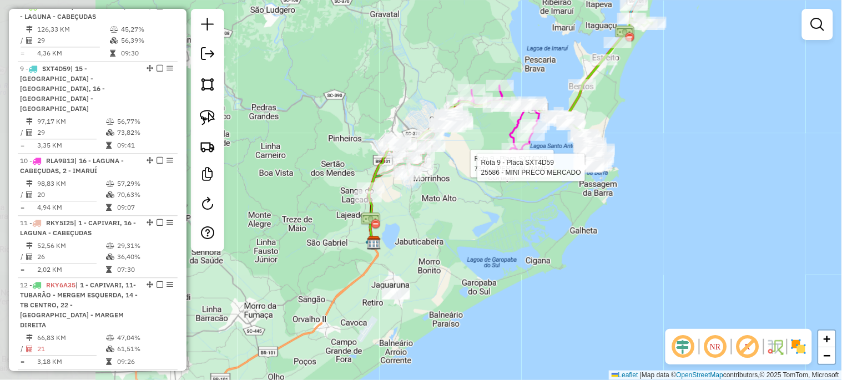
drag, startPoint x: 402, startPoint y: 249, endPoint x: 511, endPoint y: 217, distance: 114.1
click at [511, 217] on div "Rota 9 - Placa SXT4D59 7377 - CARLOS ALBERTO MADAL Rota 9 - Placa SXT4D59 25586…" at bounding box center [421, 190] width 842 height 380
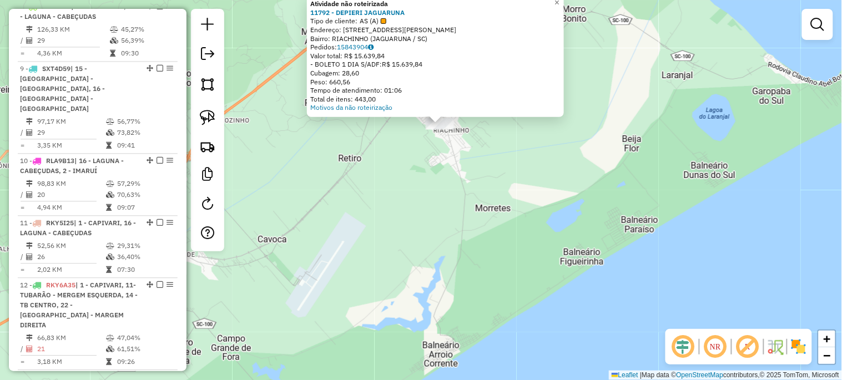
click at [440, 153] on div "Atividade não roteirizada 11792 - DEPIERI JAGUARUNA Tipo de cliente: AS (A) End…" at bounding box center [421, 190] width 842 height 380
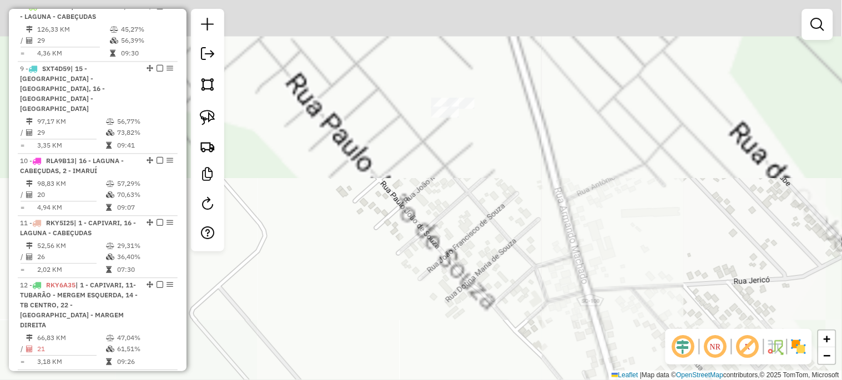
drag, startPoint x: 456, startPoint y: 221, endPoint x: 458, endPoint y: 313, distance: 92.1
click at [458, 311] on div "Janela de atendimento Grade de atendimento Capacidade Transportadoras Veículos …" at bounding box center [421, 190] width 842 height 380
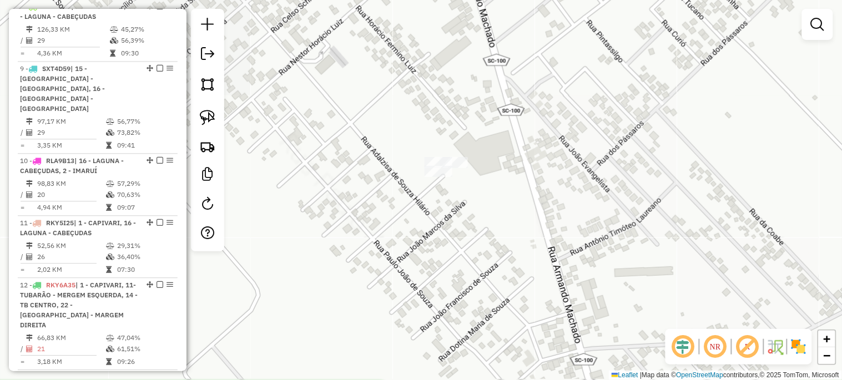
drag, startPoint x: 451, startPoint y: 189, endPoint x: 441, endPoint y: 226, distance: 37.9
click at [441, 252] on div "Janela de atendimento Grade de atendimento Capacidade Transportadoras Veículos …" at bounding box center [421, 190] width 842 height 380
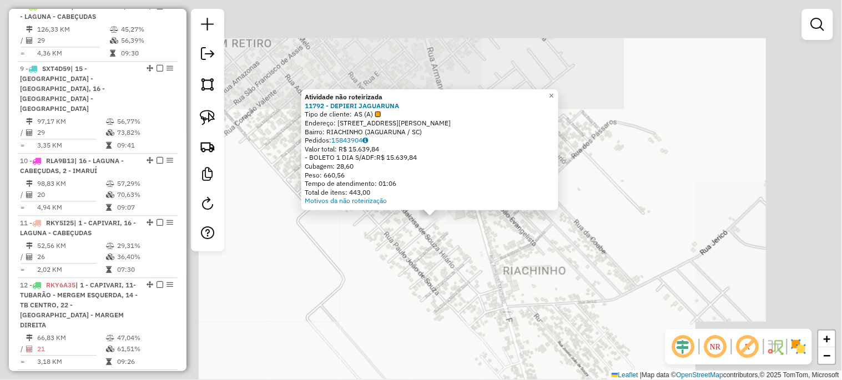
click at [447, 245] on div "Atividade não roteirizada 11792 - DEPIERI JAGUARUNA Tipo de cliente: AS (A) End…" at bounding box center [421, 190] width 842 height 380
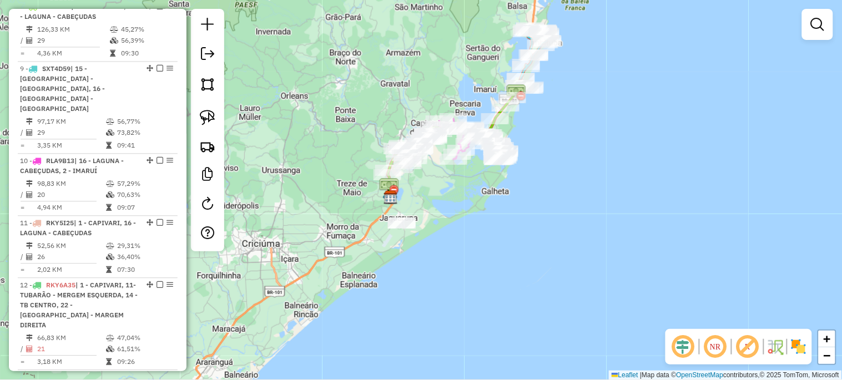
drag, startPoint x: 469, startPoint y: 129, endPoint x: 406, endPoint y: 246, distance: 132.8
click at [407, 245] on div "Janela de atendimento Grade de atendimento Capacidade Transportadoras Veículos …" at bounding box center [421, 190] width 842 height 380
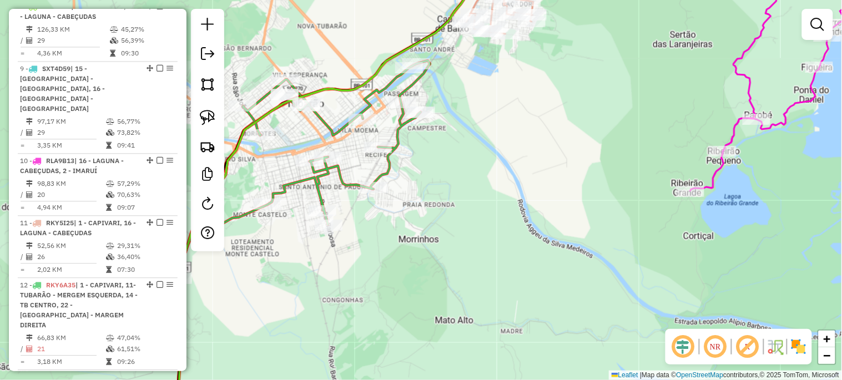
drag, startPoint x: 386, startPoint y: 228, endPoint x: 475, endPoint y: 235, distance: 90.2
click at [456, 236] on div "Janela de atendimento Grade de atendimento Capacidade Transportadoras Veículos …" at bounding box center [421, 190] width 842 height 380
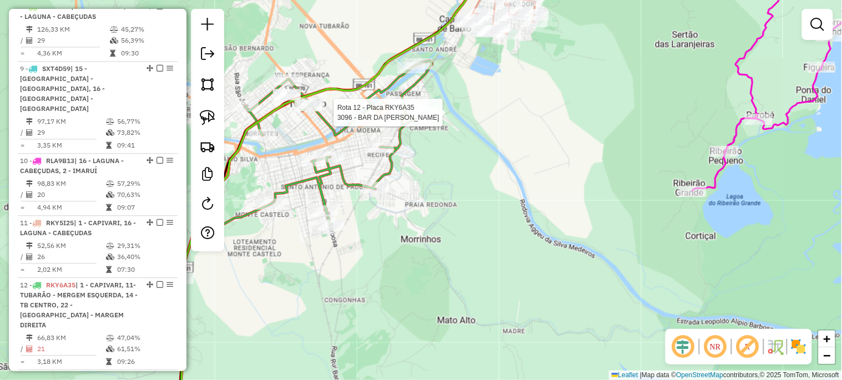
select select "*********"
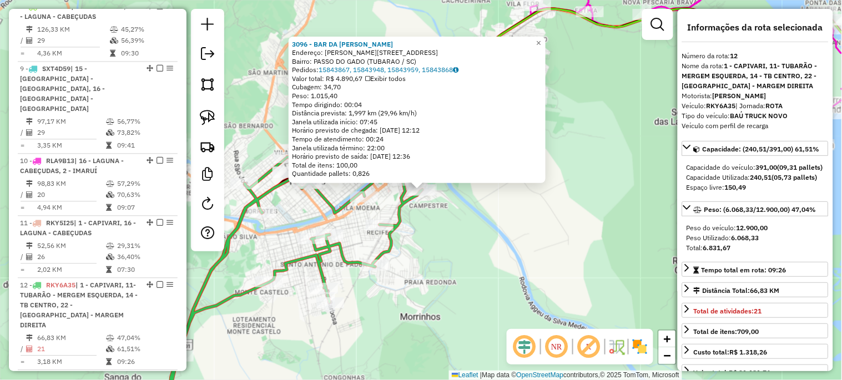
scroll to position [778, 0]
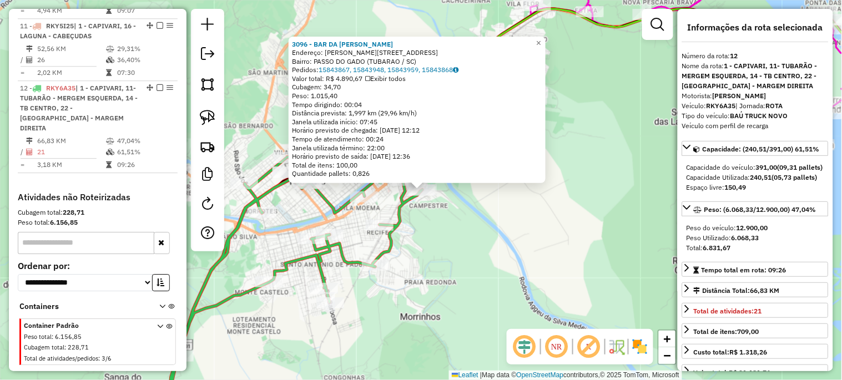
click at [494, 263] on div "3096 - BAR DA [PERSON_NAME]: [PERSON_NAME] 1 63 Bairro: PASSO DO GADO (TUBARAO …" at bounding box center [421, 190] width 842 height 380
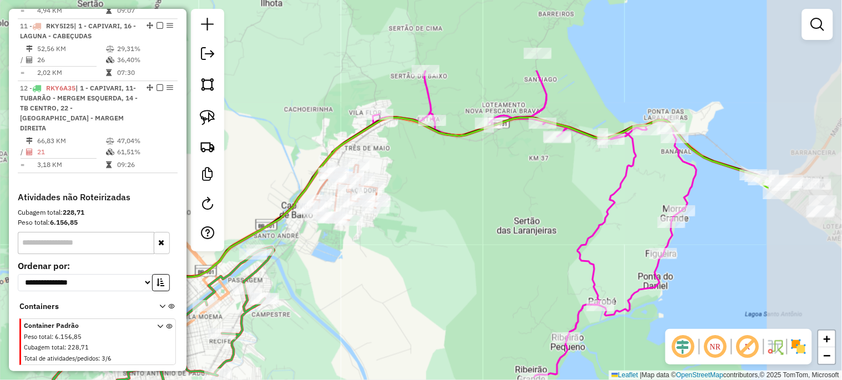
drag, startPoint x: 530, startPoint y: 159, endPoint x: 377, endPoint y: 261, distance: 183.7
click at [377, 261] on div "Janela de atendimento Grade de atendimento Capacidade Transportadoras Veículos …" at bounding box center [421, 190] width 842 height 380
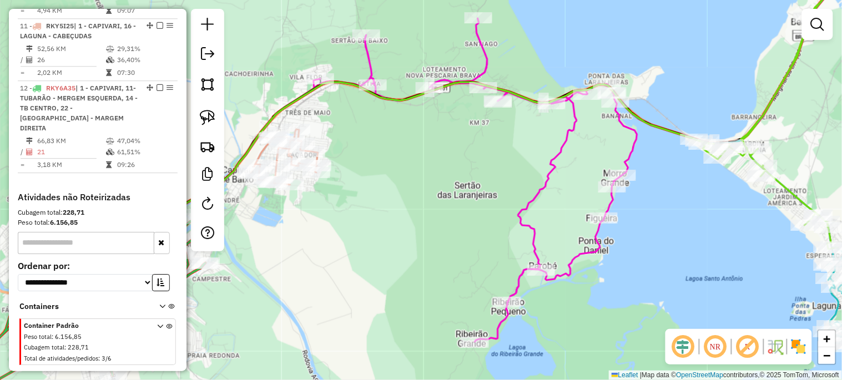
drag, startPoint x: 536, startPoint y: 212, endPoint x: 477, endPoint y: 176, distance: 69.2
click at [477, 176] on div "Janela de atendimento Grade de atendimento Capacidade Transportadoras Veículos …" at bounding box center [421, 190] width 842 height 380
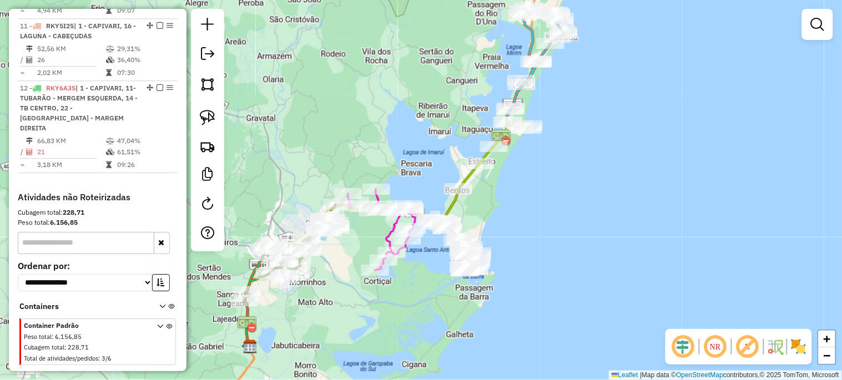
drag, startPoint x: 432, startPoint y: 277, endPoint x: 325, endPoint y: 307, distance: 111.0
click at [325, 307] on div "Janela de atendimento Grade de atendimento Capacidade Transportadoras Veículos …" at bounding box center [421, 190] width 842 height 380
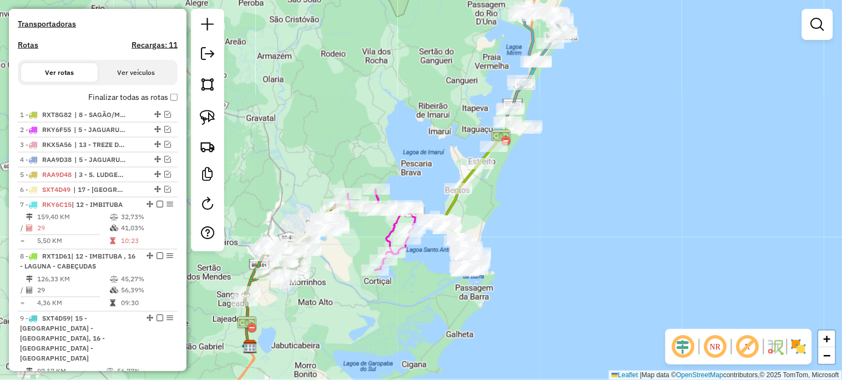
scroll to position [326, 0]
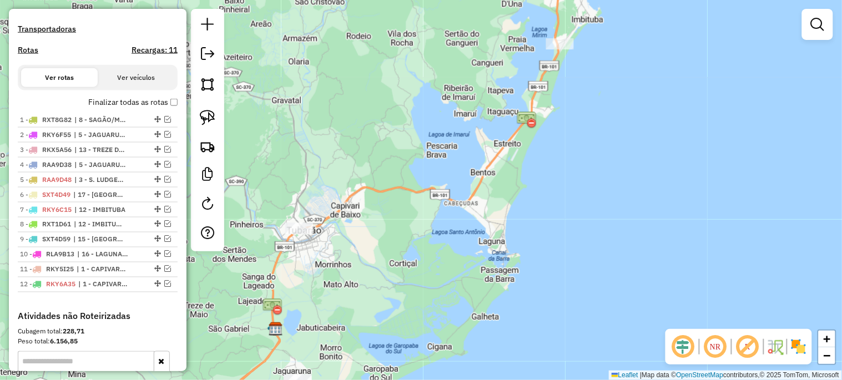
drag, startPoint x: 348, startPoint y: 305, endPoint x: 375, endPoint y: 287, distance: 32.3
click at [375, 287] on div "Janela de atendimento Grade de atendimento Capacidade Transportadoras Veículos …" at bounding box center [421, 190] width 842 height 380
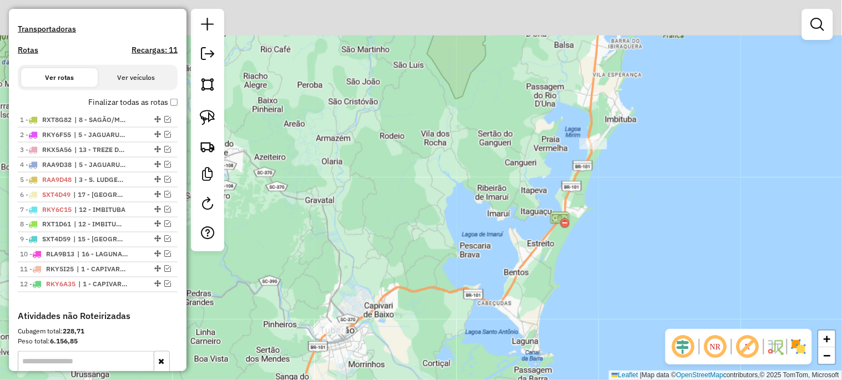
drag, startPoint x: 328, startPoint y: 297, endPoint x: 361, endPoint y: 398, distance: 105.4
click at [361, 379] on html "Aguarde... Pop-up bloqueado! Seu navegador bloqueou automáticamente a abertura …" at bounding box center [421, 190] width 842 height 380
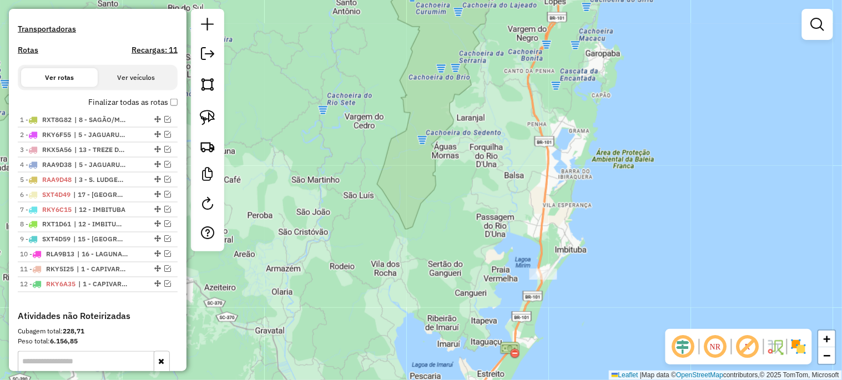
drag, startPoint x: 382, startPoint y: 283, endPoint x: 415, endPoint y: 178, distance: 110.5
click at [413, 179] on div "Janela de atendimento Grade de atendimento Capacidade Transportadoras Veículos …" at bounding box center [421, 190] width 842 height 380
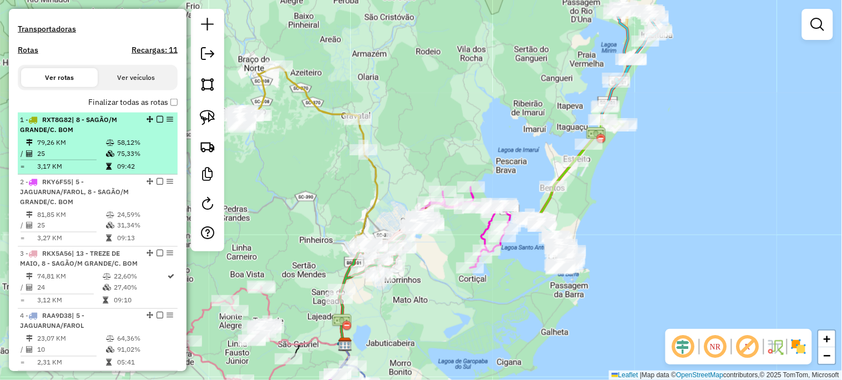
click at [126, 135] on div "1 - RXT8G82 | 8 - SAGÃO/M GRANDE/C. BOM" at bounding box center [79, 125] width 118 height 20
select select "*********"
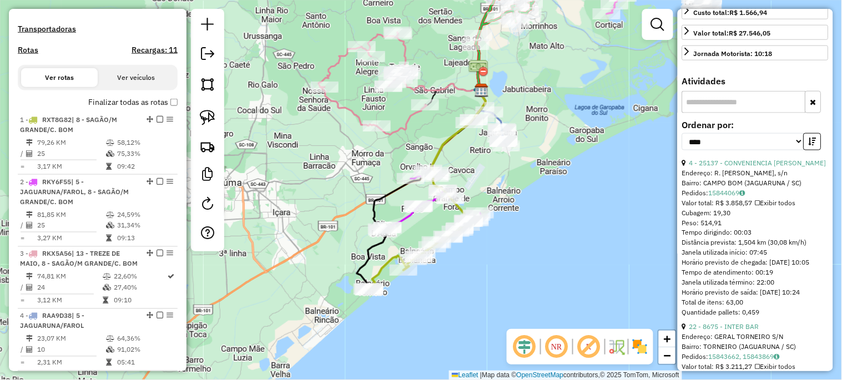
scroll to position [328, 0]
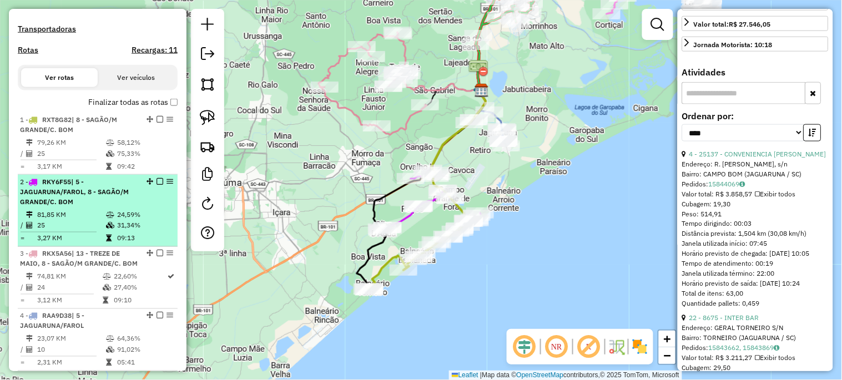
click at [101, 205] on span "| 5 - JAGUARUNA/FAROL, 8 - SAGÃO/M GRANDE/C. BOM" at bounding box center [74, 192] width 109 height 28
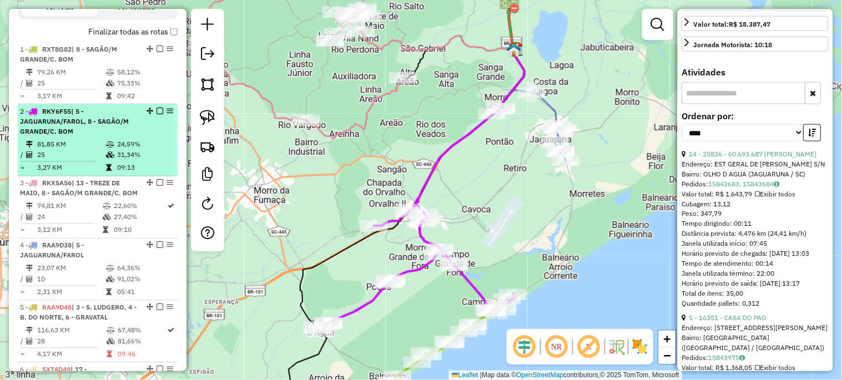
scroll to position [408, 0]
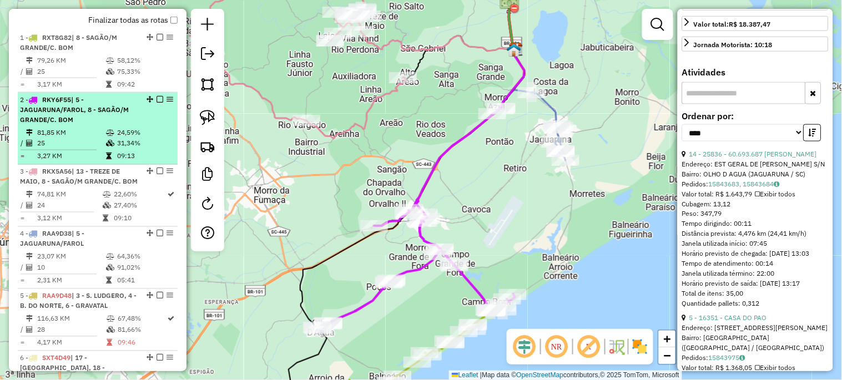
click at [102, 200] on td at bounding box center [107, 194] width 11 height 11
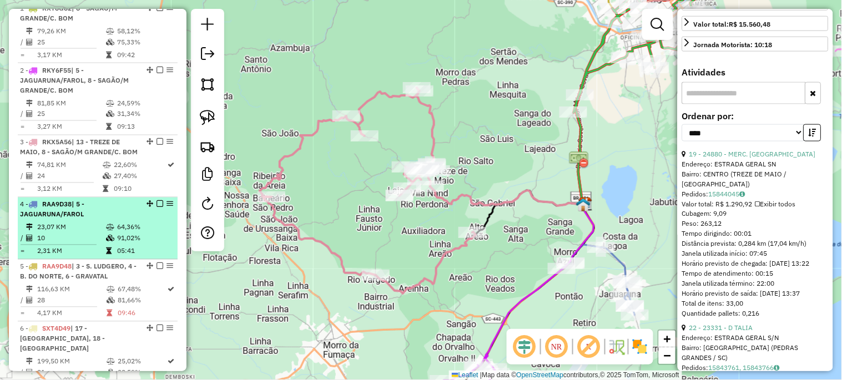
scroll to position [449, 0]
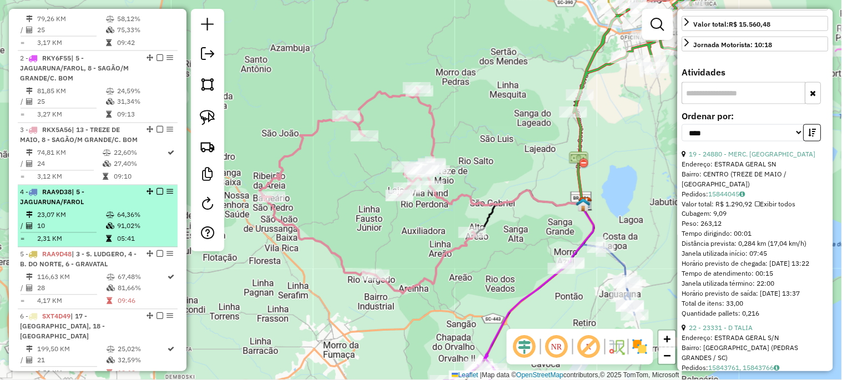
click at [90, 207] on div "4 - RAA9D38 | 5 - JAGUARUNA/FAROL" at bounding box center [79, 197] width 118 height 20
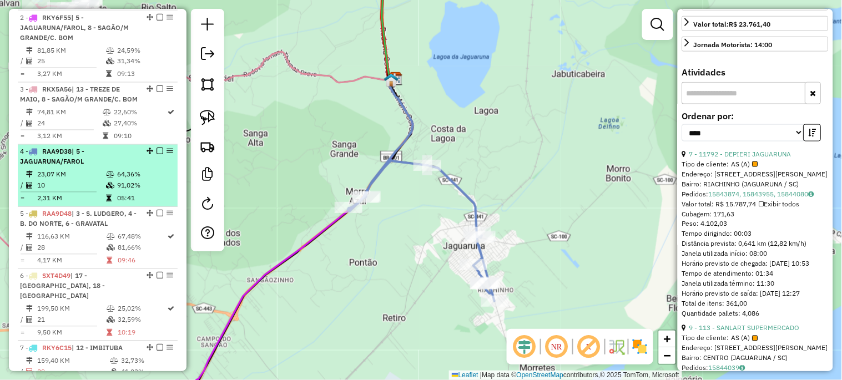
scroll to position [490, 0]
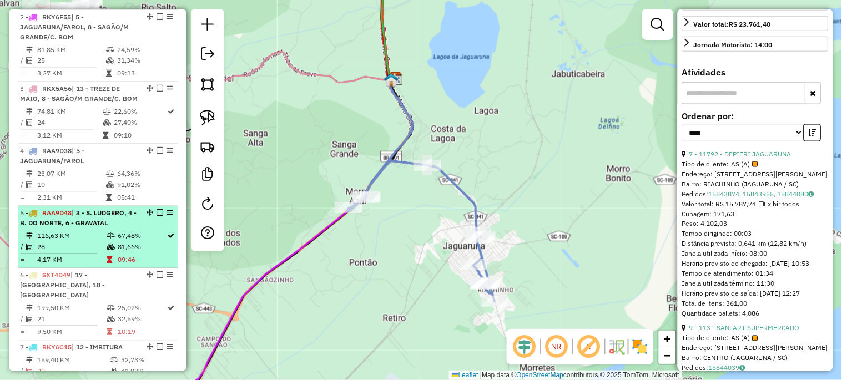
click at [87, 227] on span "| 3 - S. LUDGERO, 4 - B. DO NORTE, 6 - GRAVATAL" at bounding box center [78, 218] width 116 height 18
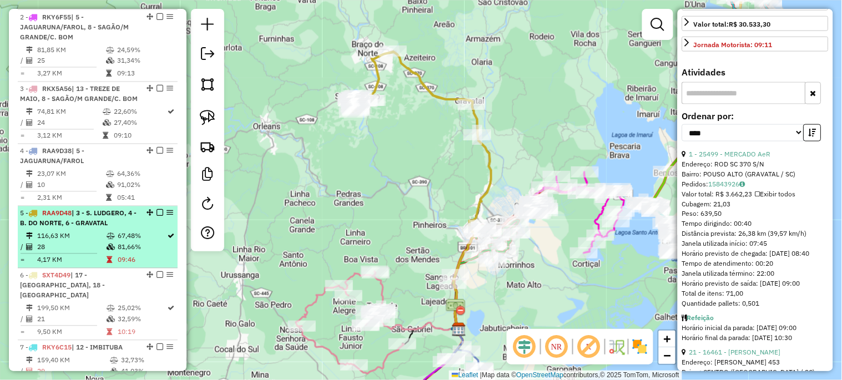
scroll to position [531, 0]
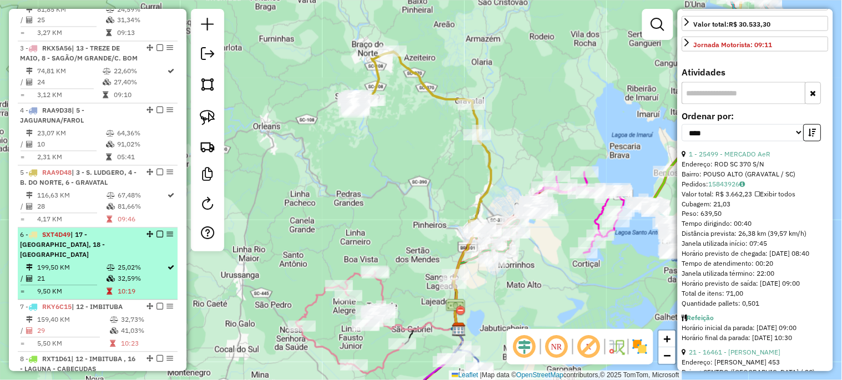
click at [81, 244] on span "| 17 - [GEOGRAPHIC_DATA], 18 - [GEOGRAPHIC_DATA]" at bounding box center [62, 245] width 85 height 28
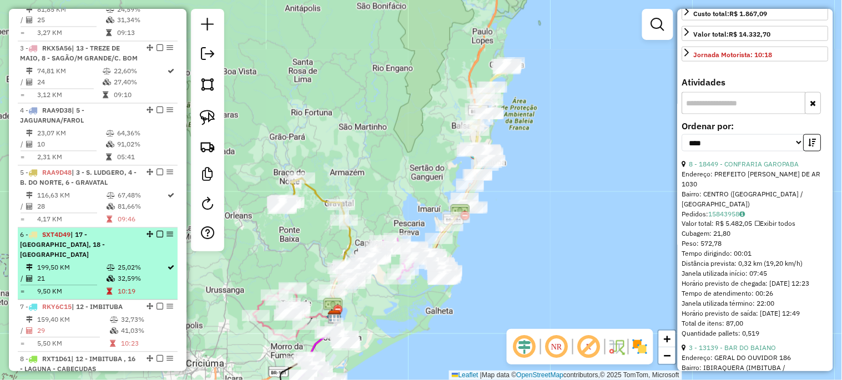
scroll to position [572, 0]
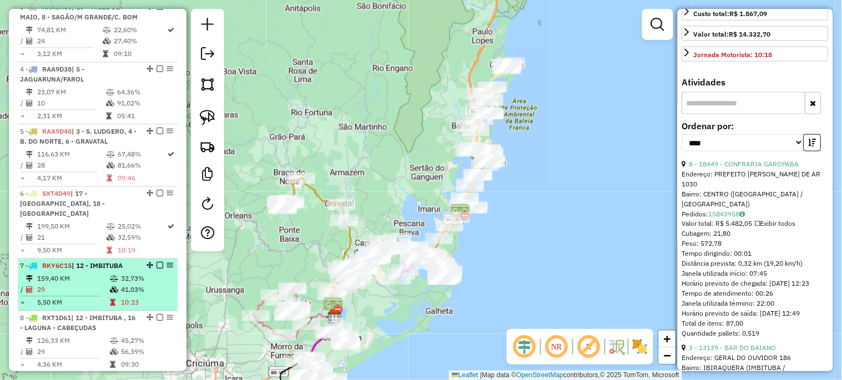
click at [79, 268] on span "| 12 - IMBITUBA" at bounding box center [97, 265] width 51 height 8
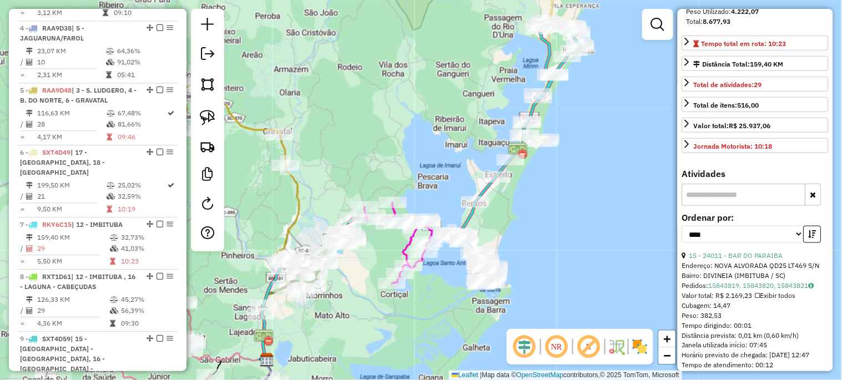
scroll to position [205, 0]
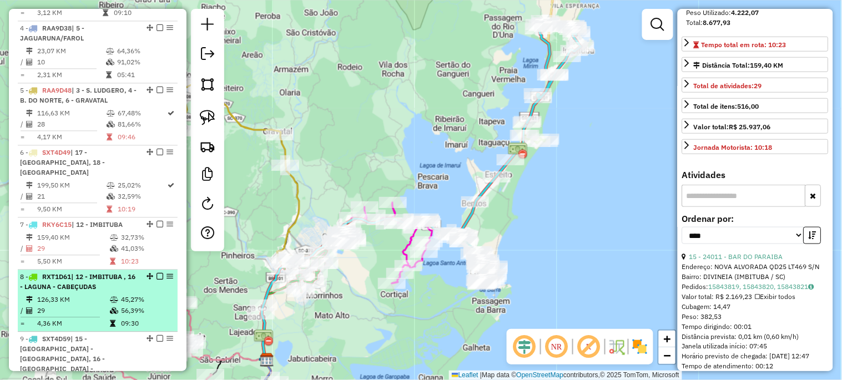
click at [74, 301] on td "126,33 KM" at bounding box center [73, 299] width 73 height 11
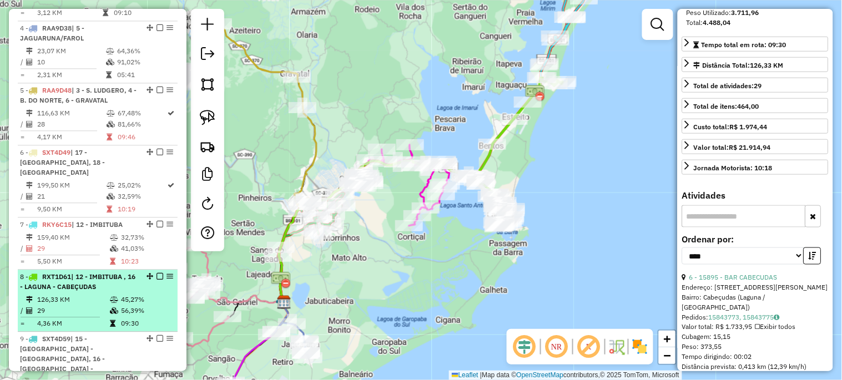
scroll to position [655, 0]
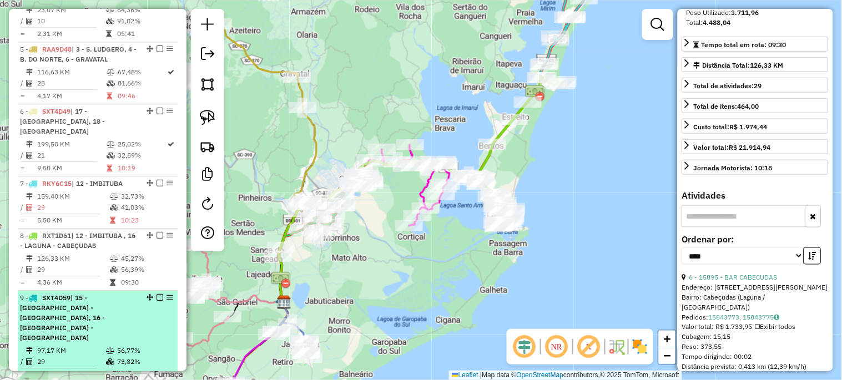
click at [78, 311] on span "| 15 - [GEOGRAPHIC_DATA] - [GEOGRAPHIC_DATA], 16 - [GEOGRAPHIC_DATA] - [GEOGRAP…" at bounding box center [62, 317] width 85 height 48
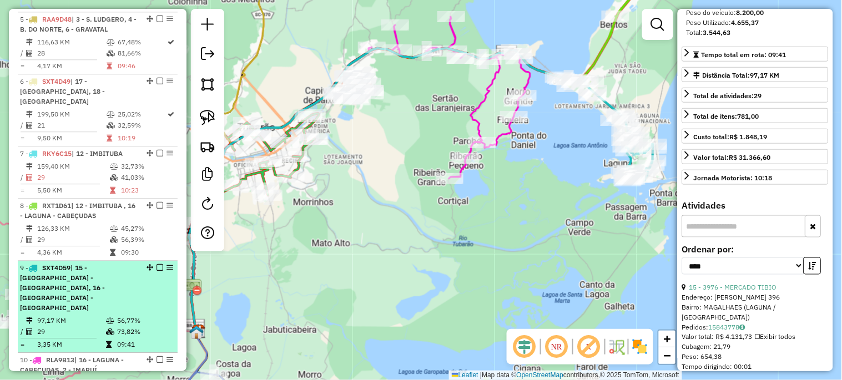
scroll to position [696, 0]
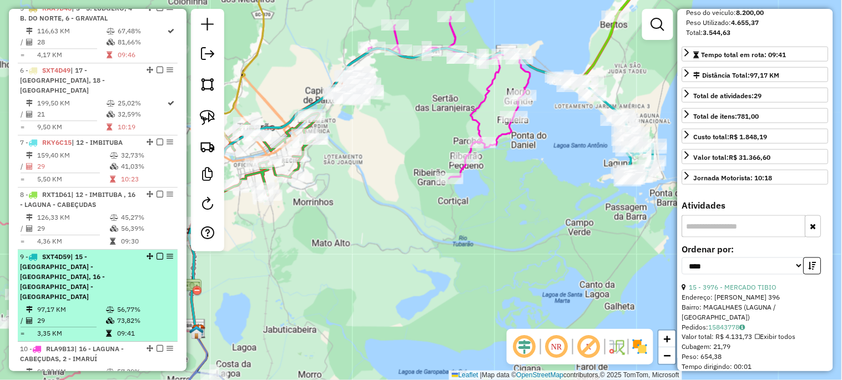
click at [78, 315] on td "29" at bounding box center [71, 320] width 69 height 11
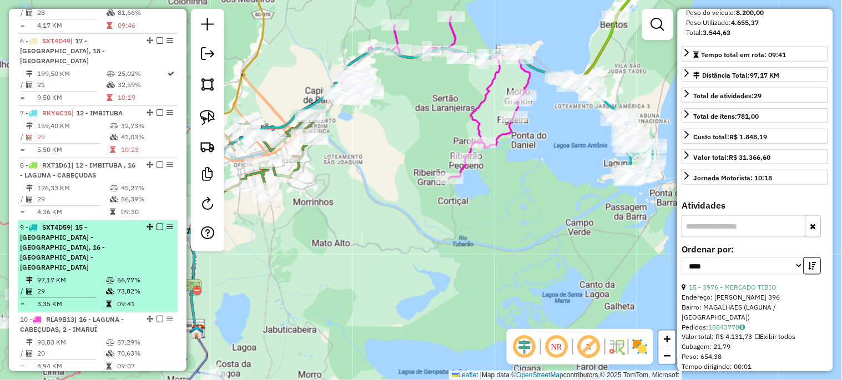
scroll to position [737, 0]
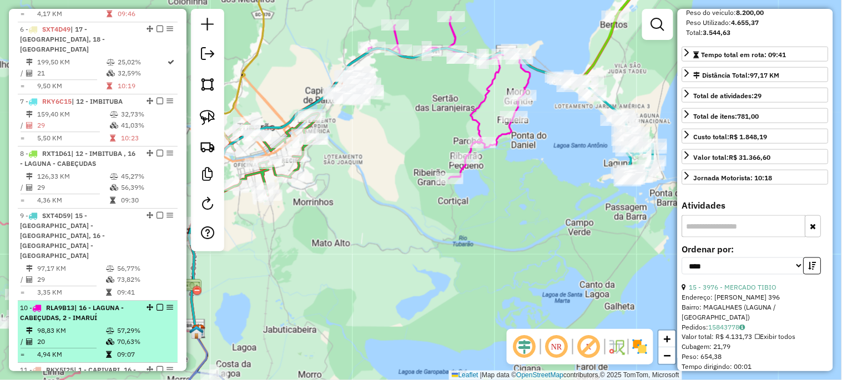
click at [78, 303] on span "| 16 - LAGUNA - CABEÇUDAS, 2 - IMARUÍ" at bounding box center [72, 312] width 104 height 18
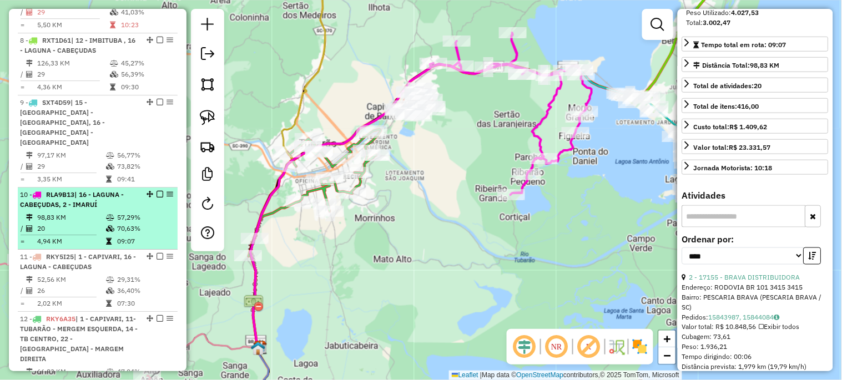
scroll to position [860, 0]
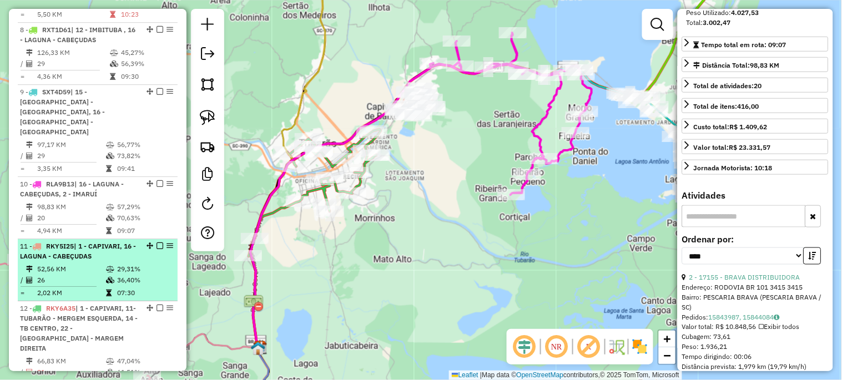
click at [75, 275] on td "26" at bounding box center [71, 280] width 69 height 11
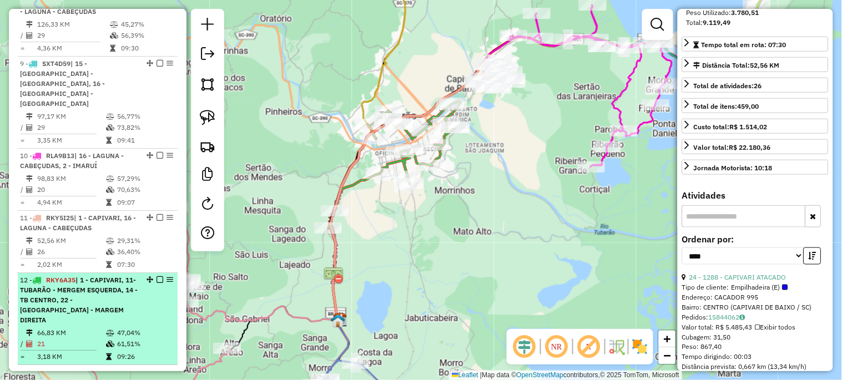
scroll to position [901, 0]
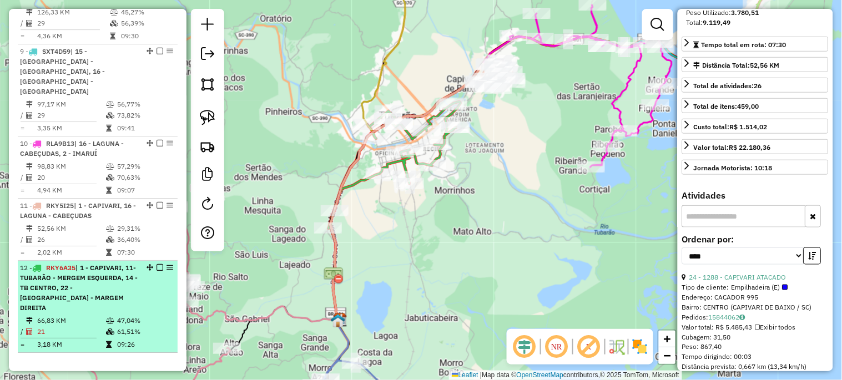
click at [69, 263] on span "| 1 - CAPIVARI, 11- TUBARÃO - MERGEM ESQUERDA, 14 - TB CENTRO, 22 - [GEOGRAPHIC…" at bounding box center [79, 287] width 118 height 48
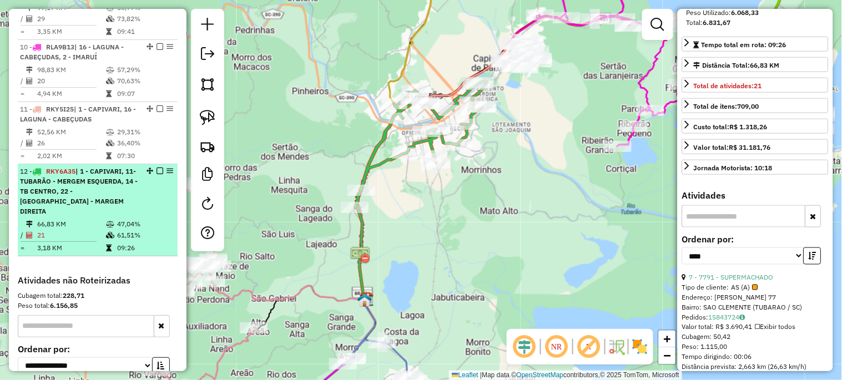
scroll to position [1024, 0]
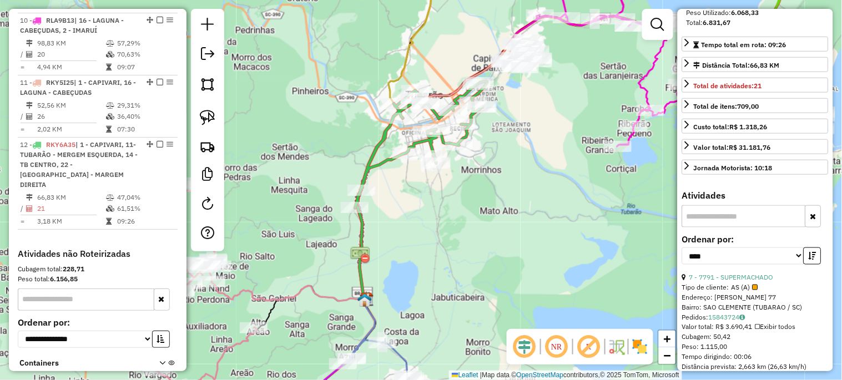
click at [290, 239] on div "Janela de atendimento Grade de atendimento Capacidade Transportadoras Veículos …" at bounding box center [421, 190] width 842 height 380
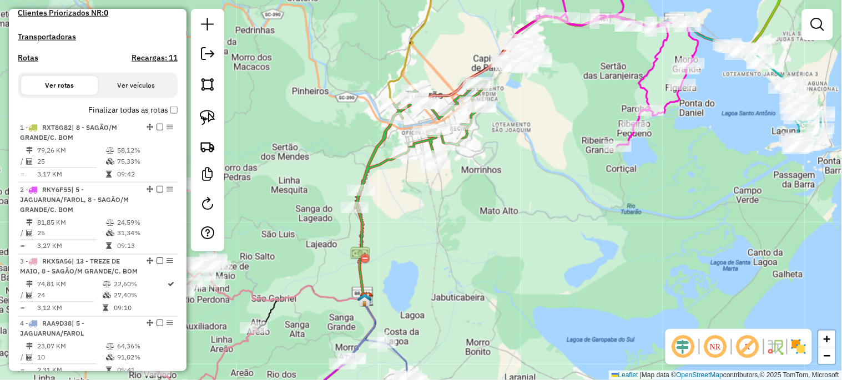
scroll to position [244, 0]
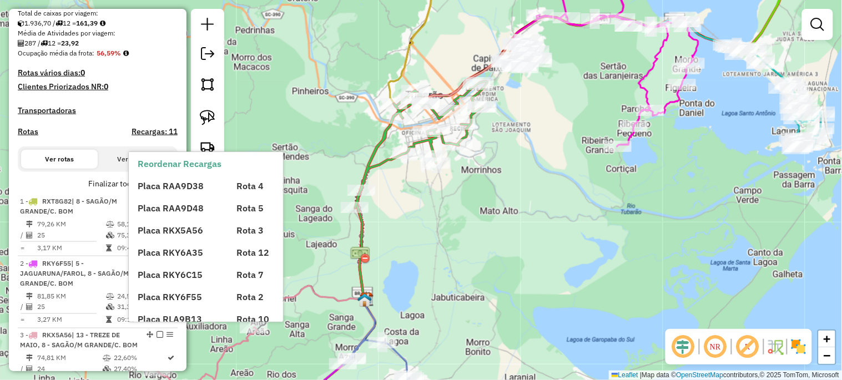
click at [168, 192] on div "Placa RAA9D38 Rota 4 Placa RAA9D48 Rota 5 Placa RKX5A56 Rota 3 Placa RKY6A35 Ro…" at bounding box center [215, 292] width 155 height 244
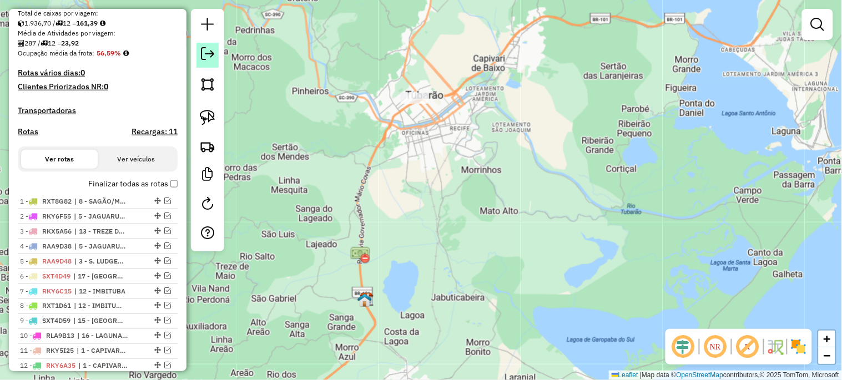
click at [211, 52] on em at bounding box center [207, 53] width 13 height 13
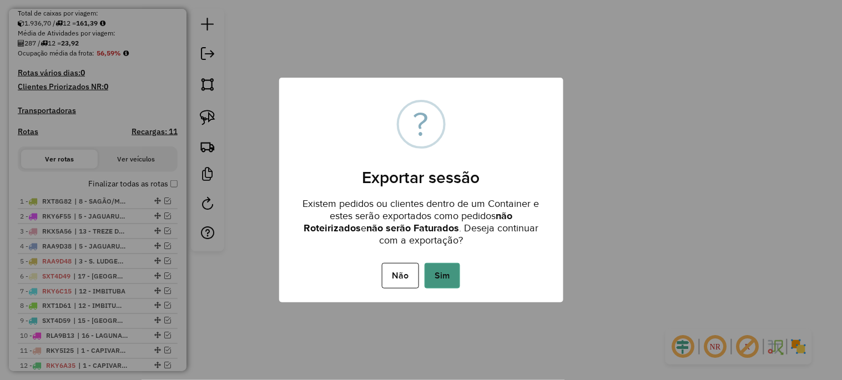
click at [447, 278] on button "Sim" at bounding box center [442, 276] width 36 height 26
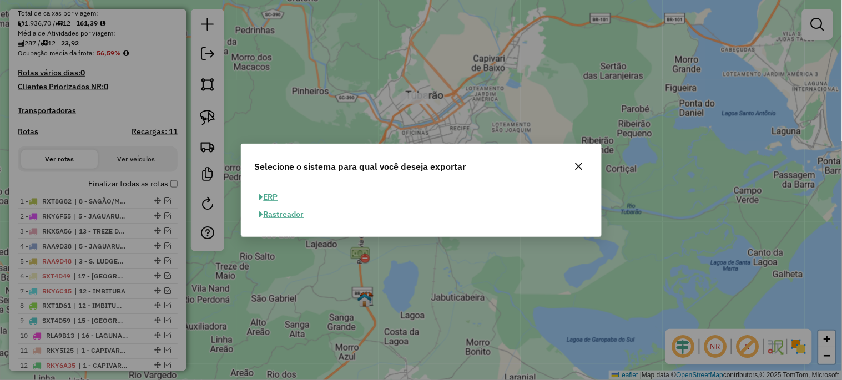
click at [272, 196] on button "ERP" at bounding box center [269, 197] width 28 height 17
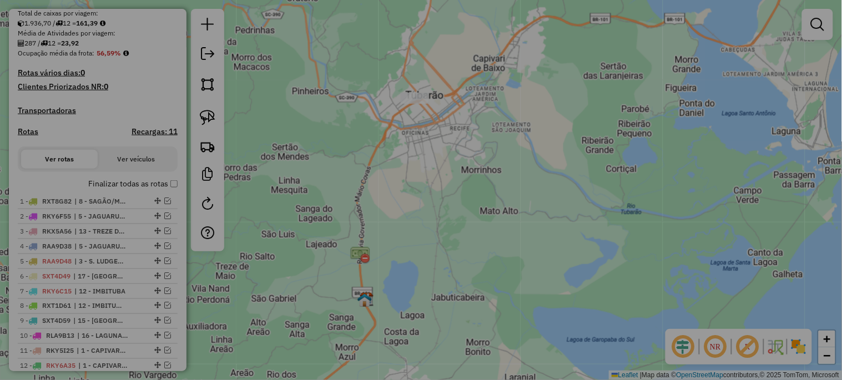
select select "**"
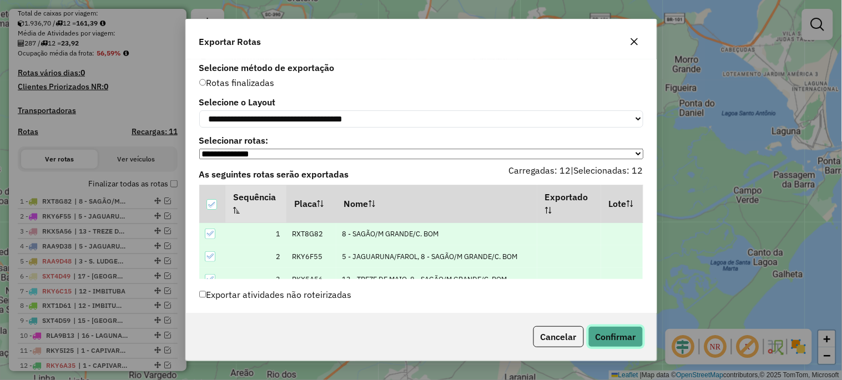
click at [604, 341] on button "Confirmar" at bounding box center [615, 336] width 55 height 21
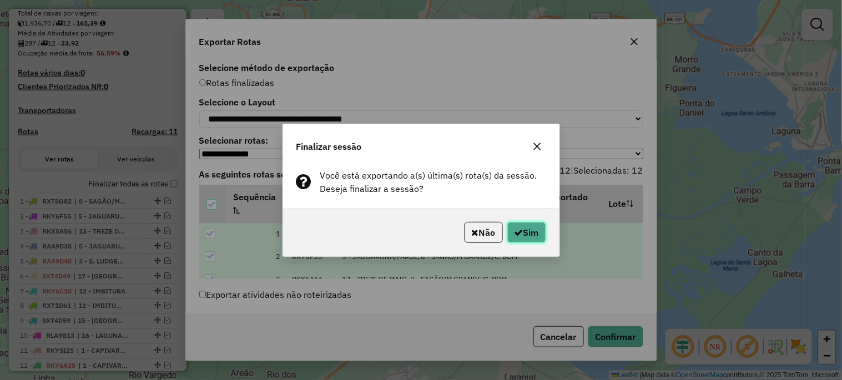
click at [538, 229] on button "Sim" at bounding box center [526, 232] width 39 height 21
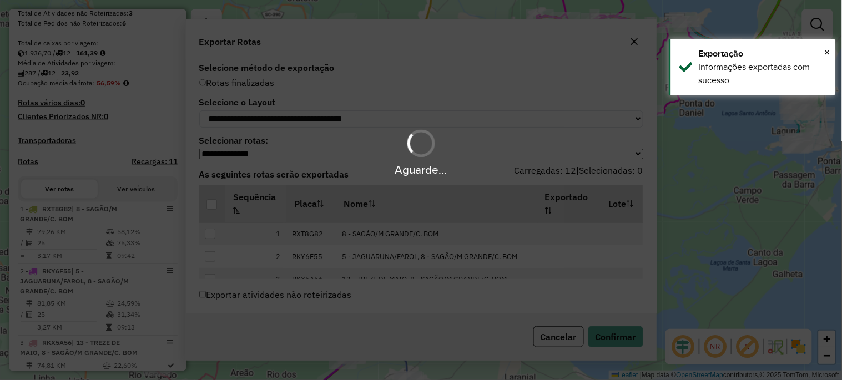
scroll to position [274, 0]
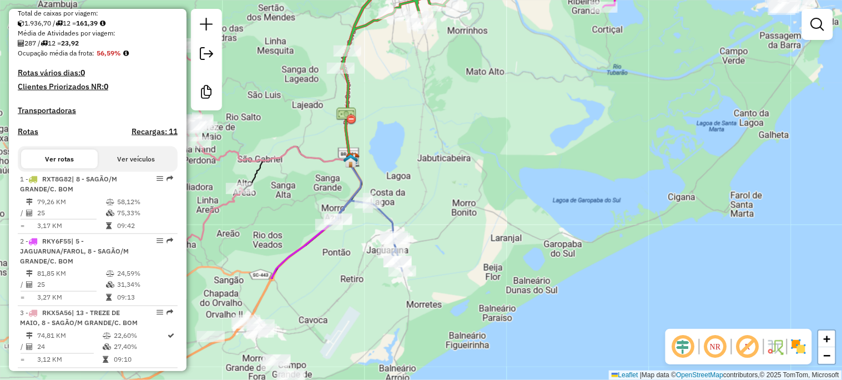
drag, startPoint x: 484, startPoint y: 265, endPoint x: 470, endPoint y: 126, distance: 139.9
click at [470, 126] on div "Janela de atendimento Grade de atendimento Capacidade Transportadoras Veículos …" at bounding box center [421, 190] width 842 height 380
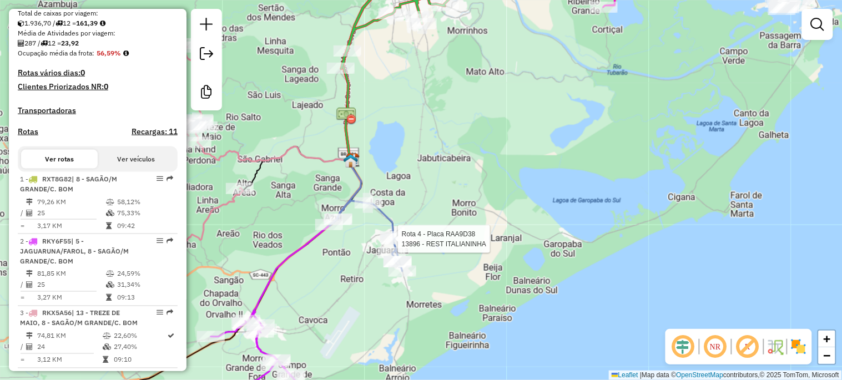
select select "*********"
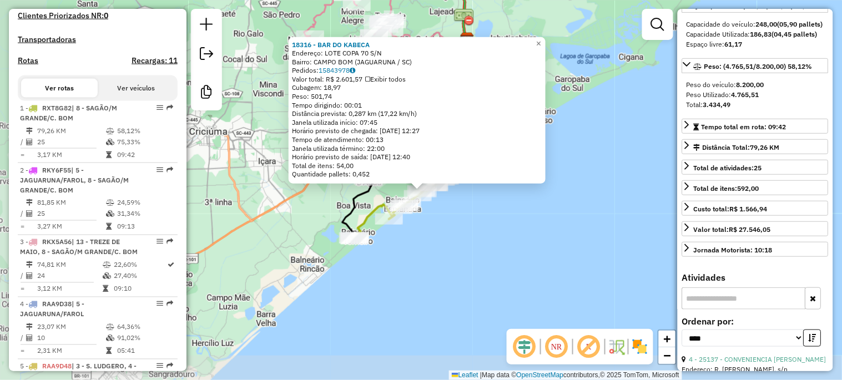
scroll to position [447, 0]
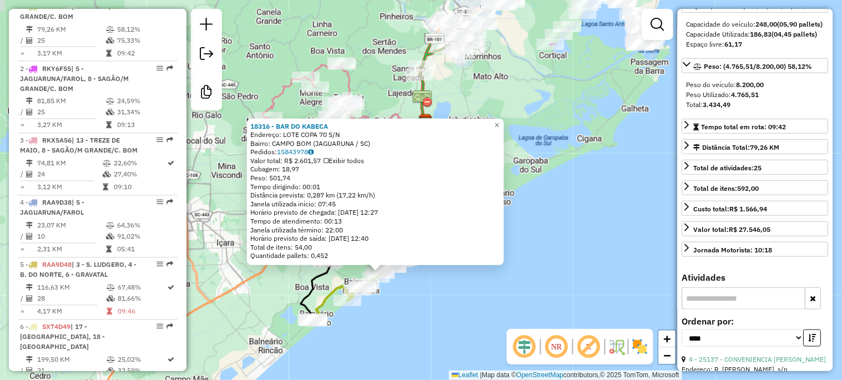
drag, startPoint x: 489, startPoint y: 254, endPoint x: 447, endPoint y: 336, distance: 91.5
click at [447, 336] on div "18316 - BAR DO KABECA Endereço: LOTE COPA 70 S/N Bairro: CAMPO BOM (JAGUARUNA /…" at bounding box center [421, 190] width 842 height 380
drag, startPoint x: 570, startPoint y: 157, endPoint x: 564, endPoint y: 163, distance: 8.2
click at [569, 157] on div "18316 - BAR DO KABECA Endereço: LOTE COPA 70 S/N Bairro: CAMPO BOM (JAGUARUNA /…" at bounding box center [421, 190] width 842 height 380
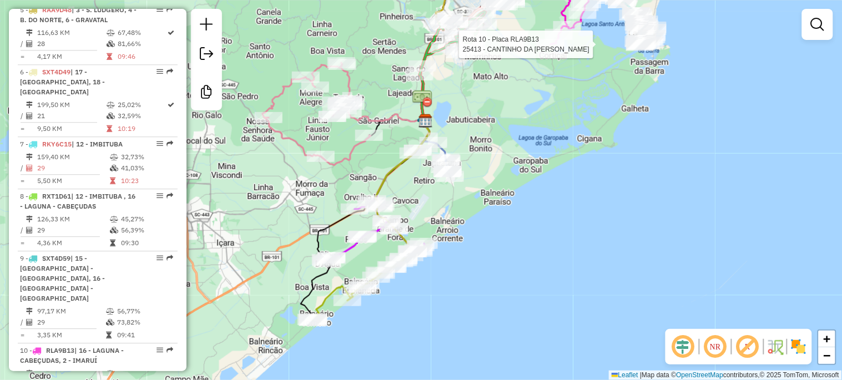
select select "*********"
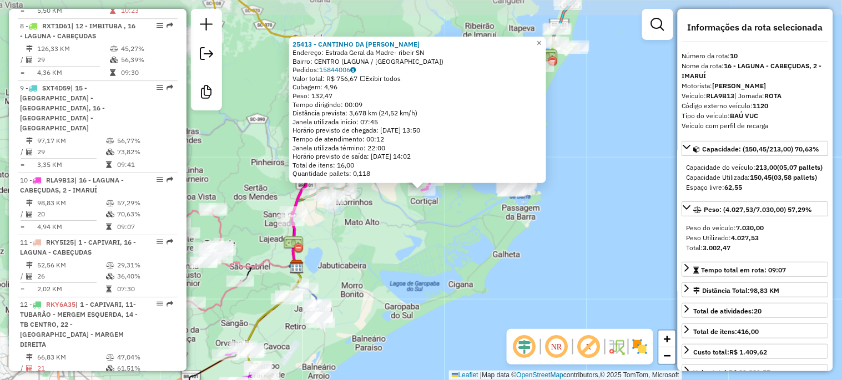
scroll to position [1016, 0]
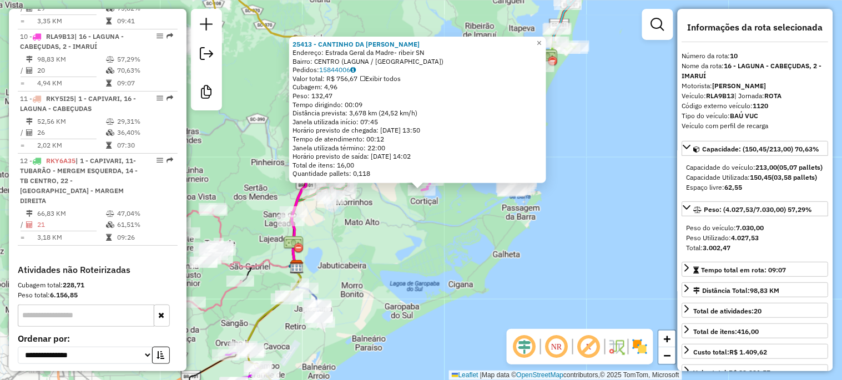
click at [465, 257] on div "25413 - CANTINHO DA JO Endereço: Estrada Geral da Madre- ribeir SN Bairro: CENT…" at bounding box center [421, 190] width 842 height 380
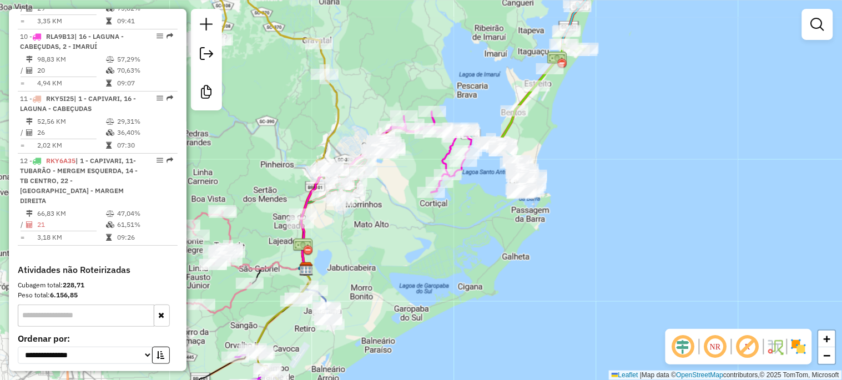
drag, startPoint x: 434, startPoint y: 256, endPoint x: 444, endPoint y: 262, distance: 11.5
click at [444, 260] on div "Janela de atendimento Grade de atendimento Capacidade Transportadoras Veículos …" at bounding box center [421, 190] width 842 height 380
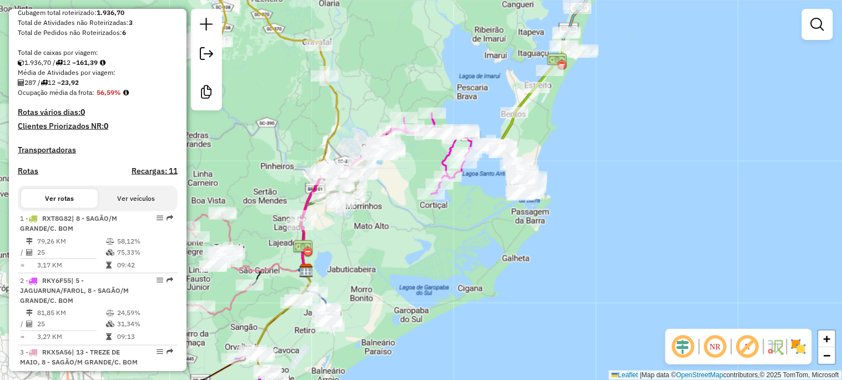
scroll to position [0, 0]
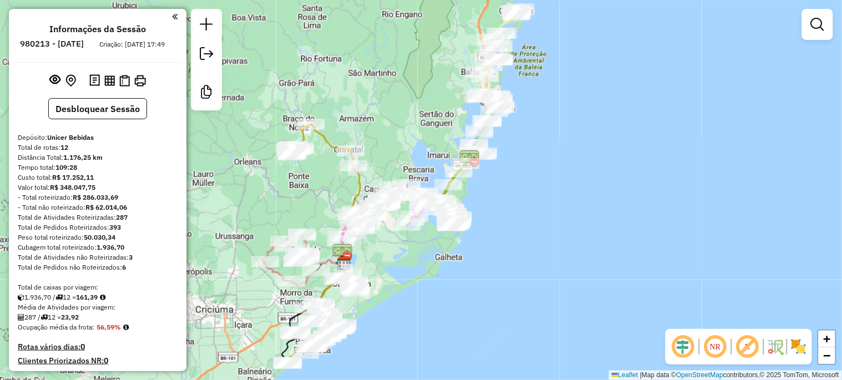
click at [719, 342] on em at bounding box center [715, 346] width 27 height 27
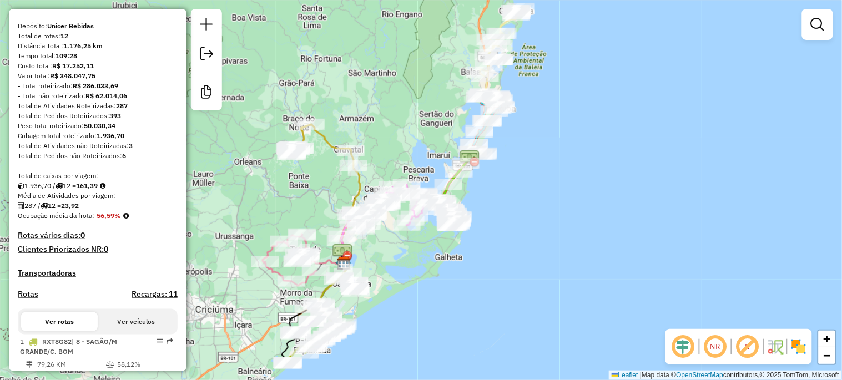
scroll to position [123, 0]
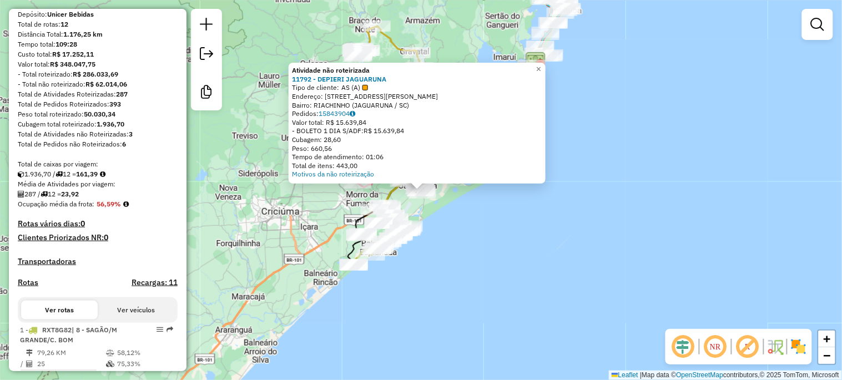
click at [719, 347] on em at bounding box center [715, 346] width 27 height 27
click at [717, 347] on em at bounding box center [715, 346] width 27 height 27
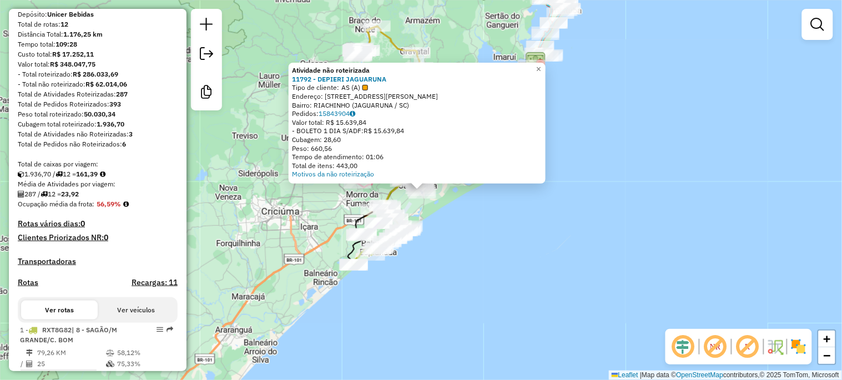
click at [717, 347] on em at bounding box center [715, 346] width 27 height 27
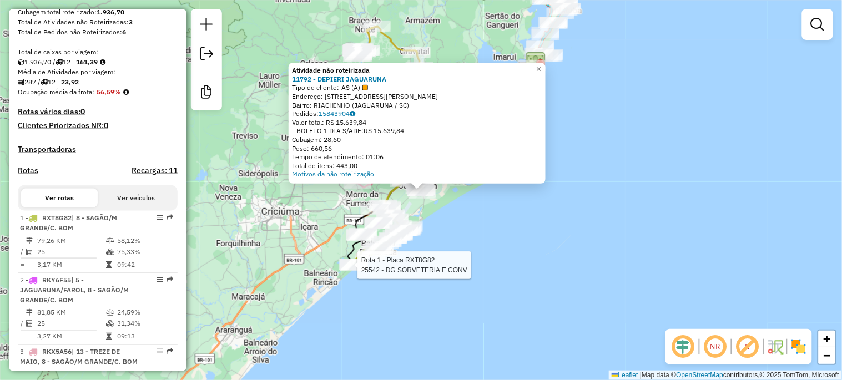
select select "*********"
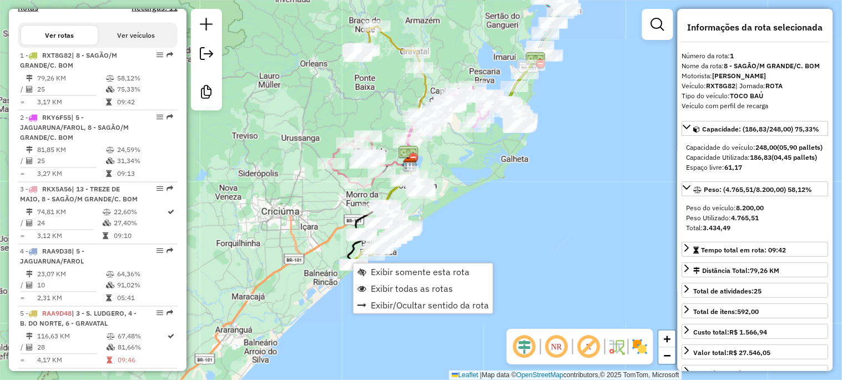
scroll to position [447, 0]
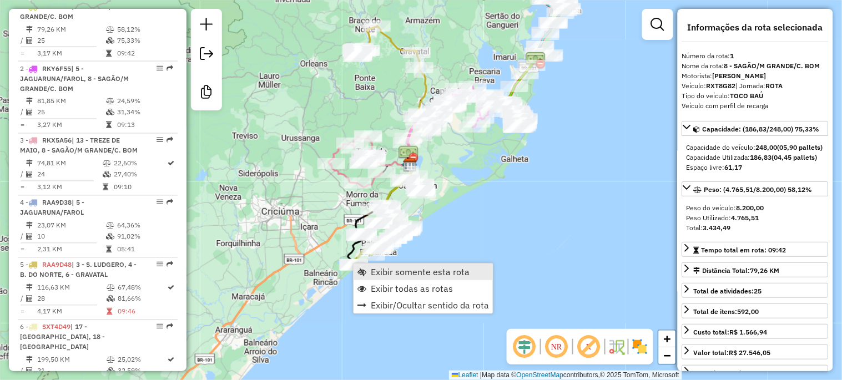
click at [387, 272] on span "Exibir somente esta rota" at bounding box center [420, 271] width 99 height 9
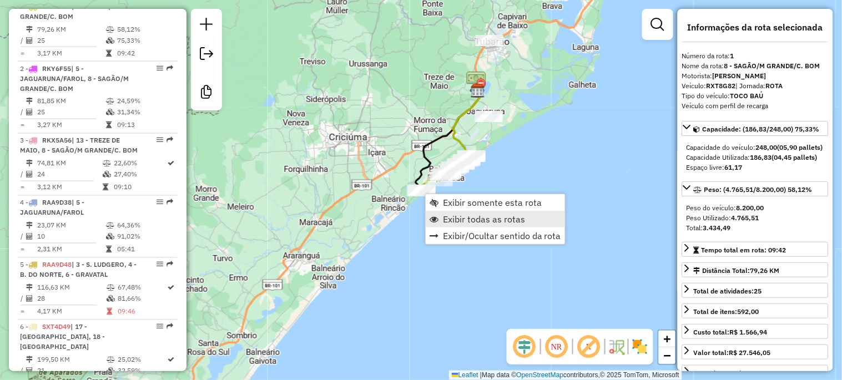
click at [453, 219] on span "Exibir todas as rotas" at bounding box center [484, 219] width 82 height 9
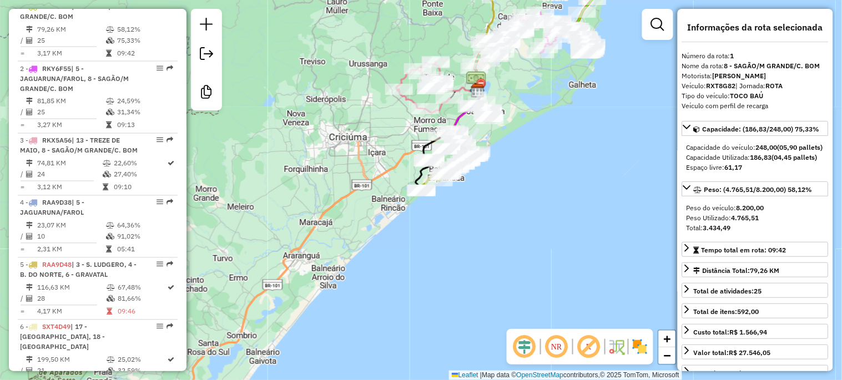
click at [490, 221] on div "Janela de atendimento Grade de atendimento Capacidade Transportadoras Veículos …" at bounding box center [421, 190] width 842 height 380
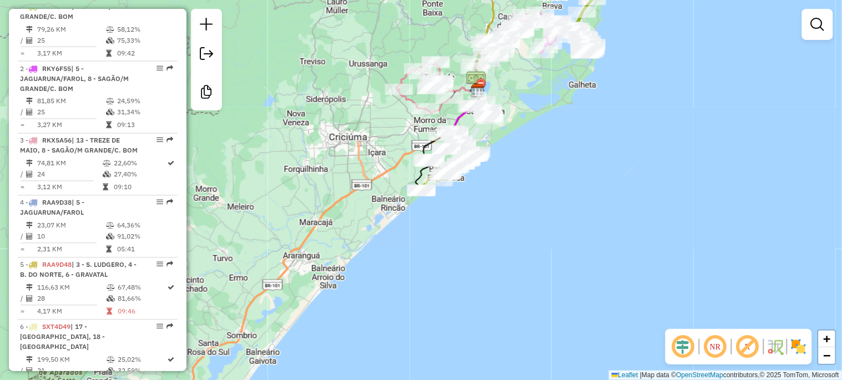
click at [583, 193] on div "Janela de atendimento Grade de atendimento Capacidade Transportadoras Veículos …" at bounding box center [421, 190] width 842 height 380
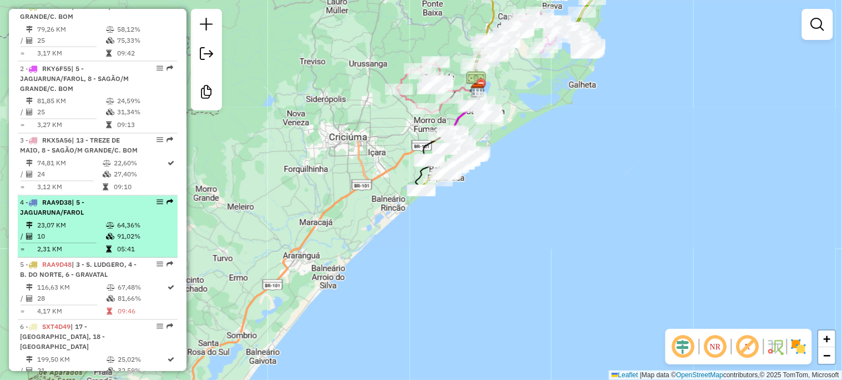
scroll to position [323, 0]
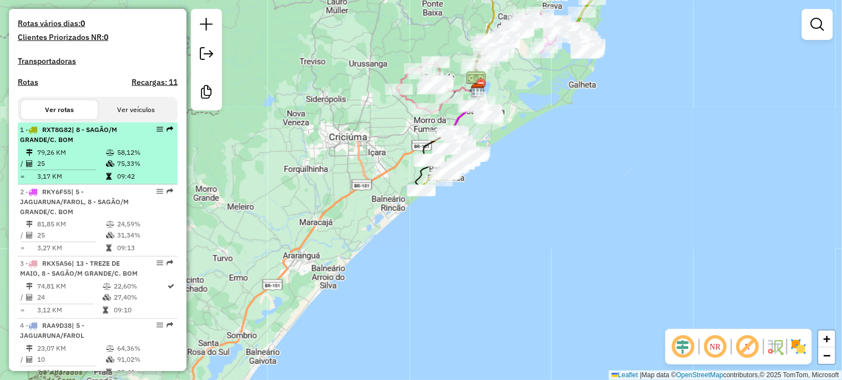
click at [72, 169] on td "25" at bounding box center [71, 163] width 69 height 11
select select "*********"
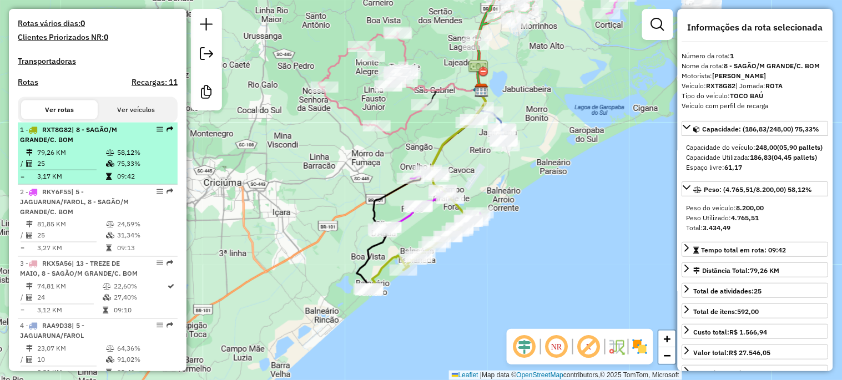
click at [116, 154] on li "1 - RXT8G82 | 8 - SAGÃO/M GRANDE/C. BOM 79,26 KM 58,12% / 25 75,33% = 3,17 KM 0…" at bounding box center [98, 154] width 160 height 62
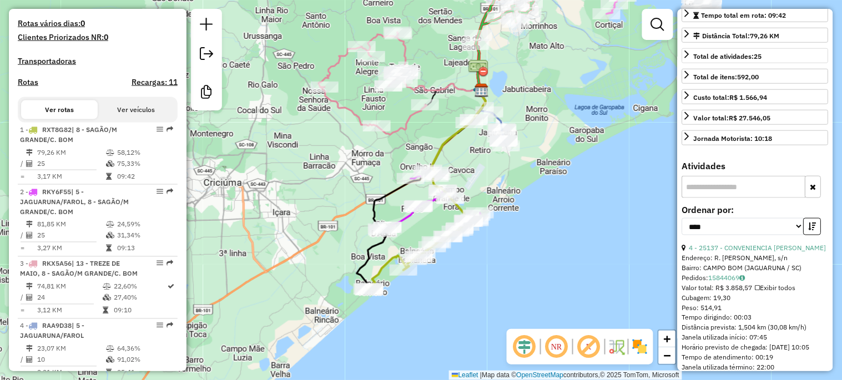
scroll to position [246, 0]
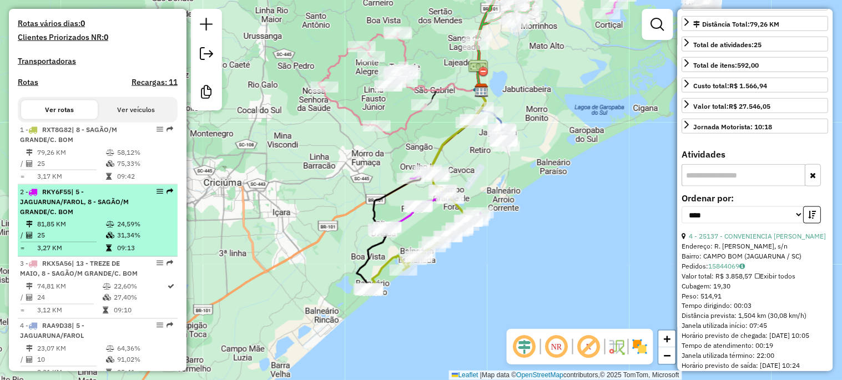
click at [117, 227] on li "2 - RKY6F55 | 5 - JAGUARUNA/FAROL, 8 - SAGÃO/M GRANDE/C. BOM 81,85 KM 24,59% / …" at bounding box center [98, 221] width 160 height 72
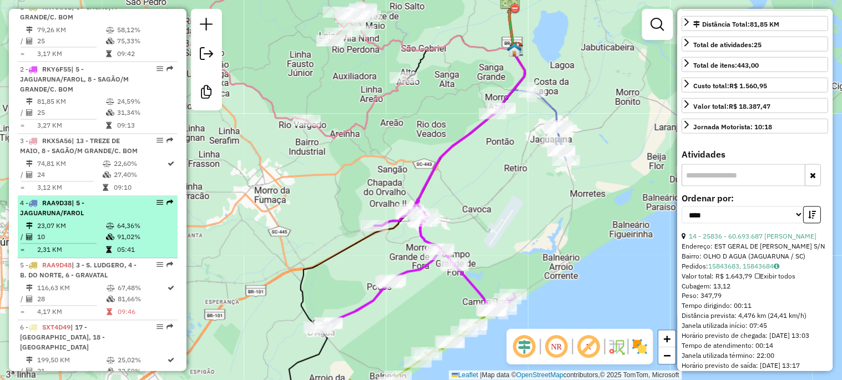
scroll to position [488, 0]
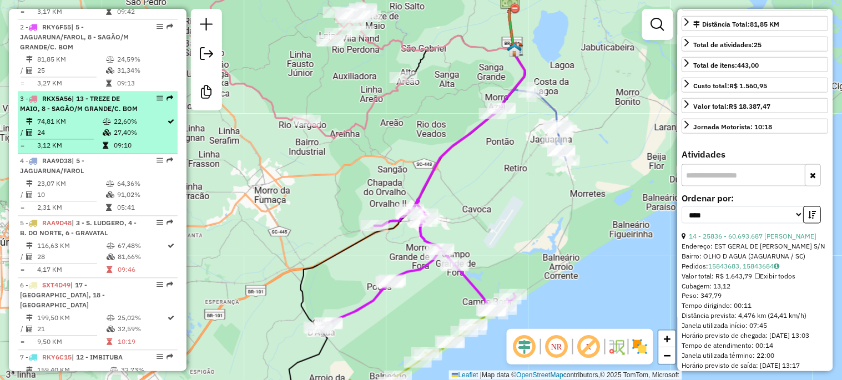
click at [98, 139] on td "24" at bounding box center [69, 133] width 65 height 11
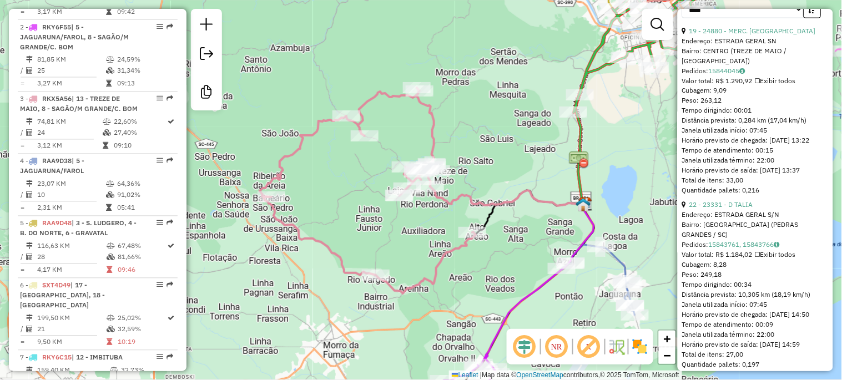
scroll to position [626, 0]
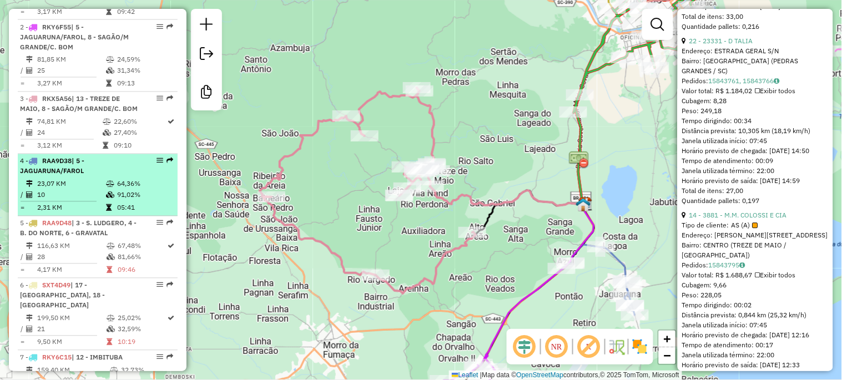
click at [107, 190] on td at bounding box center [110, 184] width 11 height 11
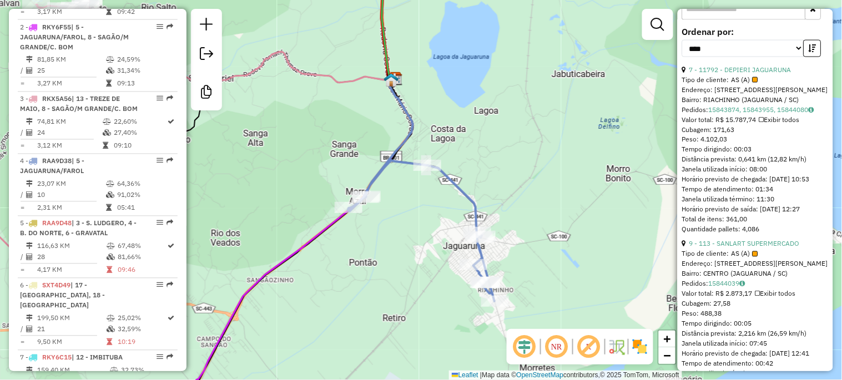
scroll to position [411, 0]
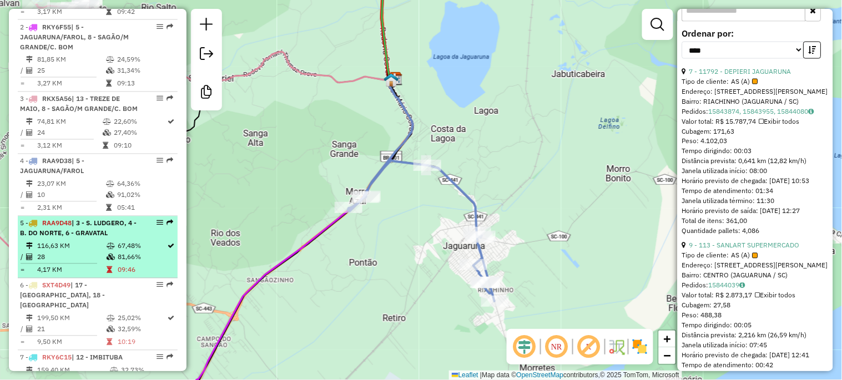
click at [77, 252] on td "116,63 KM" at bounding box center [71, 246] width 69 height 11
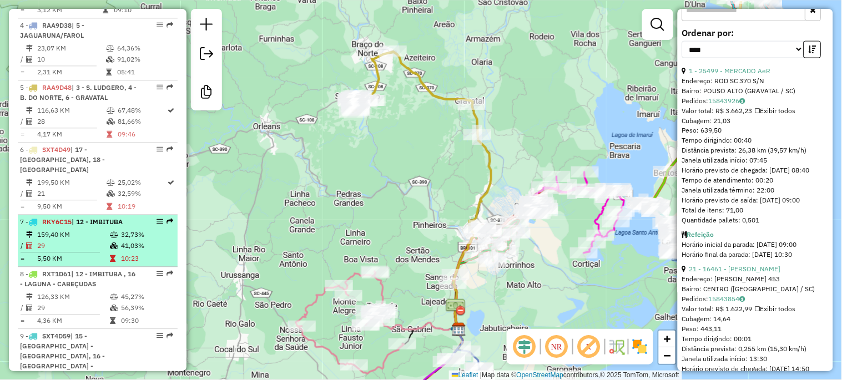
scroll to position [652, 0]
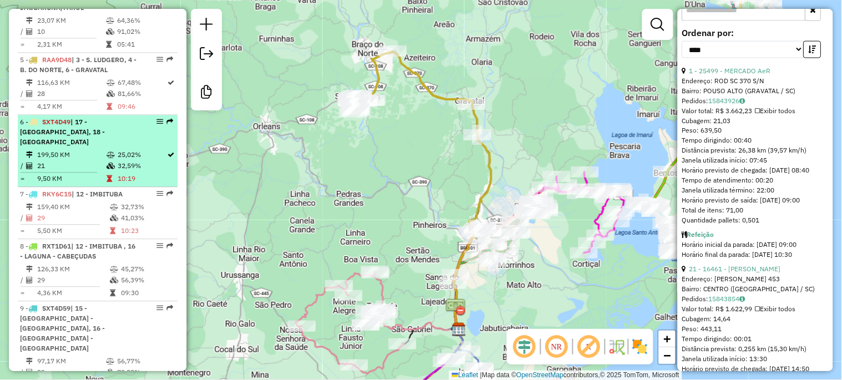
click at [74, 161] on td "21" at bounding box center [71, 165] width 69 height 11
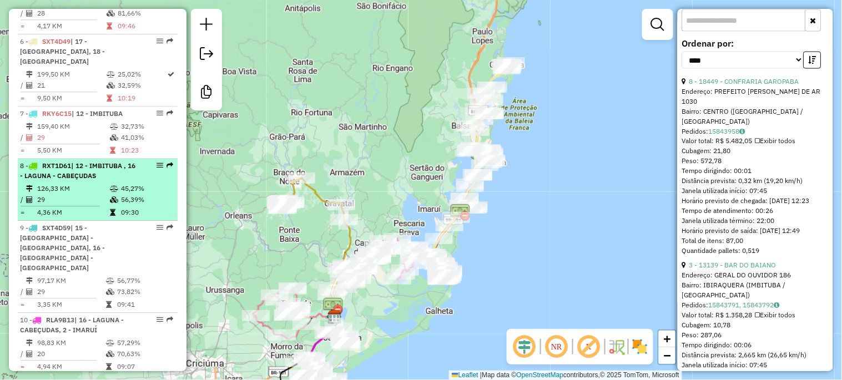
scroll to position [734, 0]
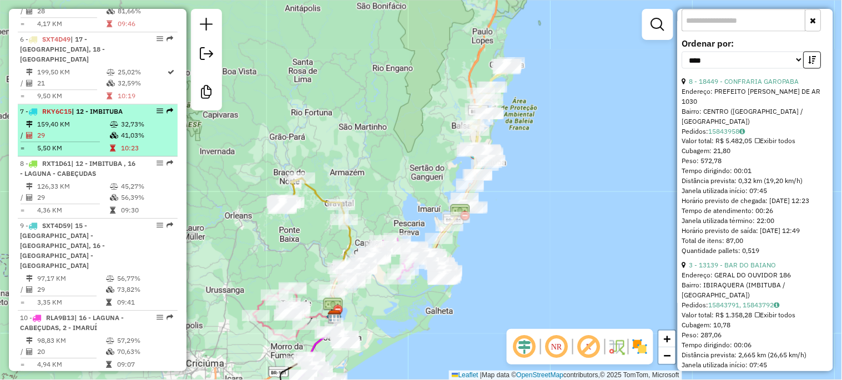
click at [87, 134] on td "29" at bounding box center [73, 135] width 73 height 11
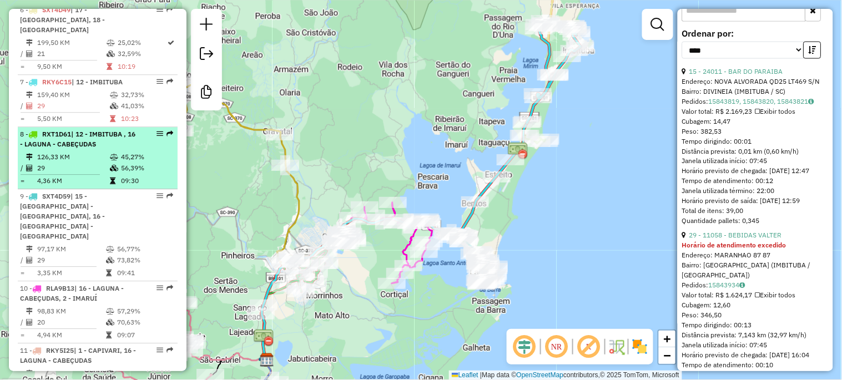
scroll to position [775, 0]
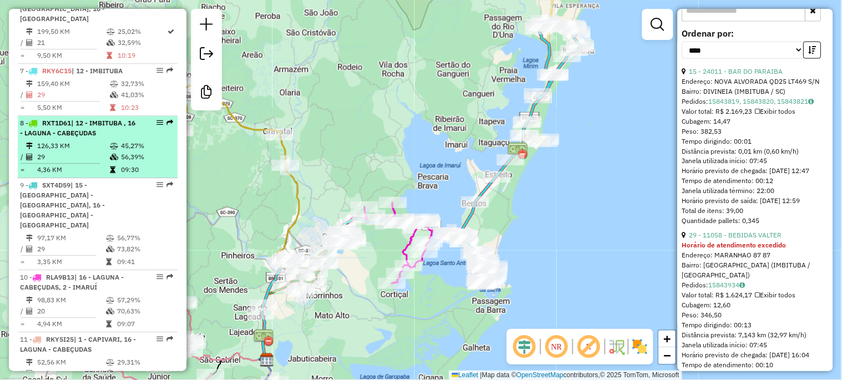
click at [87, 147] on td "126,33 KM" at bounding box center [73, 145] width 73 height 11
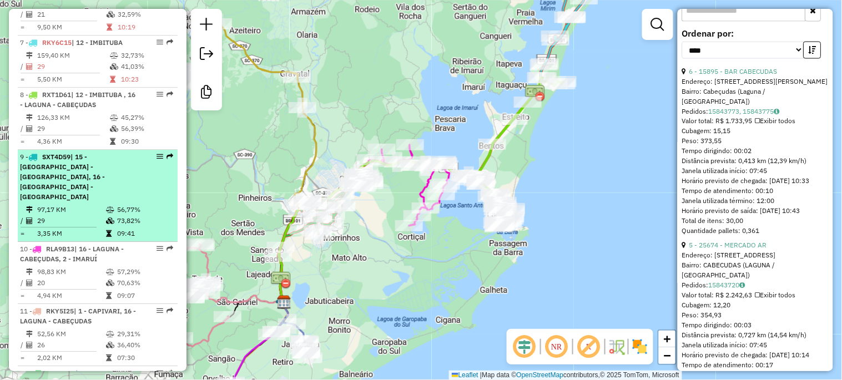
scroll to position [817, 0]
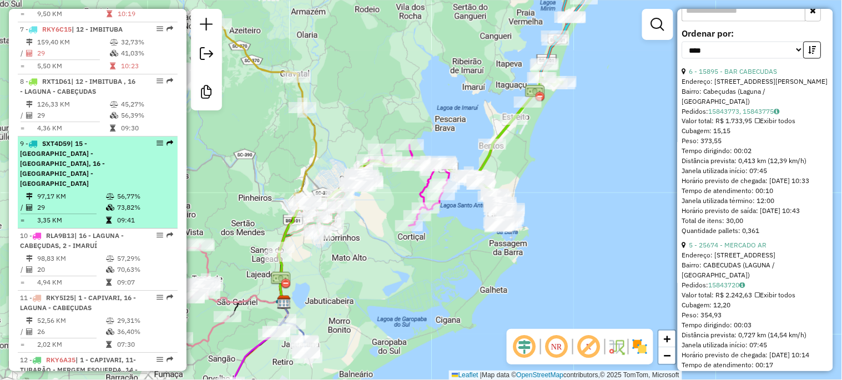
click at [82, 191] on td "97,17 KM" at bounding box center [71, 196] width 69 height 11
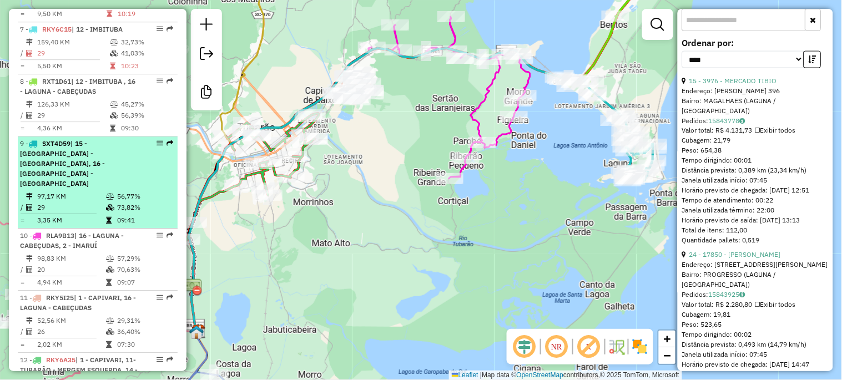
scroll to position [858, 0]
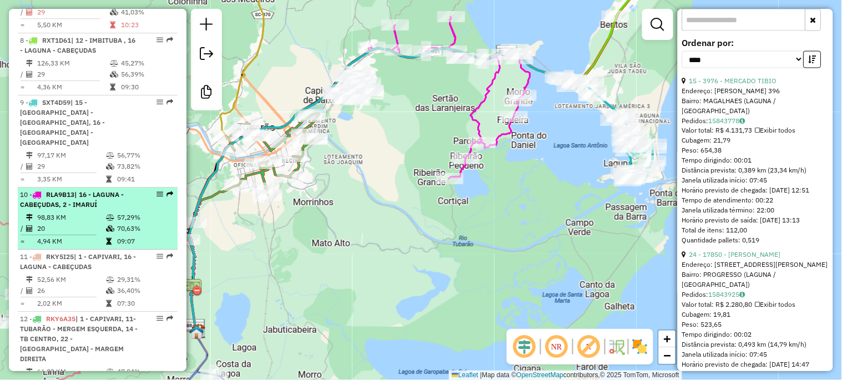
click at [82, 190] on span "| 16 - LAGUNA - CABEÇUDAS, 2 - IMARUÍ" at bounding box center [72, 199] width 104 height 18
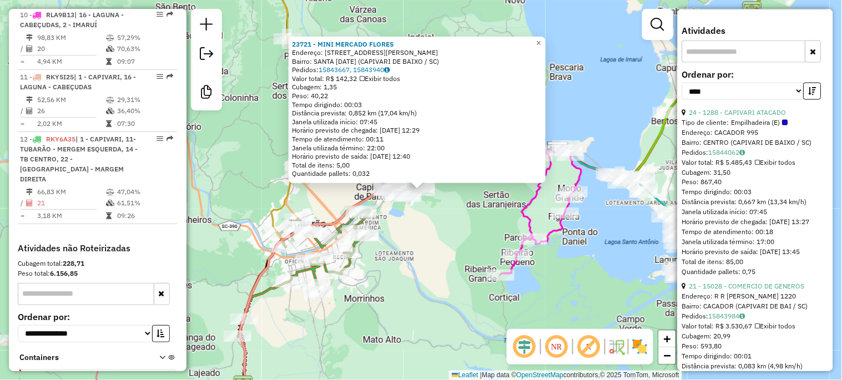
scroll to position [1052, 0]
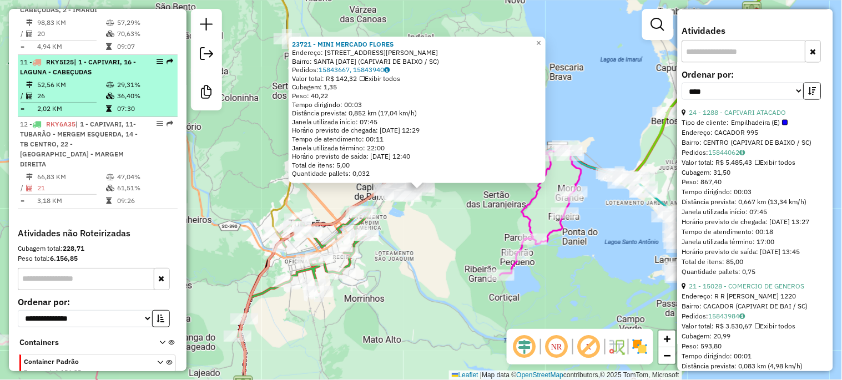
click at [70, 90] on td "26" at bounding box center [71, 95] width 69 height 11
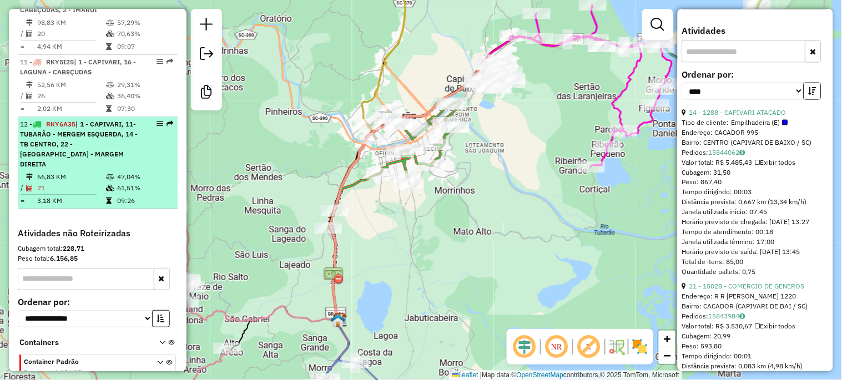
click at [85, 171] on td "66,83 KM" at bounding box center [71, 176] width 69 height 11
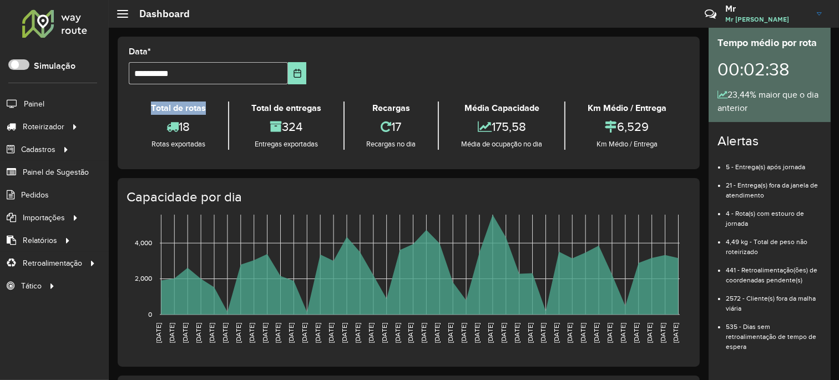
scroll to position [123, 0]
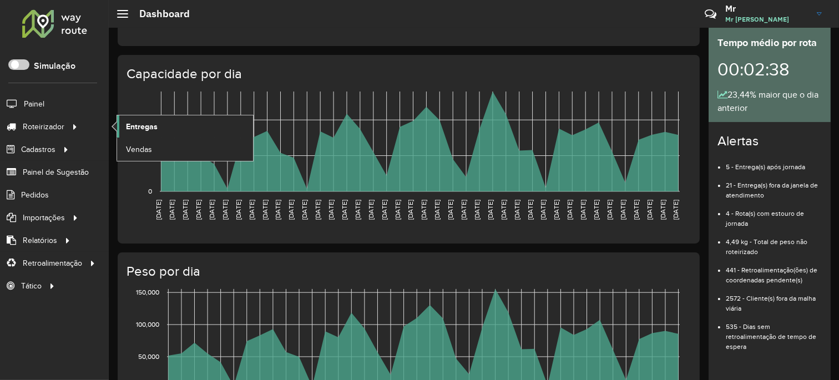
click at [141, 124] on span "Entregas" at bounding box center [142, 127] width 32 height 12
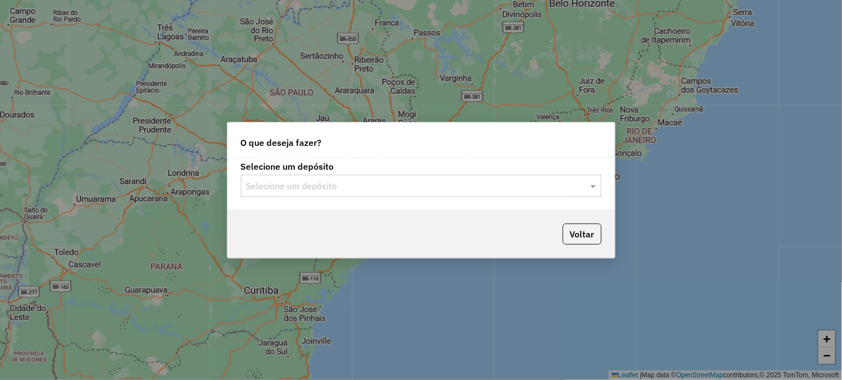
click at [301, 190] on input "text" at bounding box center [409, 186] width 327 height 13
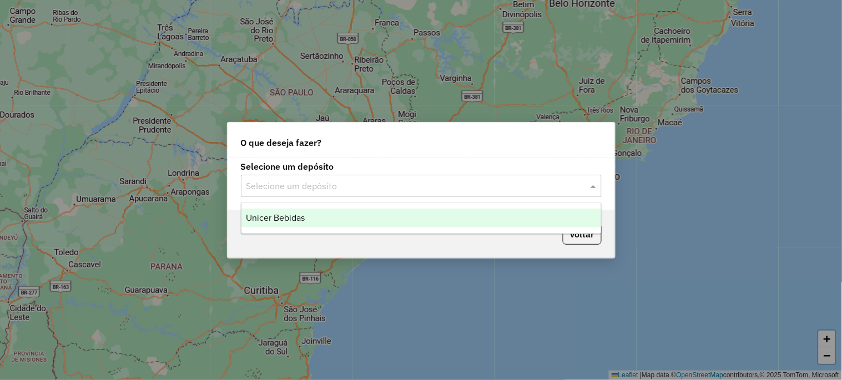
click at [298, 219] on span "Unicer Bebidas" at bounding box center [275, 217] width 59 height 9
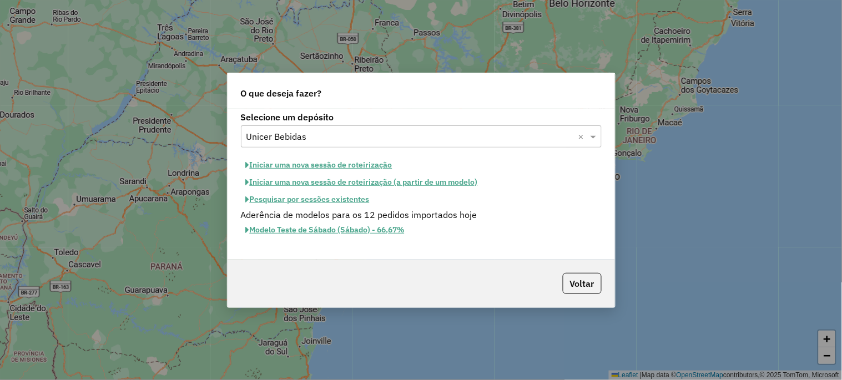
click at [340, 168] on button "Iniciar uma nova sessão de roteirização" at bounding box center [319, 164] width 156 height 17
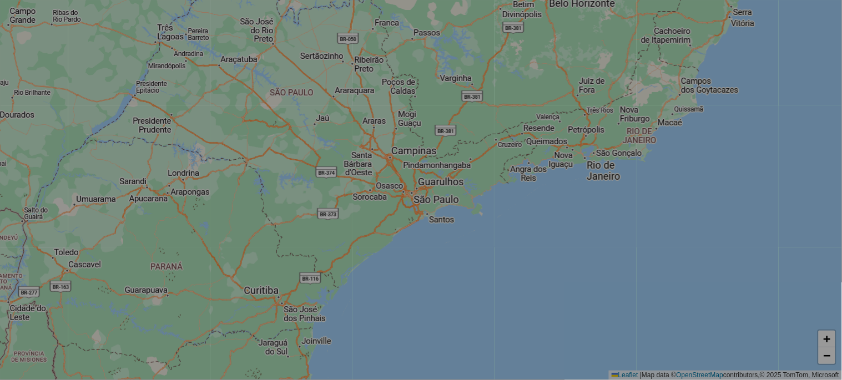
select select "*"
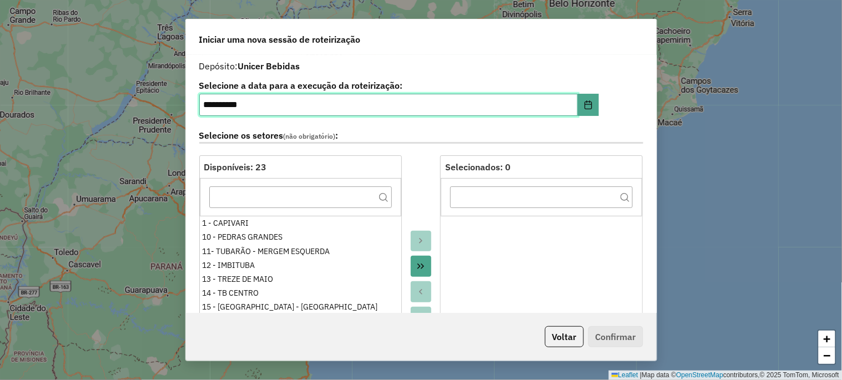
click at [208, 109] on input "**********" at bounding box center [388, 105] width 378 height 22
type input "**********"
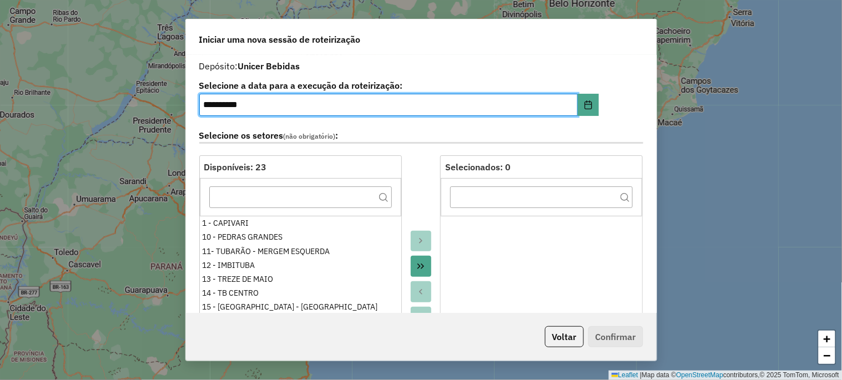
click at [417, 265] on icon "Move All to Target" at bounding box center [420, 266] width 9 height 9
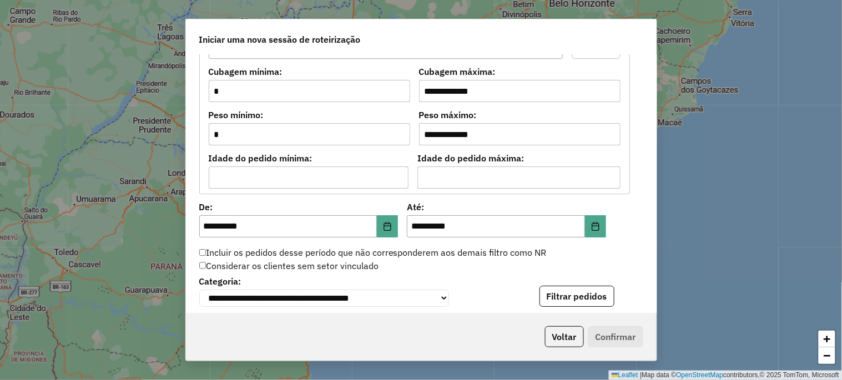
scroll to position [986, 0]
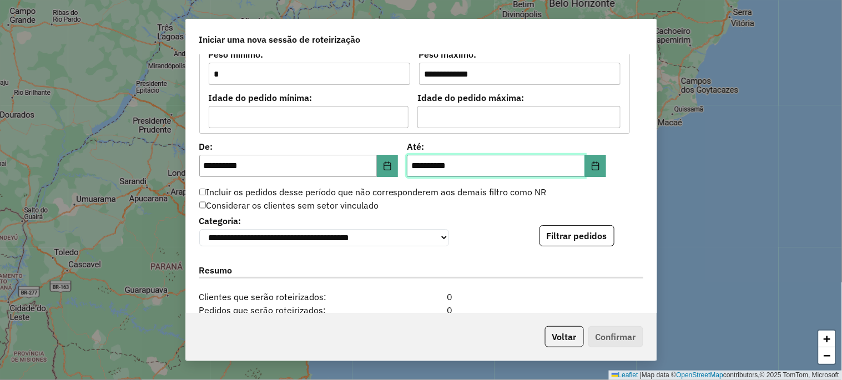
click at [412, 167] on input "**********" at bounding box center [496, 166] width 178 height 22
type input "**********"
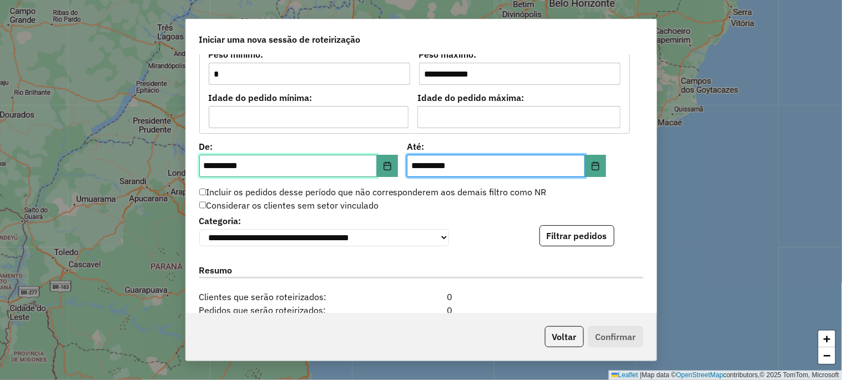
click at [204, 166] on input "**********" at bounding box center [288, 166] width 178 height 22
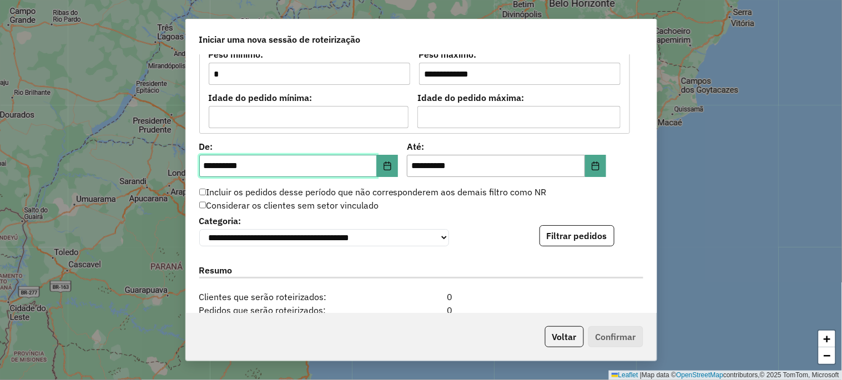
click at [204, 166] on input "**********" at bounding box center [288, 166] width 178 height 22
type input "**********"
click at [432, 209] on div "Considerar os clientes sem setor vinculado" at bounding box center [414, 205] width 444 height 13
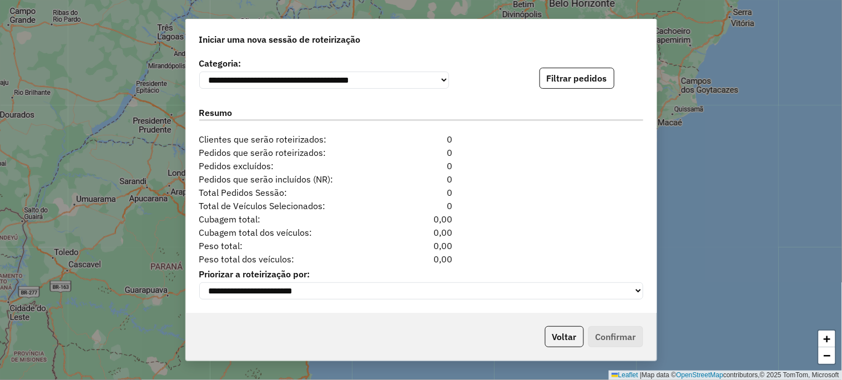
scroll to position [1147, 0]
click at [566, 78] on button "Filtrar pedidos" at bounding box center [576, 78] width 75 height 21
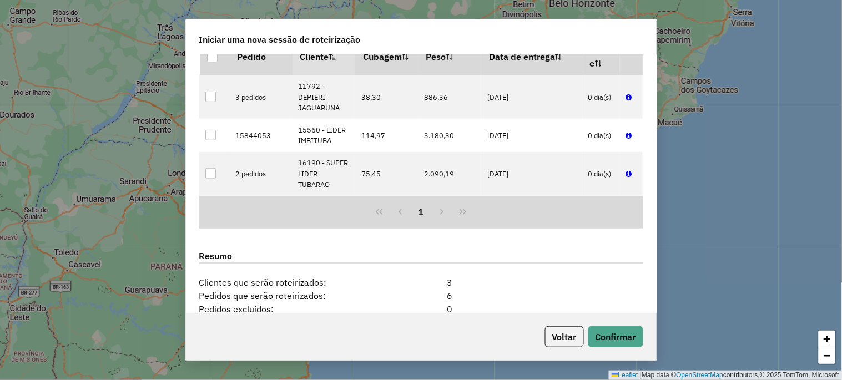
scroll to position [1311, 0]
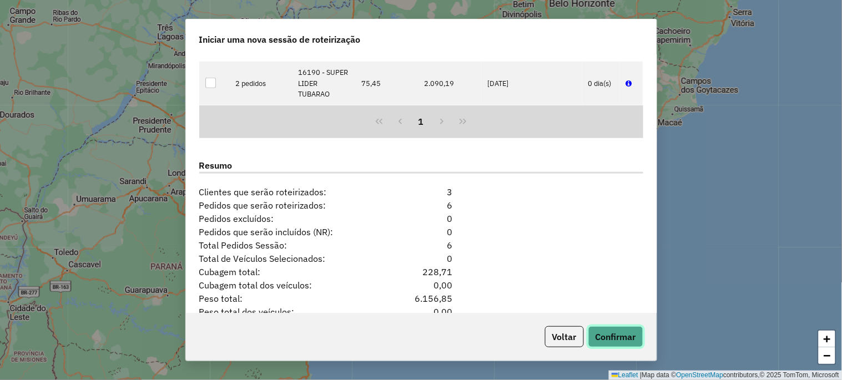
click at [596, 332] on button "Confirmar" at bounding box center [615, 336] width 55 height 21
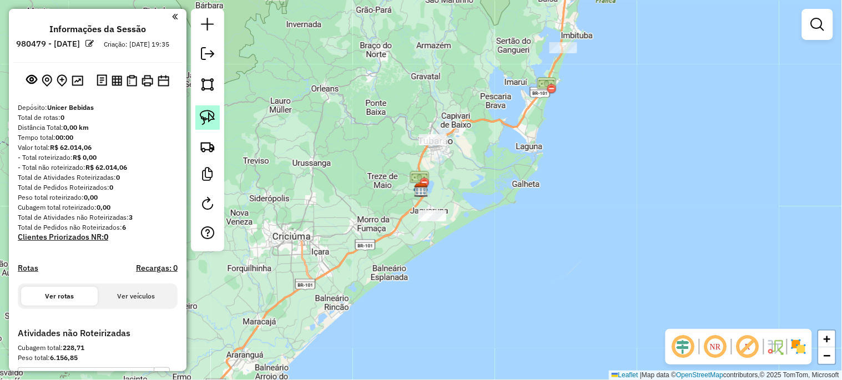
click at [205, 115] on img at bounding box center [208, 118] width 16 height 16
drag, startPoint x: 529, startPoint y: 46, endPoint x: 544, endPoint y: 67, distance: 25.4
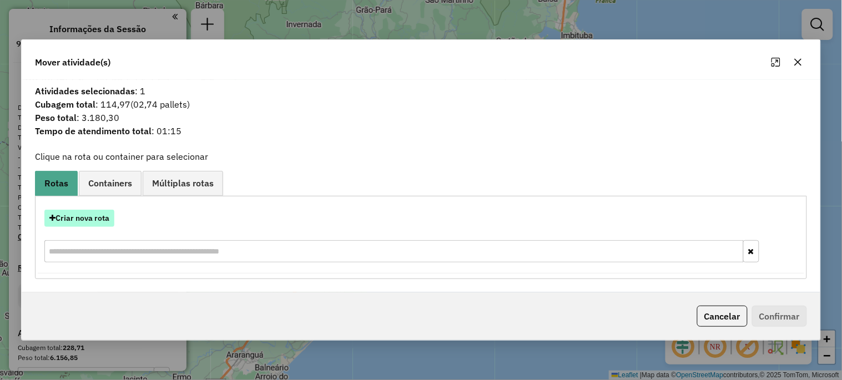
click at [94, 215] on button "Criar nova rota" at bounding box center [79, 218] width 70 height 17
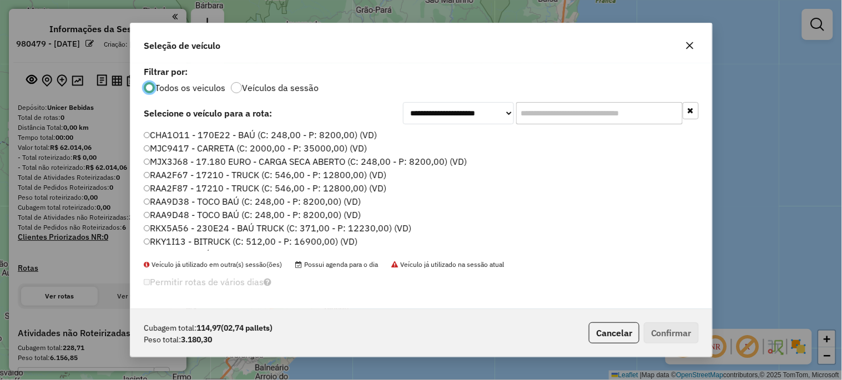
scroll to position [6, 3]
click at [337, 187] on label "RAA2F87 - 17210 - TRUCK (C: 546,00 - P: 12800,00) (VD)" at bounding box center [266, 187] width 244 height 13
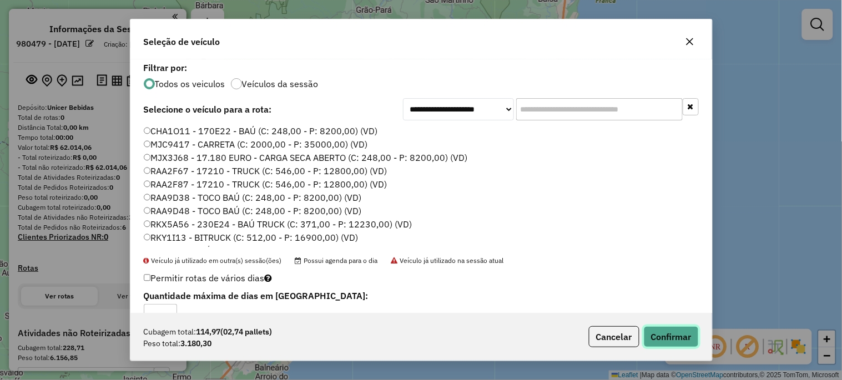
click at [671, 336] on button "Confirmar" at bounding box center [670, 336] width 55 height 21
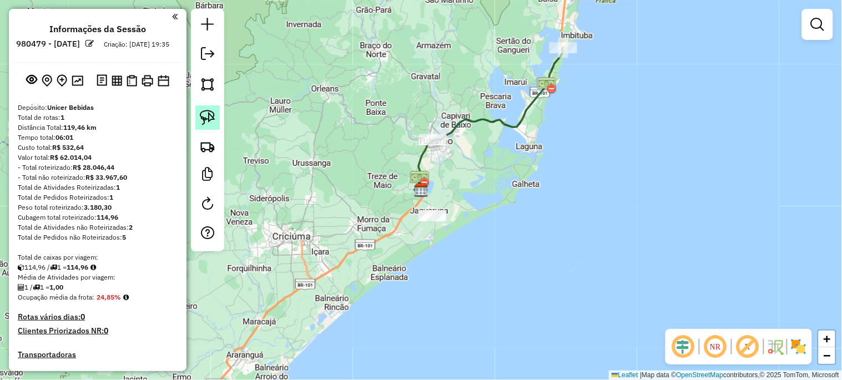
click at [208, 116] on img at bounding box center [208, 118] width 16 height 16
drag, startPoint x: 402, startPoint y: 154, endPoint x: 452, endPoint y: 163, distance: 50.6
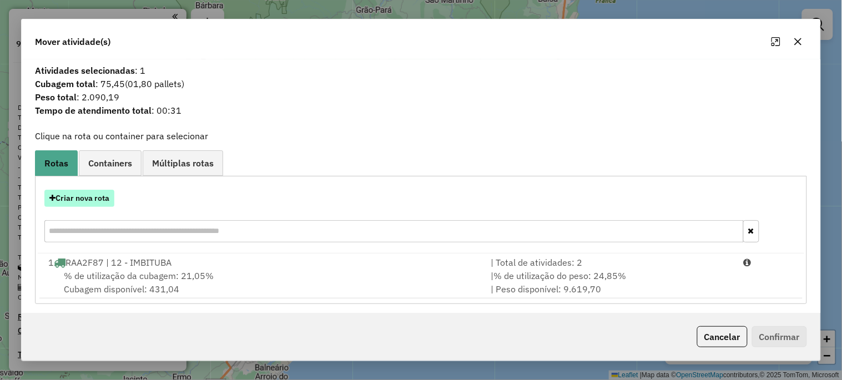
click at [104, 200] on button "Criar nova rota" at bounding box center [79, 198] width 70 height 17
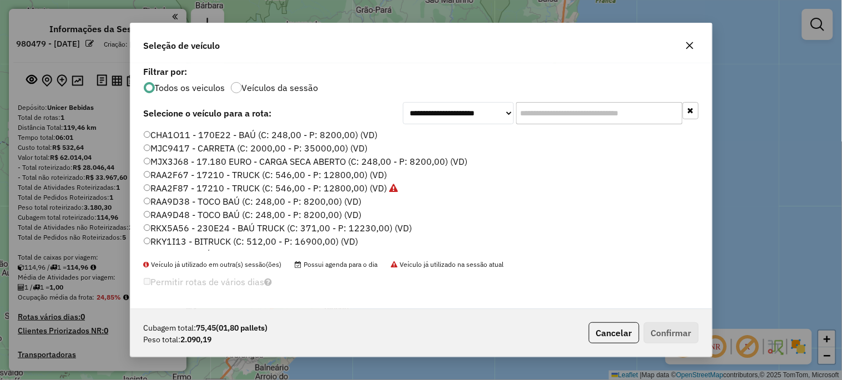
click at [346, 186] on label "RAA2F87 - 17210 - TRUCK (C: 546,00 - P: 12800,00) (VD)" at bounding box center [271, 187] width 255 height 13
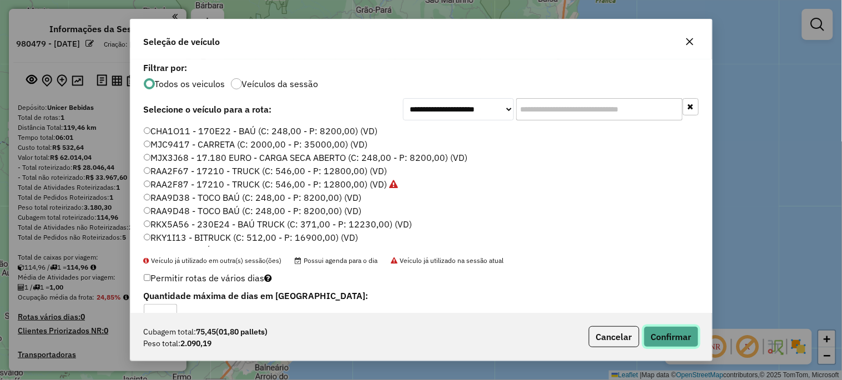
click at [663, 339] on button "Confirmar" at bounding box center [670, 336] width 55 height 21
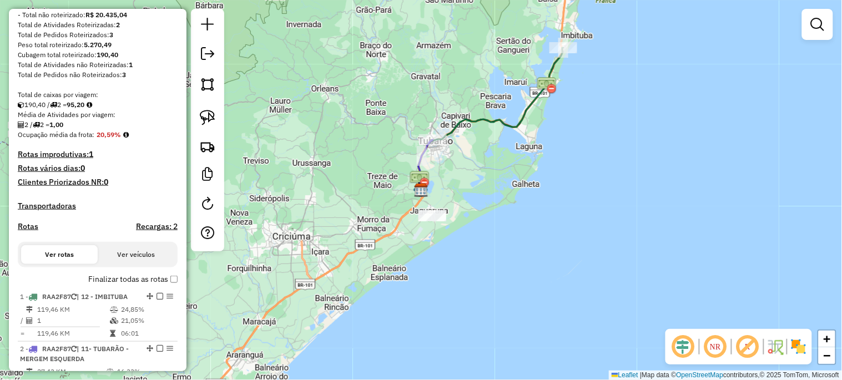
scroll to position [164, 0]
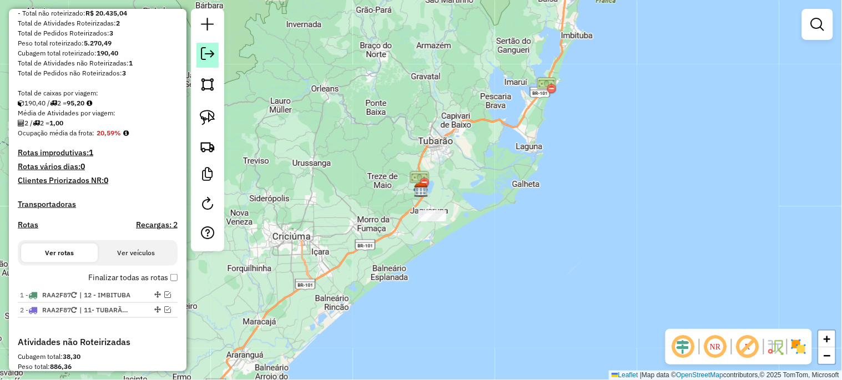
click at [211, 58] on em at bounding box center [207, 53] width 13 height 13
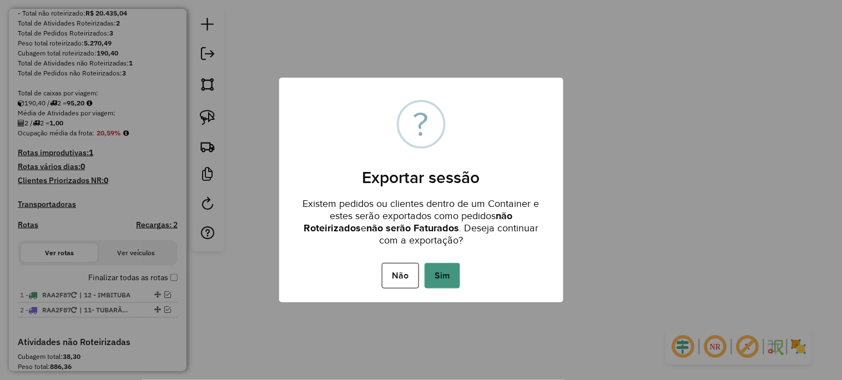
click at [439, 270] on button "Sim" at bounding box center [442, 276] width 36 height 26
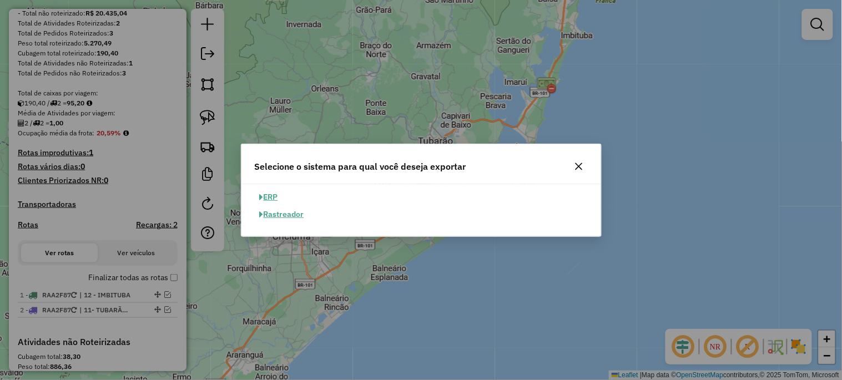
click at [272, 200] on button "ERP" at bounding box center [269, 197] width 28 height 17
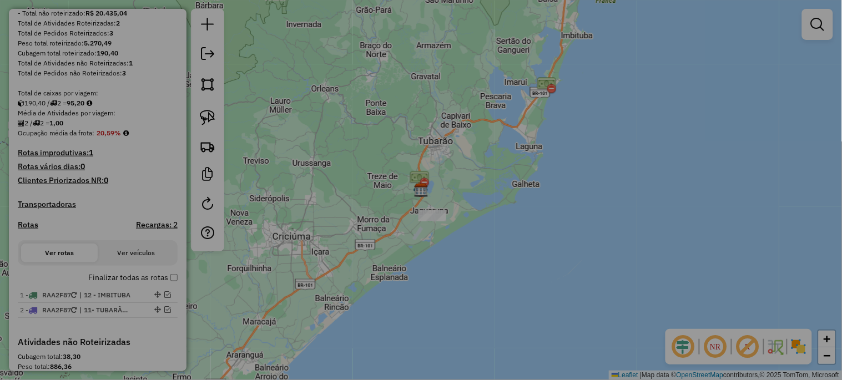
select select "**"
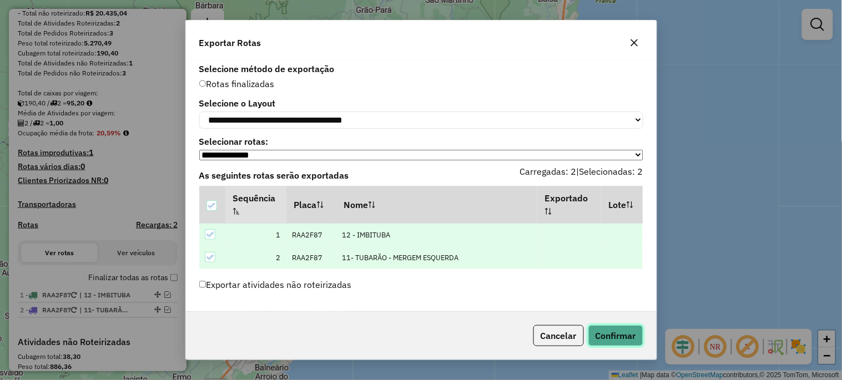
click at [631, 337] on button "Confirmar" at bounding box center [615, 335] width 55 height 21
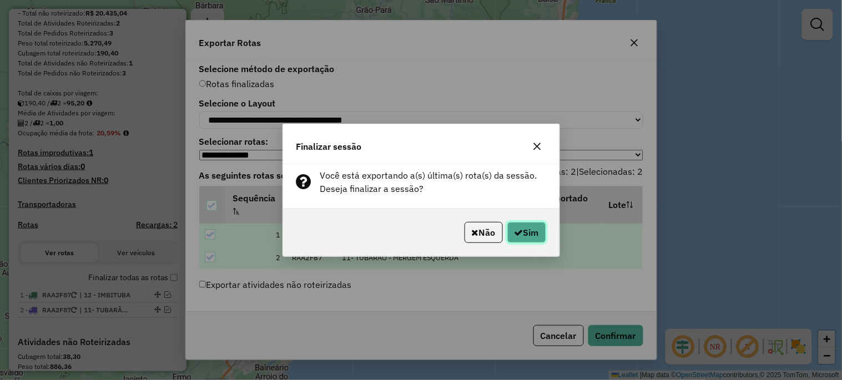
click at [541, 227] on button "Sim" at bounding box center [526, 232] width 39 height 21
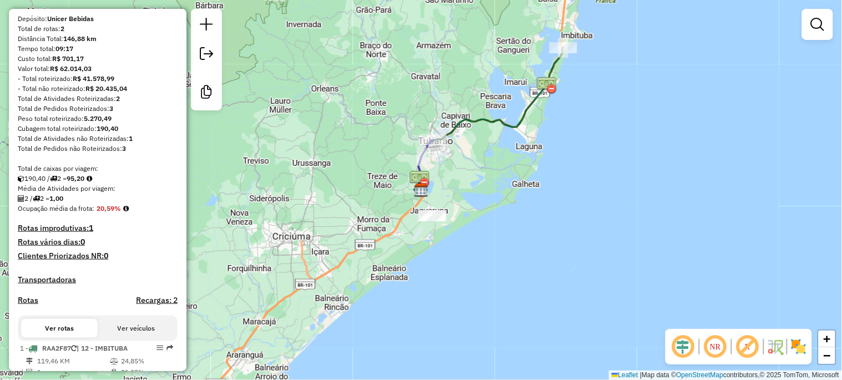
scroll to position [71, 0]
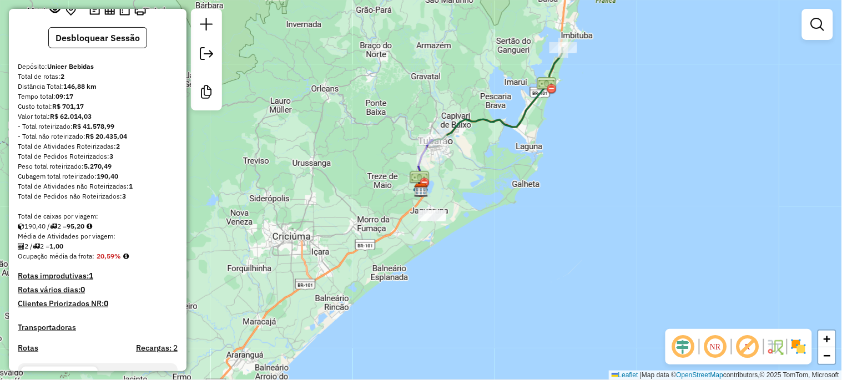
click at [477, 184] on div "Janela de atendimento Grade de atendimento Capacidade Transportadoras Veículos …" at bounding box center [421, 190] width 842 height 380
